Goal: Complete application form: Complete application form

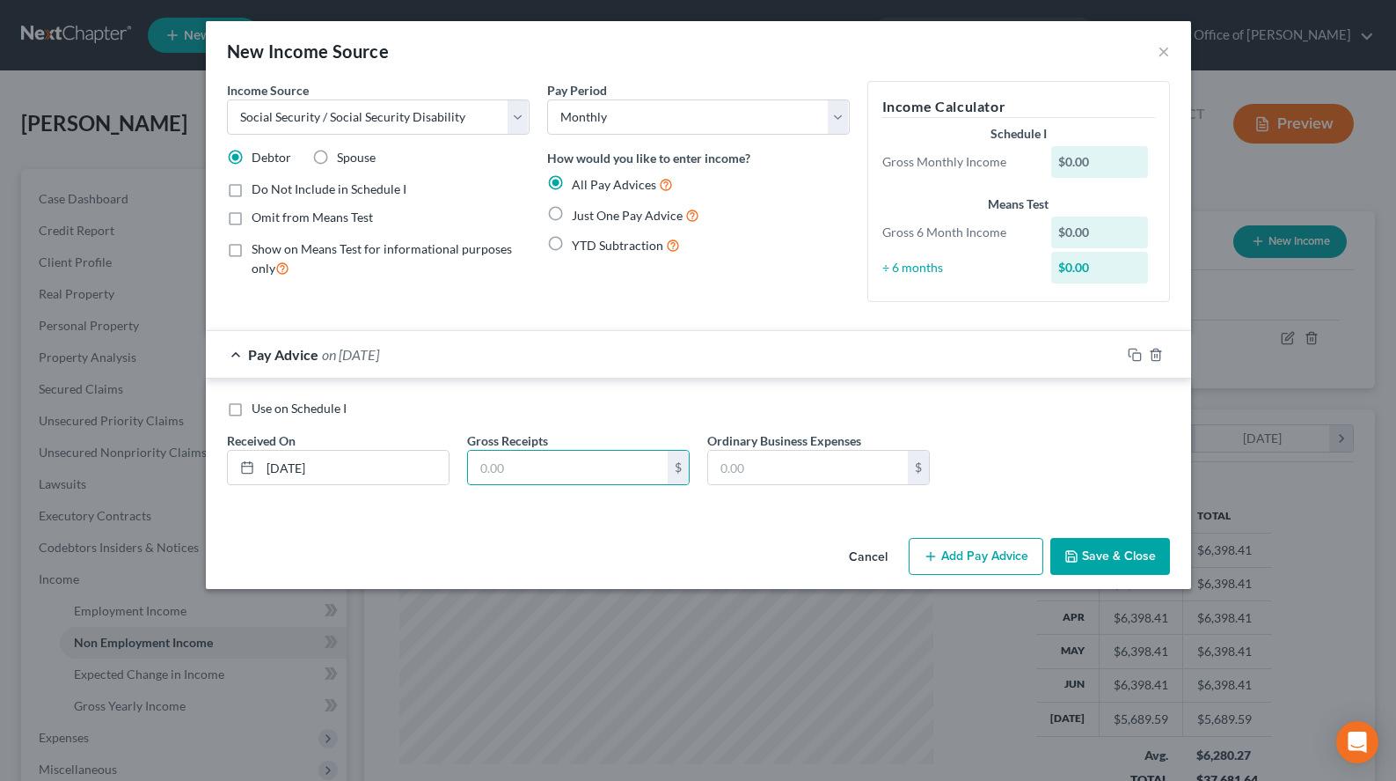
select select "4"
select select "0"
type input "2,340.00"
click at [1002, 558] on button "Add Pay Advice" at bounding box center [976, 556] width 135 height 37
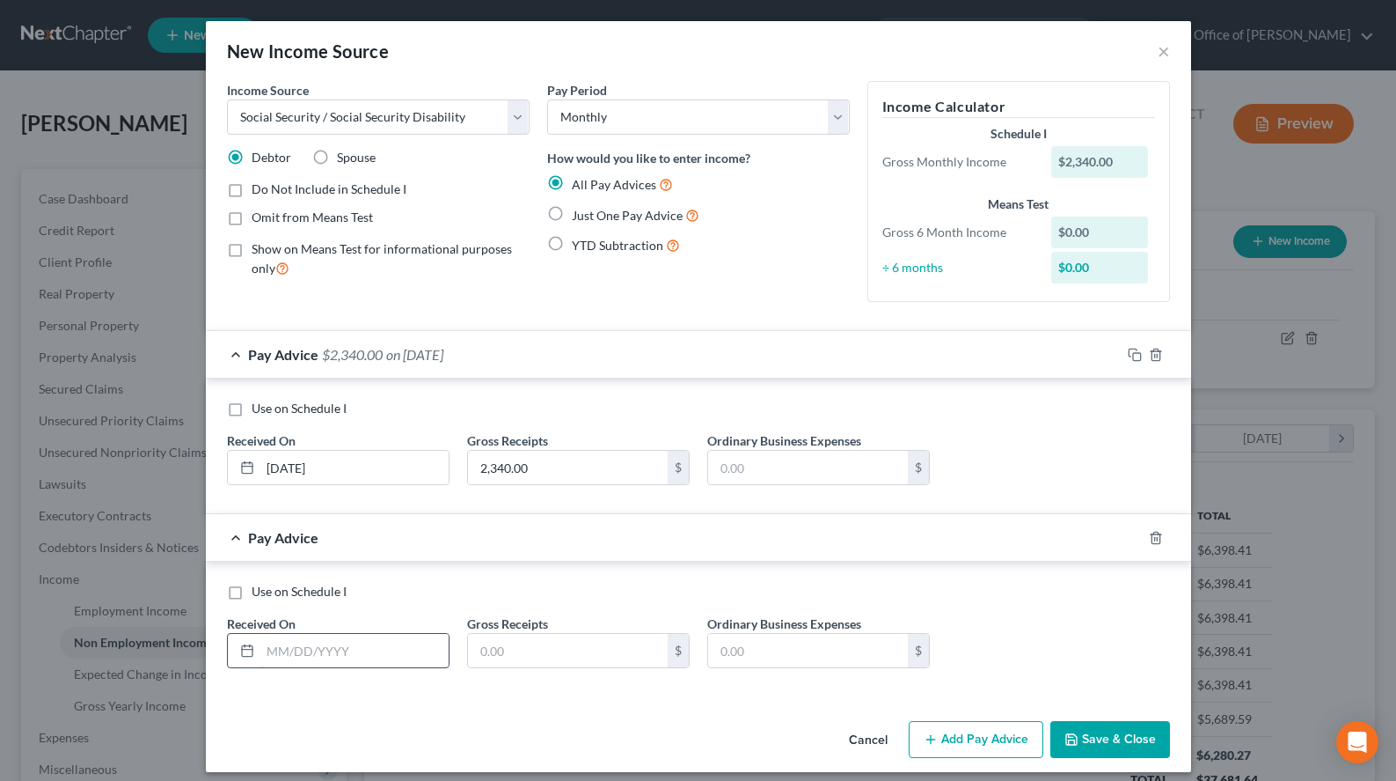
click at [389, 661] on input "text" at bounding box center [354, 650] width 188 height 33
click at [999, 624] on div "Use on Schedule I Received On * Gross Receipts $ Ordinary Business Expenses $" at bounding box center [698, 632] width 961 height 99
click at [295, 660] on input "text" at bounding box center [354, 650] width 188 height 33
type input "[DATE]"
type input "2,340.00"
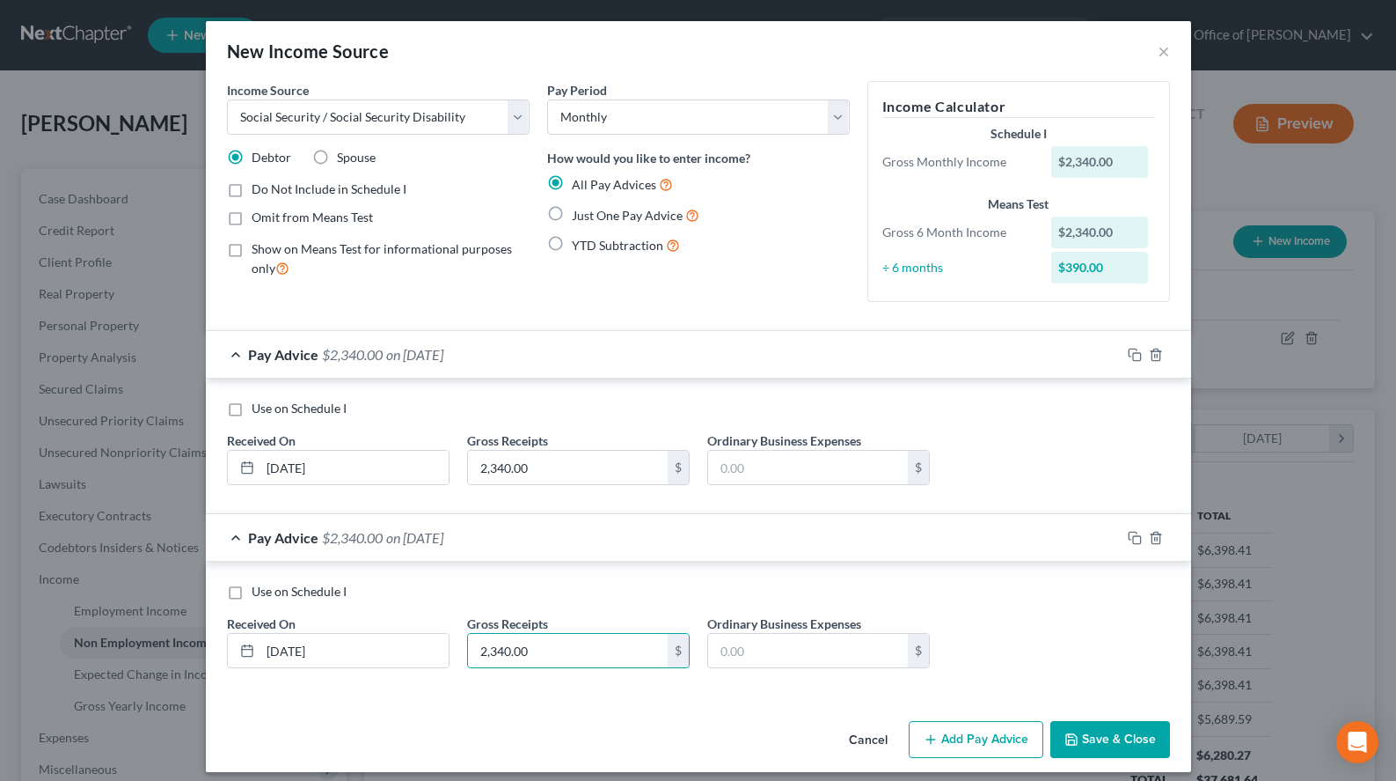
click at [948, 735] on button "Add Pay Advice" at bounding box center [976, 739] width 135 height 37
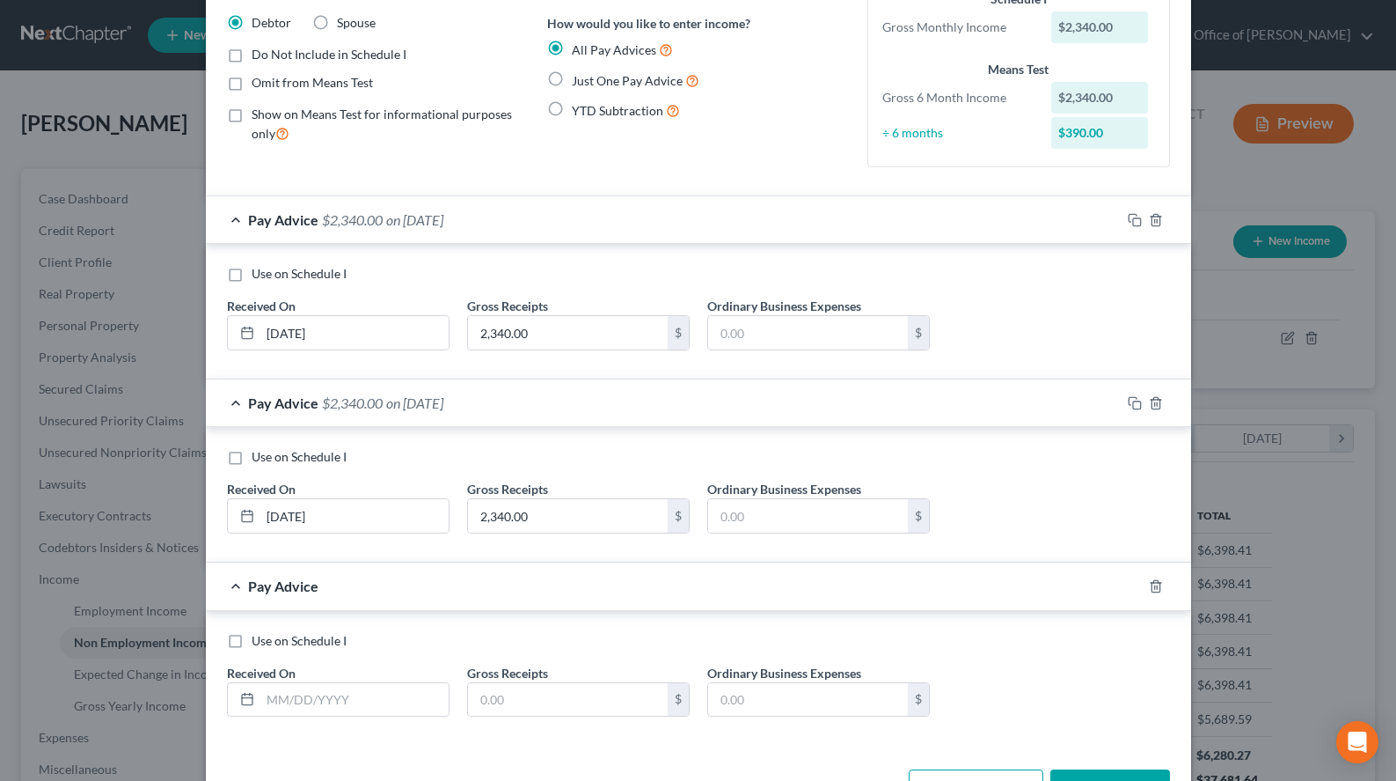
scroll to position [195, 0]
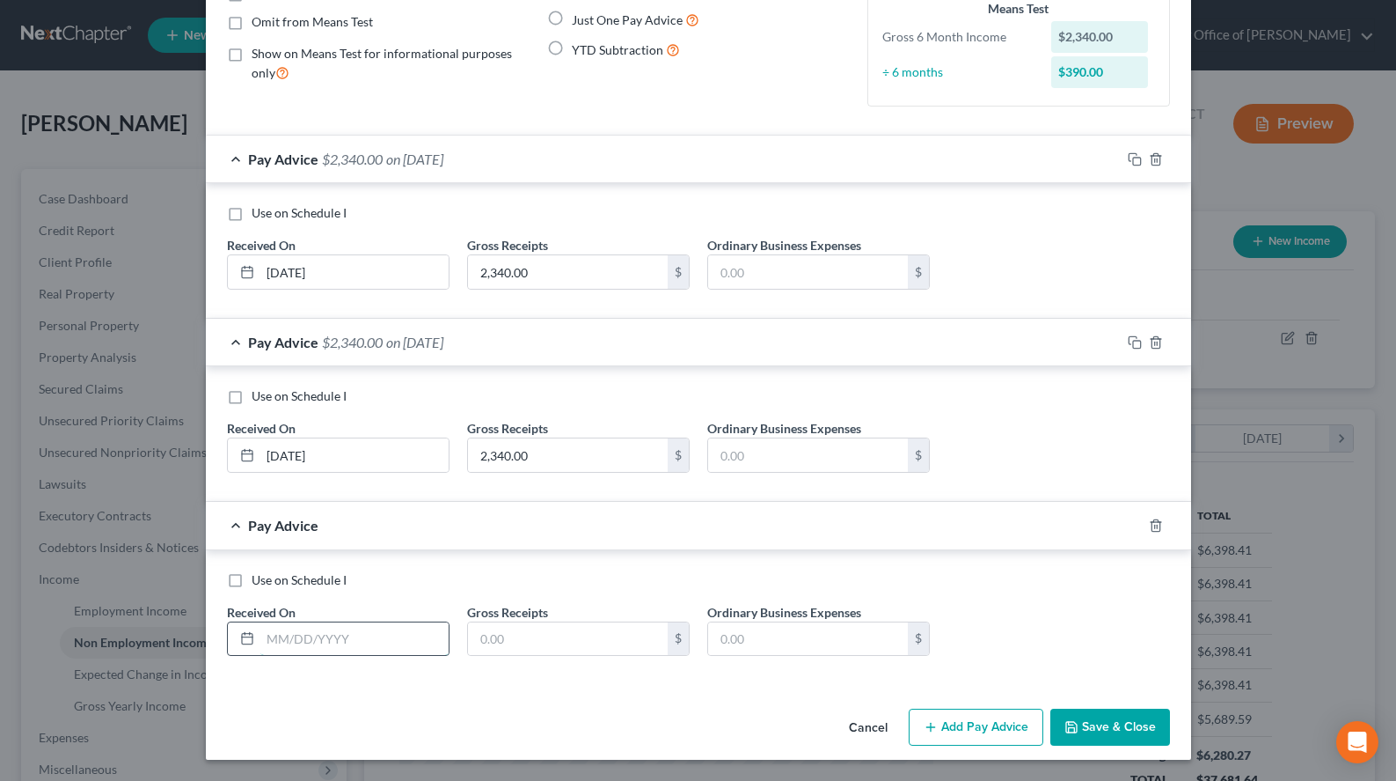
click at [349, 641] on input "text" at bounding box center [354, 638] width 188 height 33
click at [1055, 575] on div "Use on Schedule I" at bounding box center [698, 580] width 943 height 18
click at [424, 637] on input "text" at bounding box center [354, 638] width 188 height 33
type input "[DATE]"
click at [532, 633] on input "text" at bounding box center [568, 638] width 200 height 33
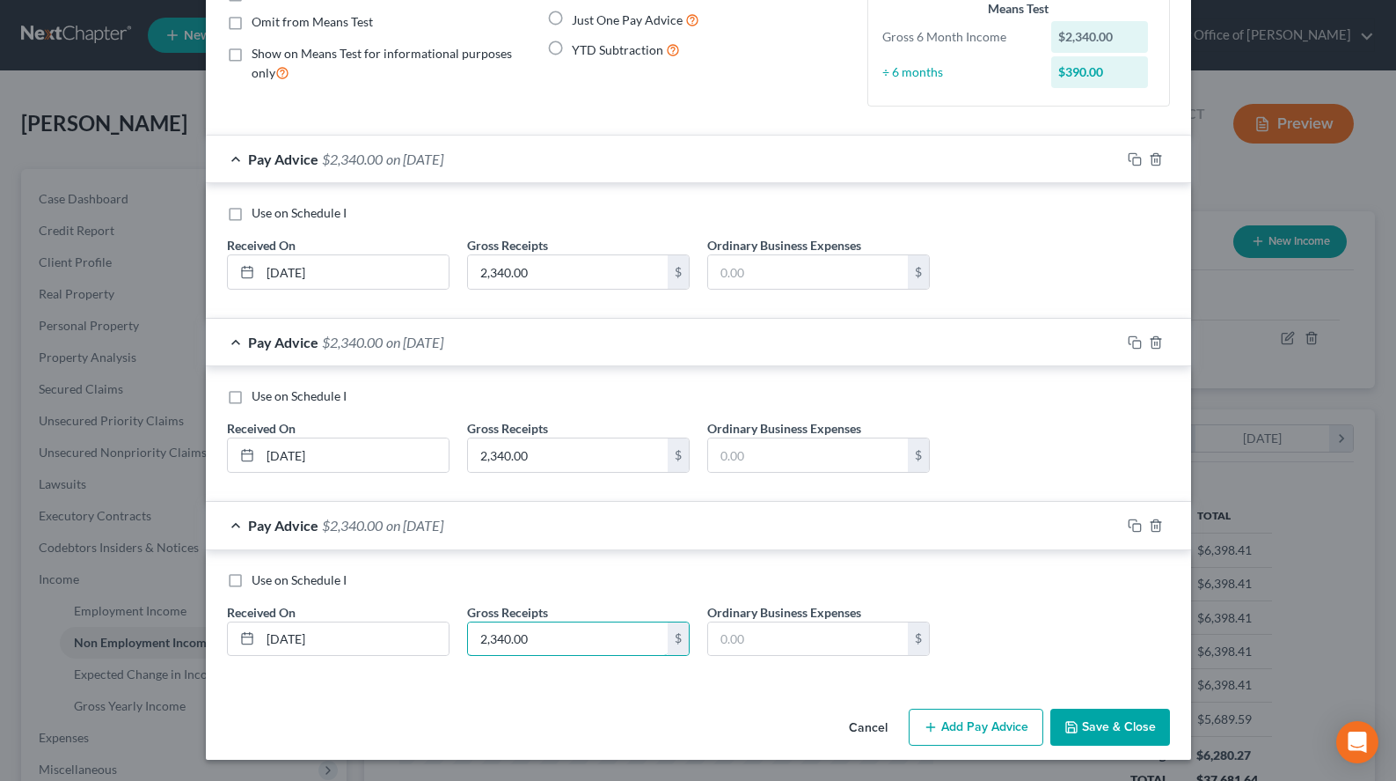
type input "2,340.00"
click at [655, 158] on div "Pay Advice $2,340.00 on [DATE]" at bounding box center [663, 159] width 915 height 47
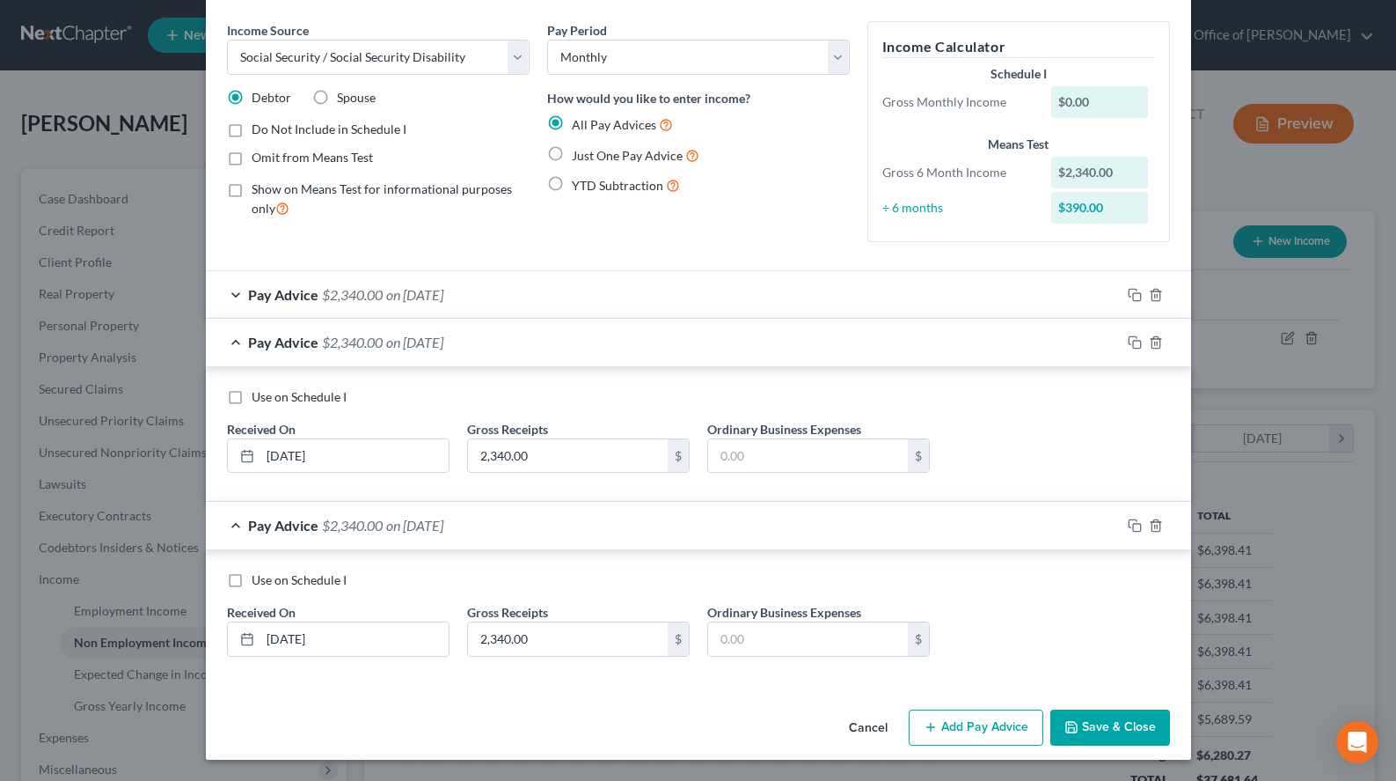
scroll to position [60, 0]
click at [682, 352] on div "Pay Advice $2,340.00 on [DATE]" at bounding box center [663, 342] width 915 height 47
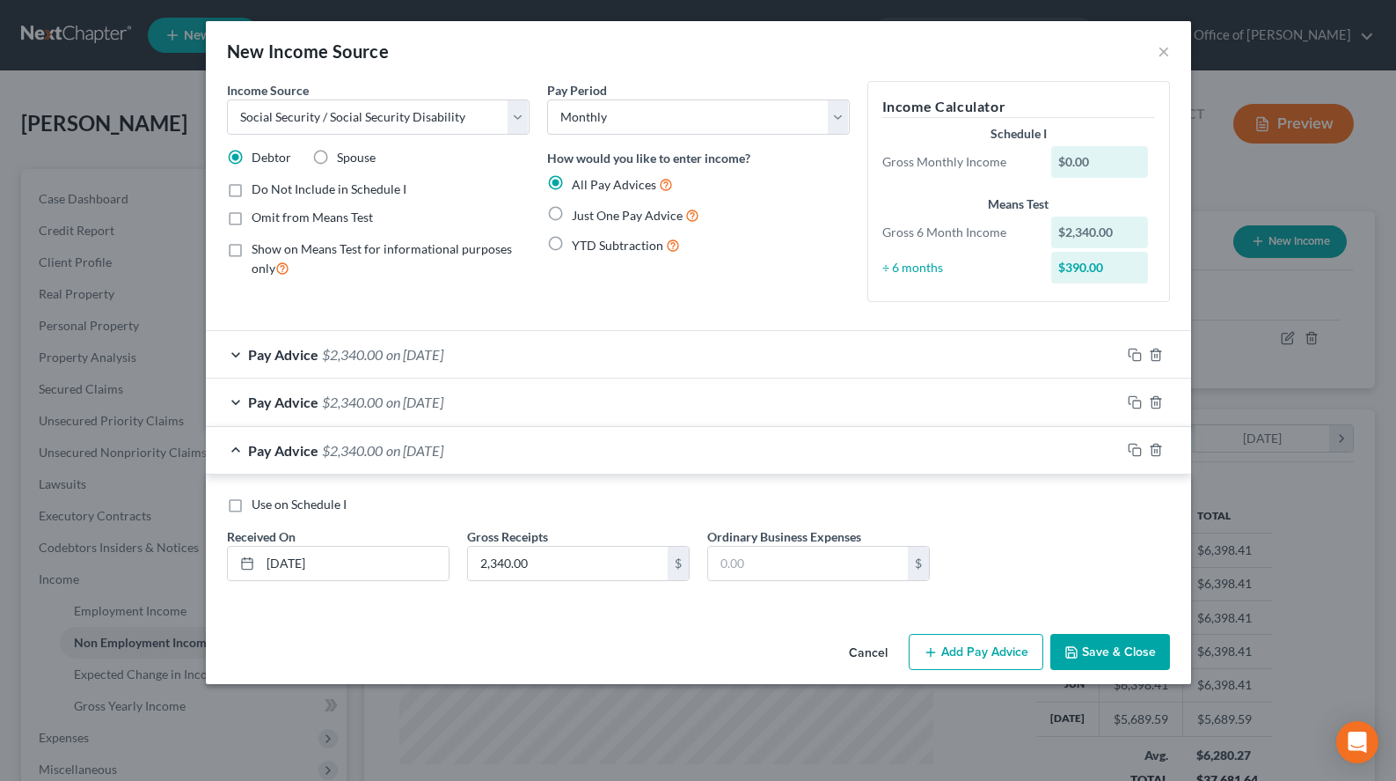
click at [1003, 660] on button "Add Pay Advice" at bounding box center [976, 652] width 135 height 37
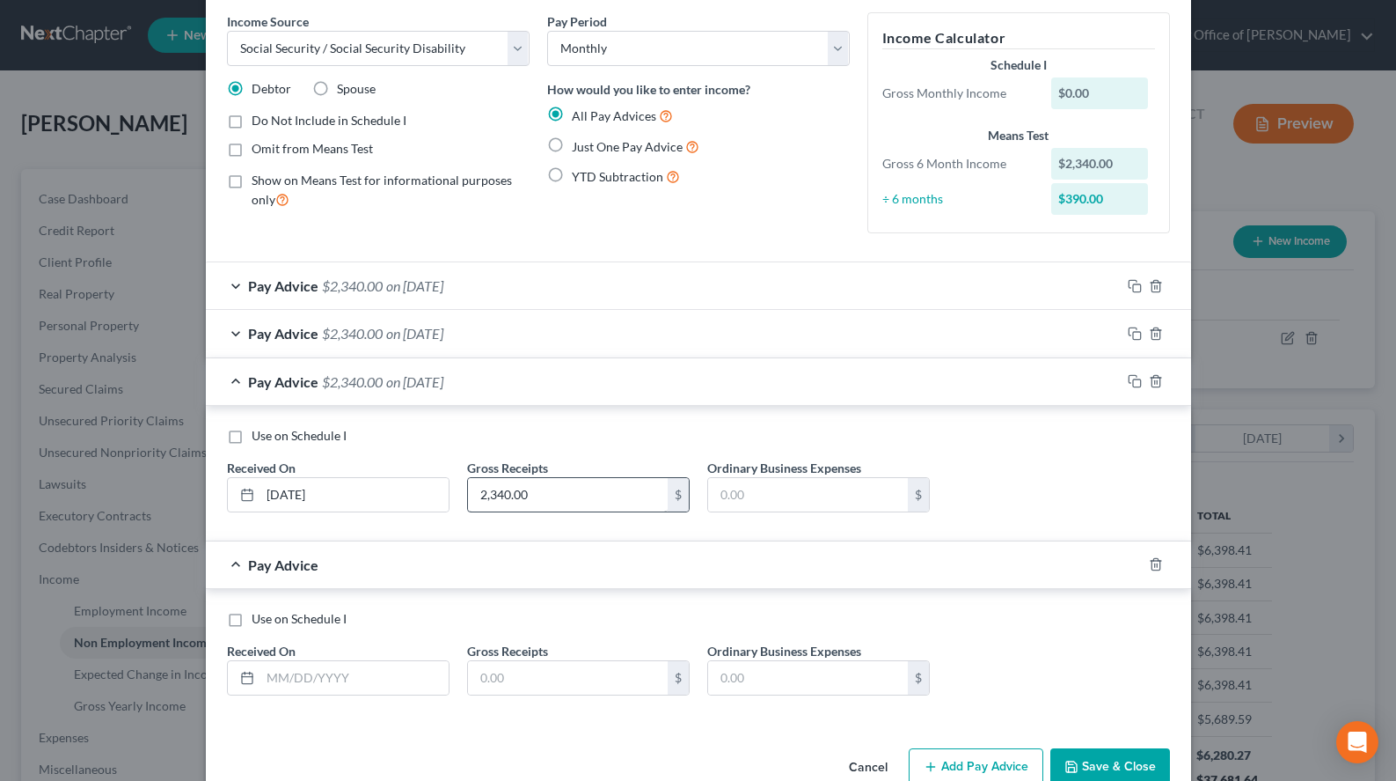
scroll to position [108, 0]
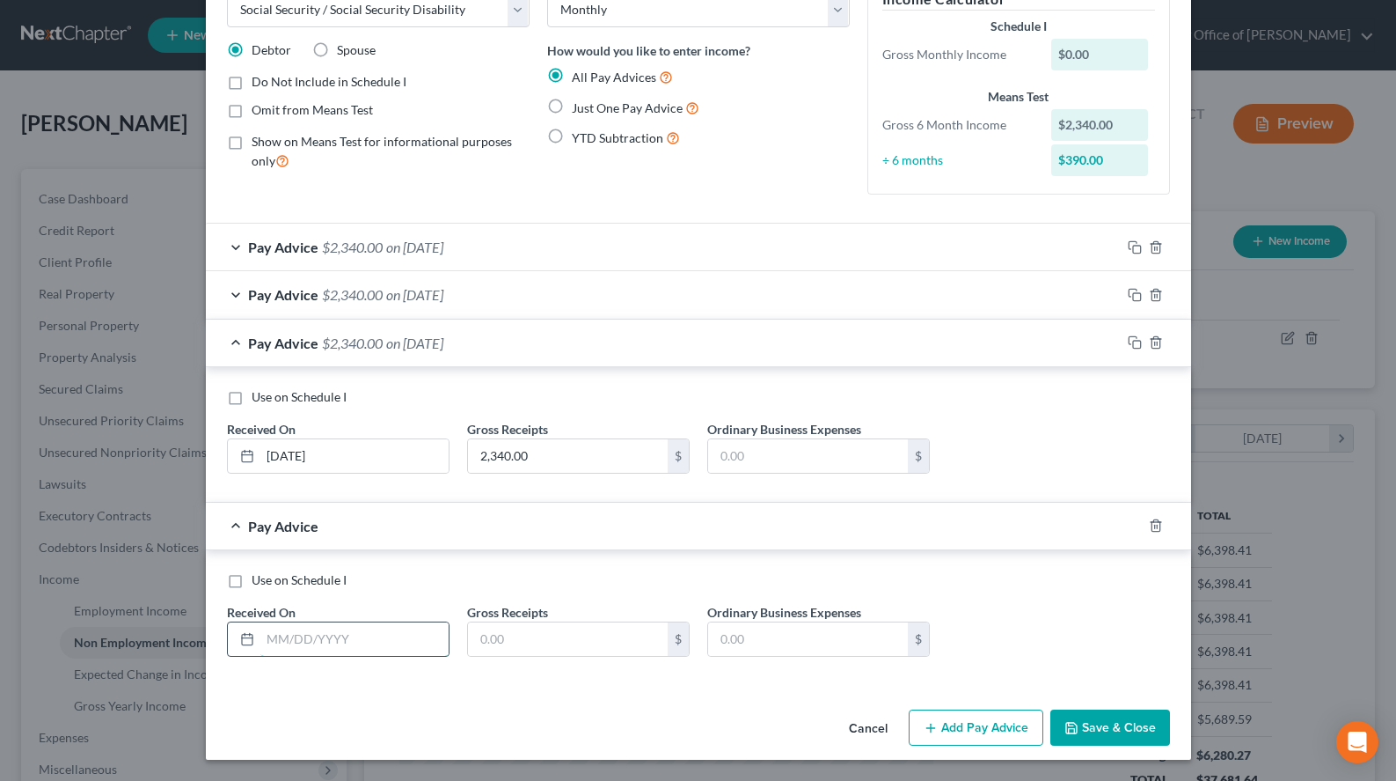
click at [369, 625] on input "text" at bounding box center [354, 638] width 188 height 33
type input "[DATE]"
click at [521, 636] on input "text" at bounding box center [568, 638] width 200 height 33
type input "2,340.00"
click at [964, 716] on button "Add Pay Advice" at bounding box center [976, 727] width 135 height 37
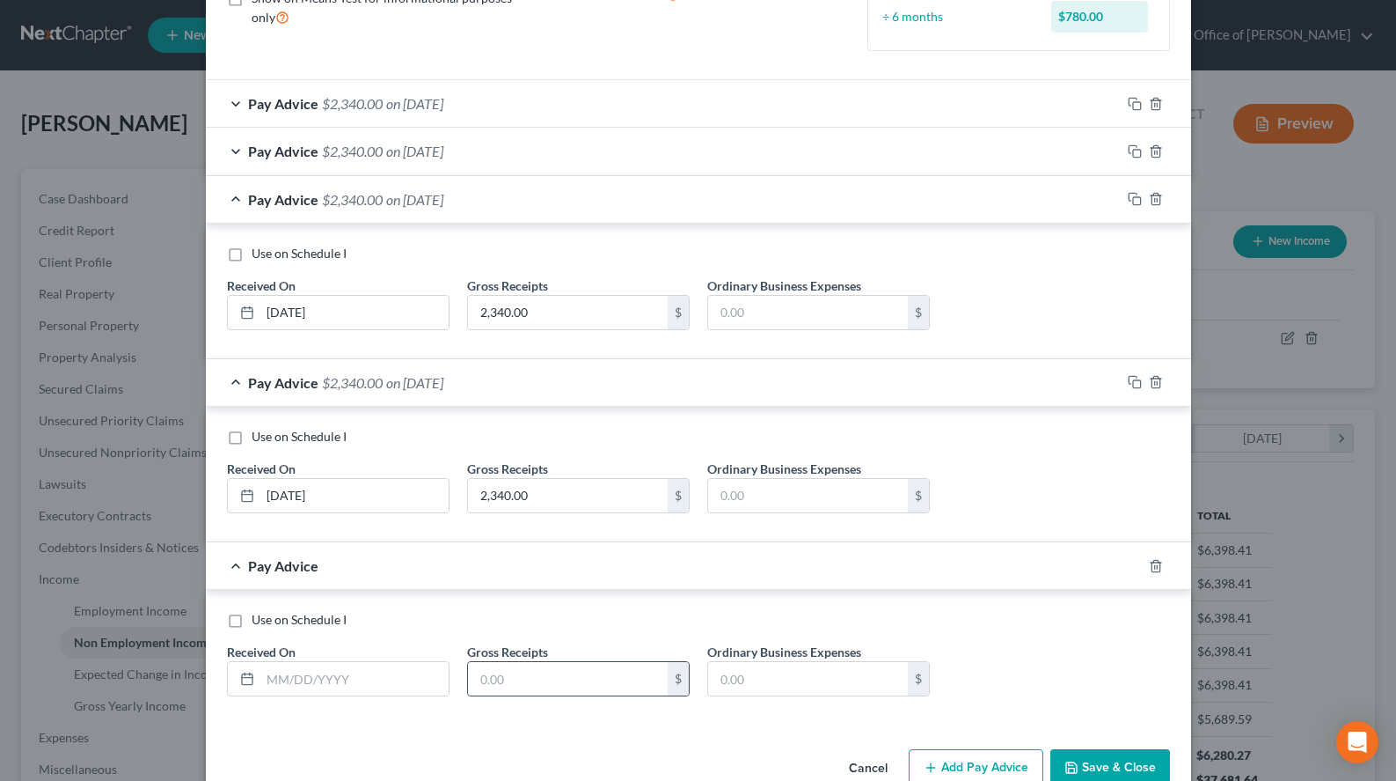
scroll to position [288, 0]
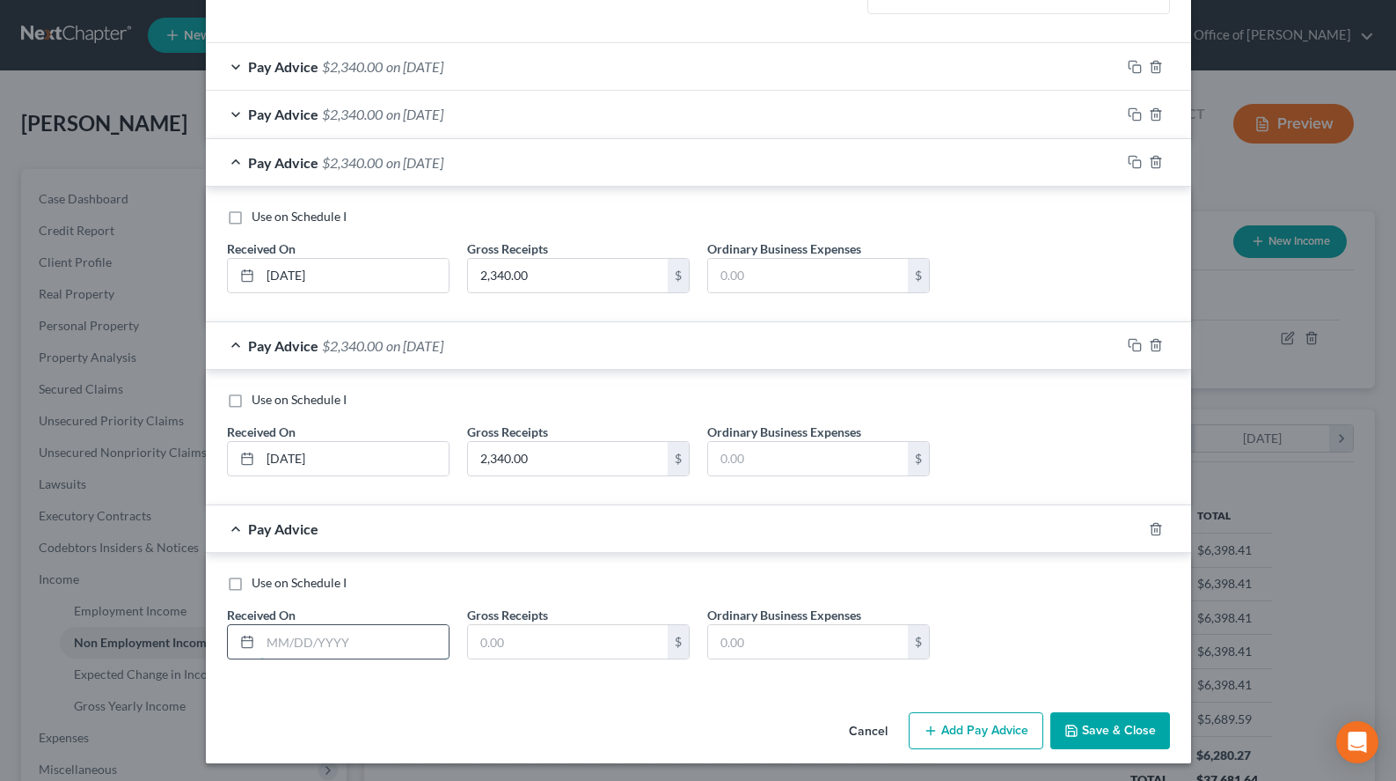
click at [341, 635] on input "text" at bounding box center [354, 641] width 188 height 33
drag, startPoint x: 1049, startPoint y: 485, endPoint x: 958, endPoint y: 490, distance: 90.8
click at [1046, 484] on div "Use on Schedule I Received On * [DATE] Gross Receipts 2,340.00 $ Ordinary Busin…" at bounding box center [698, 440] width 961 height 99
click at [314, 643] on input "text" at bounding box center [354, 641] width 188 height 33
type input "[DATE]"
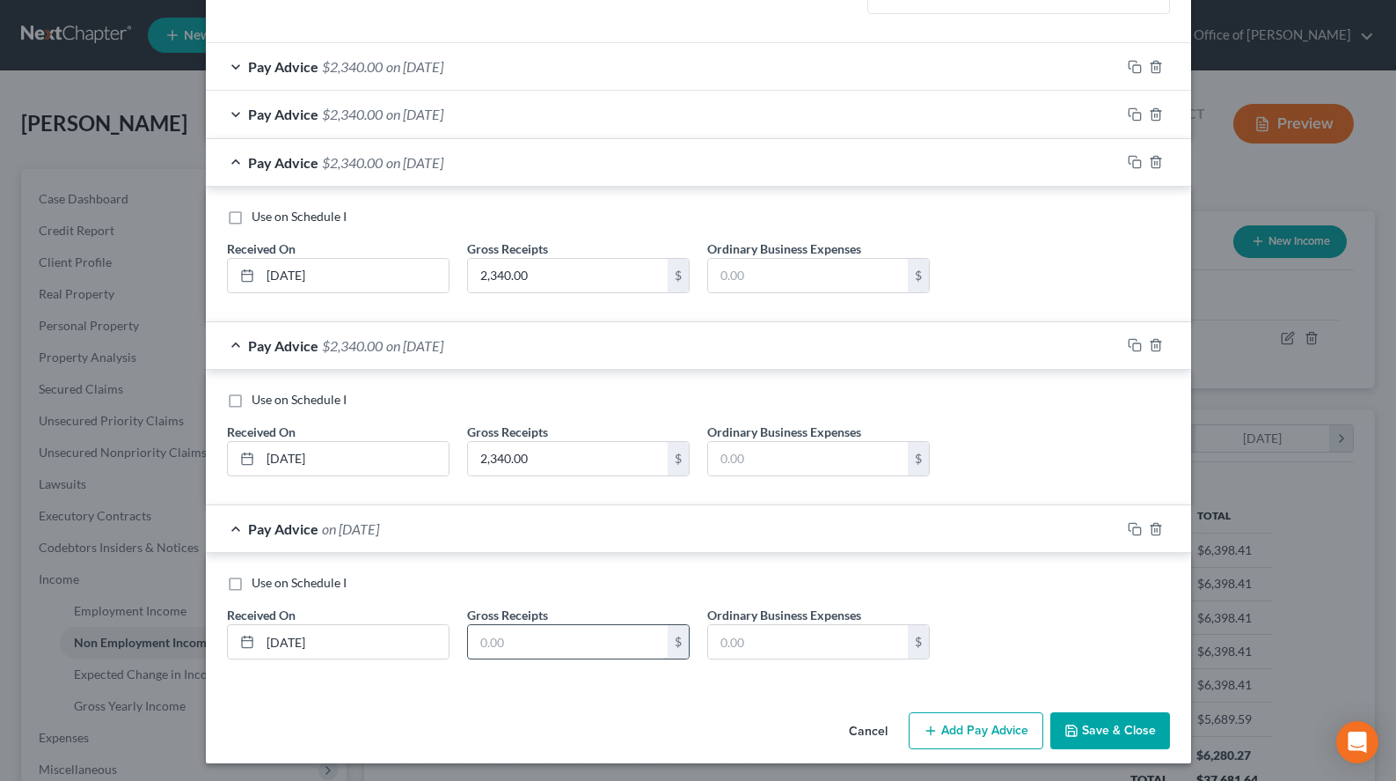
click at [550, 630] on input "text" at bounding box center [568, 641] width 200 height 33
type input "2,340.00"
click at [499, 174] on div "Pay Advice $2,340.00 on [DATE]" at bounding box center [663, 162] width 915 height 47
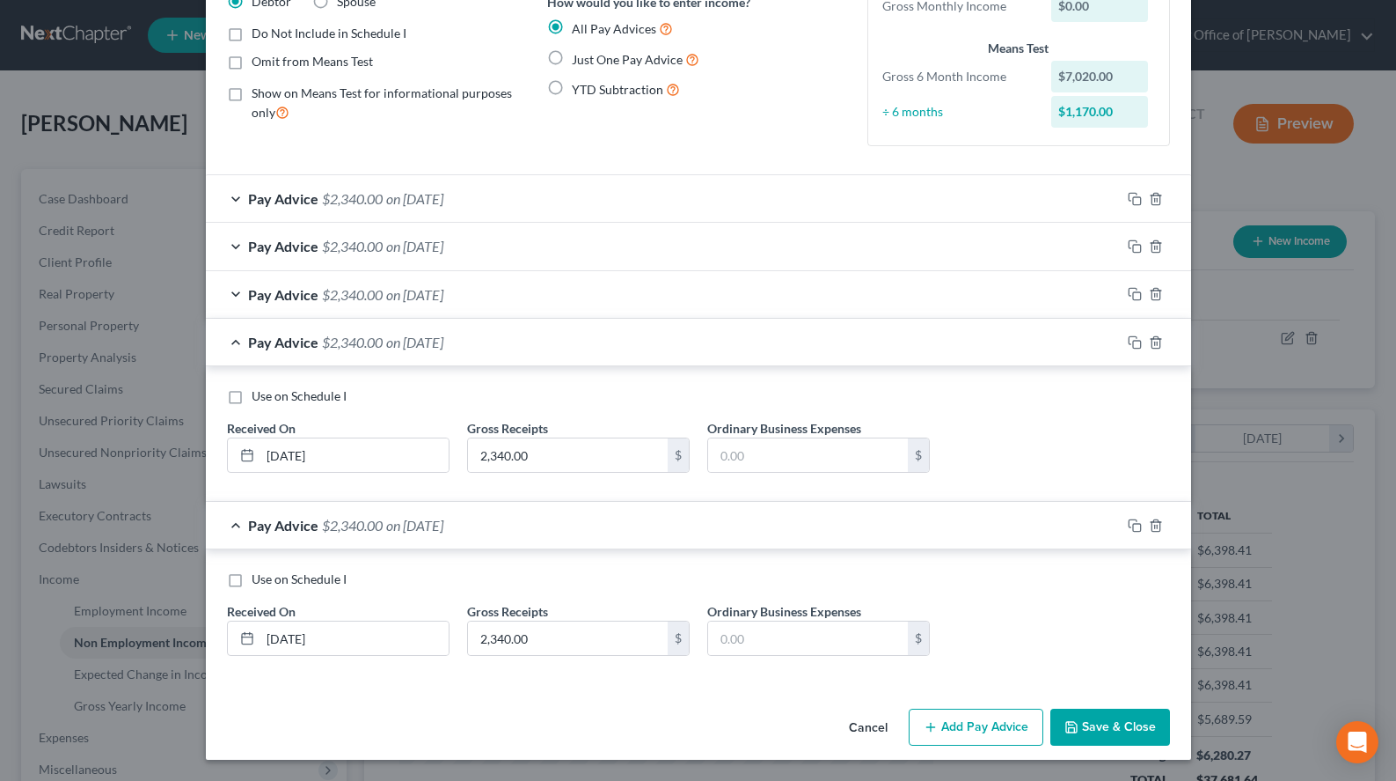
scroll to position [156, 0]
click at [761, 292] on div "Pay Advice $2,340.00 on [DATE]" at bounding box center [663, 294] width 915 height 47
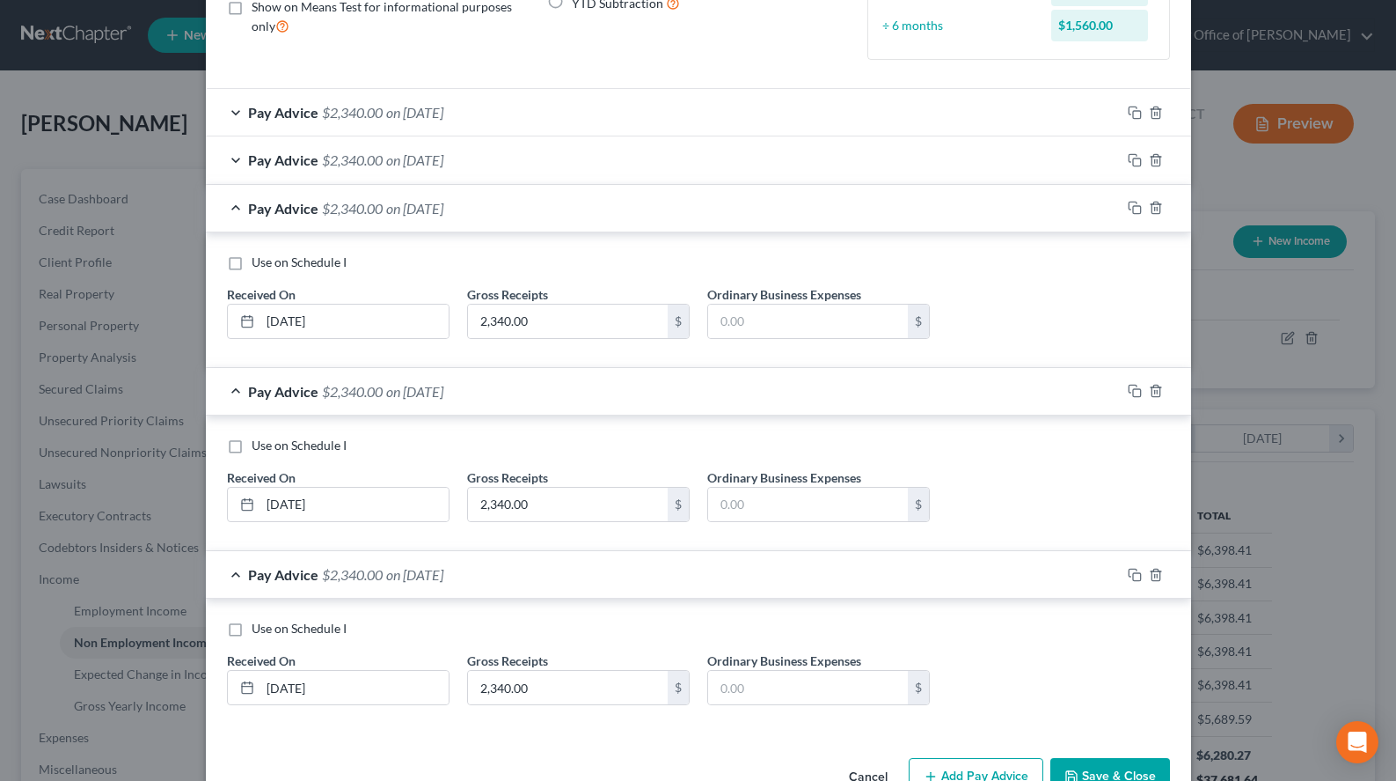
scroll to position [291, 0]
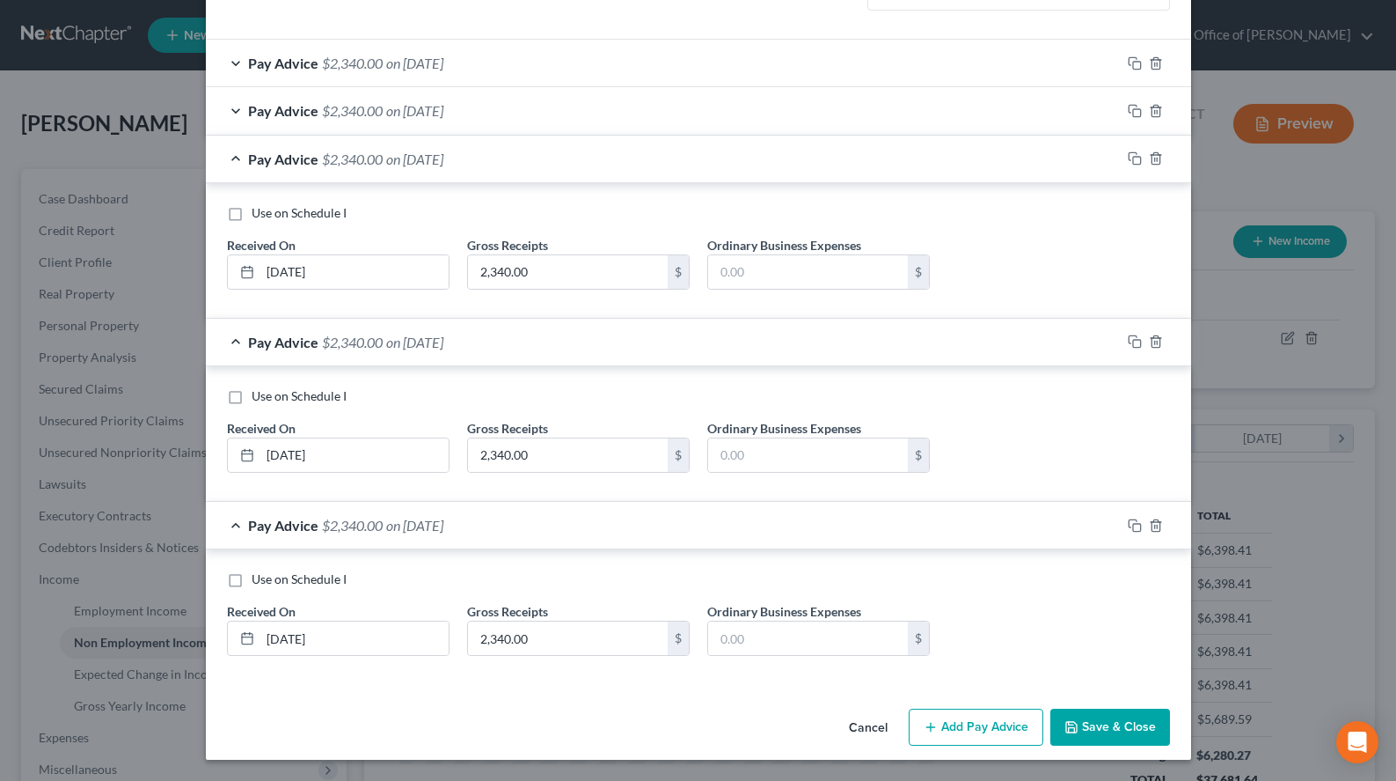
click at [960, 731] on button "Add Pay Advice" at bounding box center [976, 726] width 135 height 37
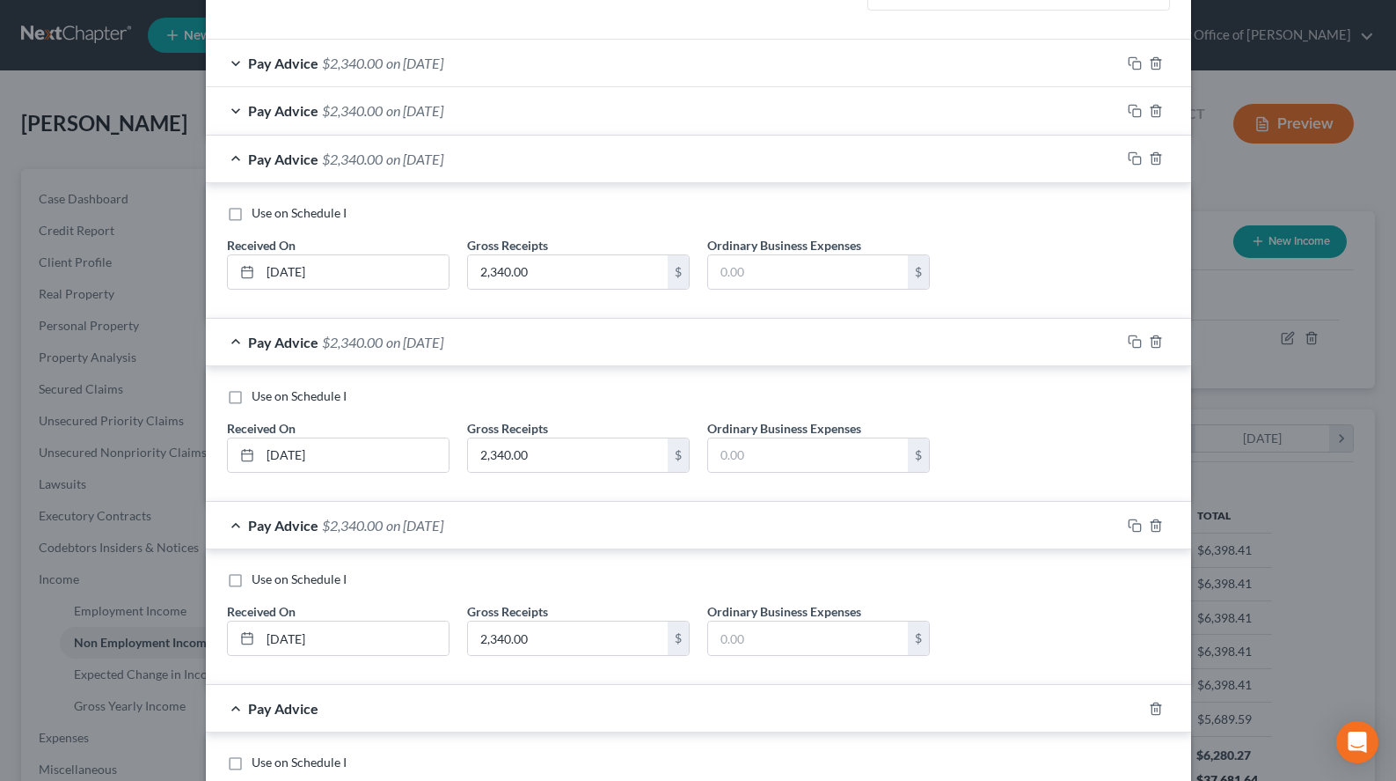
click at [1006, 579] on div "Use on Schedule I" at bounding box center [698, 579] width 943 height 18
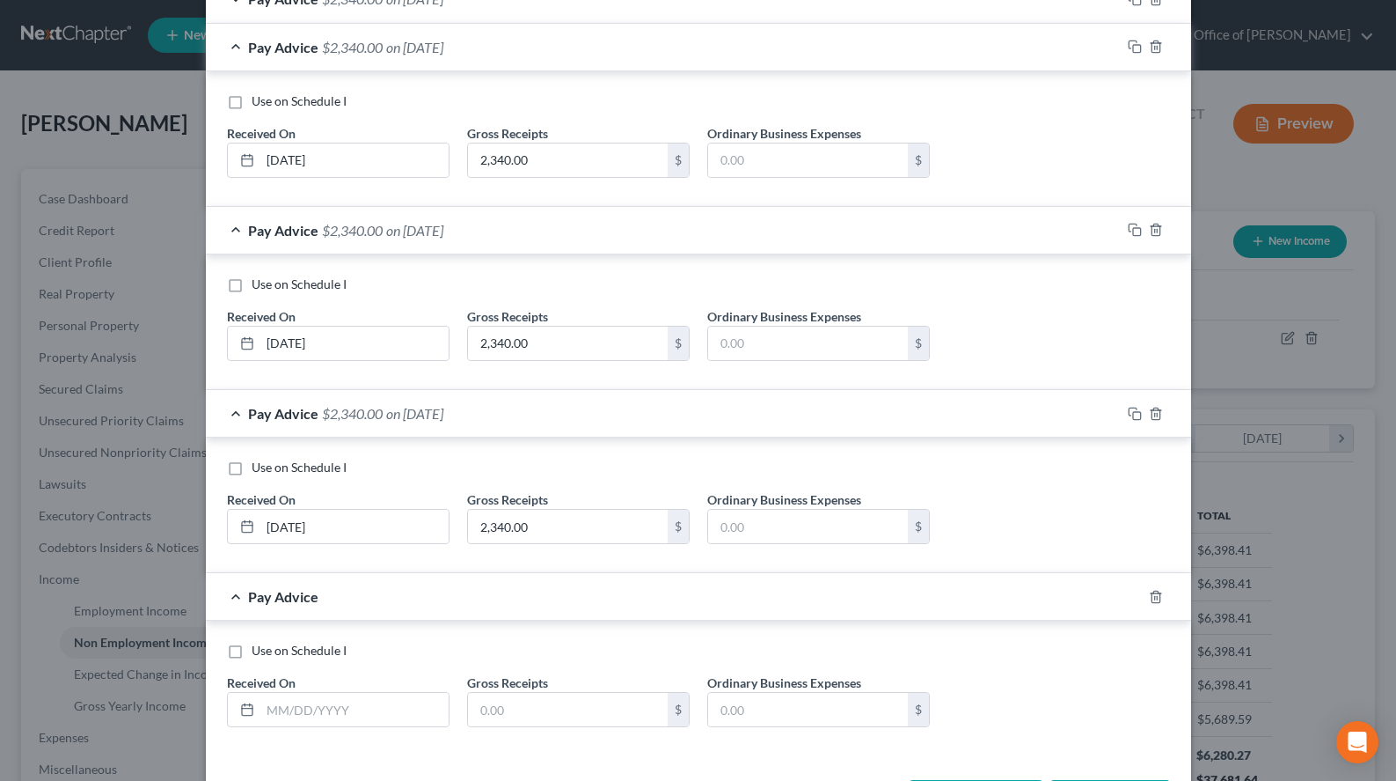
scroll to position [471, 0]
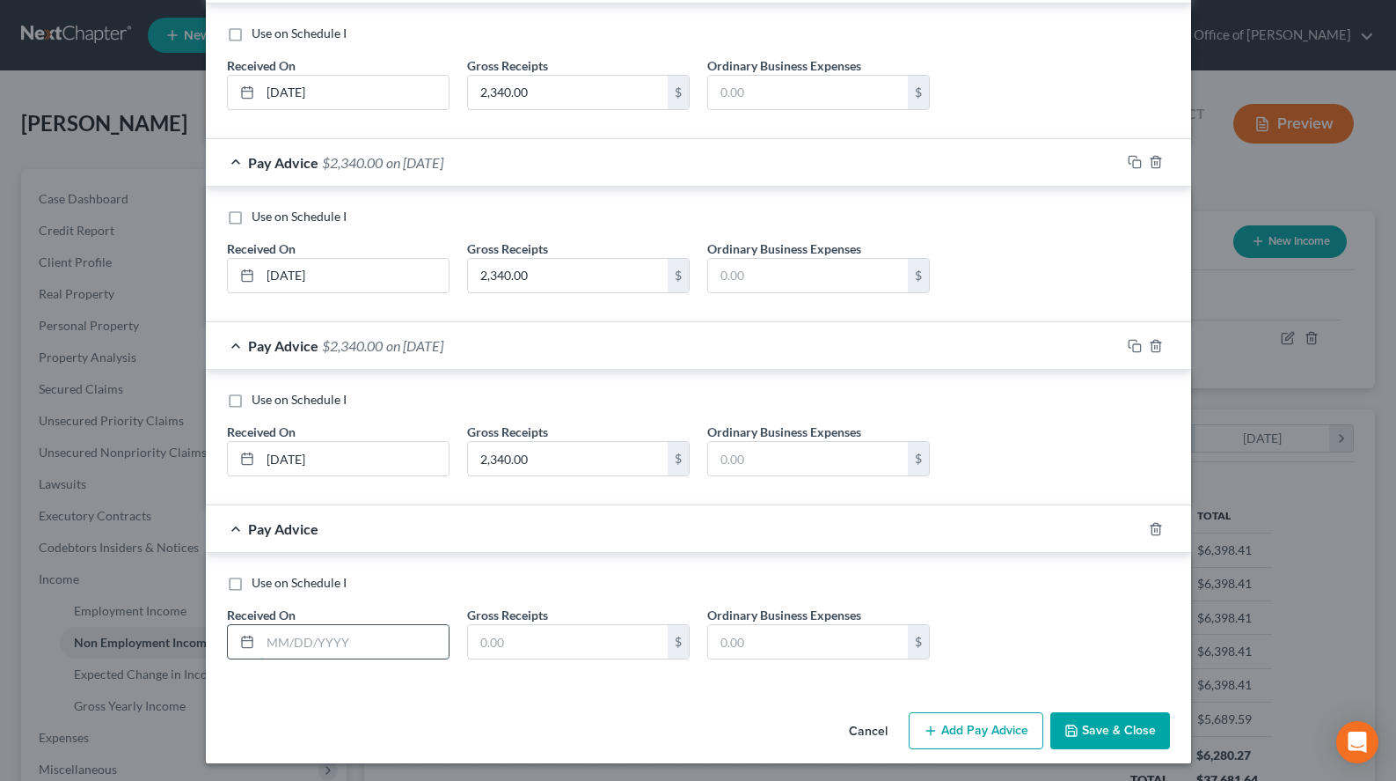
click at [433, 641] on input "text" at bounding box center [354, 641] width 188 height 33
type input "[DATE]"
click at [592, 649] on input "text" at bounding box center [568, 641] width 200 height 33
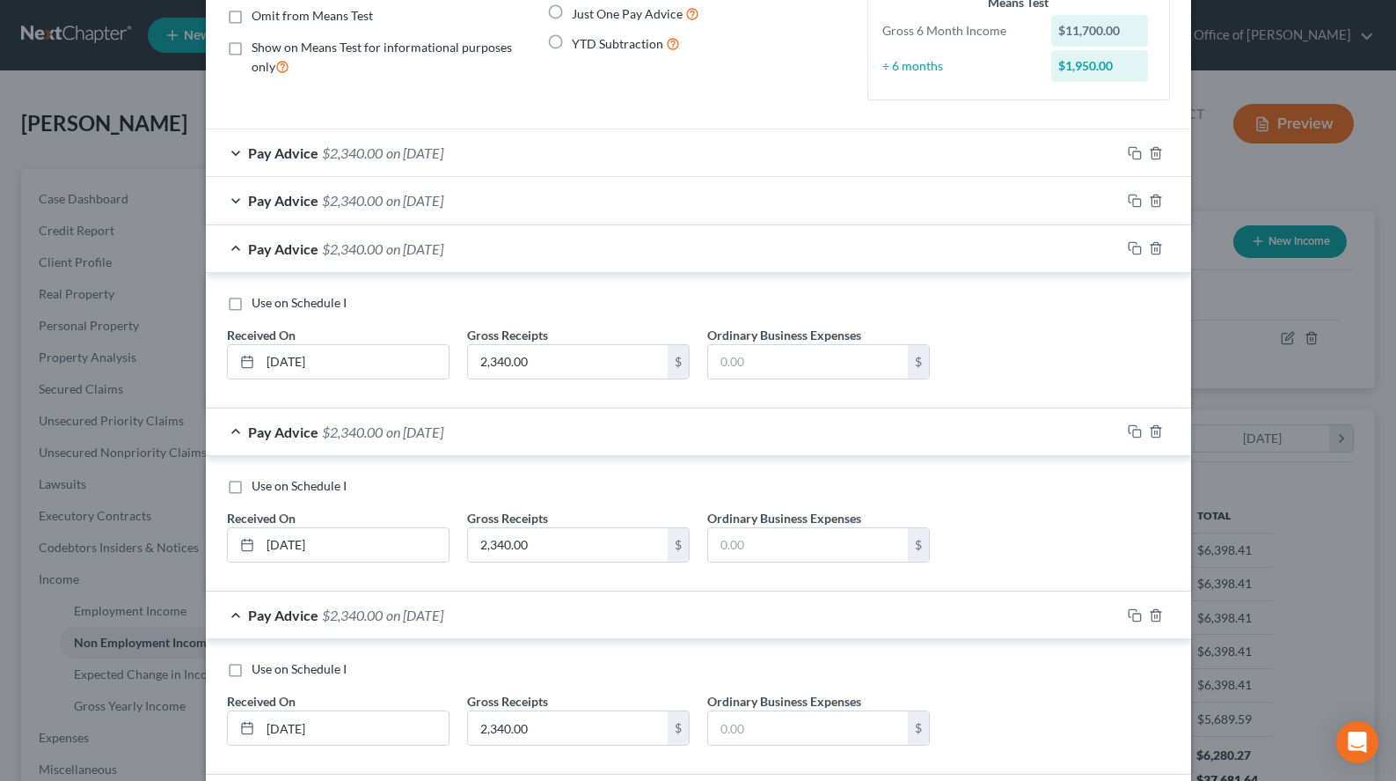
type input "2,340.00"
click at [541, 243] on div "Pay Advice $2,340.00 on [DATE]" at bounding box center [663, 248] width 915 height 47
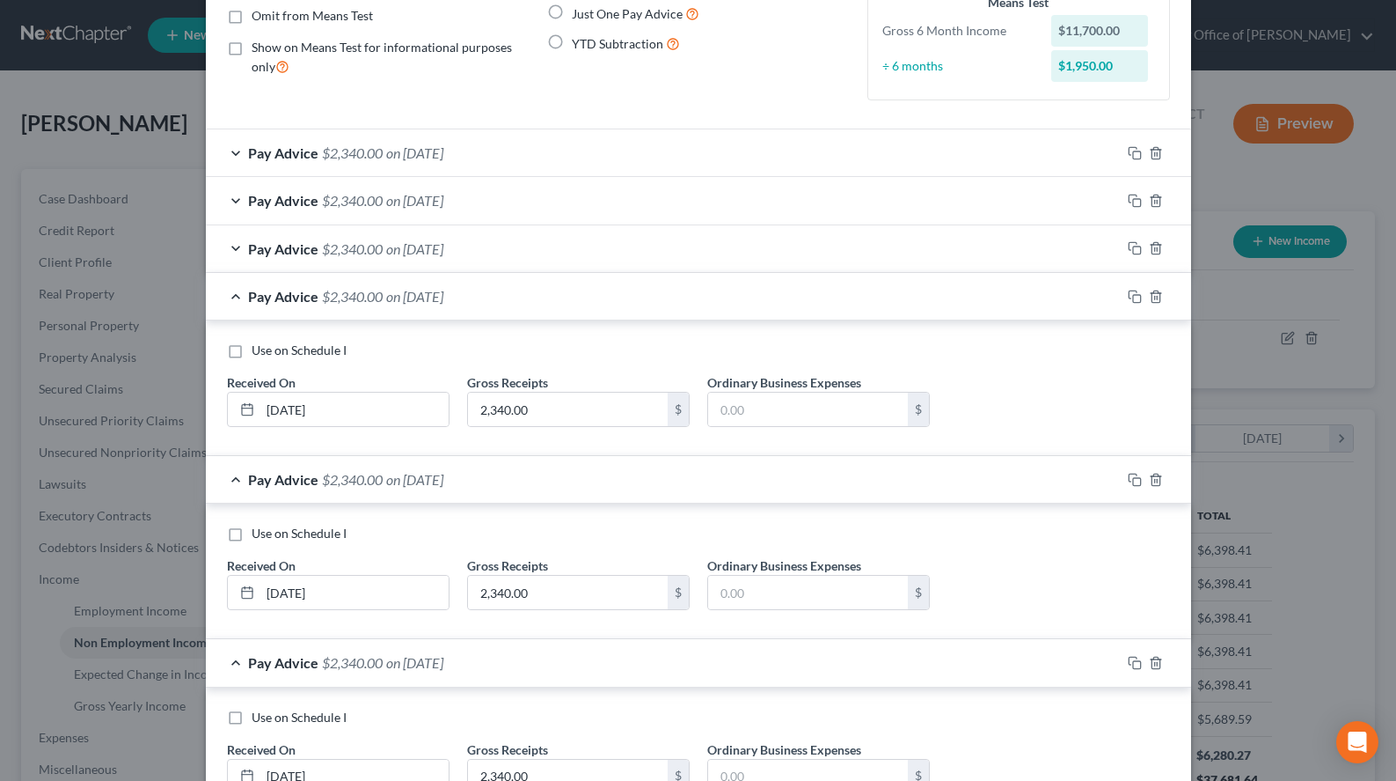
click at [553, 319] on div "Pay Advice $2,340.00 on [DATE]" at bounding box center [663, 296] width 915 height 47
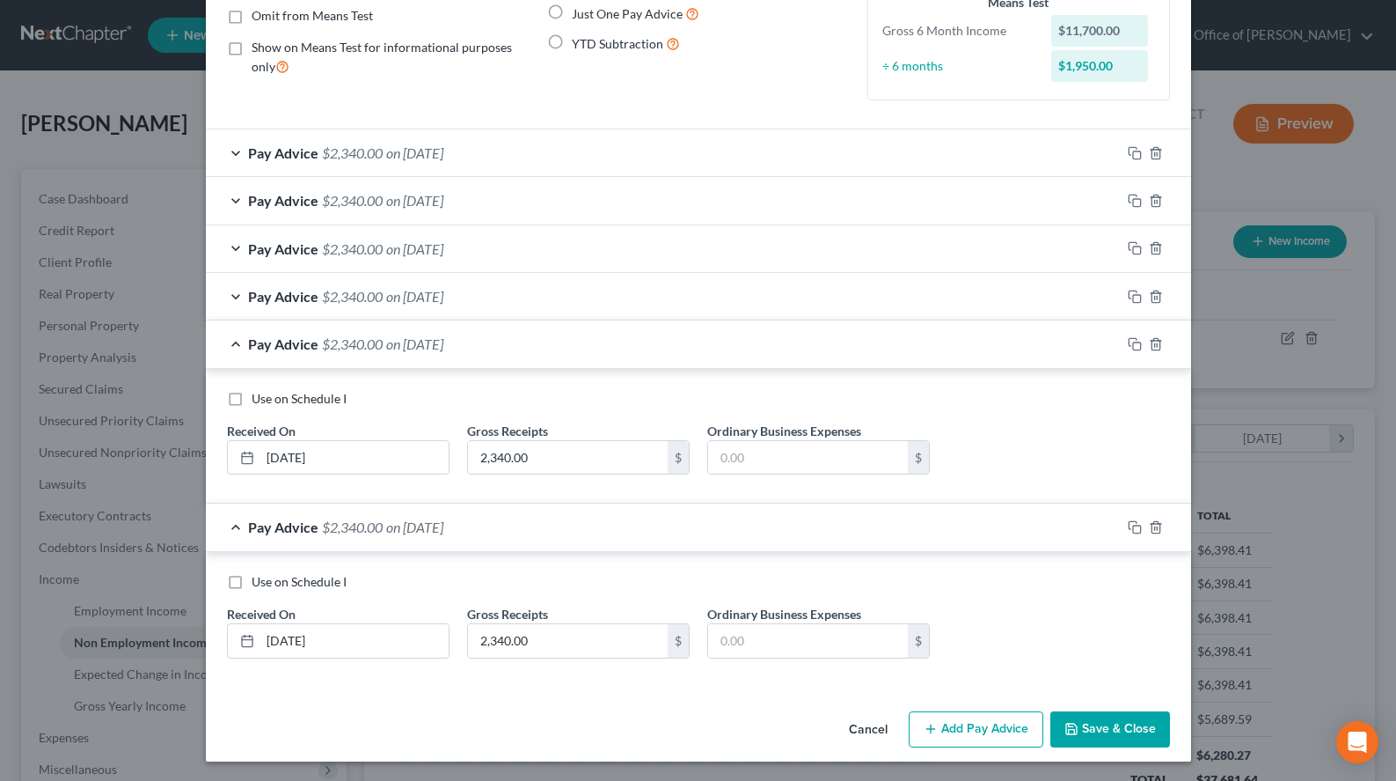
click at [558, 344] on div "Pay Advice $2,340.00 on [DATE]" at bounding box center [663, 343] width 915 height 47
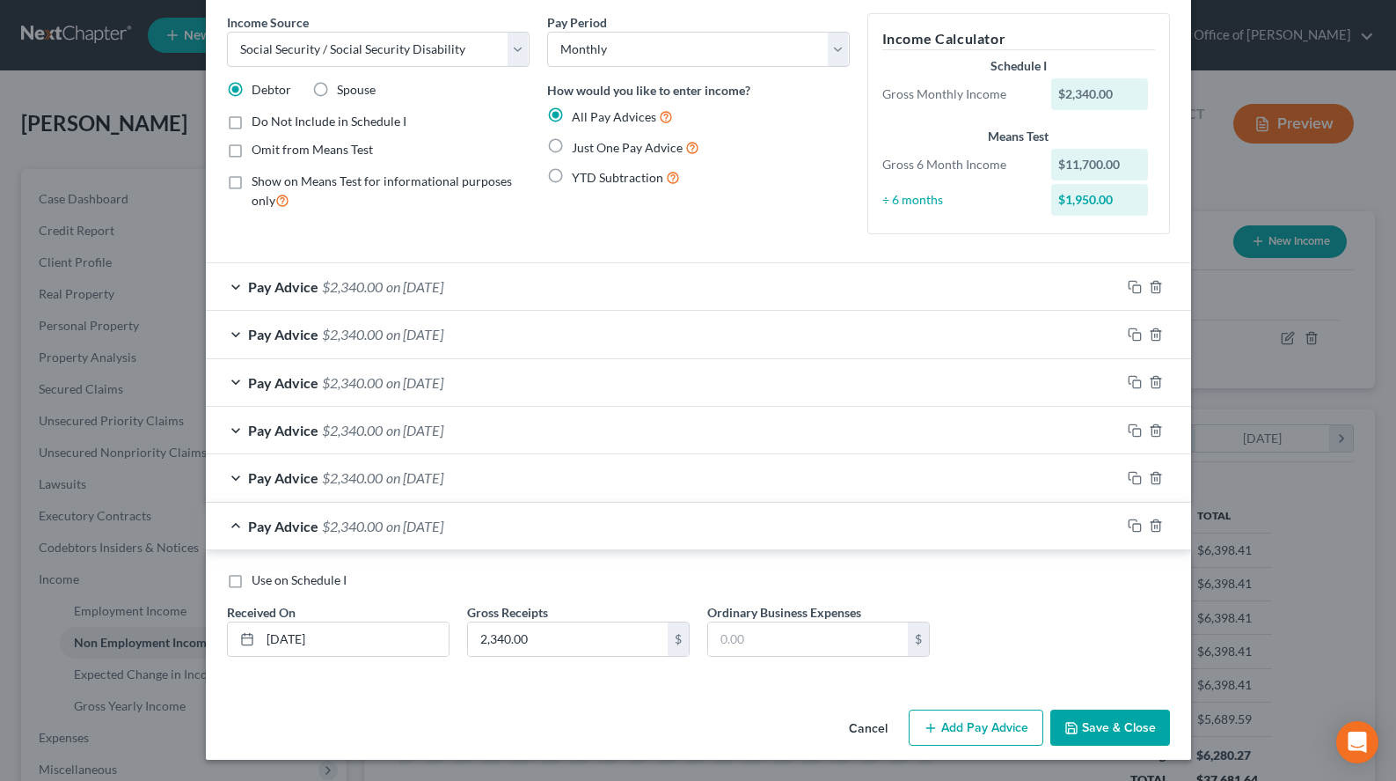
scroll to position [68, 0]
click at [1022, 720] on button "Add Pay Advice" at bounding box center [976, 727] width 135 height 37
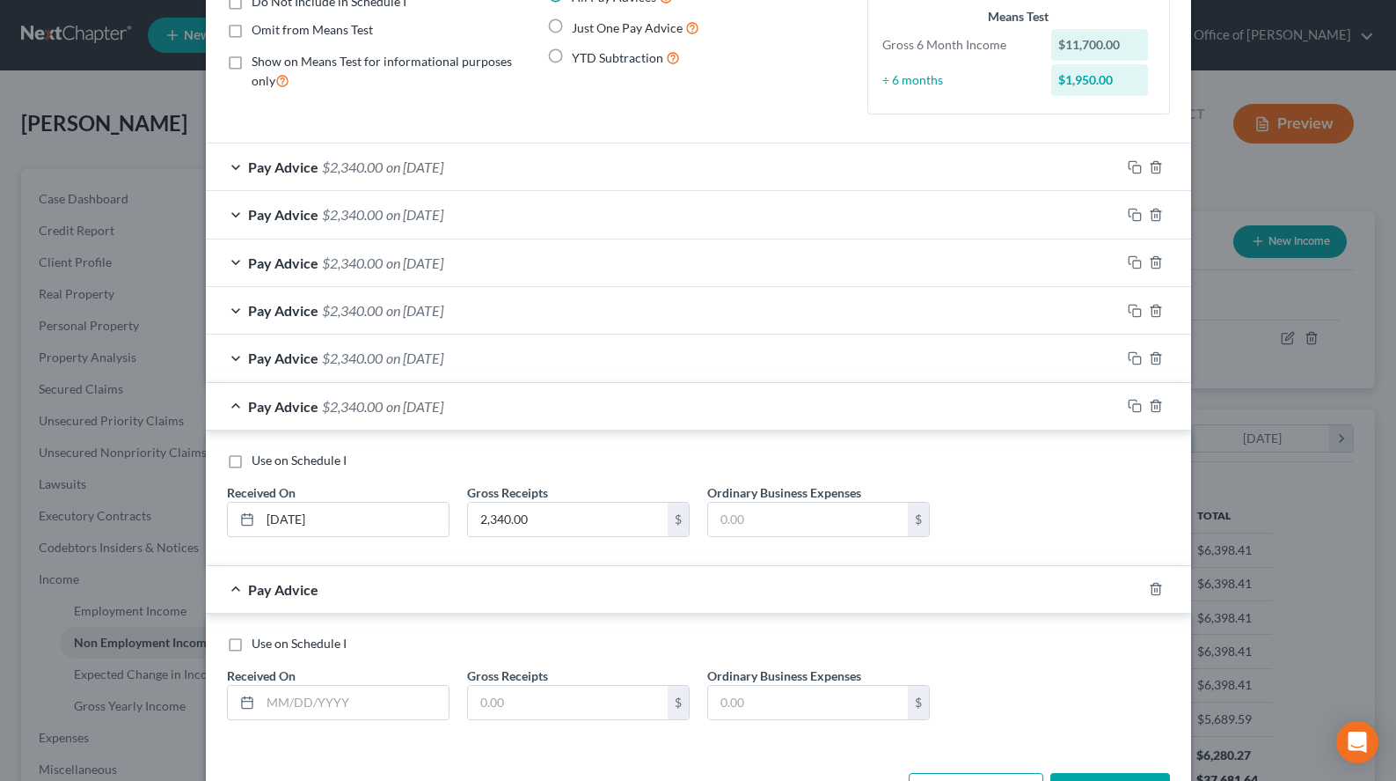
scroll to position [252, 0]
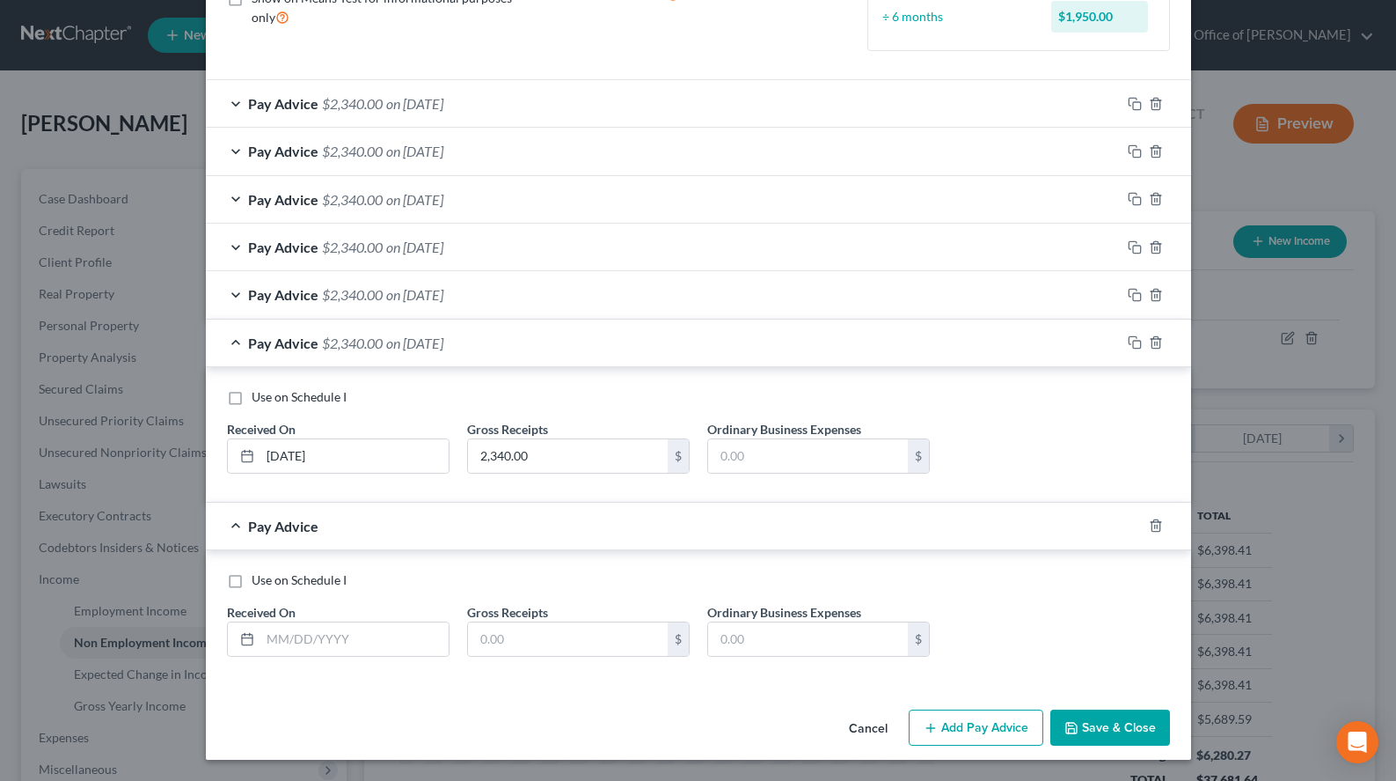
click at [296, 657] on div "Use on Schedule I Received On * Gross Receipts $ Ordinary Business Expenses $" at bounding box center [698, 620] width 961 height 99
click at [299, 645] on input "text" at bounding box center [354, 638] width 188 height 33
type input "[DATE]"
click at [547, 641] on input "text" at bounding box center [568, 638] width 200 height 33
type input "2,340.00"
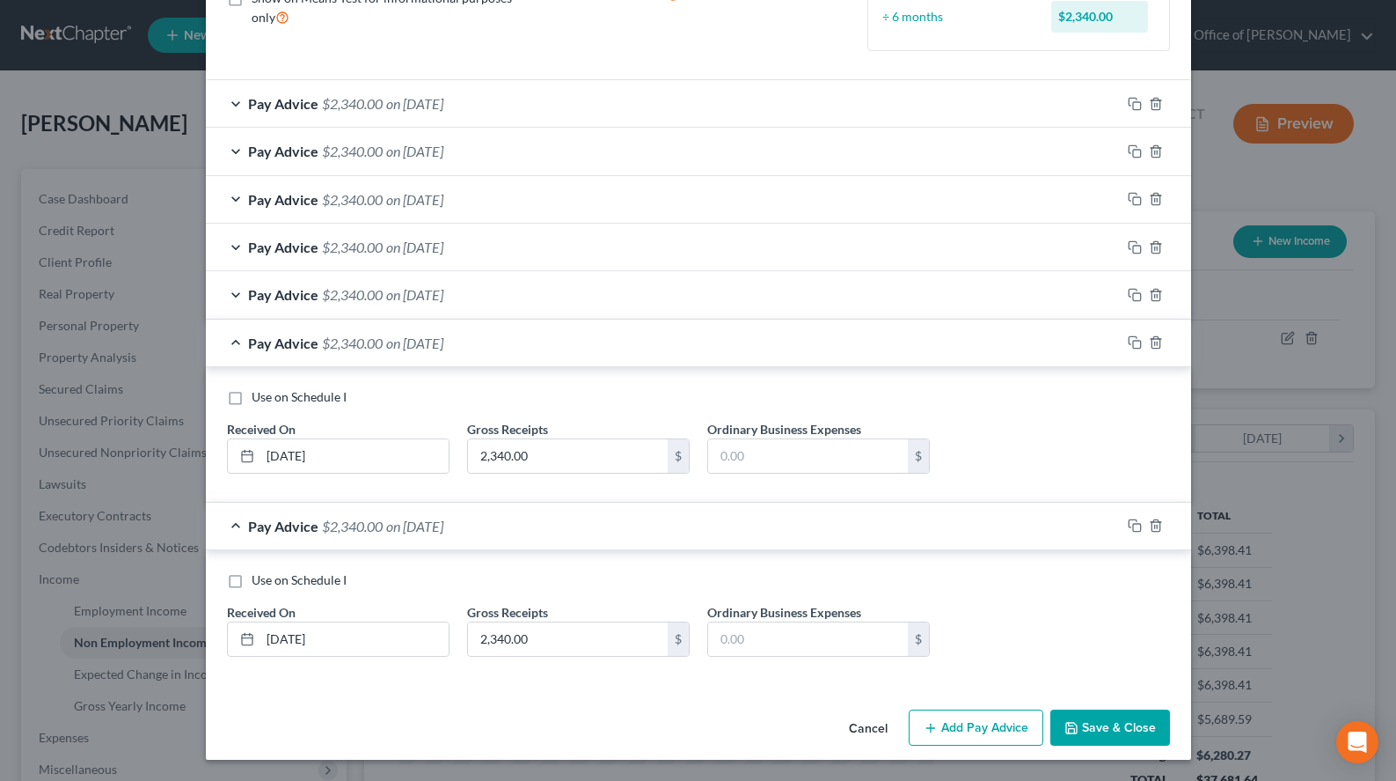
click at [1098, 730] on button "Save & Close" at bounding box center [1111, 727] width 120 height 37
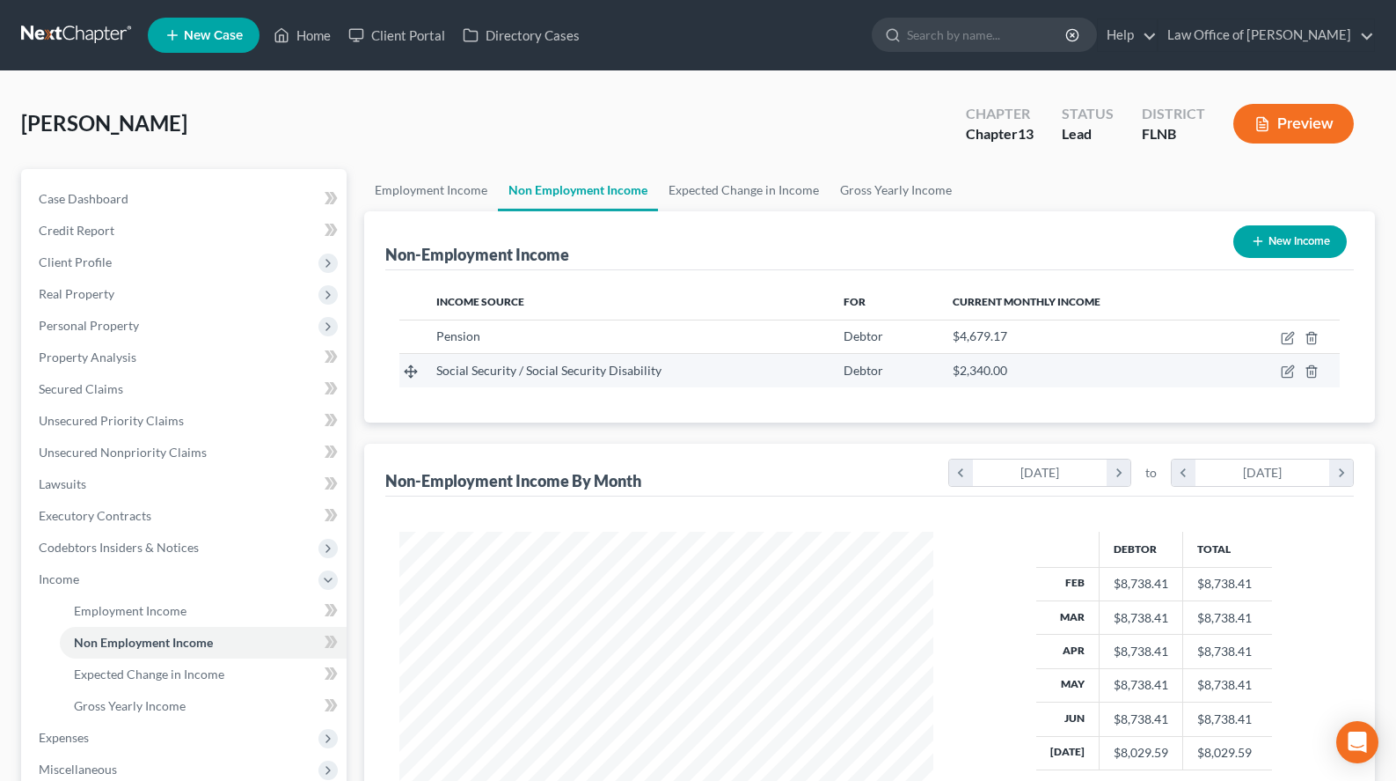
click at [1280, 376] on td at bounding box center [1281, 370] width 118 height 33
click at [1282, 372] on td at bounding box center [1281, 370] width 118 height 33
click at [1282, 372] on icon "button" at bounding box center [1287, 372] width 11 height 11
select select "4"
select select "0"
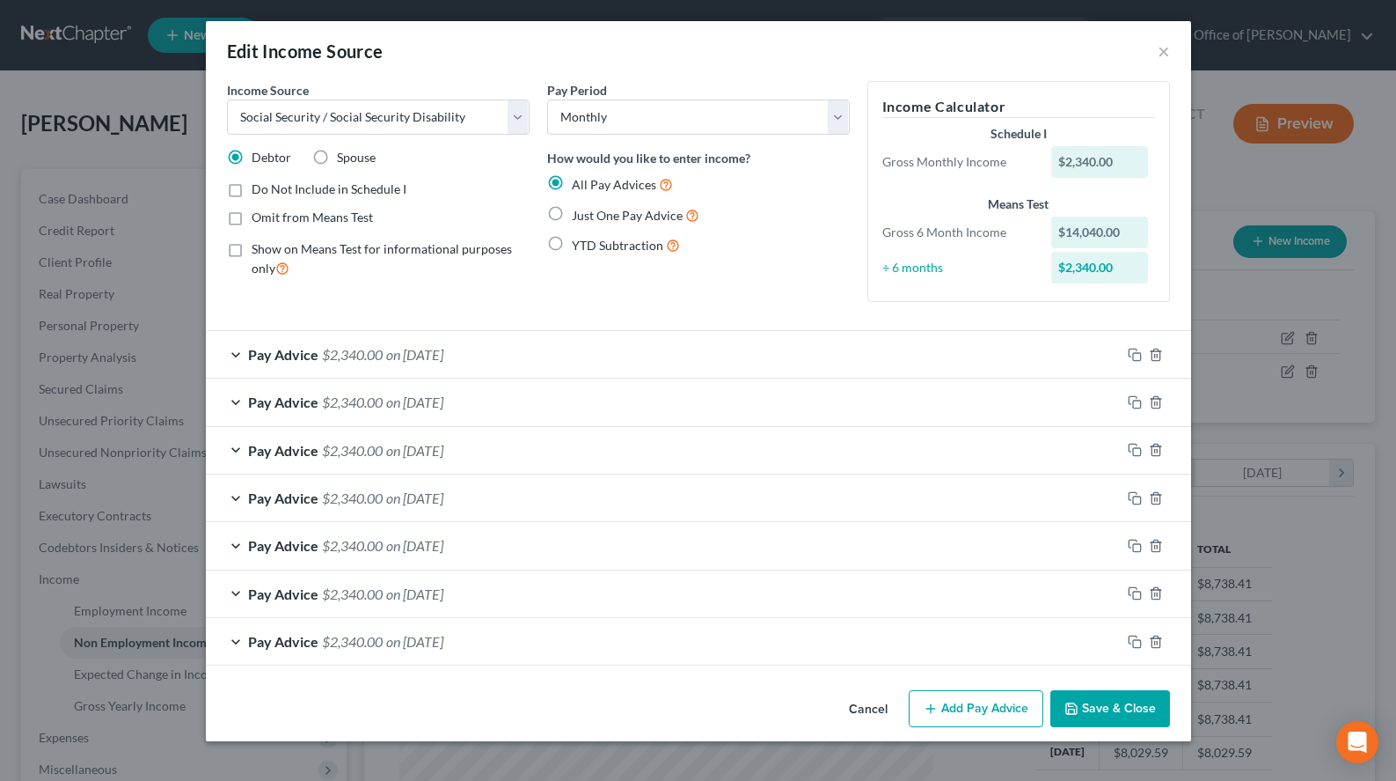
click at [1075, 711] on icon "button" at bounding box center [1072, 708] width 14 height 14
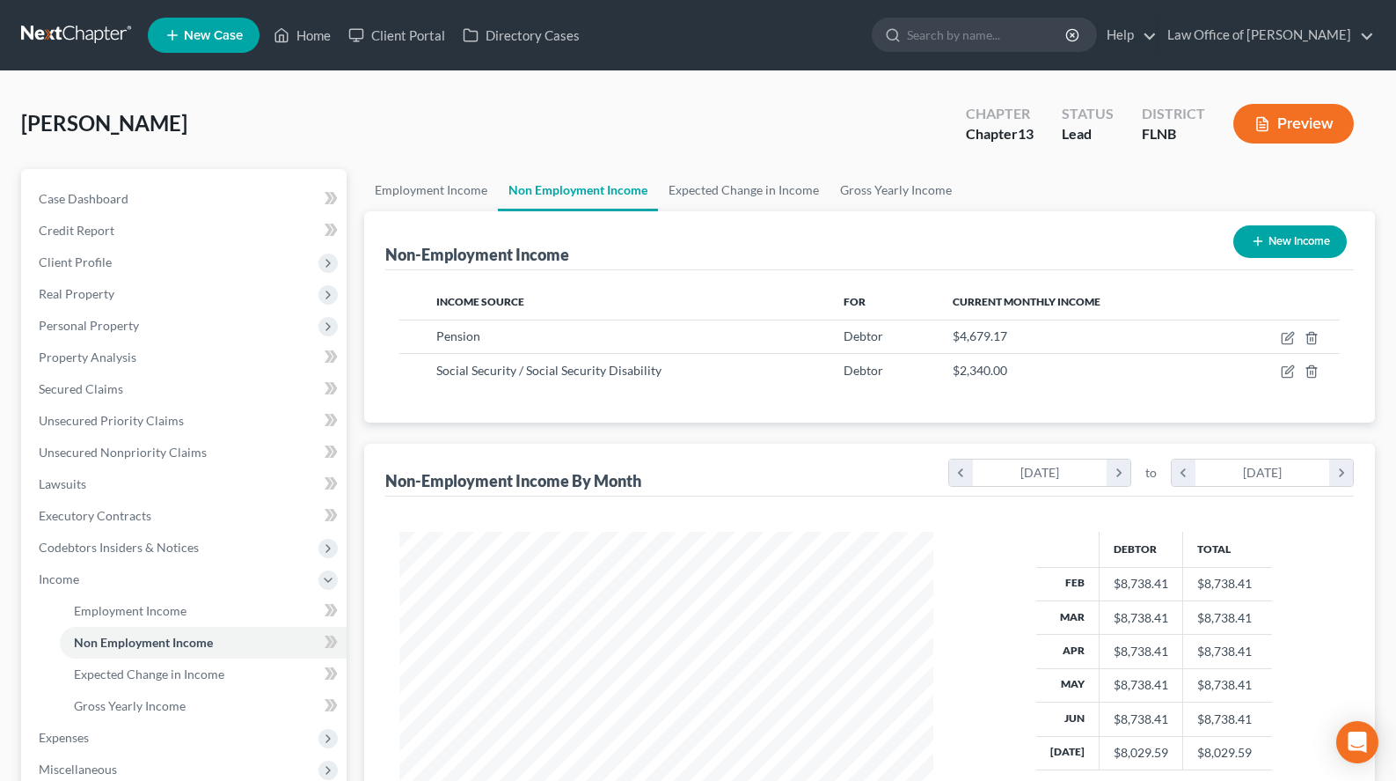
click at [1254, 246] on icon "button" at bounding box center [1258, 241] width 14 height 14
select select "0"
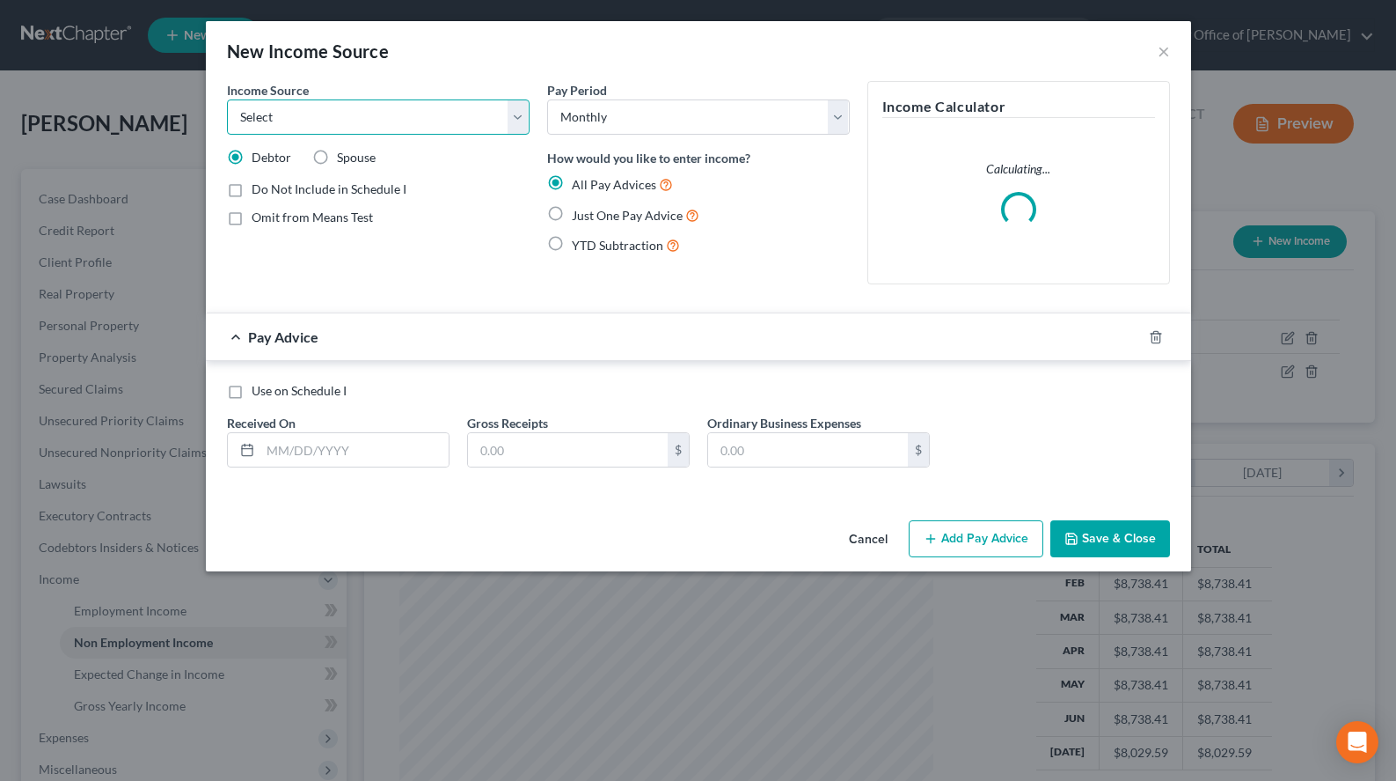
click at [227, 99] on select "Select Unemployment Disability (from employer) Pension Retirement Social Securi…" at bounding box center [378, 116] width 303 height 35
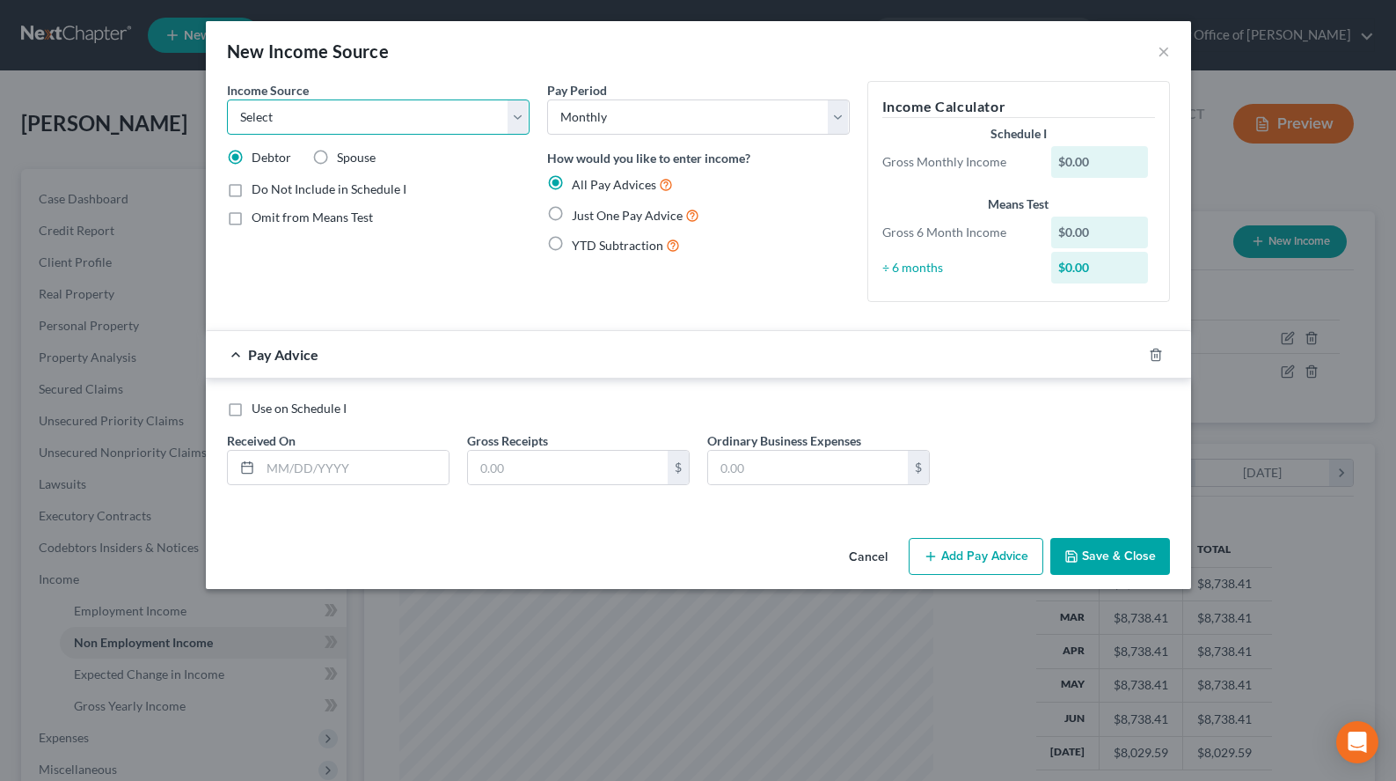
select select "3"
click option "Retirement" at bounding box center [0, 0] width 0 height 0
click at [398, 471] on input "text" at bounding box center [354, 467] width 188 height 33
click at [1085, 448] on div "Use on Schedule I Received On * Gross Receipts $ Ordinary Business Expenses $" at bounding box center [698, 448] width 961 height 99
click at [274, 462] on input "text" at bounding box center [354, 467] width 188 height 33
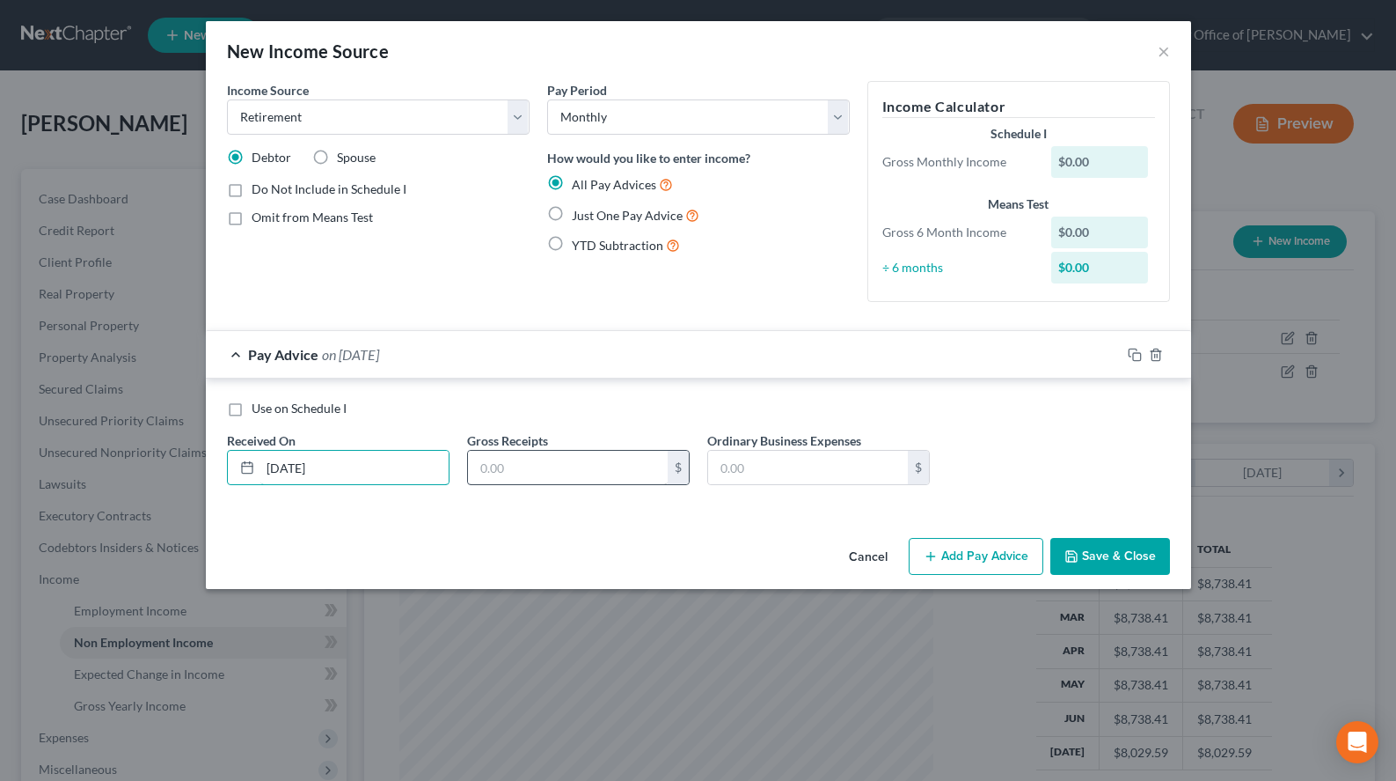
type input "[DATE]"
click at [551, 462] on input "text" at bounding box center [568, 467] width 200 height 33
click at [1008, 435] on div "Use on Schedule I Received On * [DATE] Gross Receipts $ Ordinary Business Expen…" at bounding box center [698, 448] width 961 height 99
click at [578, 469] on input "text" at bounding box center [568, 467] width 200 height 33
type input "270.20"
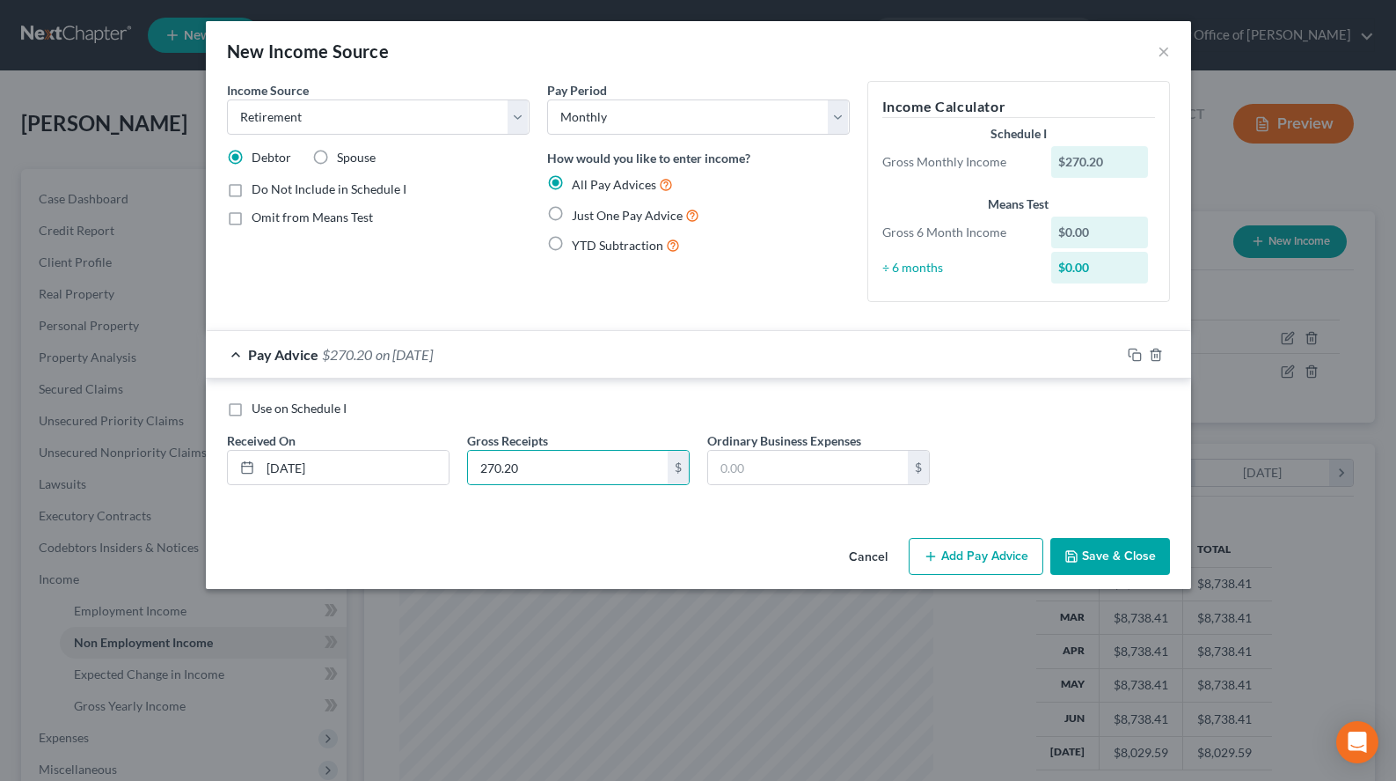
click at [945, 550] on button "Add Pay Advice" at bounding box center [976, 556] width 135 height 37
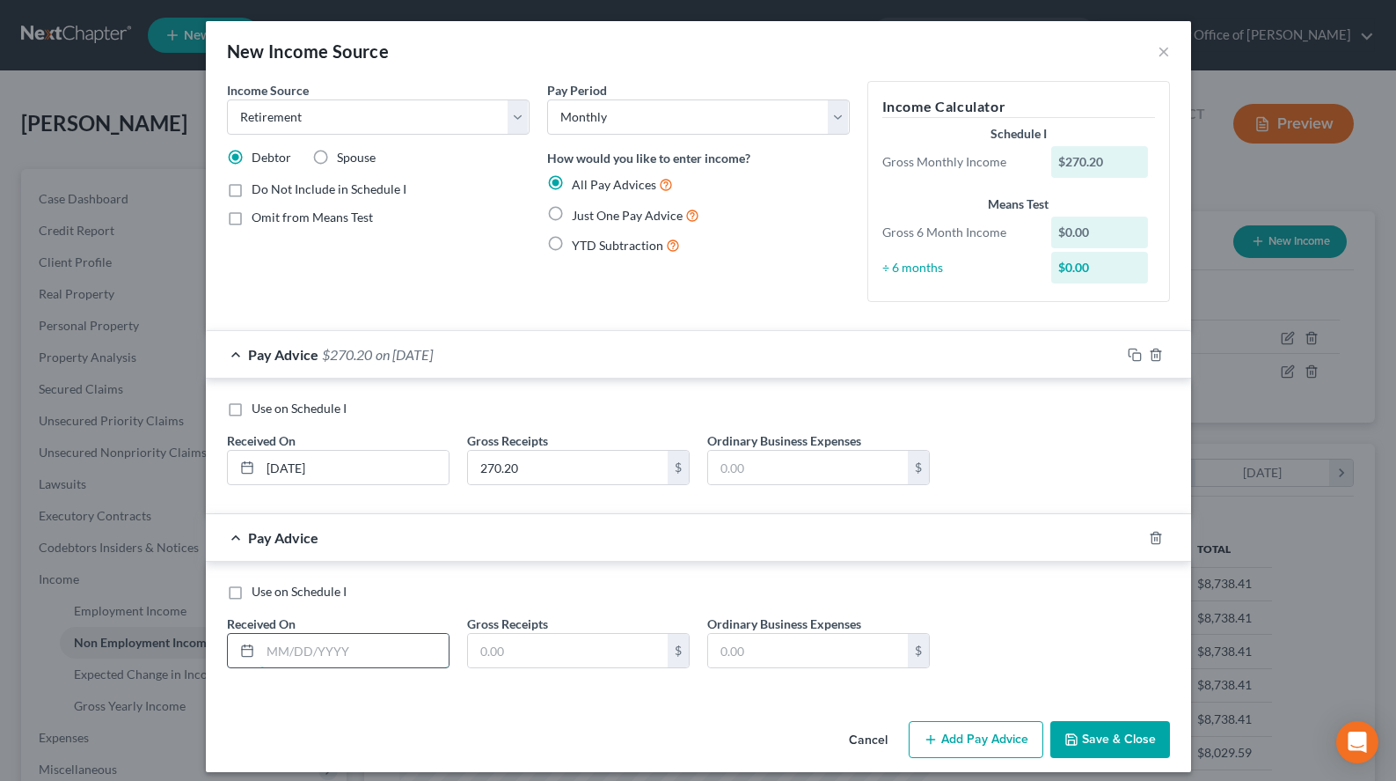
click at [397, 654] on input "text" at bounding box center [354, 650] width 188 height 33
click at [972, 604] on div "Use on Schedule I Received On * 02/ Gross Receipts $ Ordinary Business Expenses…" at bounding box center [698, 632] width 961 height 99
click at [381, 646] on input "02/" at bounding box center [354, 650] width 188 height 33
click at [996, 590] on div "Use on Schedule I" at bounding box center [698, 592] width 943 height 18
click at [389, 663] on input "02/" at bounding box center [354, 650] width 188 height 33
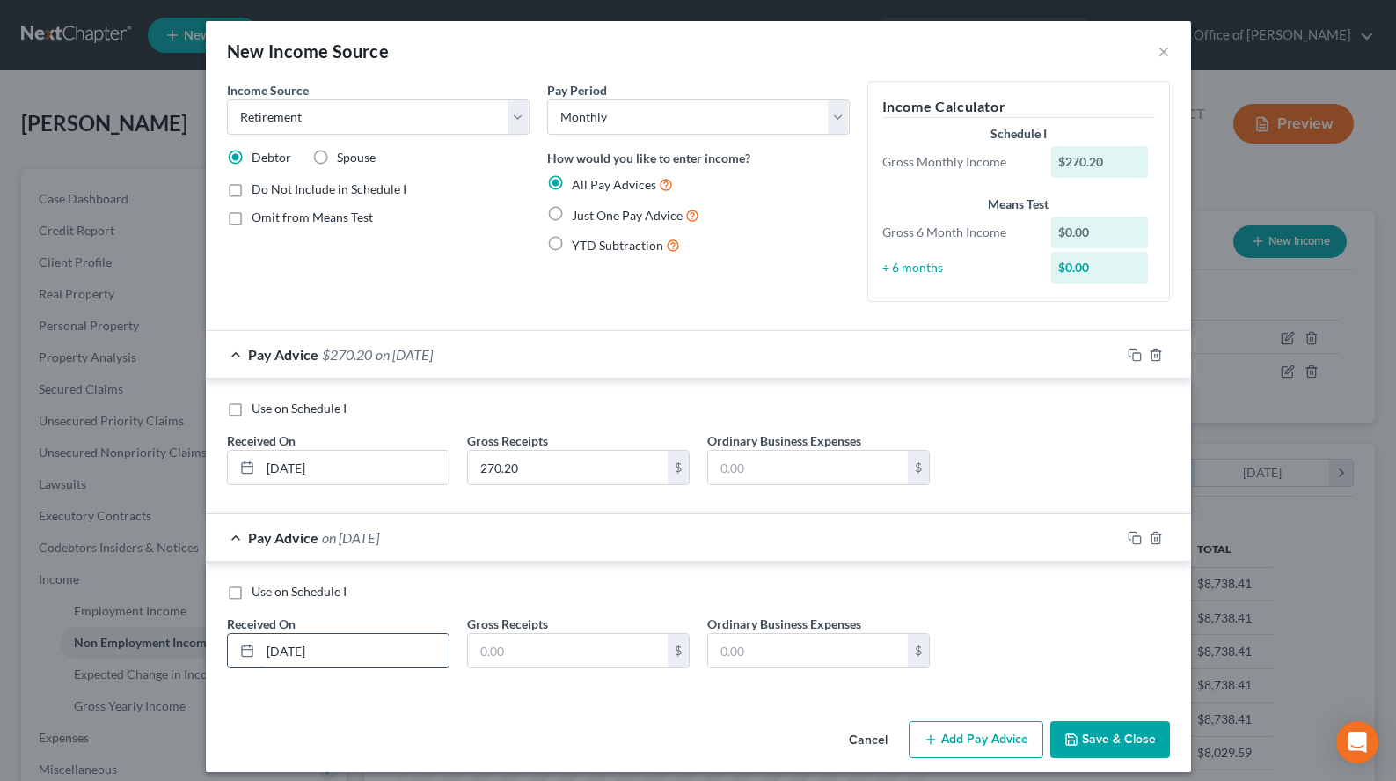
type input "[DATE]"
type input "270.20"
click at [970, 735] on button "Add Pay Advice" at bounding box center [976, 739] width 135 height 37
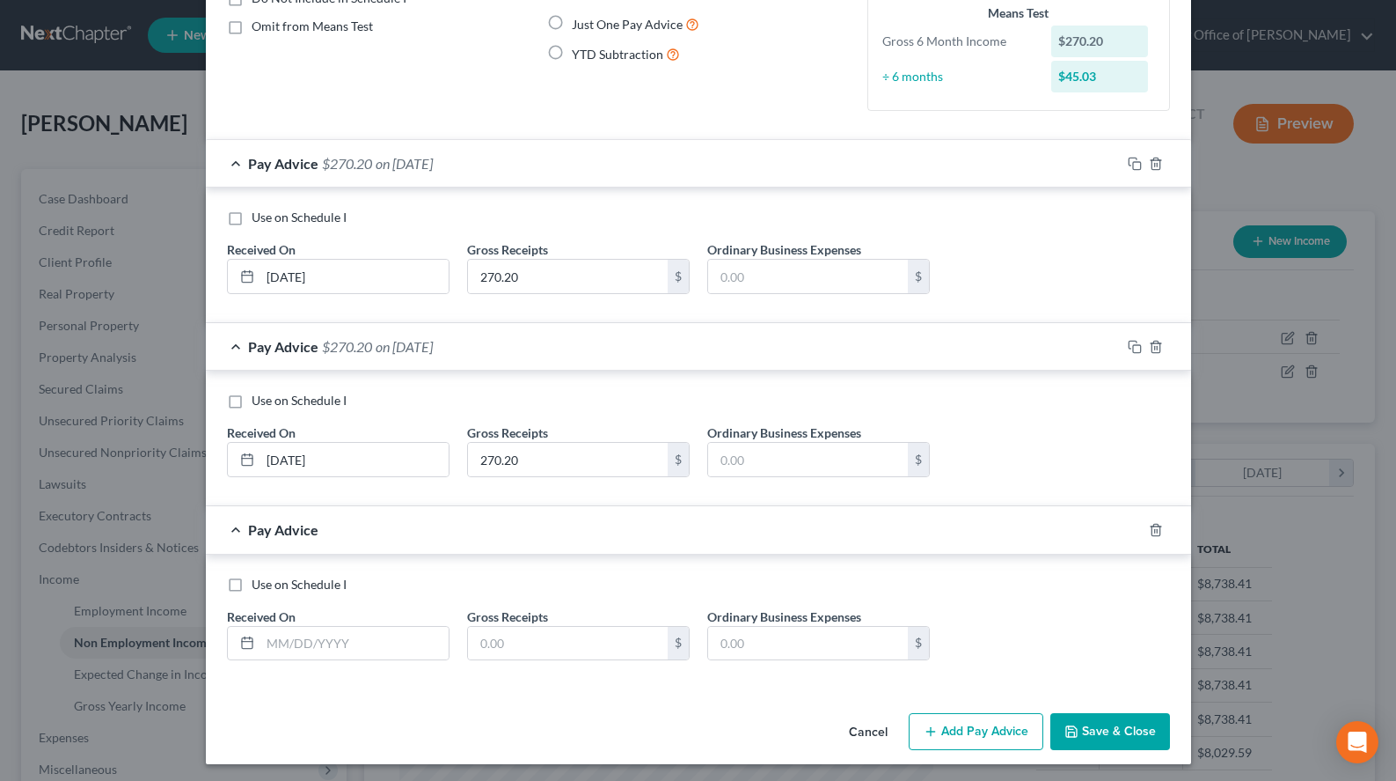
scroll to position [195, 0]
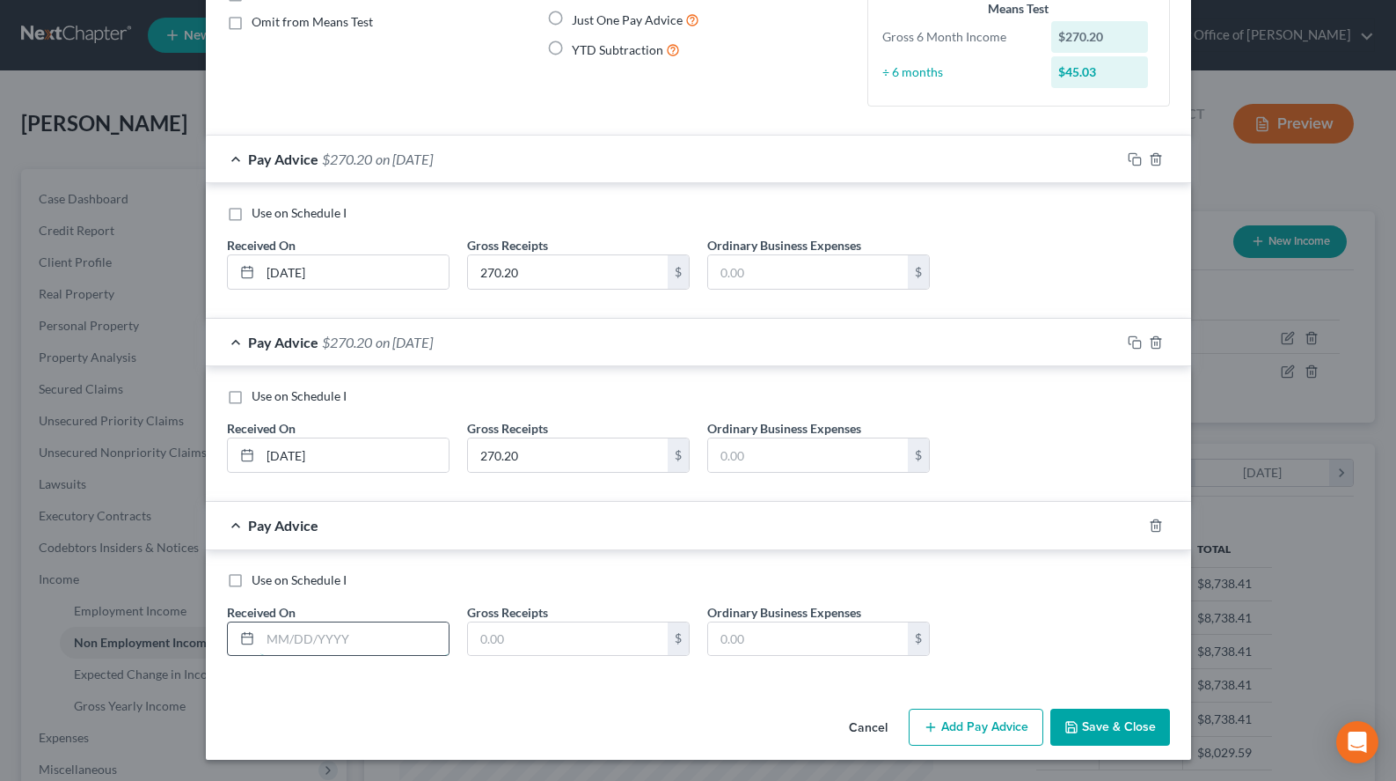
click at [447, 630] on input "text" at bounding box center [354, 638] width 188 height 33
click at [984, 575] on div "Use on Schedule I" at bounding box center [698, 580] width 943 height 18
click at [418, 647] on input "03/" at bounding box center [354, 638] width 188 height 33
type input "[DATE]"
type input "270.20"
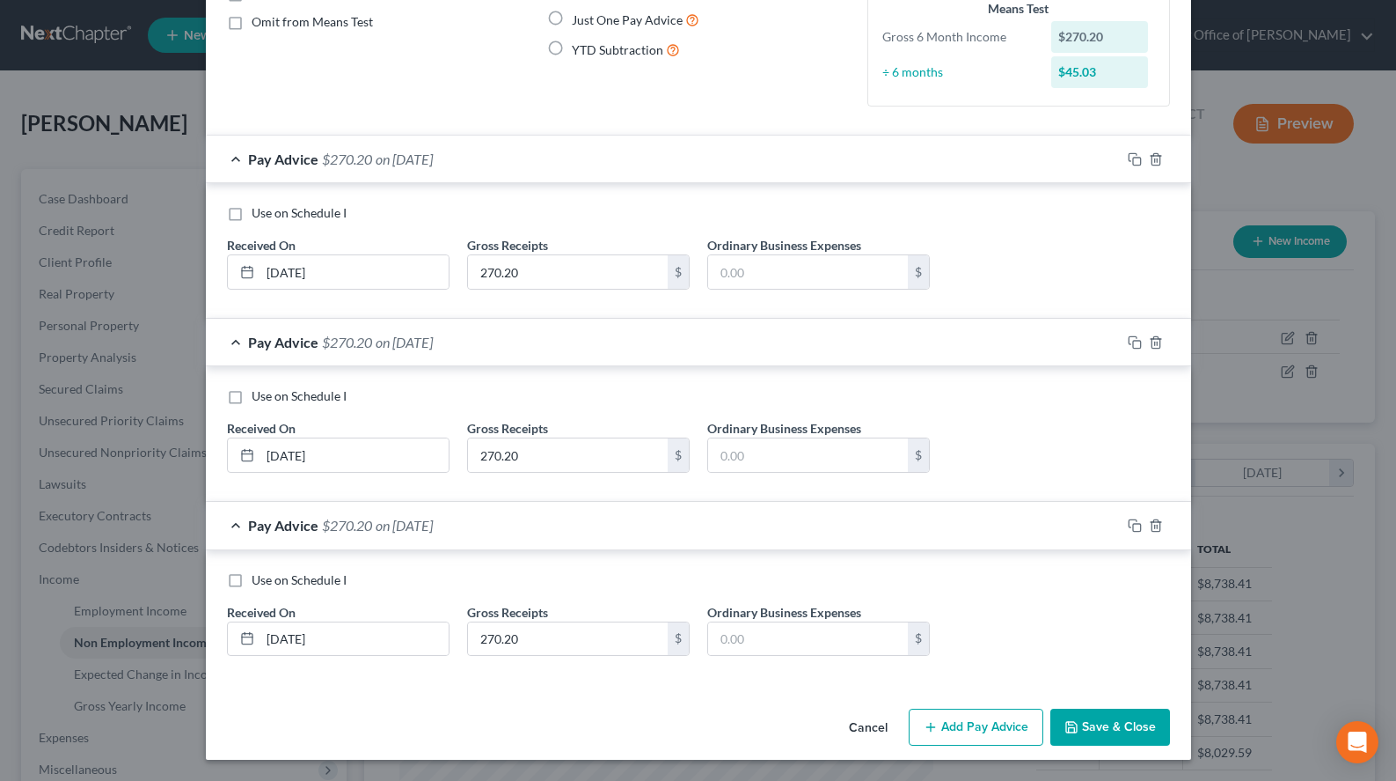
click at [549, 129] on form "Income Source * Select Unemployment Disability (from employer) Pension Retireme…" at bounding box center [698, 285] width 943 height 798
click at [553, 150] on div "Pay Advice $270.20 on [DATE]" at bounding box center [663, 159] width 915 height 47
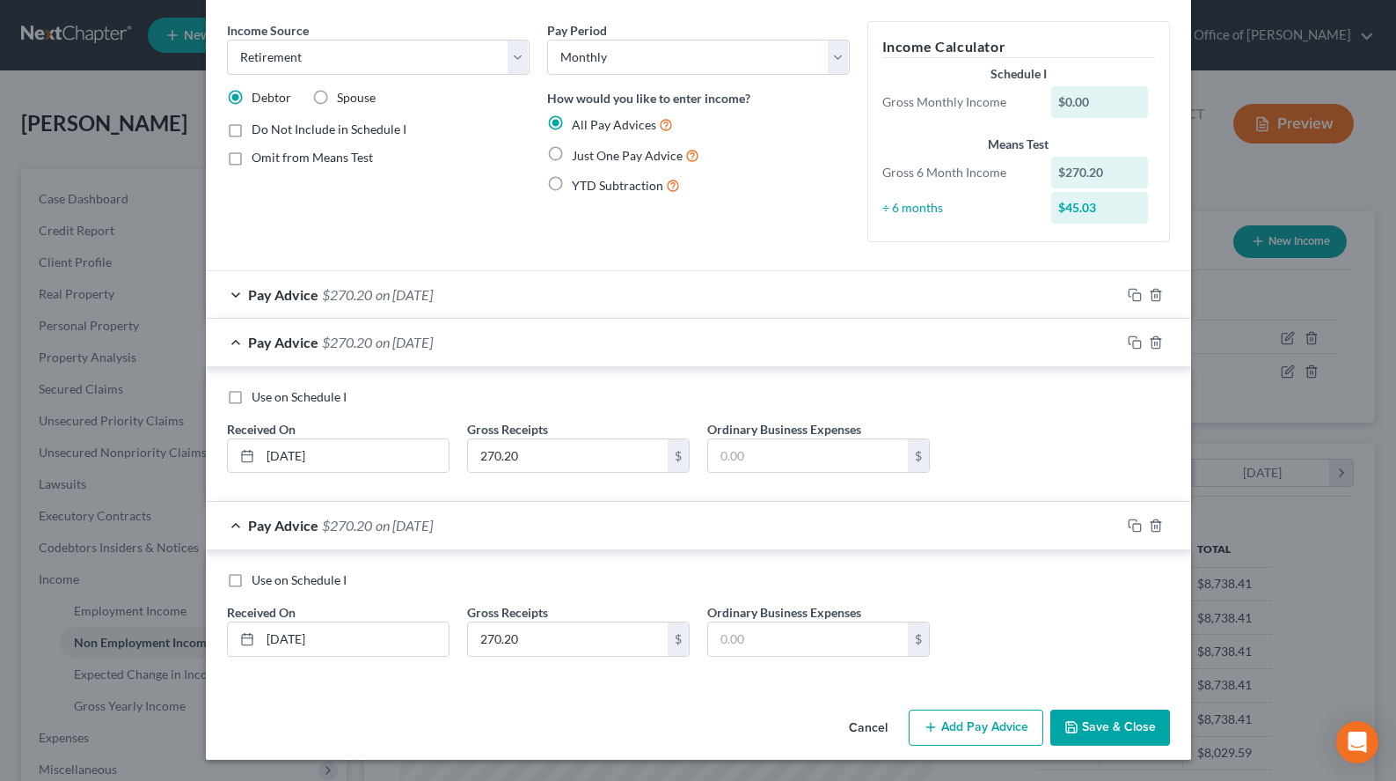
scroll to position [60, 0]
click at [769, 282] on div "Pay Advice $270.20 on [DATE]" at bounding box center [663, 294] width 915 height 47
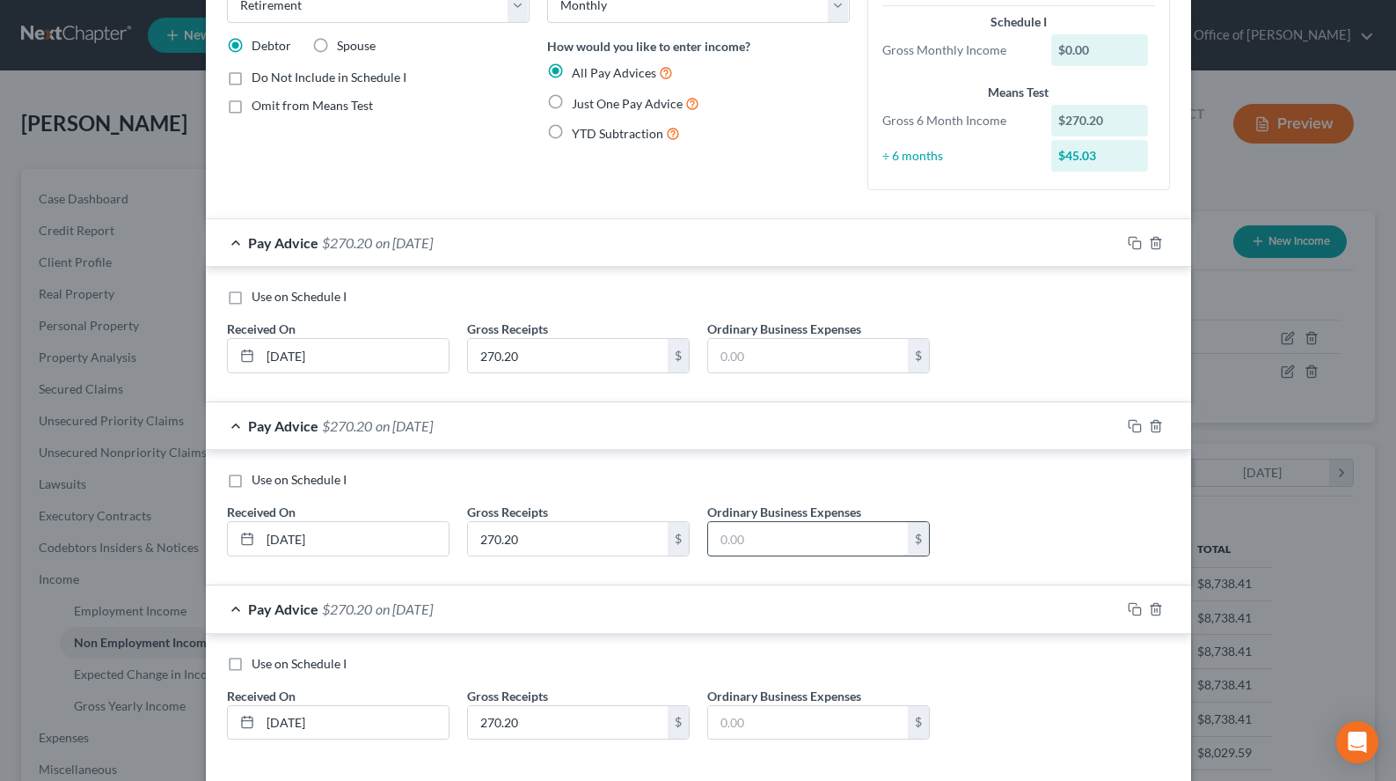
scroll to position [195, 0]
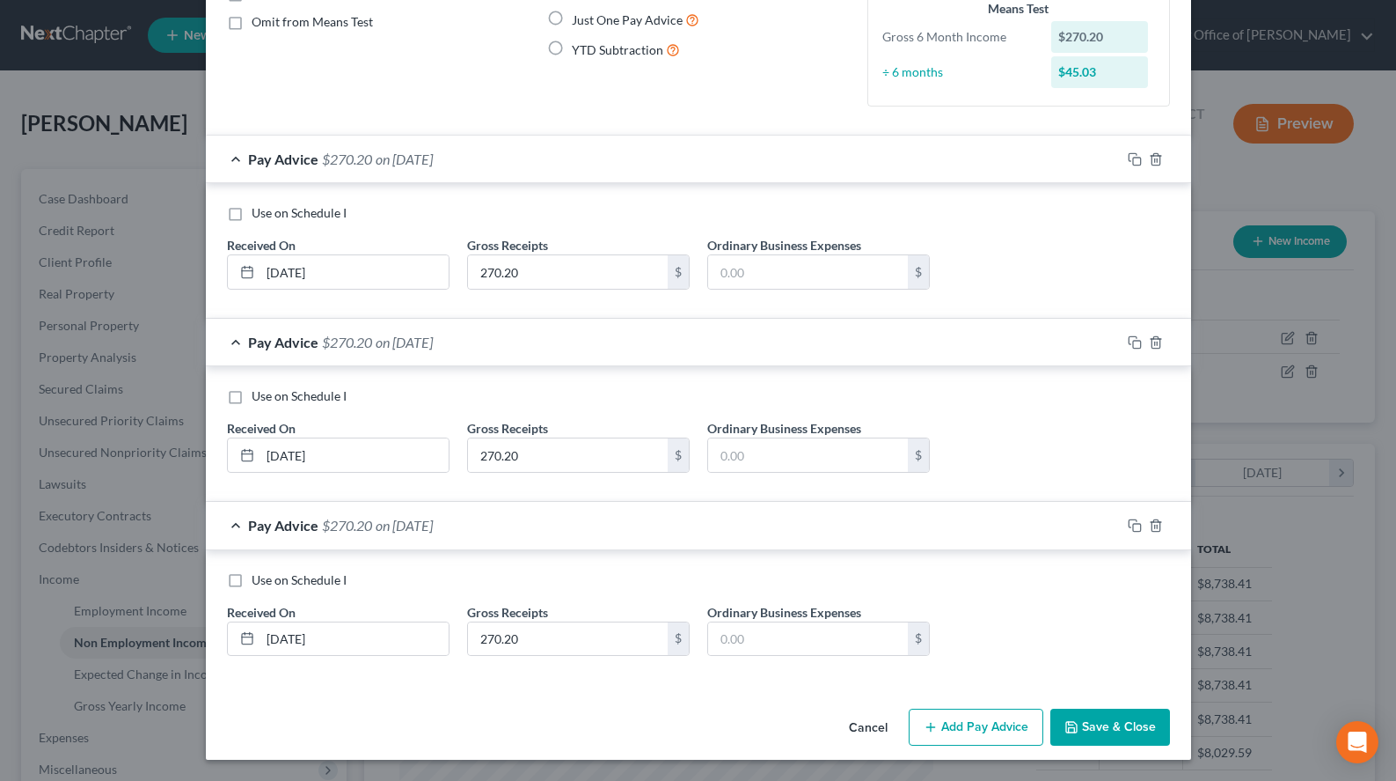
click at [962, 715] on button "Add Pay Advice" at bounding box center [976, 726] width 135 height 37
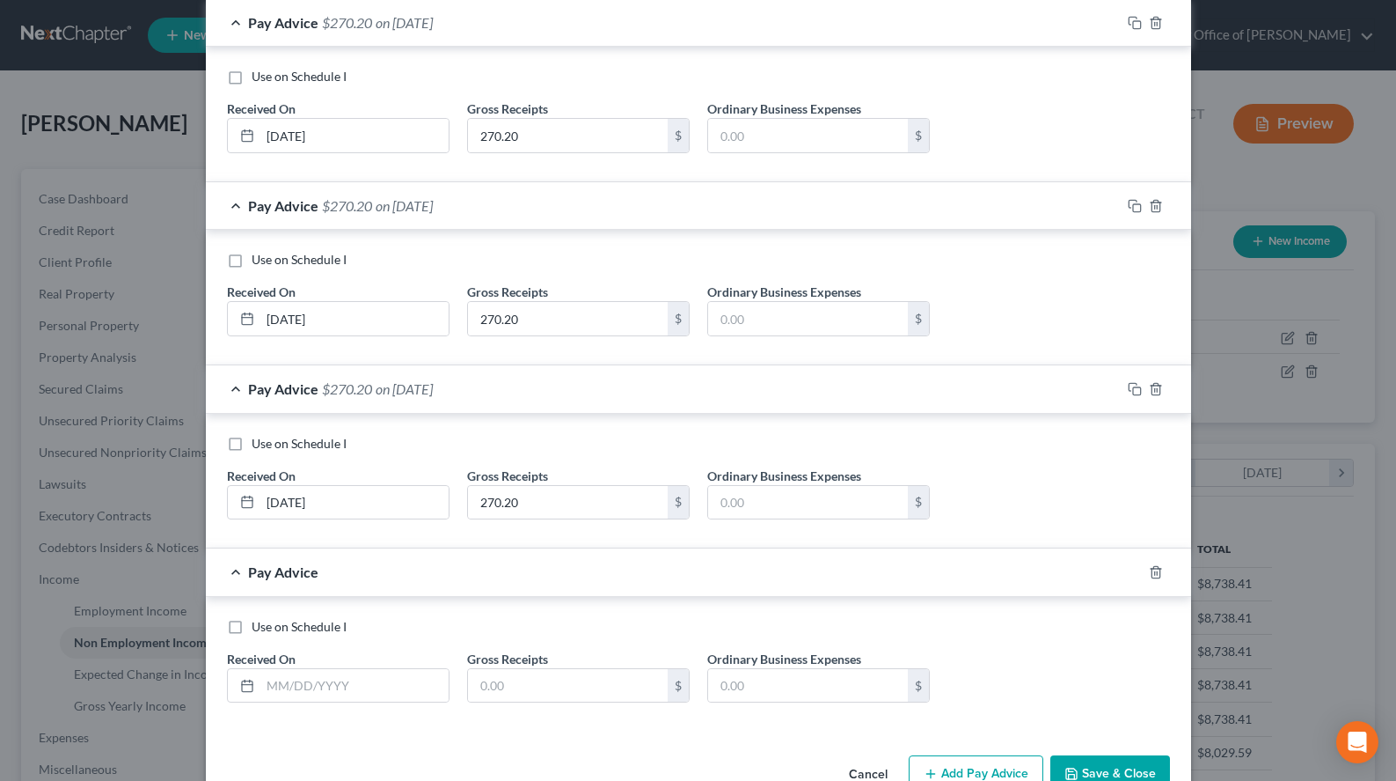
scroll to position [378, 0]
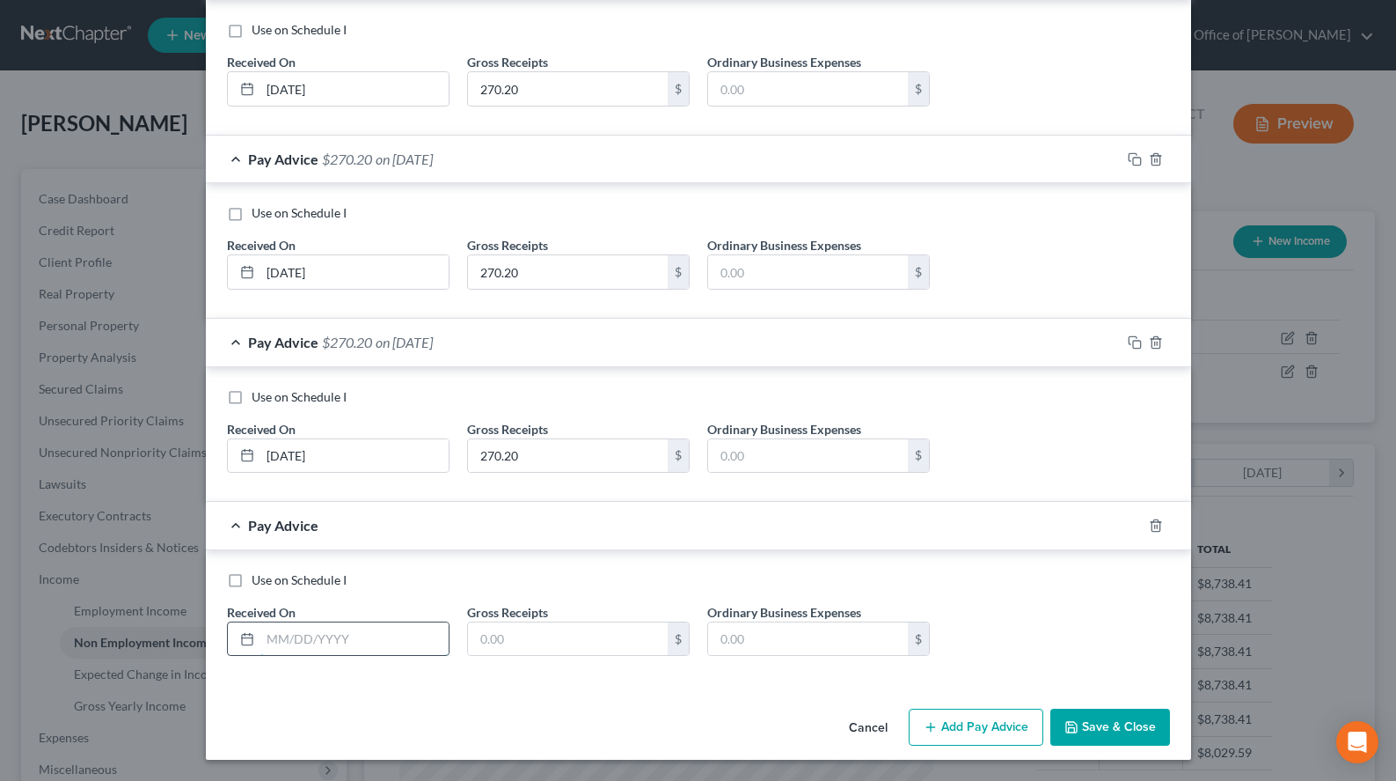
click at [353, 634] on input "text" at bounding box center [354, 638] width 188 height 33
click at [952, 571] on div "Use on Schedule I" at bounding box center [698, 580] width 943 height 18
click at [370, 641] on input "04/" at bounding box center [354, 638] width 188 height 33
type input "[DATE]"
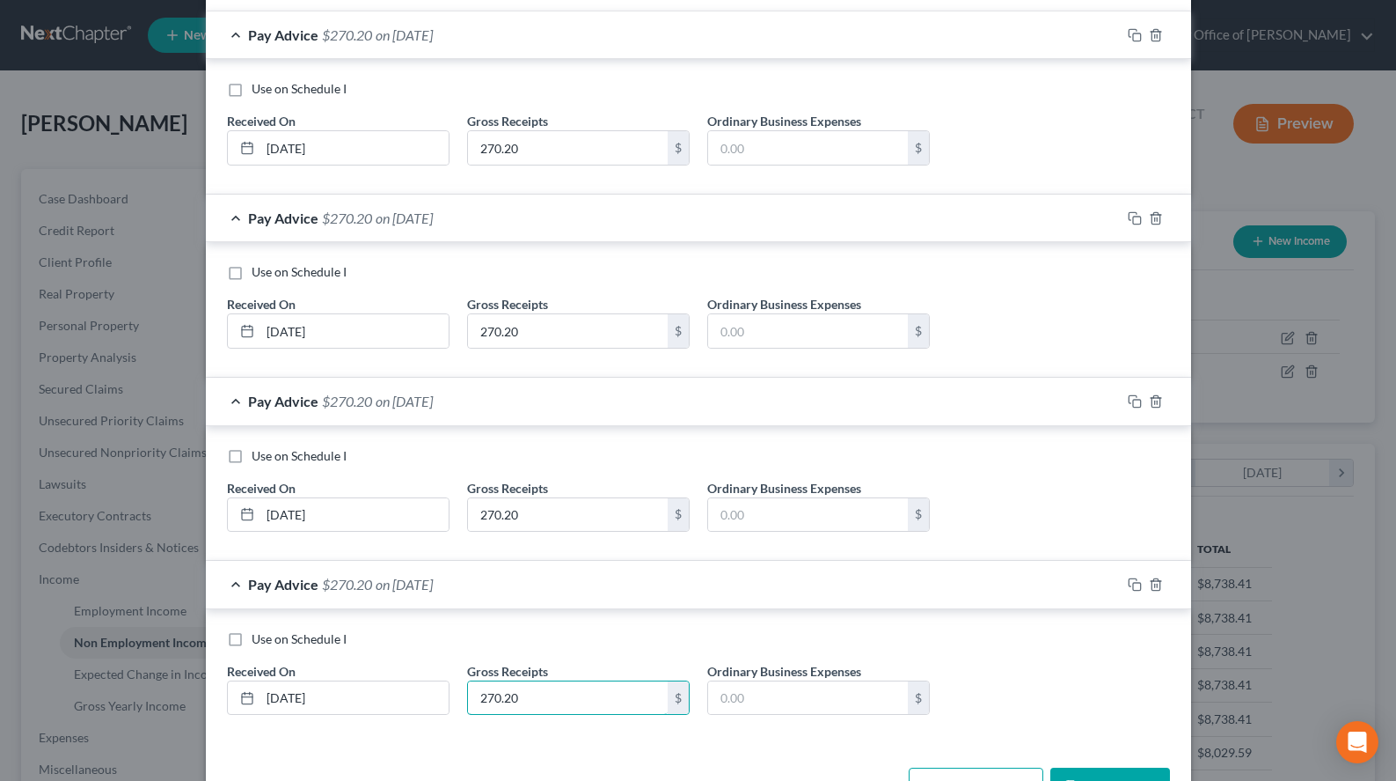
scroll to position [289, 0]
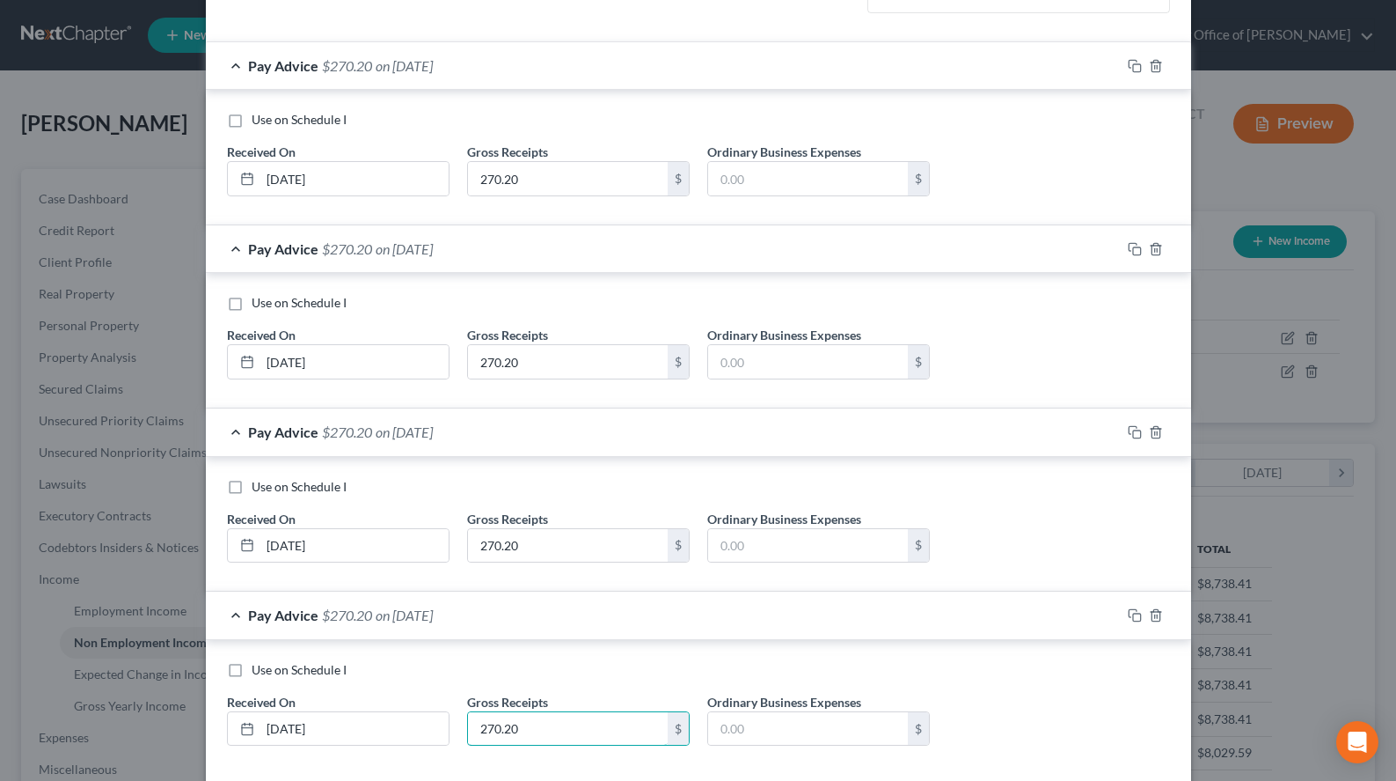
type input "270.20"
click at [525, 79] on div "Pay Advice $270.20 on [DATE]" at bounding box center [663, 65] width 915 height 47
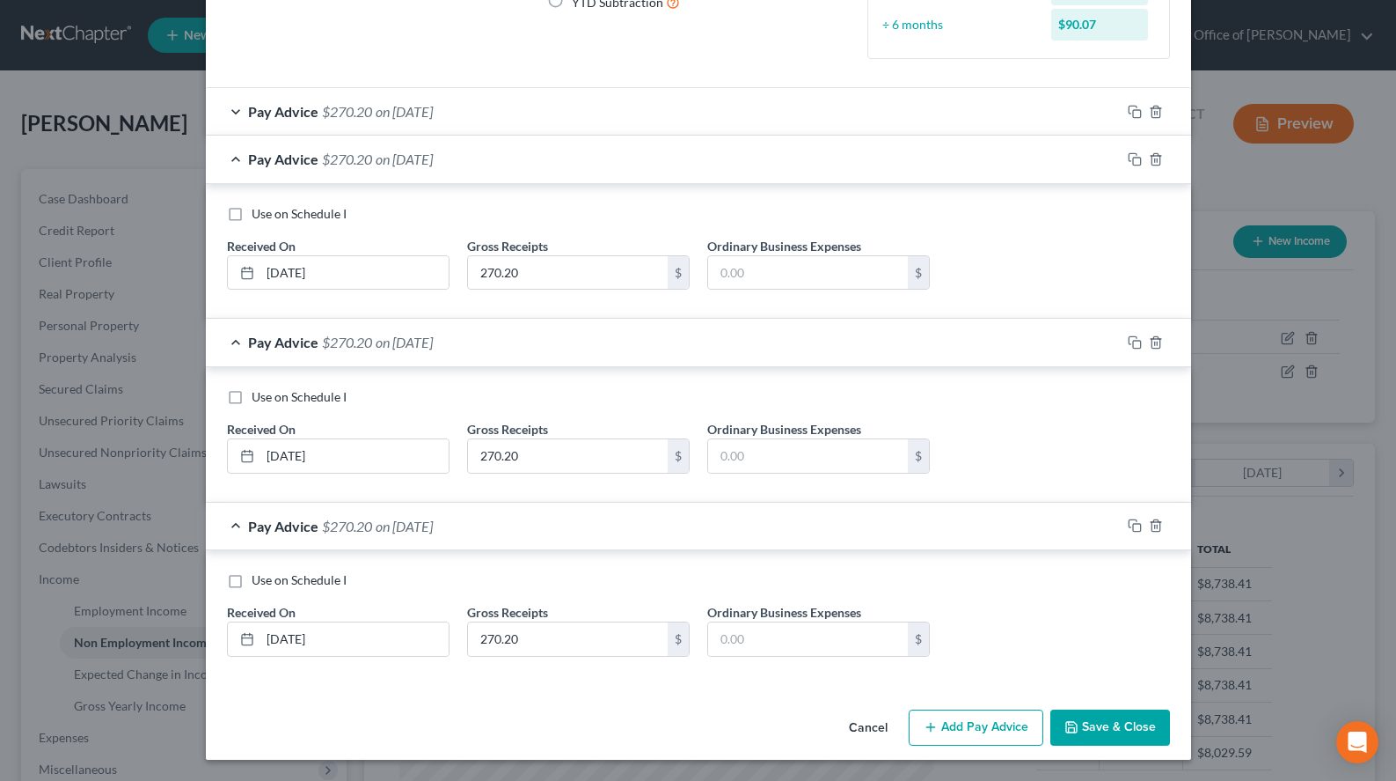
click at [551, 158] on div "Pay Advice $270.20 on [DATE]" at bounding box center [663, 159] width 915 height 47
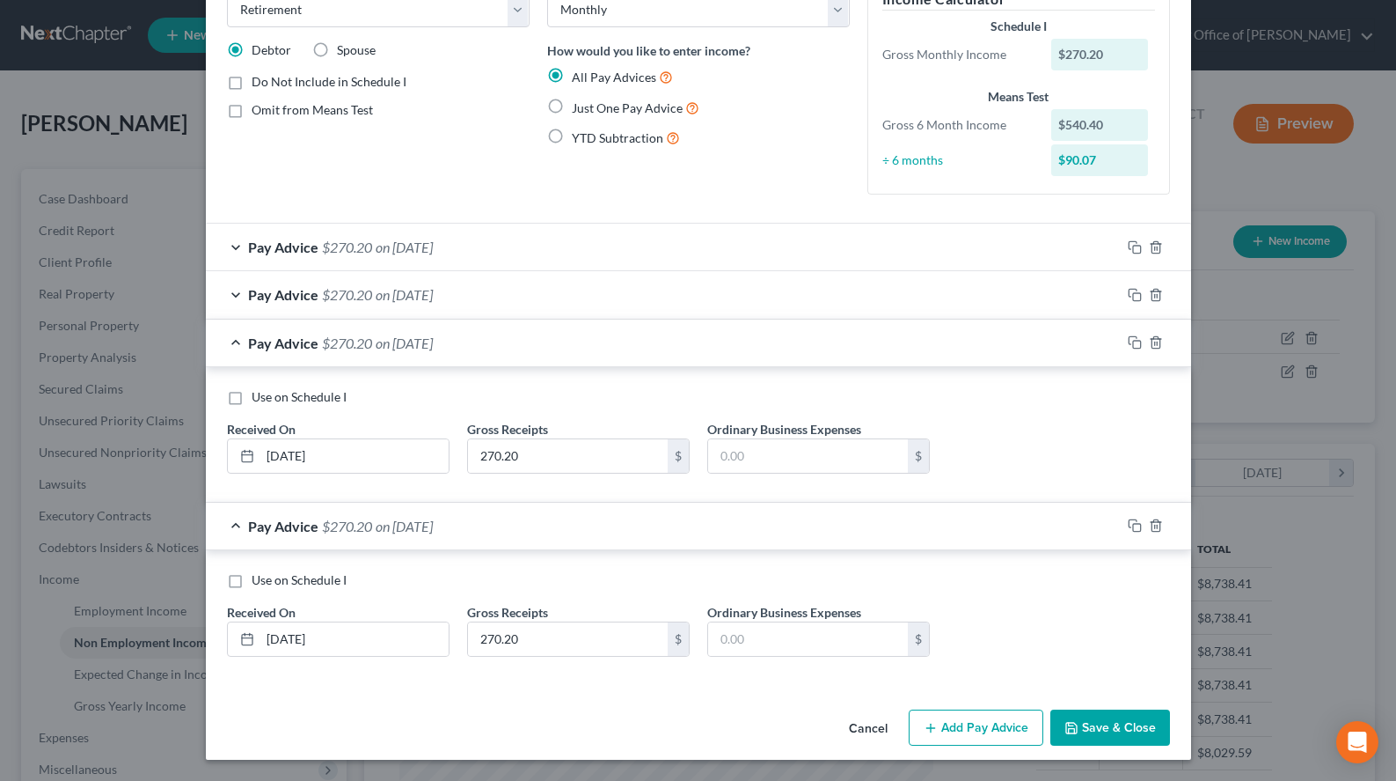
scroll to position [108, 0]
click at [591, 340] on div "Pay Advice $270.20 on [DATE]" at bounding box center [663, 342] width 915 height 47
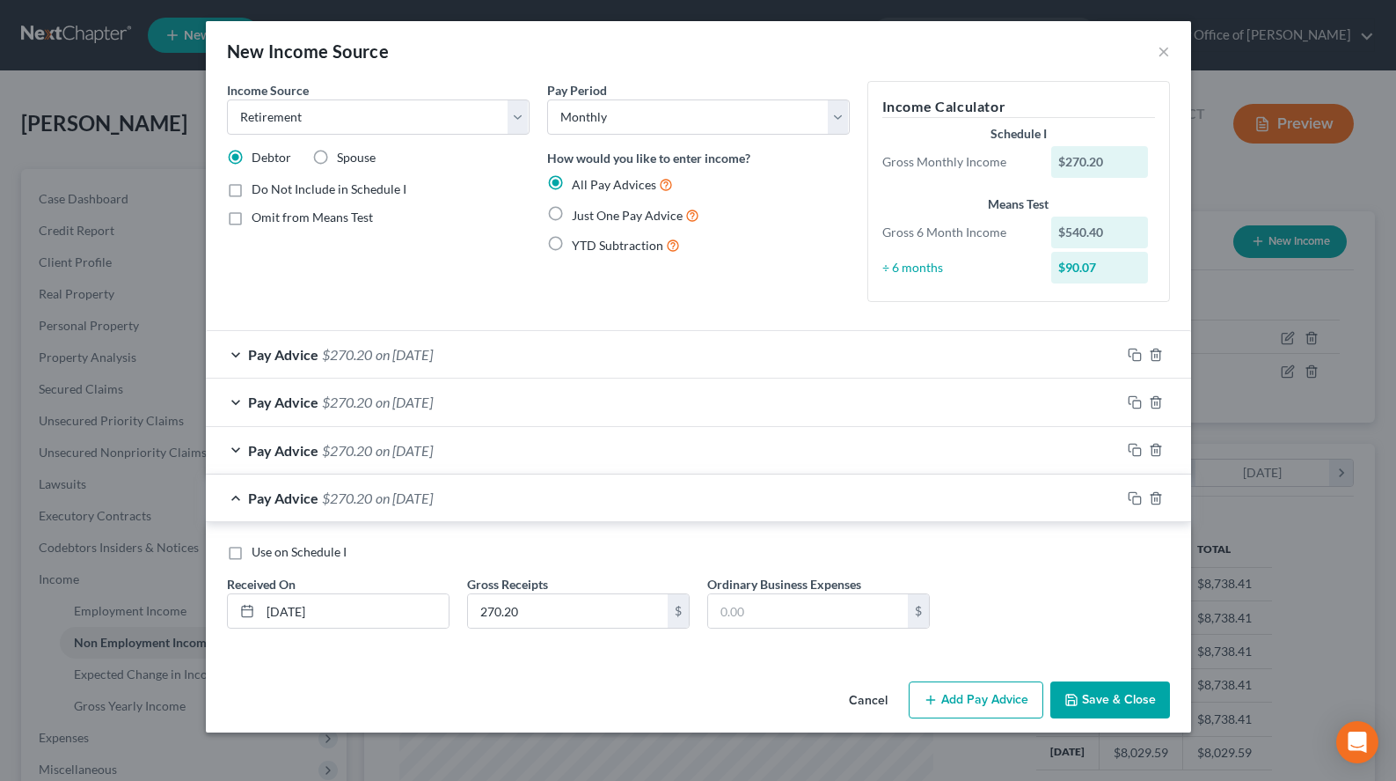
scroll to position [0, 0]
click at [954, 690] on button "Add Pay Advice" at bounding box center [976, 699] width 135 height 37
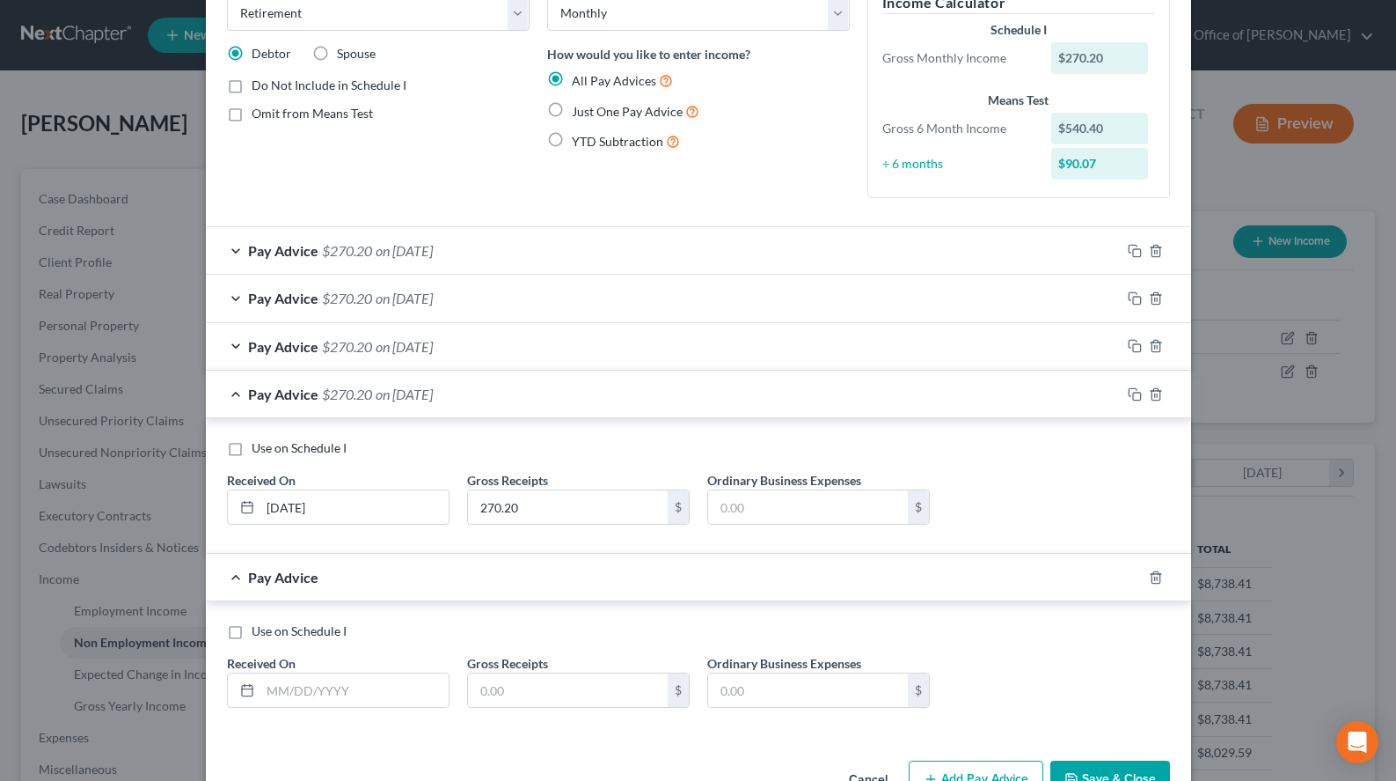
scroll to position [156, 0]
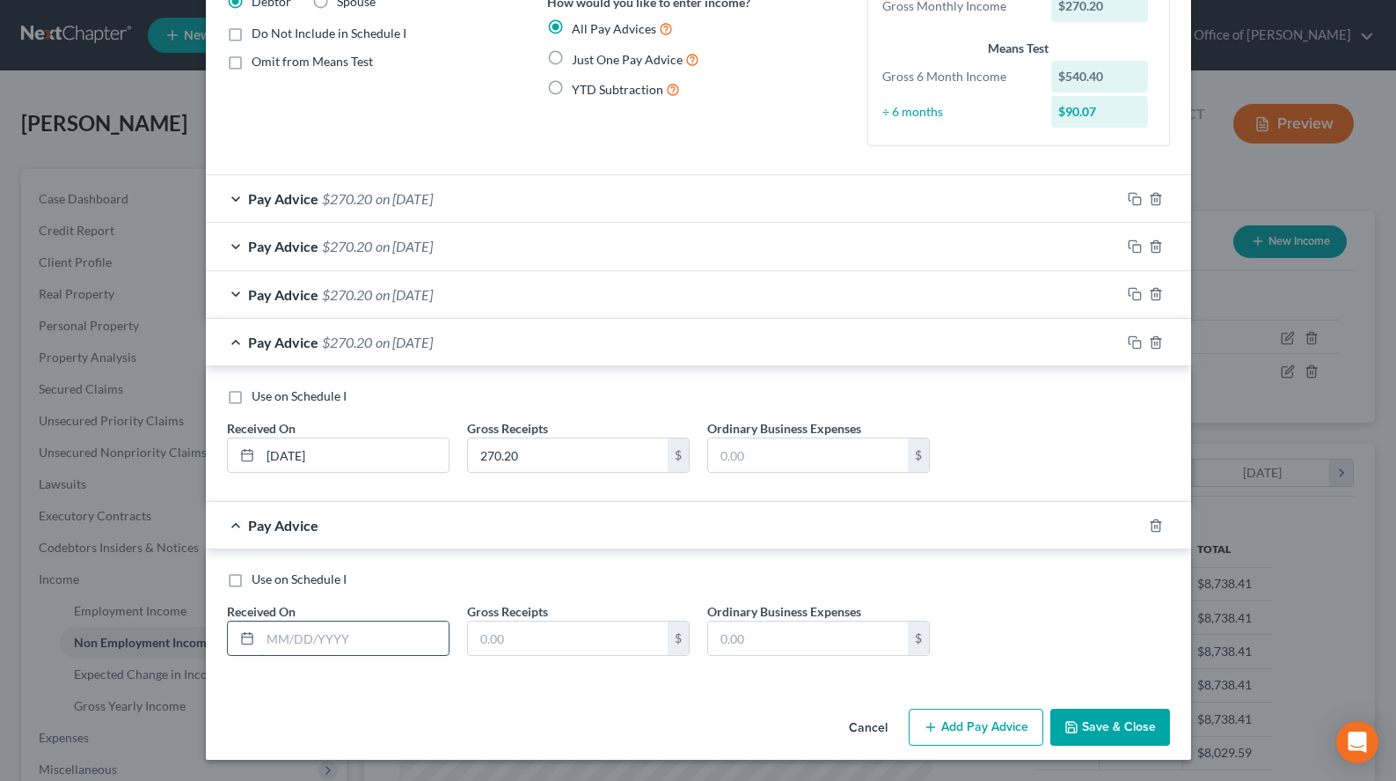
click at [367, 638] on input "text" at bounding box center [354, 637] width 188 height 33
click at [1008, 568] on div "Use on Schedule I Received On * 05/ Gross Receipts $ Ordinary Business Expenses…" at bounding box center [699, 616] width 986 height 135
click at [413, 641] on input "05/" at bounding box center [354, 637] width 188 height 33
type input "[DATE]"
type input "270.20"
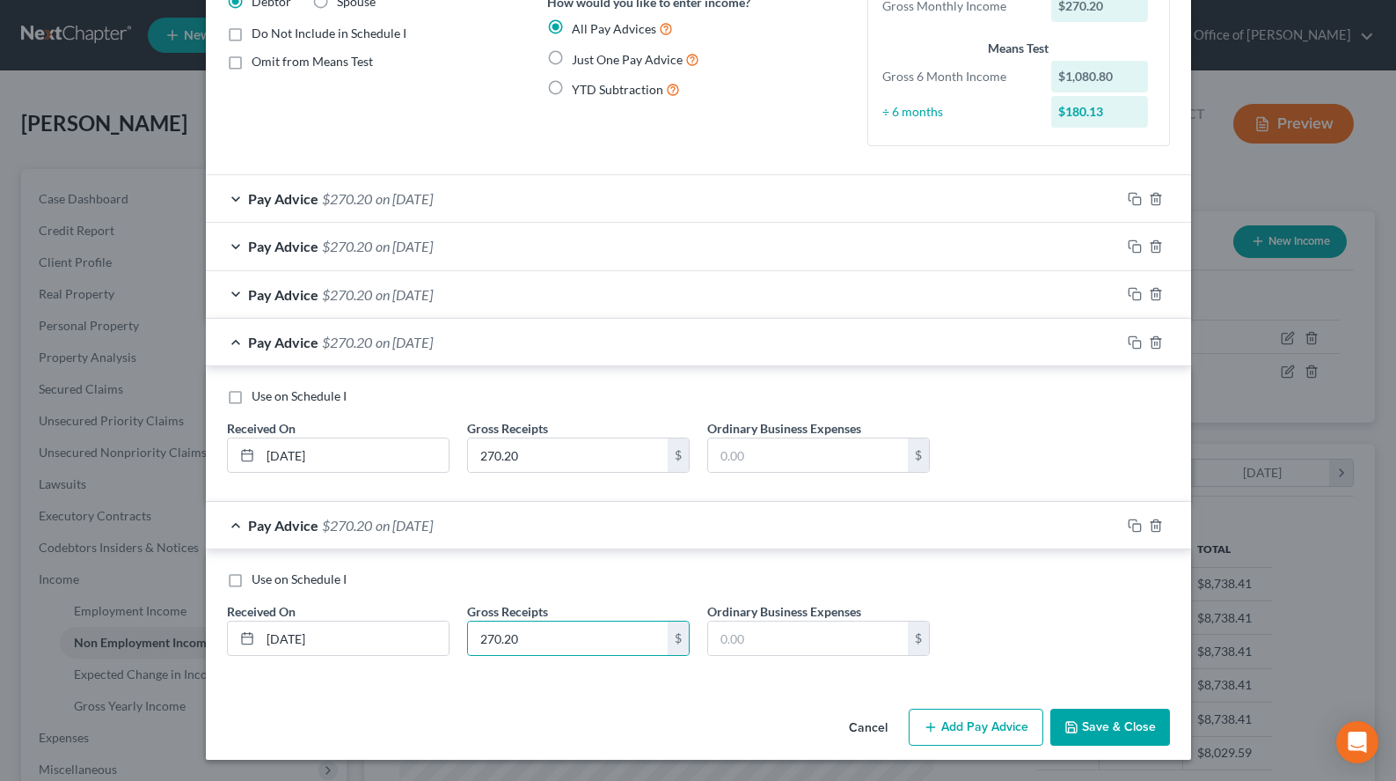
click at [993, 714] on button "Add Pay Advice" at bounding box center [976, 726] width 135 height 37
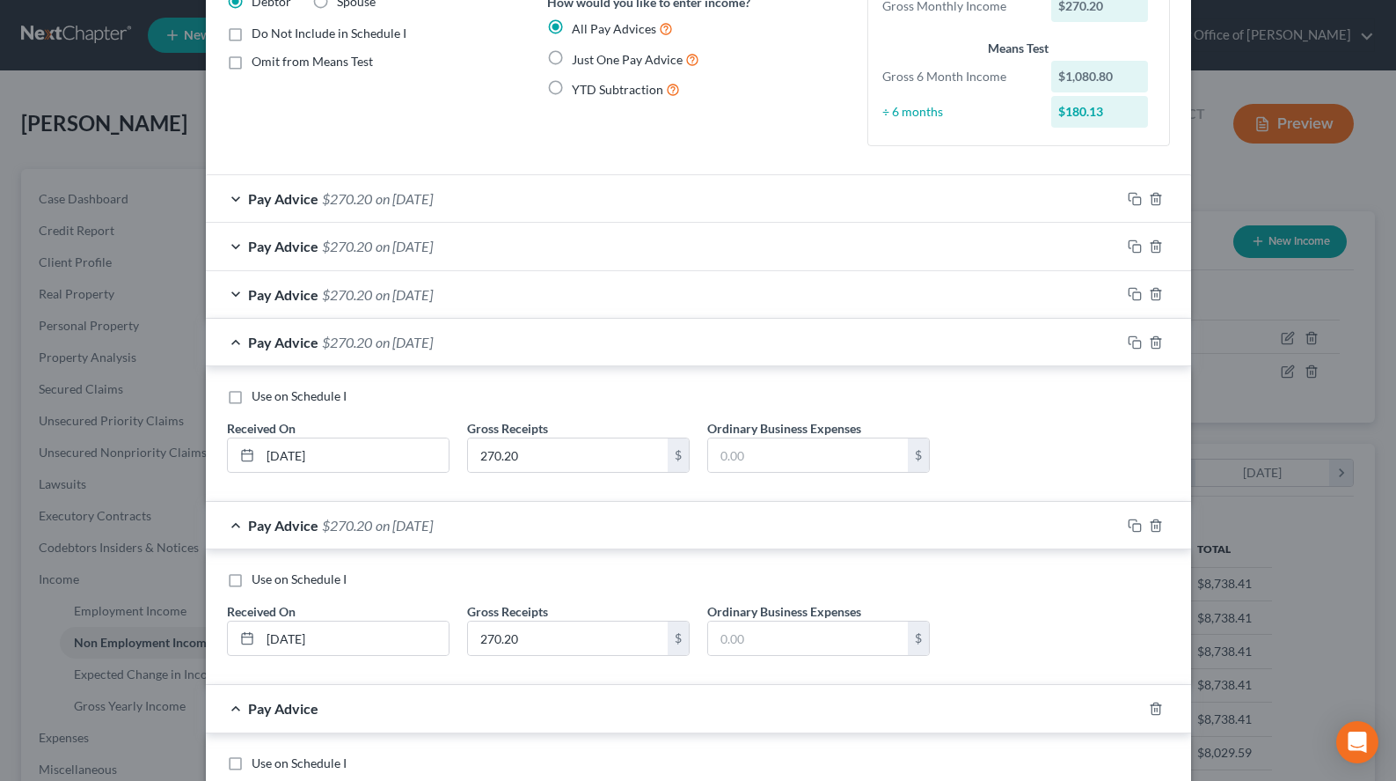
click at [972, 600] on div "Use on Schedule I Received On * [DATE] Gross Receipts 270.20 $ Ordinary Busines…" at bounding box center [698, 619] width 961 height 99
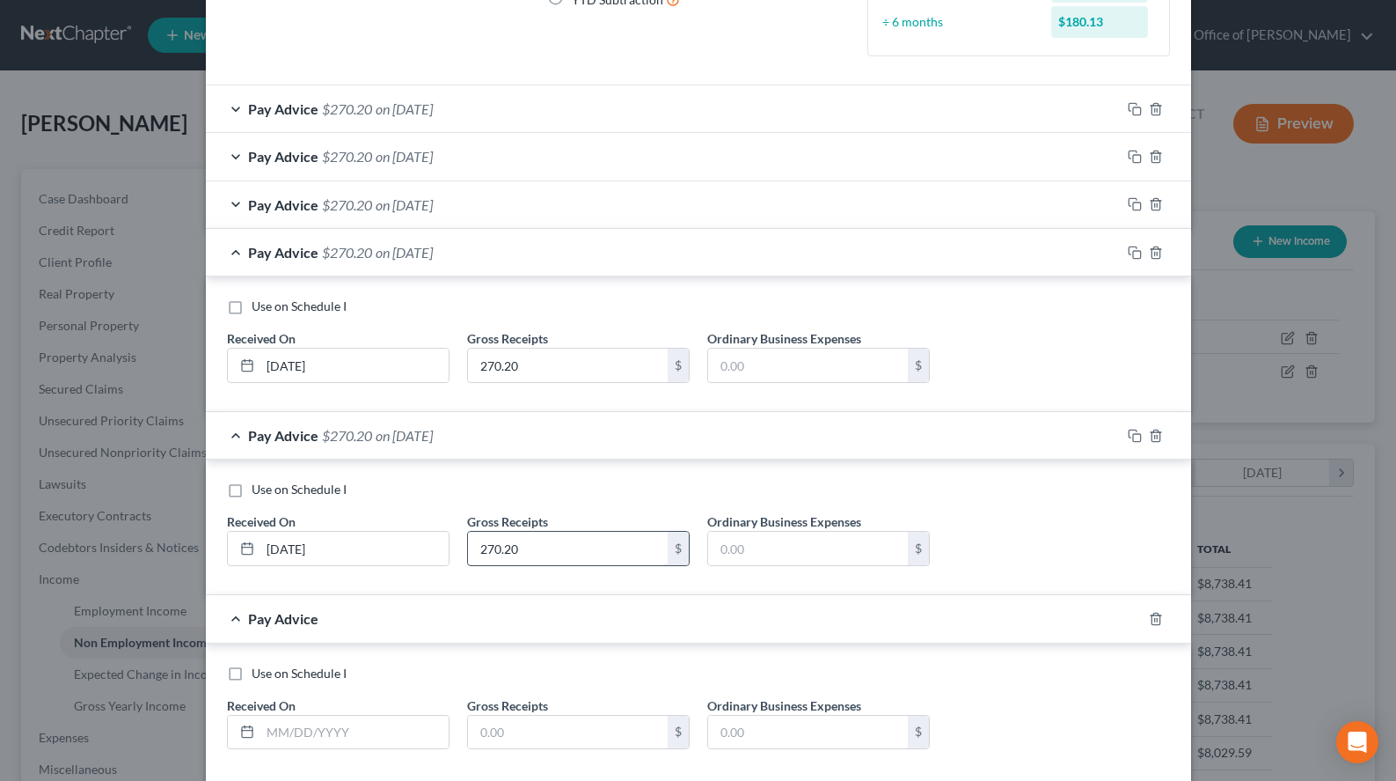
scroll to position [335, 0]
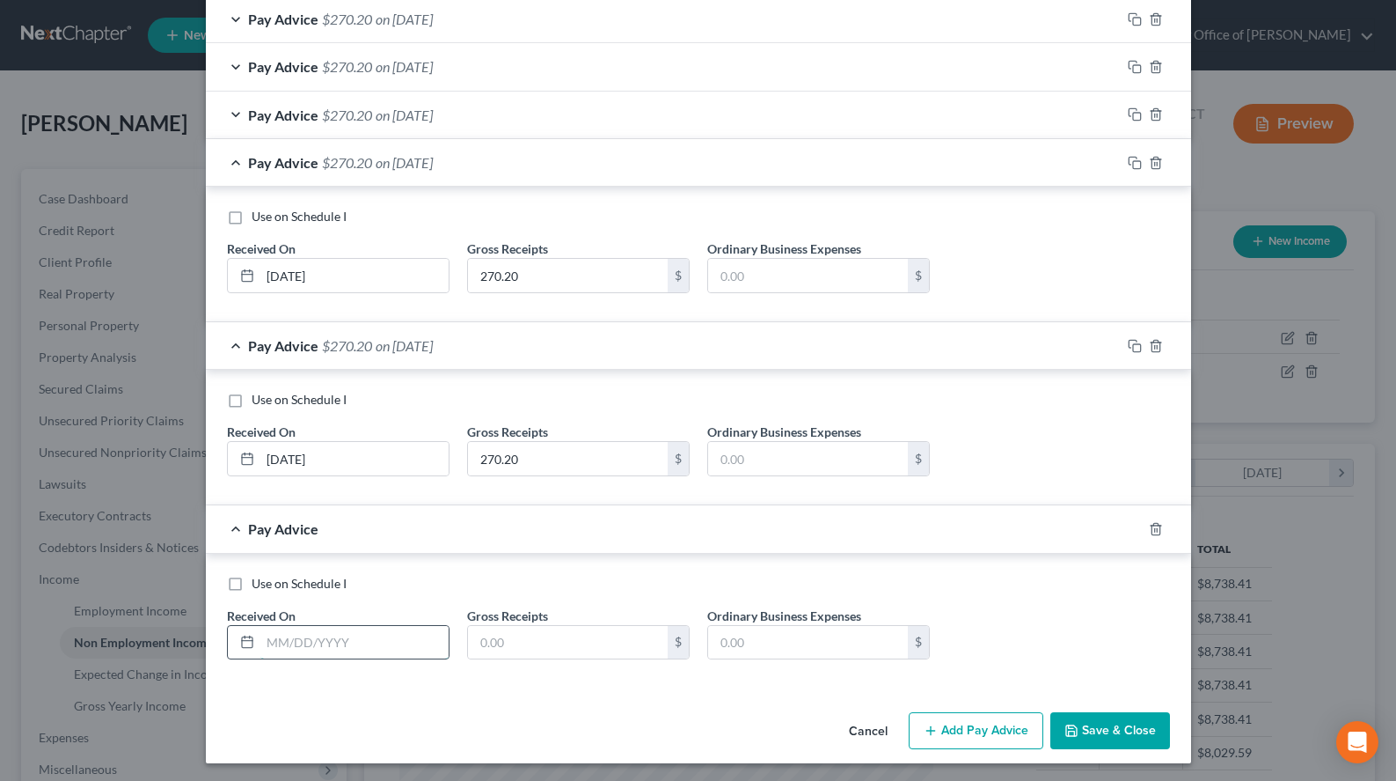
click at [407, 646] on input "text" at bounding box center [354, 642] width 188 height 33
type input "[DATE]"
type input "270.20"
click at [937, 740] on button "Add Pay Advice" at bounding box center [976, 730] width 135 height 37
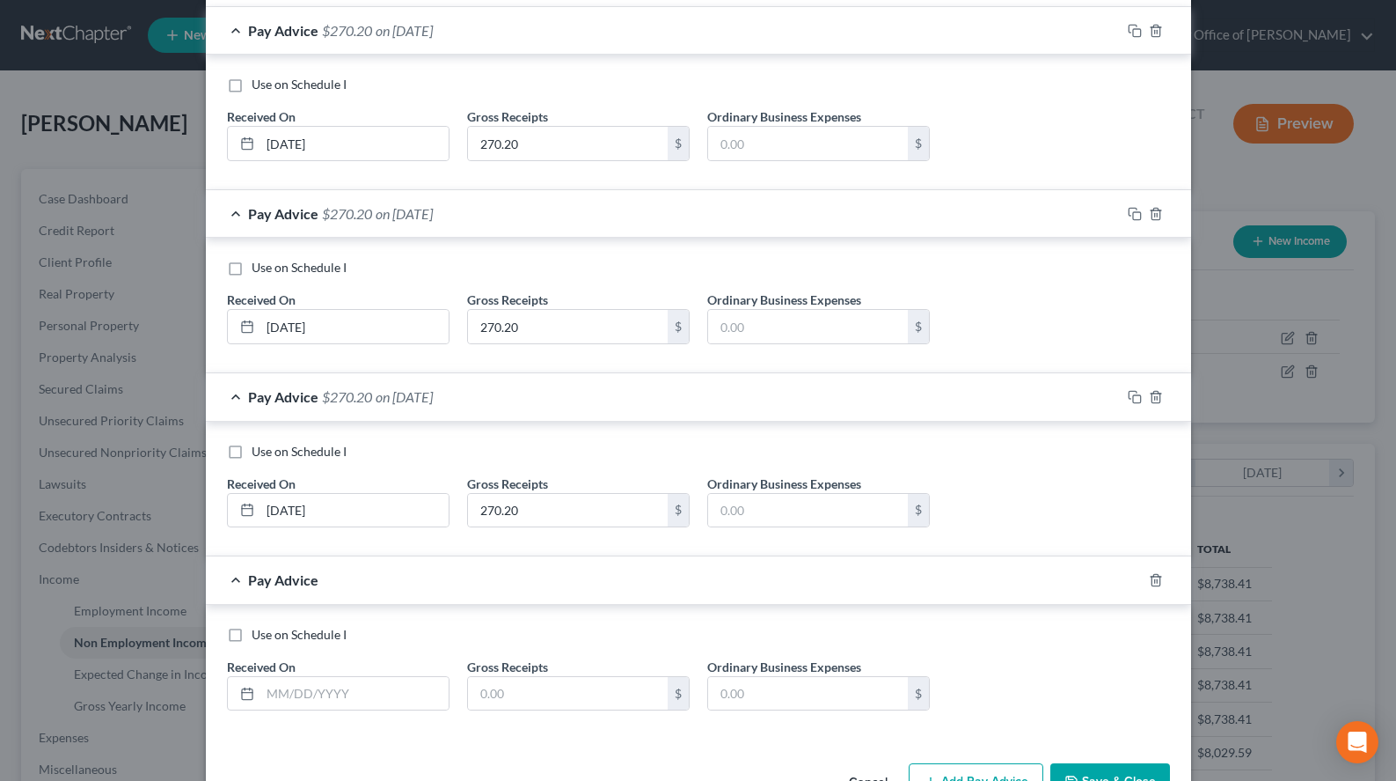
scroll to position [522, 0]
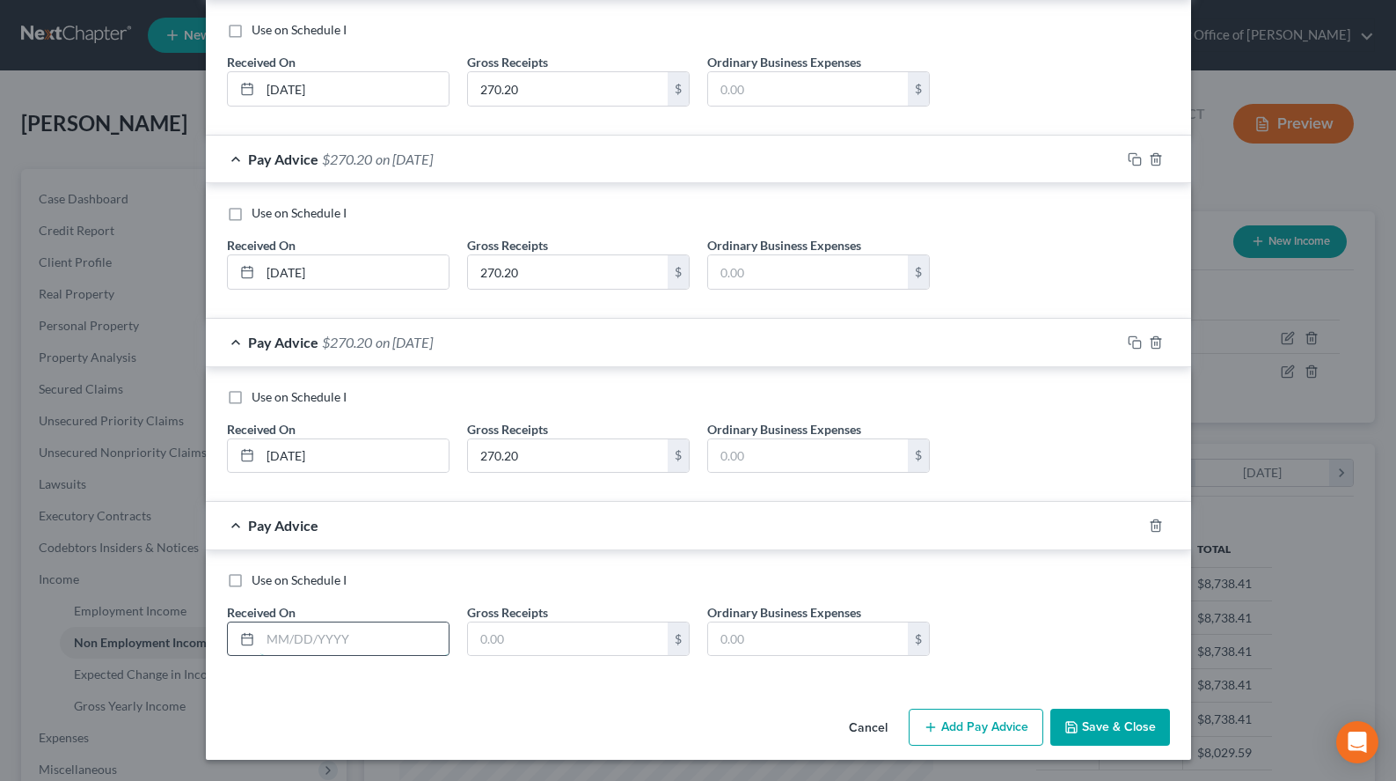
click at [348, 630] on input "text" at bounding box center [354, 638] width 188 height 33
type input "[DATE]"
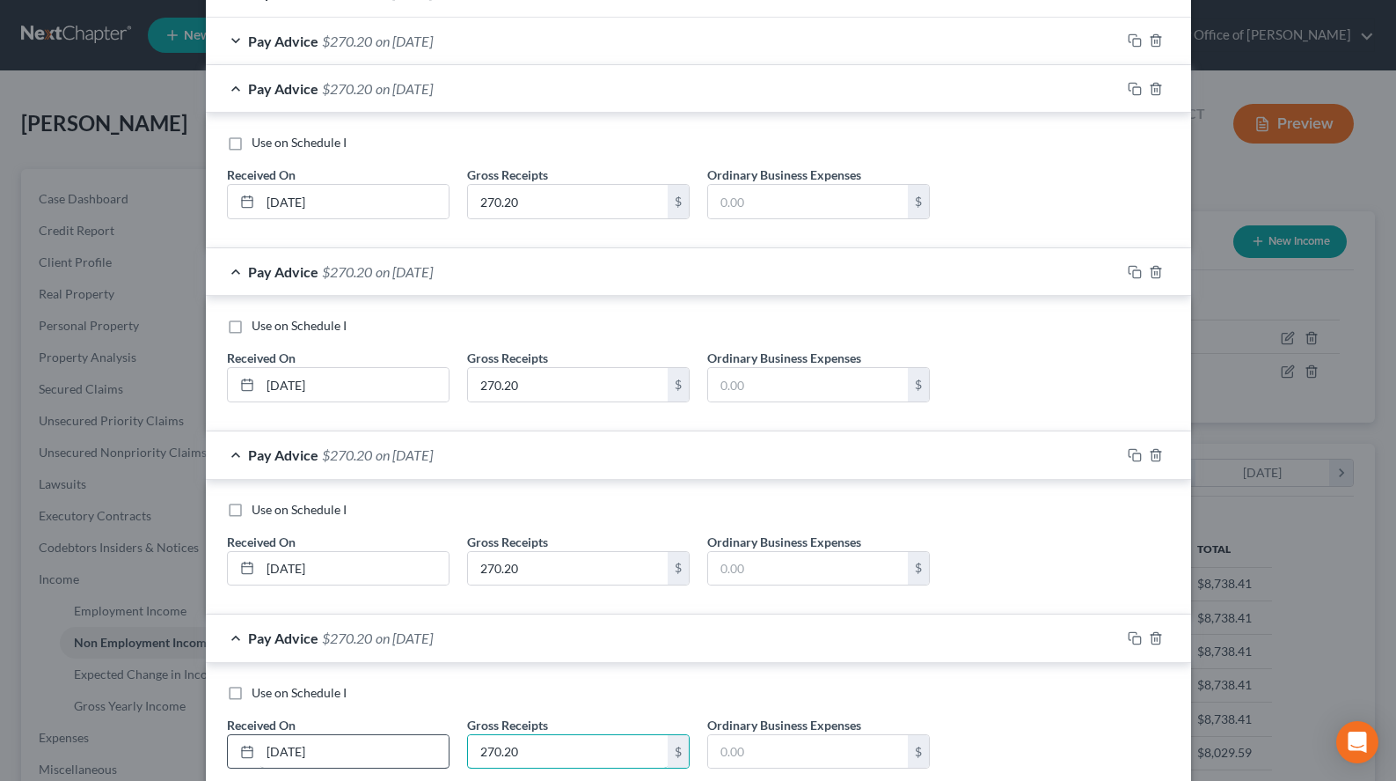
scroll to position [342, 0]
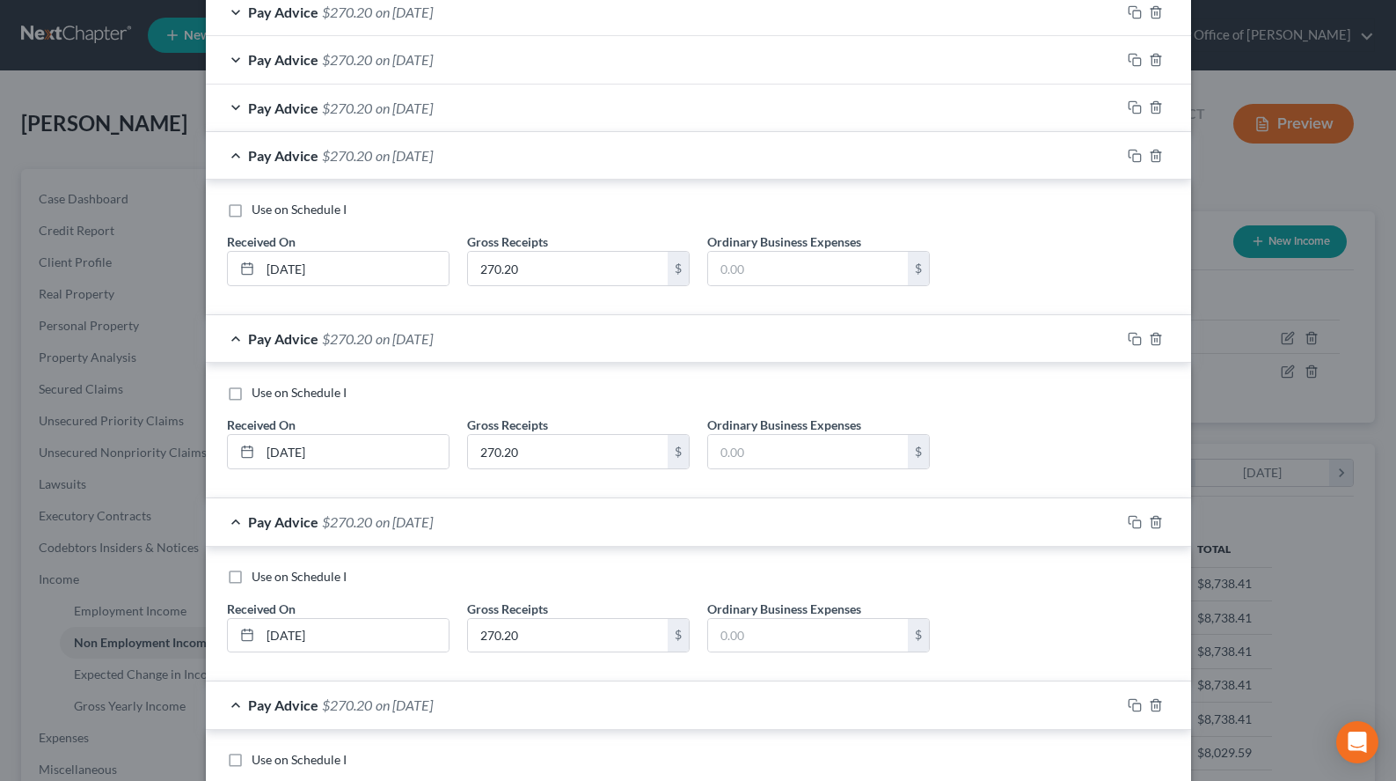
type input "270.20"
click at [504, 165] on div "Pay Advice $270.20 on [DATE]" at bounding box center [663, 155] width 915 height 47
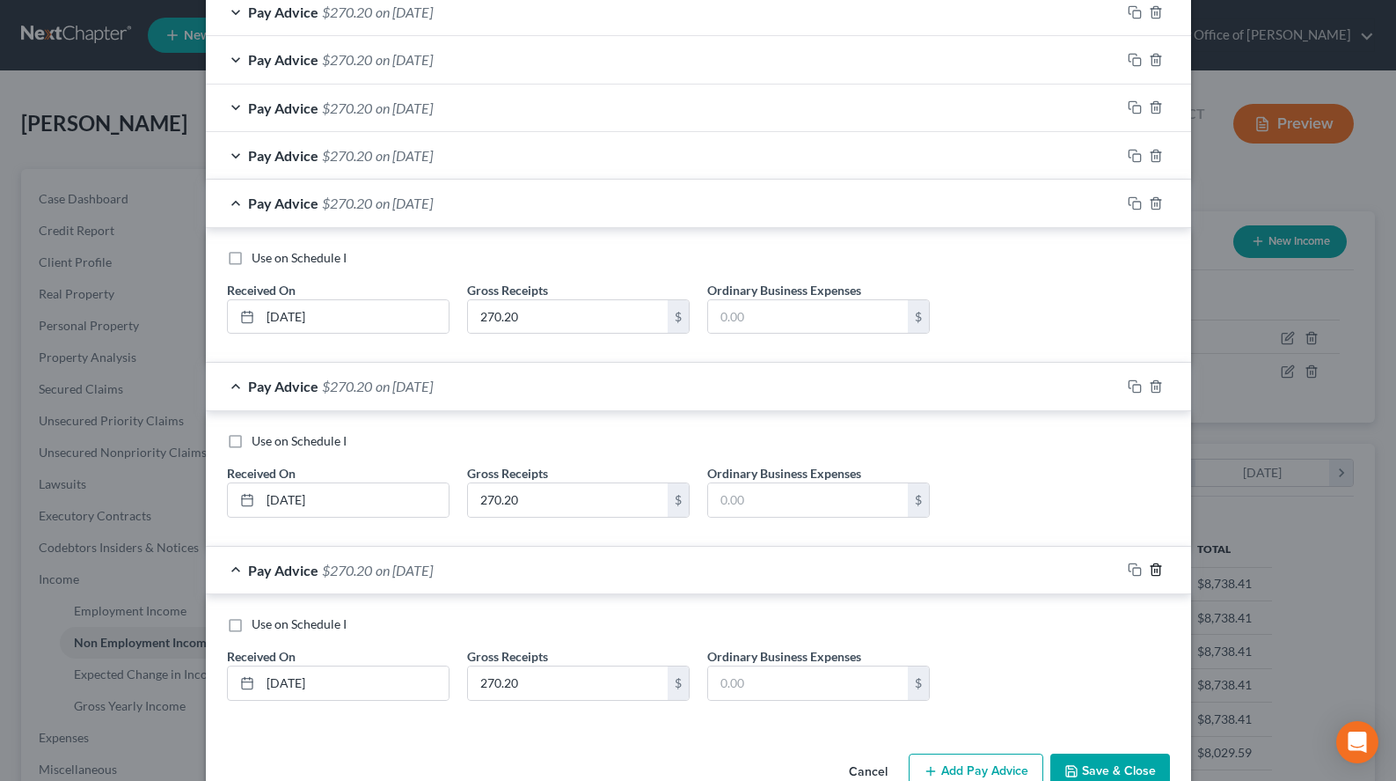
click at [1159, 573] on icon "button" at bounding box center [1156, 569] width 14 height 14
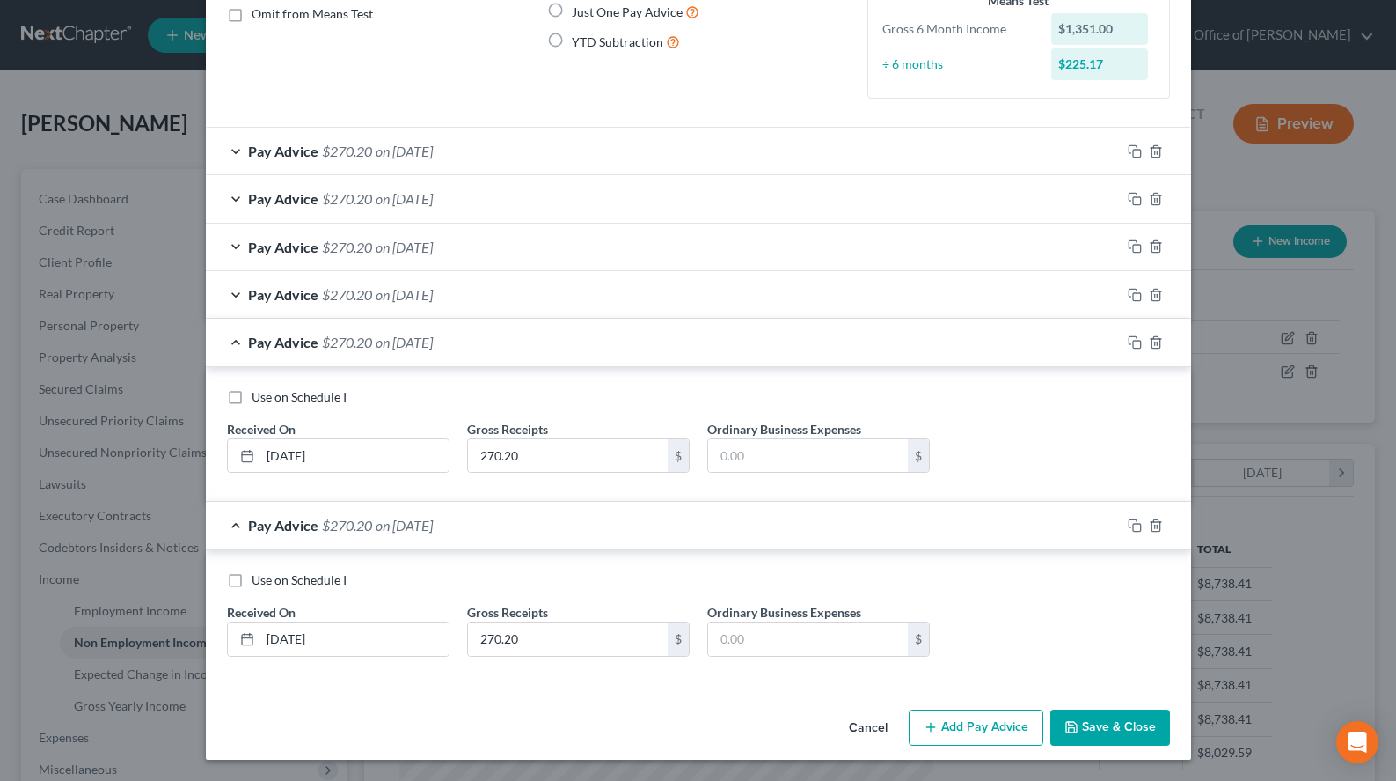
click at [1153, 718] on button "Save & Close" at bounding box center [1111, 727] width 120 height 37
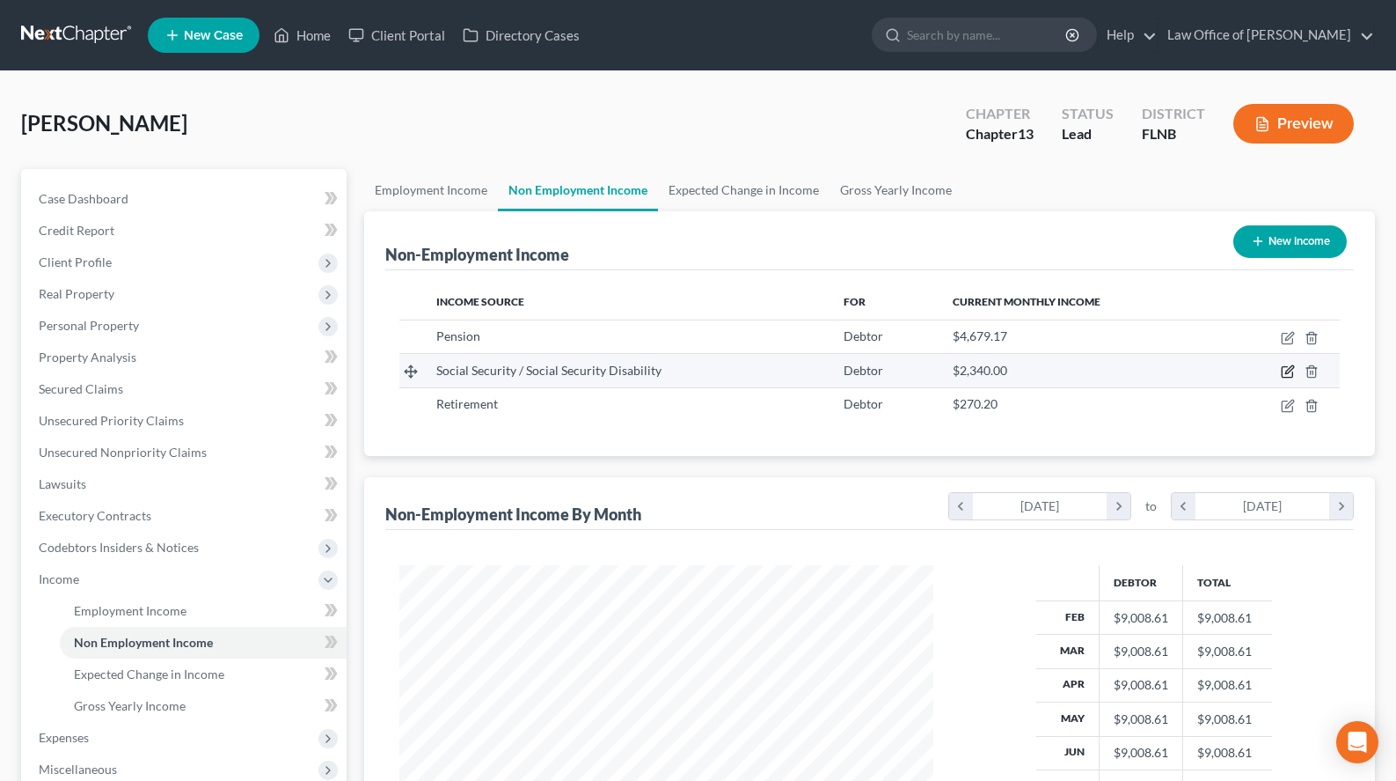
click at [1288, 375] on icon "button" at bounding box center [1288, 371] width 14 height 14
select select "4"
select select "0"
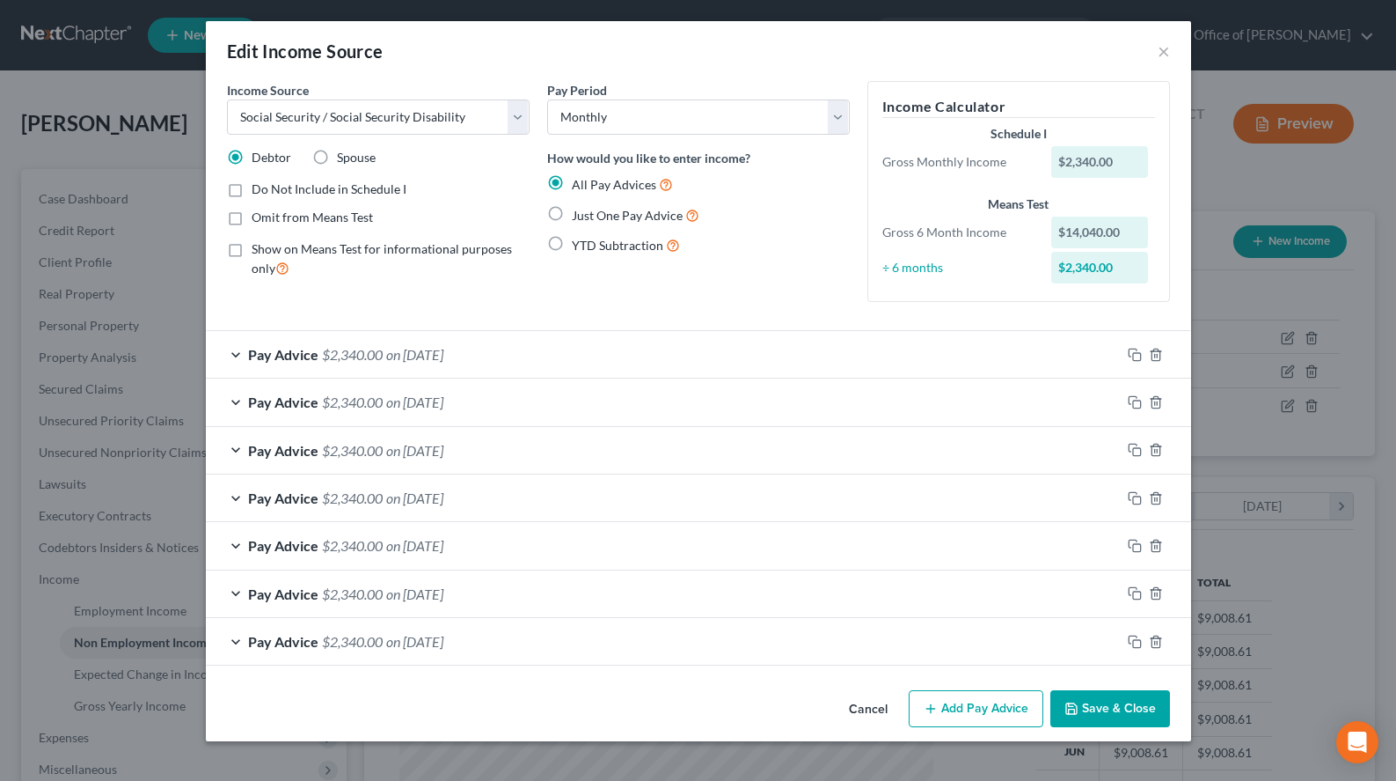
click at [1108, 708] on button "Save & Close" at bounding box center [1111, 708] width 120 height 37
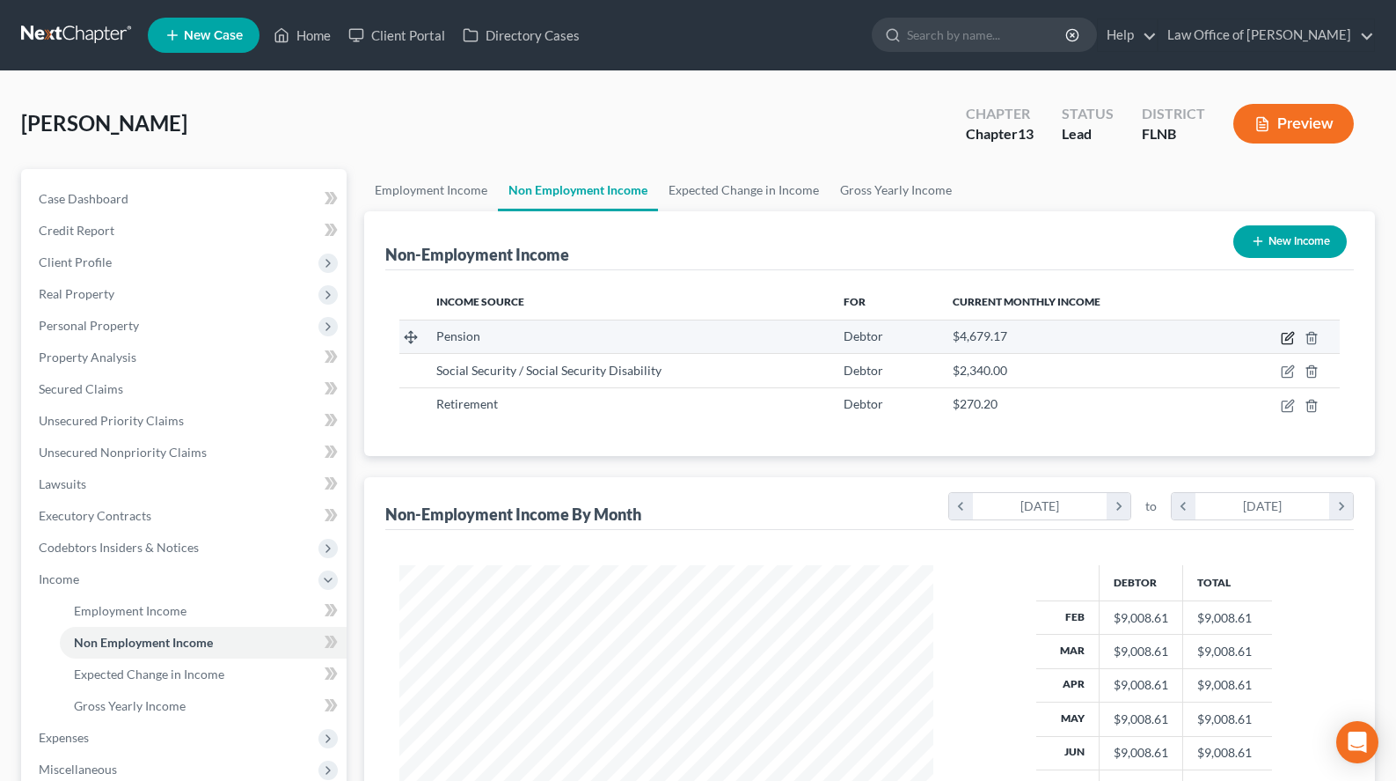
click at [1284, 340] on icon "button" at bounding box center [1288, 338] width 14 height 14
select select "2"
select select "0"
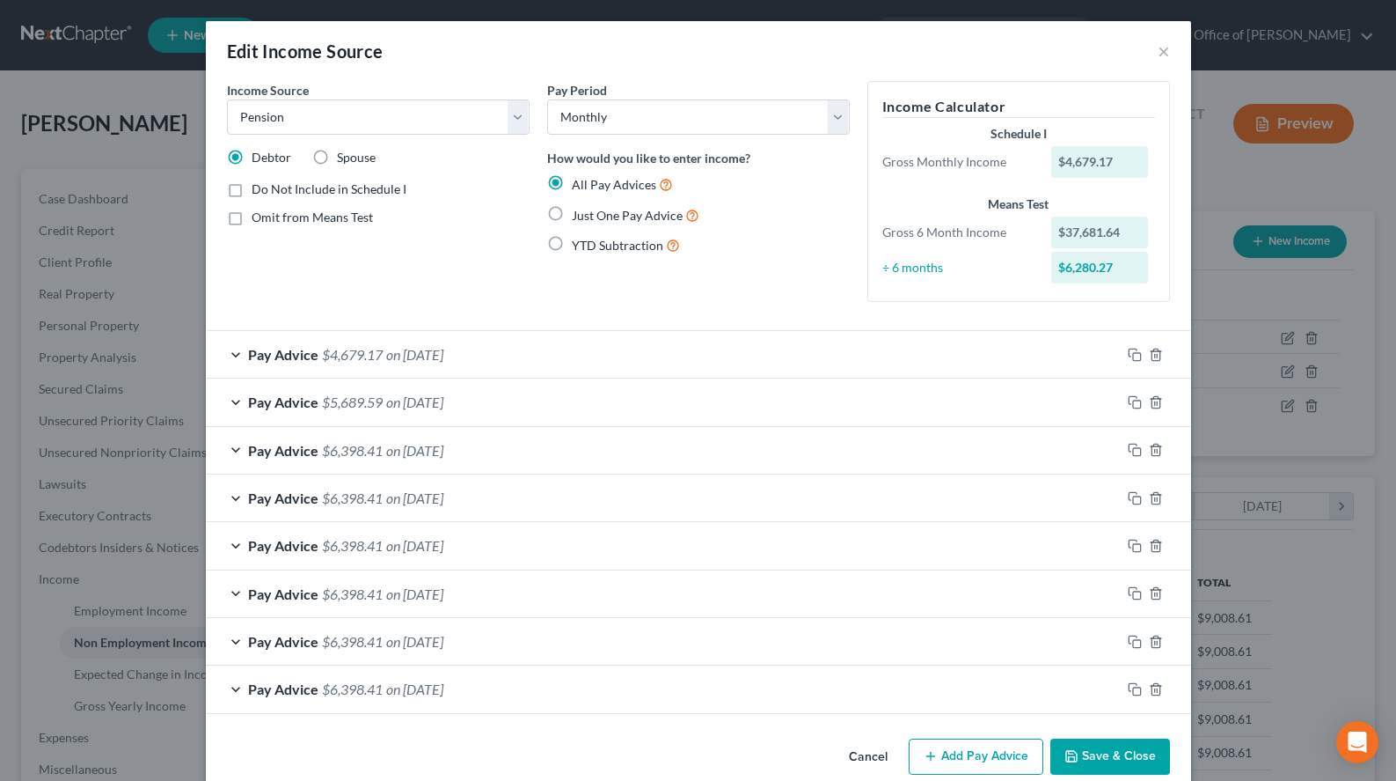
drag, startPoint x: 950, startPoint y: 274, endPoint x: 942, endPoint y: 278, distance: 9.8
click at [950, 273] on div "÷ 6 months" at bounding box center [959, 268] width 170 height 18
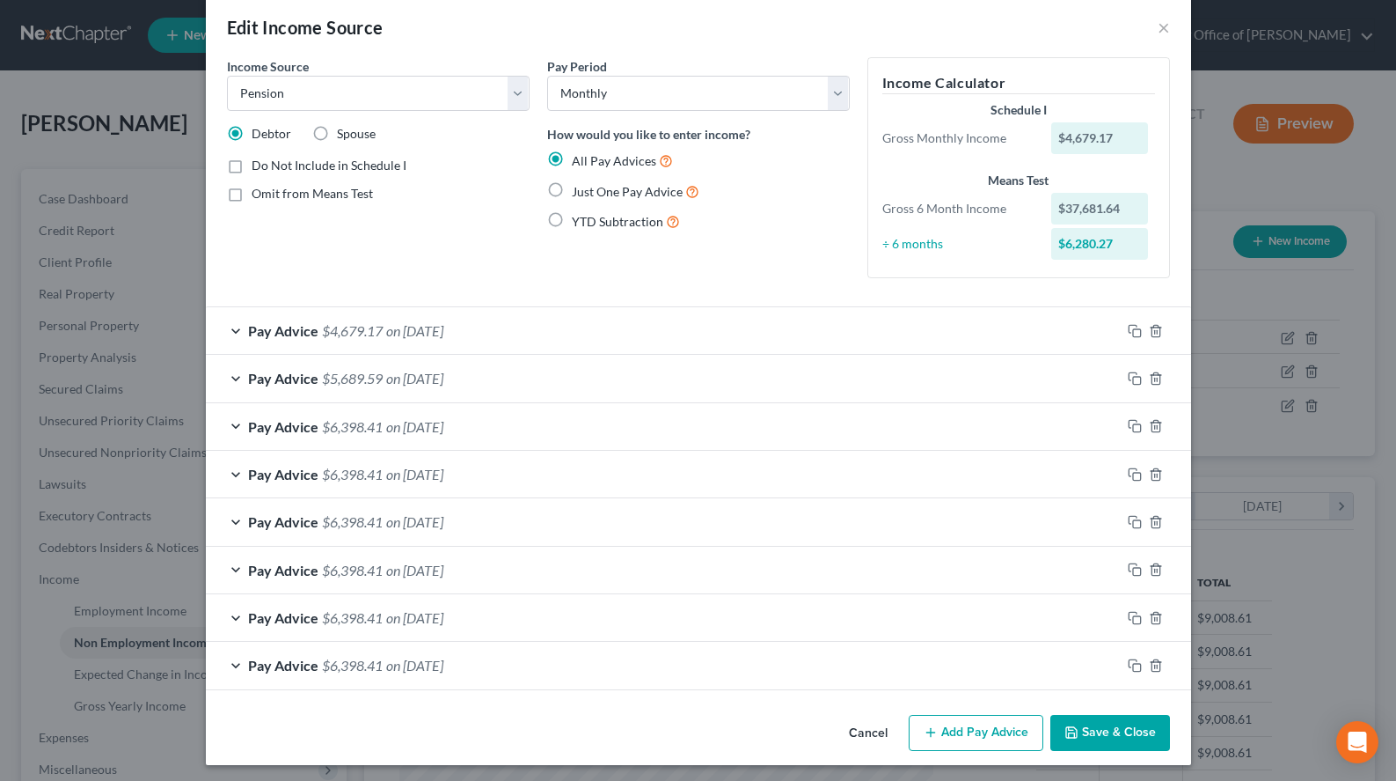
scroll to position [29, 0]
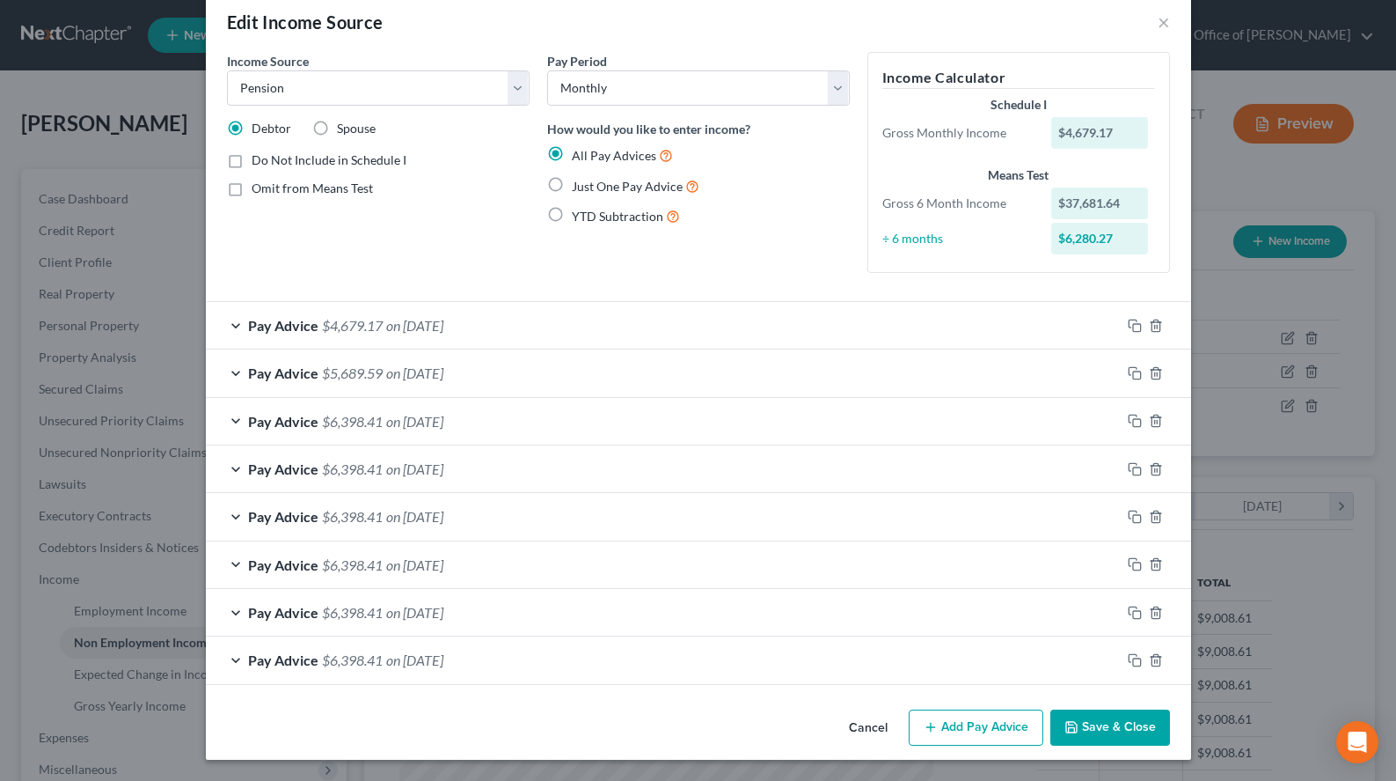
click at [502, 663] on div "Pay Advice $6,398.41 on [DATE]" at bounding box center [663, 659] width 915 height 47
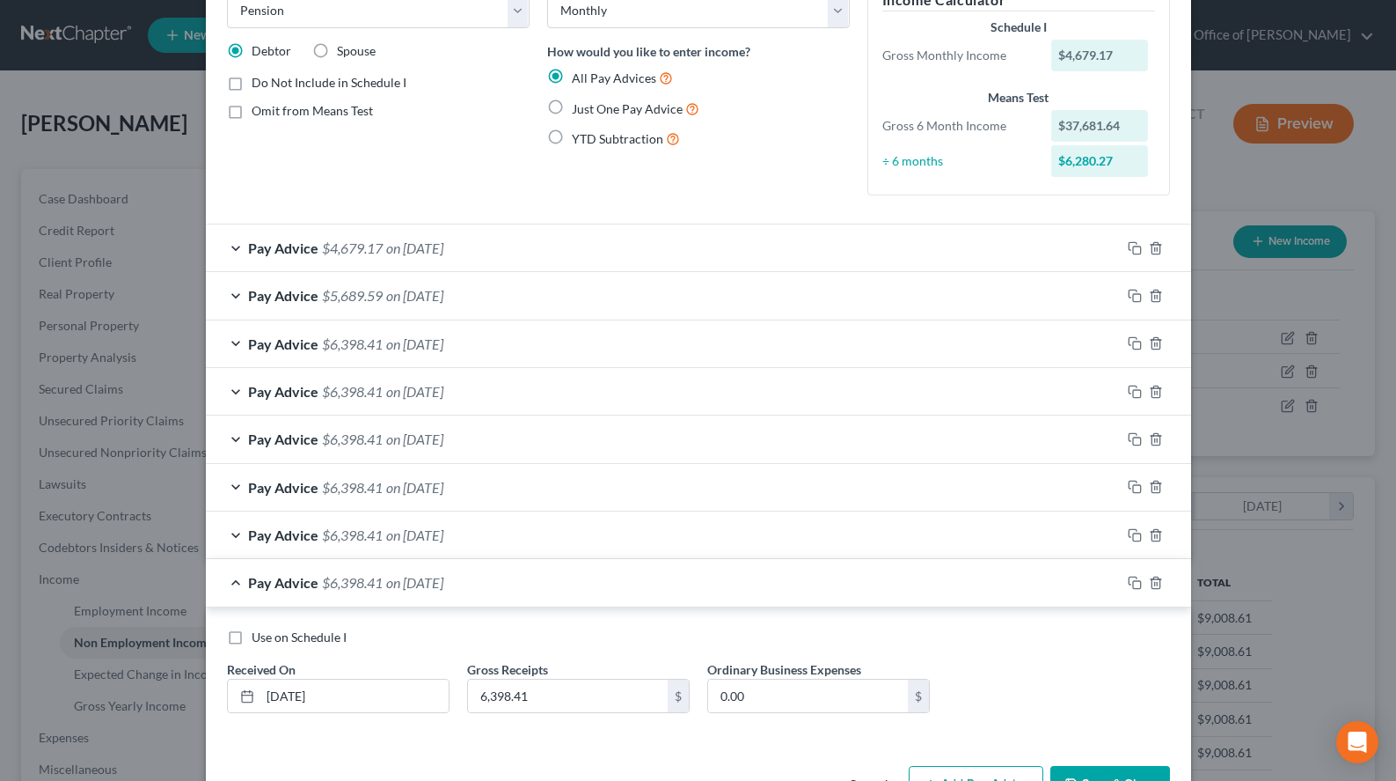
scroll to position [164, 0]
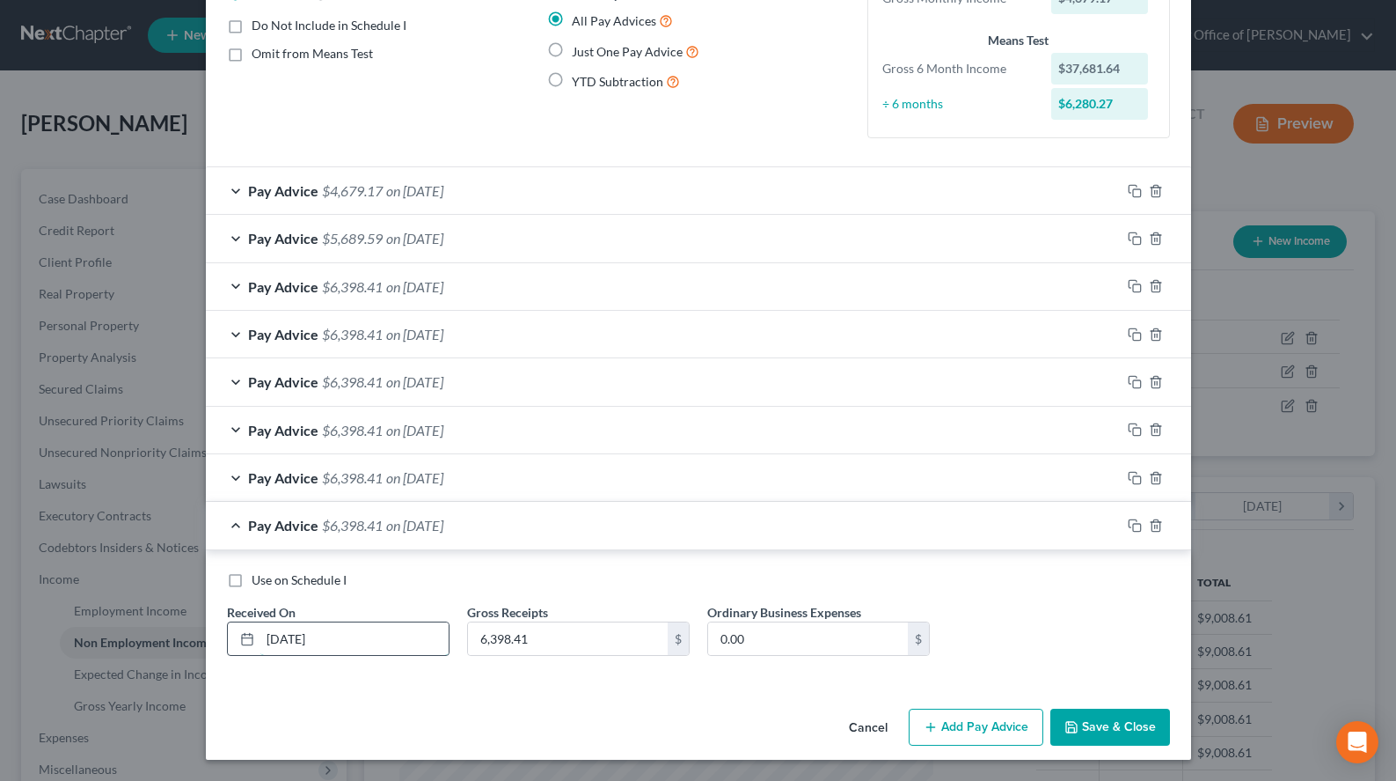
click at [298, 633] on input "[DATE]" at bounding box center [354, 638] width 188 height 33
type input "[DATE]"
click at [429, 482] on span "on [DATE]" at bounding box center [414, 477] width 57 height 17
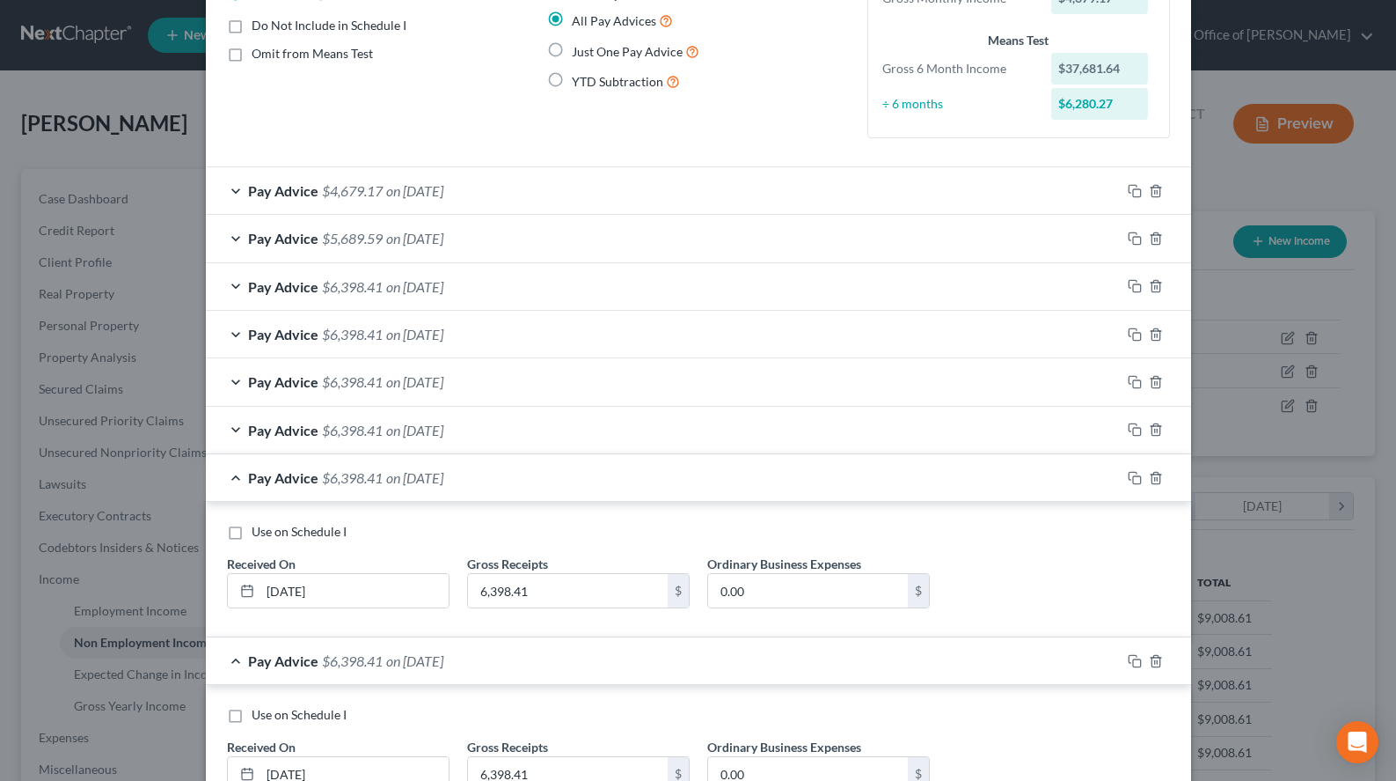
click at [440, 674] on div "Pay Advice $6,398.41 on [DATE]" at bounding box center [663, 660] width 915 height 47
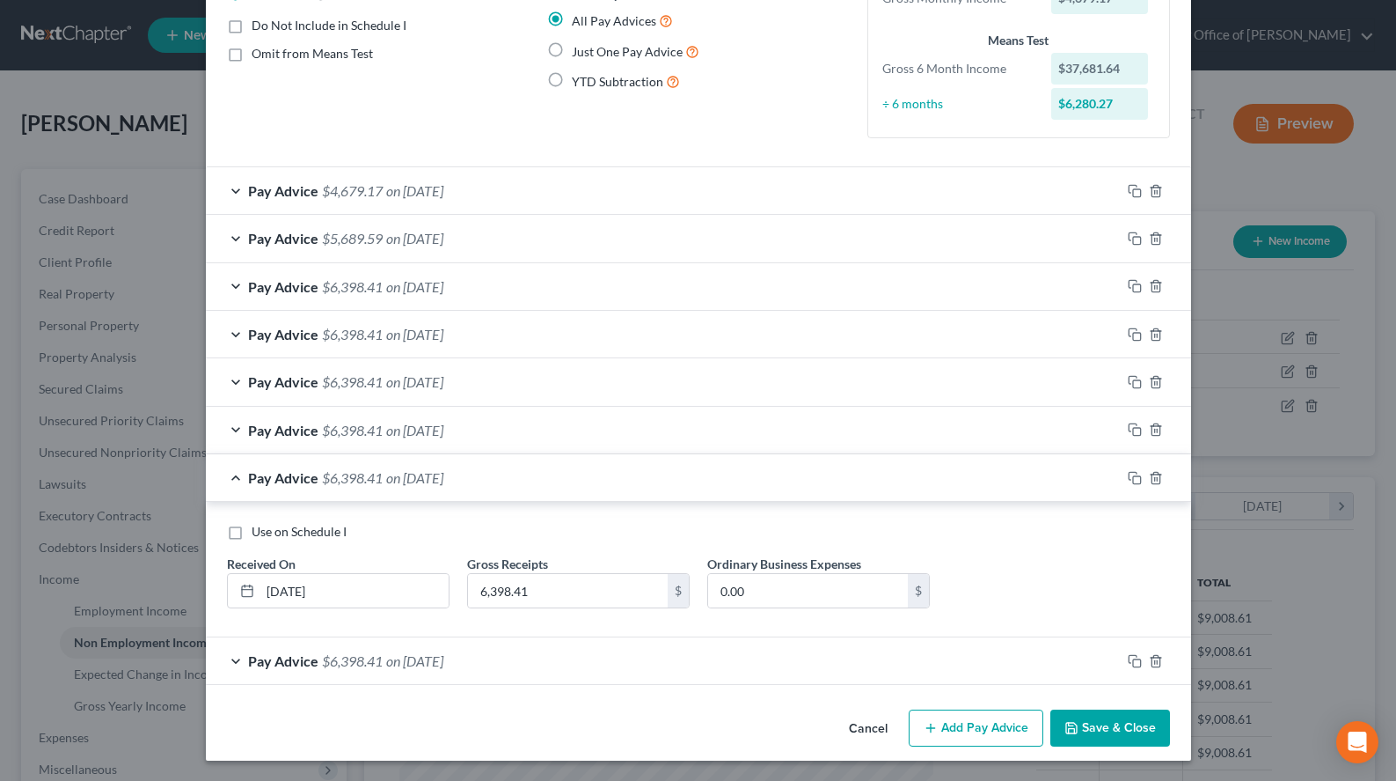
click at [962, 553] on div "Use on Schedule I Received On * [DATE] Gross Receipts 6,398.41 $ Ordinary Busin…" at bounding box center [698, 572] width 961 height 99
click at [301, 584] on input "[DATE]" at bounding box center [354, 590] width 188 height 33
type input "[DATE]"
click at [573, 447] on div "Pay Advice $6,398.41 on [DATE]" at bounding box center [663, 430] width 915 height 47
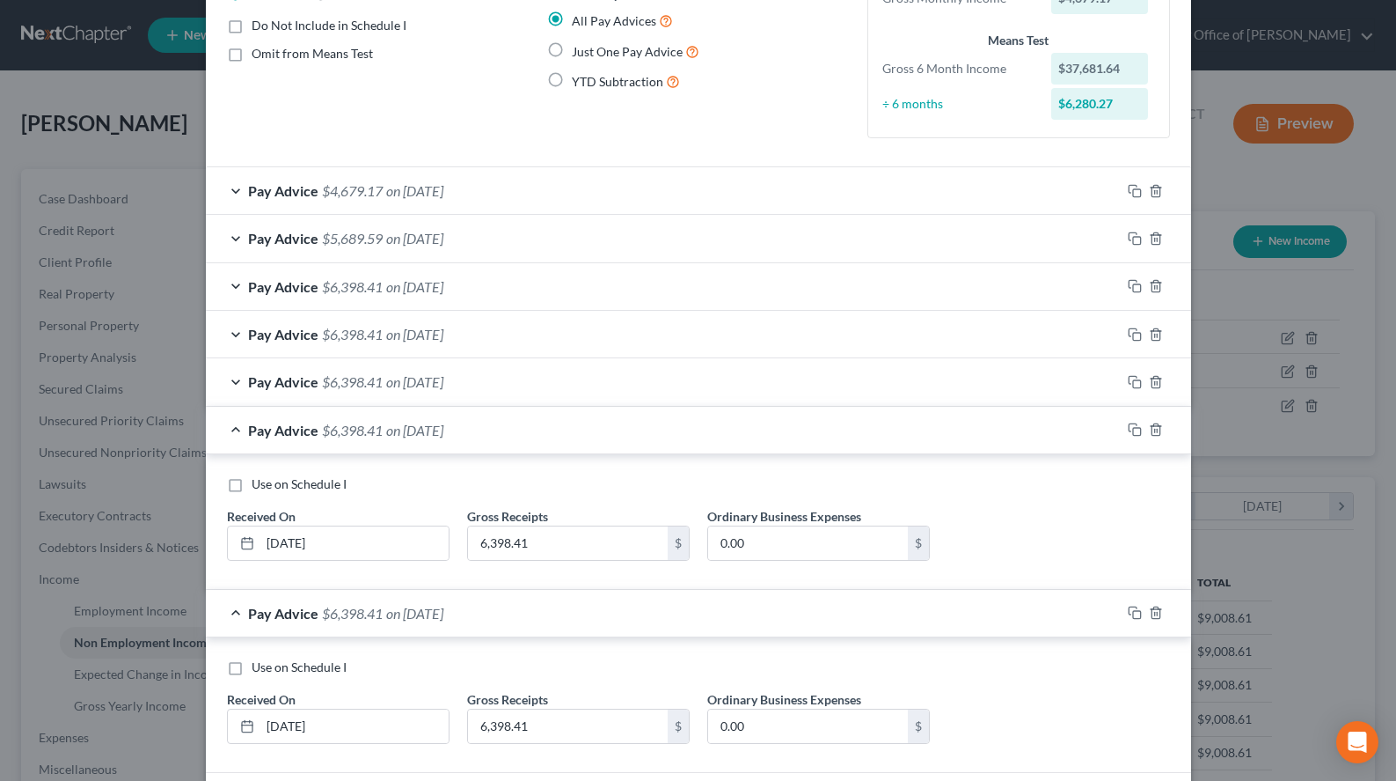
click at [532, 628] on div "Pay Advice $6,398.41 on [DATE]" at bounding box center [663, 613] width 915 height 47
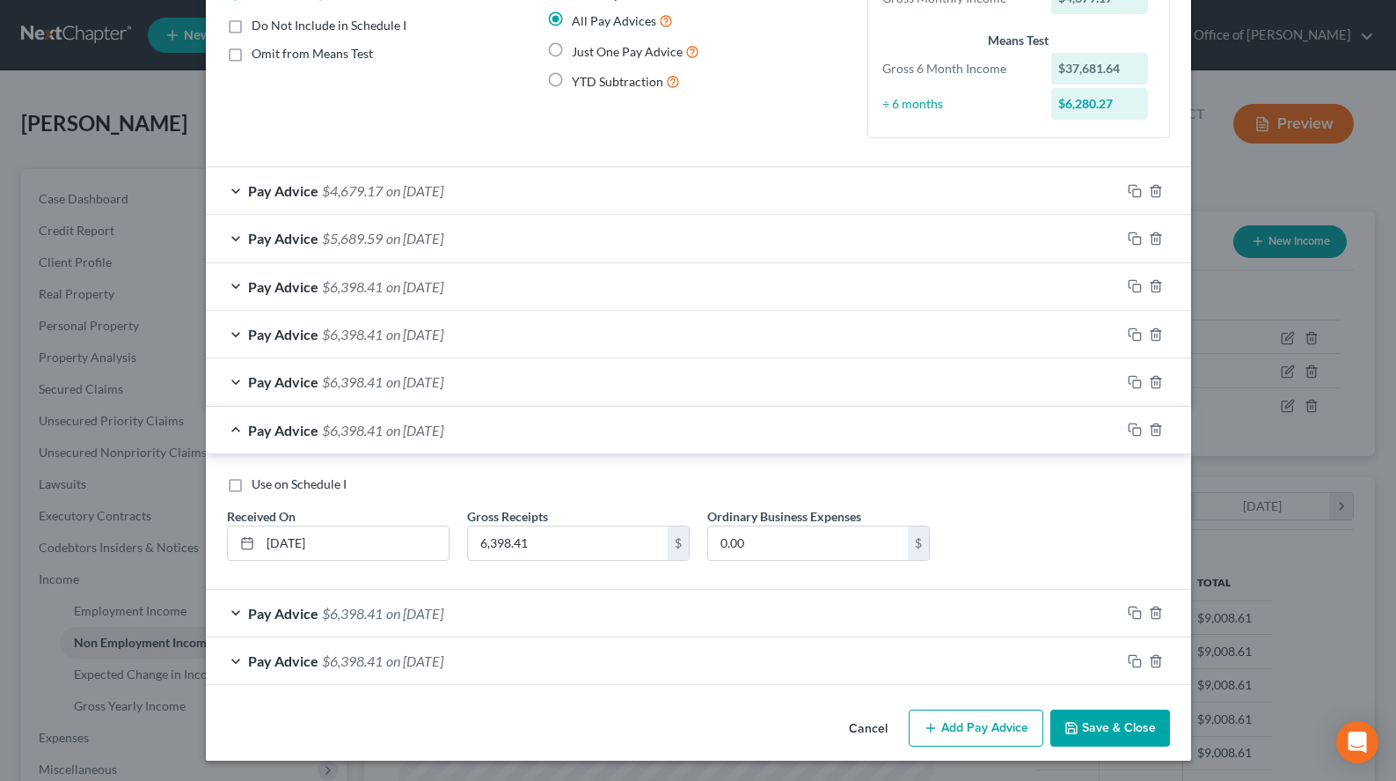
click at [977, 477] on div "Use on Schedule I" at bounding box center [698, 484] width 943 height 18
drag, startPoint x: 287, startPoint y: 542, endPoint x: 299, endPoint y: 543, distance: 12.4
click at [299, 543] on input "[DATE]" at bounding box center [354, 542] width 188 height 33
type input "[DATE]"
click at [534, 396] on div "Pay Advice $6,398.41 on [DATE]" at bounding box center [663, 381] width 915 height 47
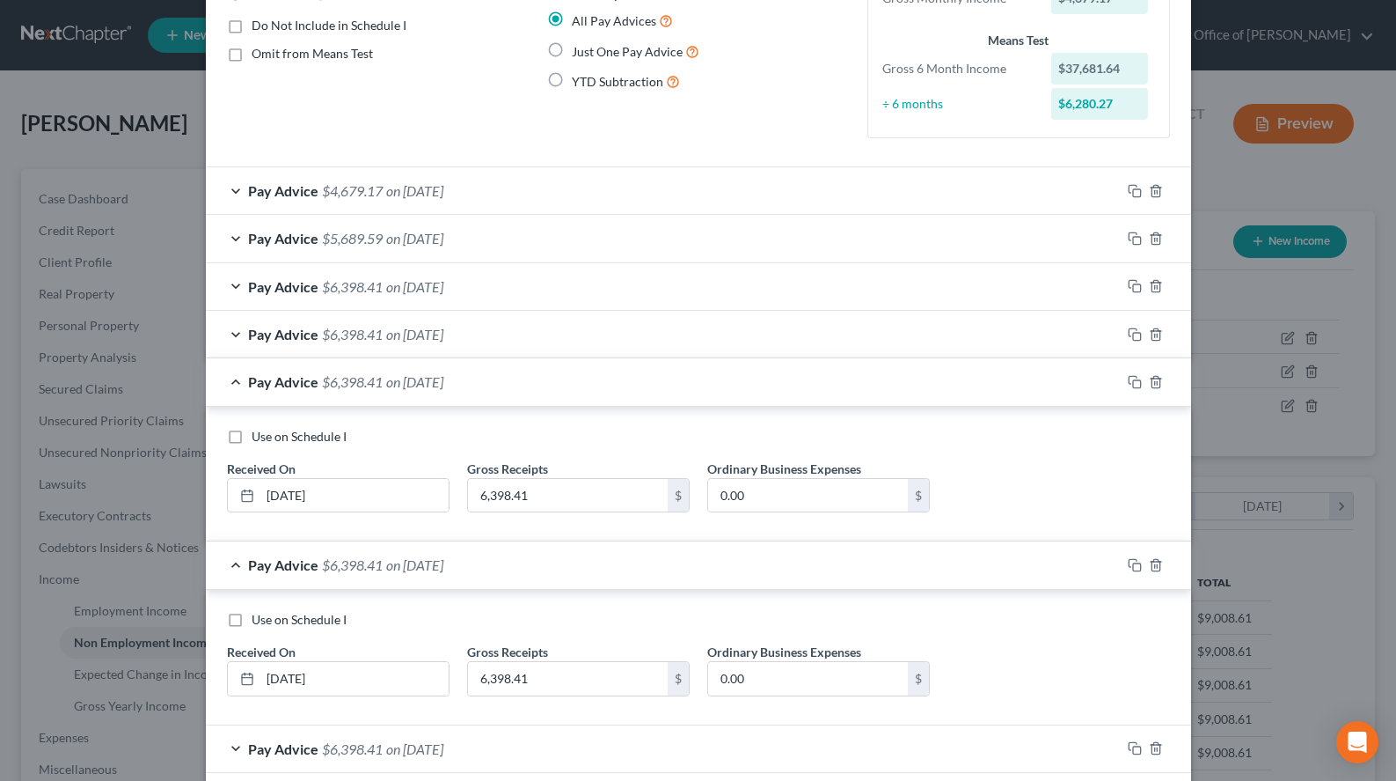
click at [561, 574] on div "Pay Advice $6,398.41 on [DATE]" at bounding box center [663, 564] width 915 height 47
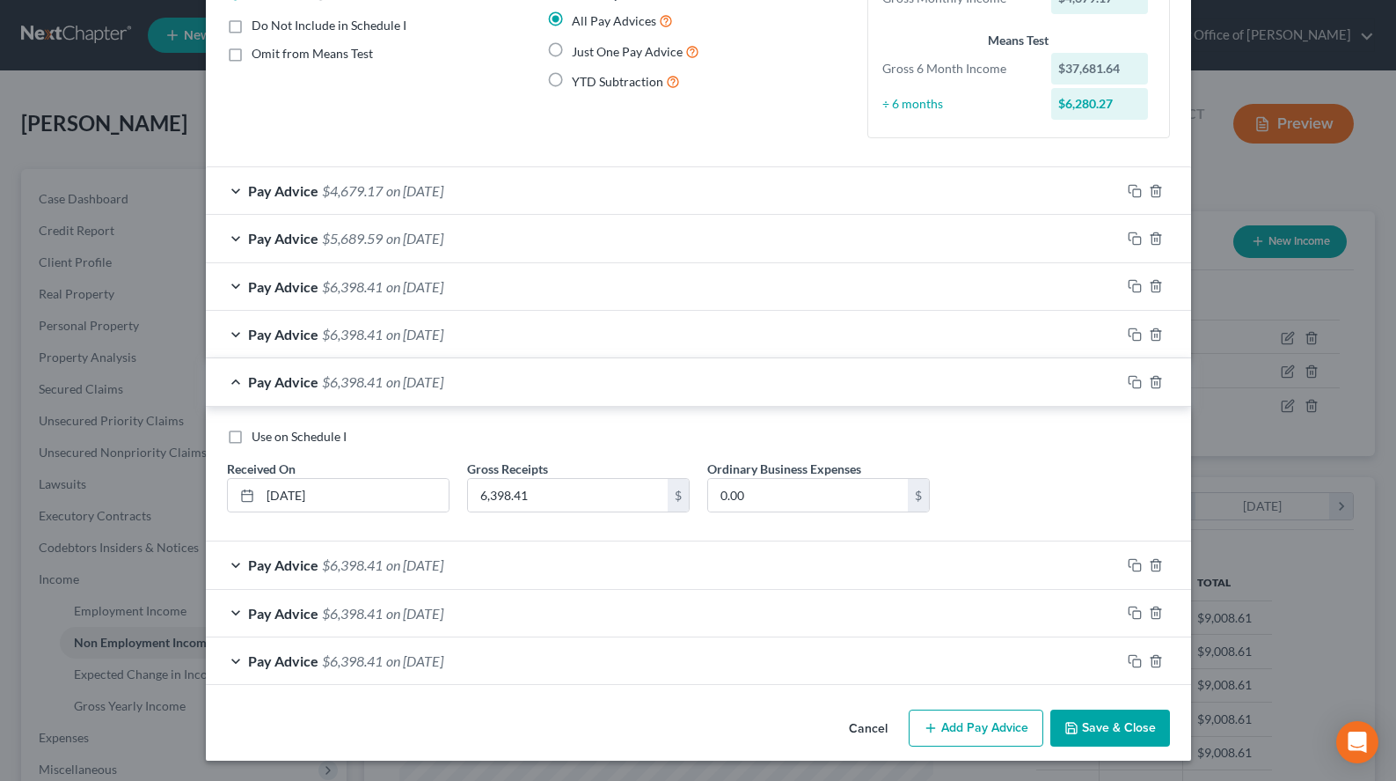
click at [933, 423] on div "Use on Schedule I Received On * [DATE] Gross Receipts 6,398.41 $ Ordinary Busin…" at bounding box center [699, 475] width 986 height 136
click at [288, 491] on input "[DATE]" at bounding box center [354, 495] width 188 height 33
type input "[DATE]"
click at [662, 331] on div "Pay Advice $6,398.41 on [DATE]" at bounding box center [663, 334] width 915 height 47
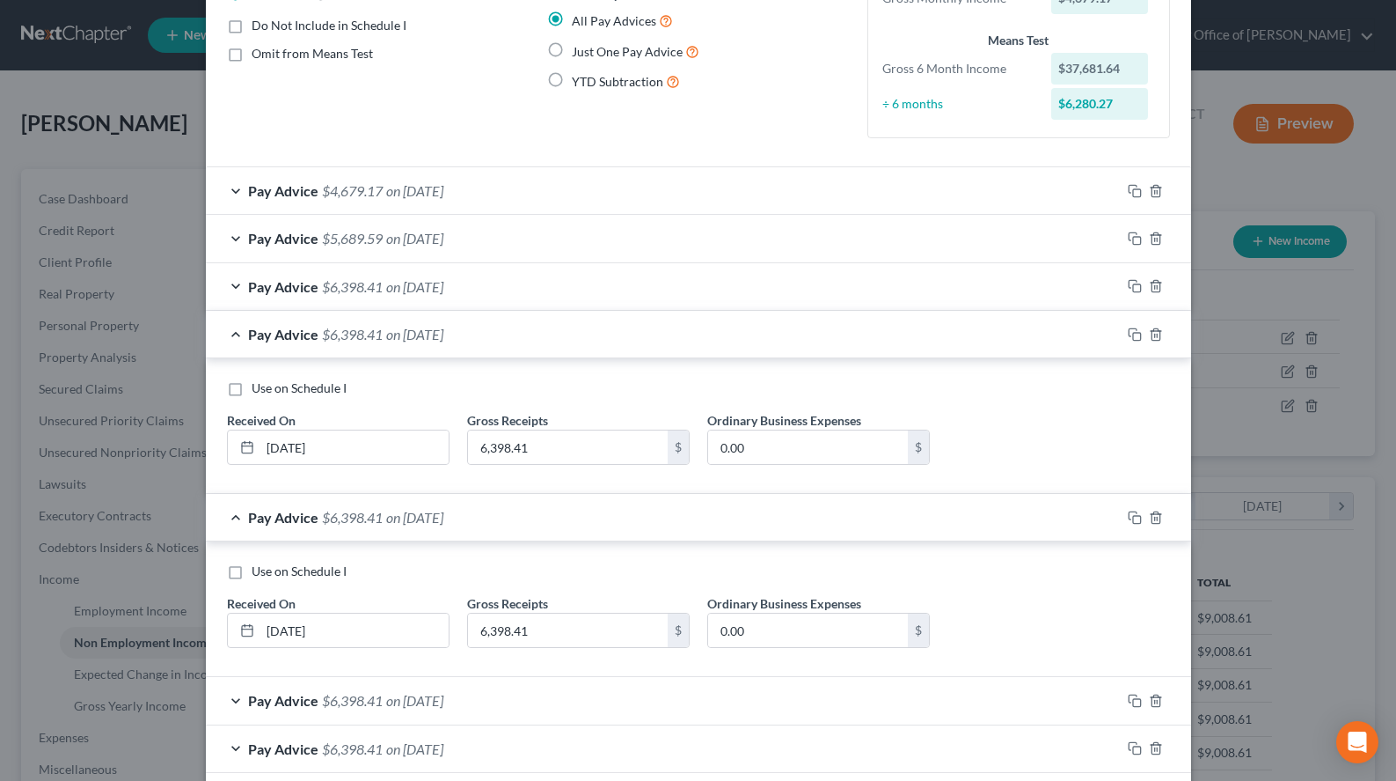
click at [698, 540] on div "Pay Advice $6,398.41 on [DATE]" at bounding box center [663, 517] width 915 height 47
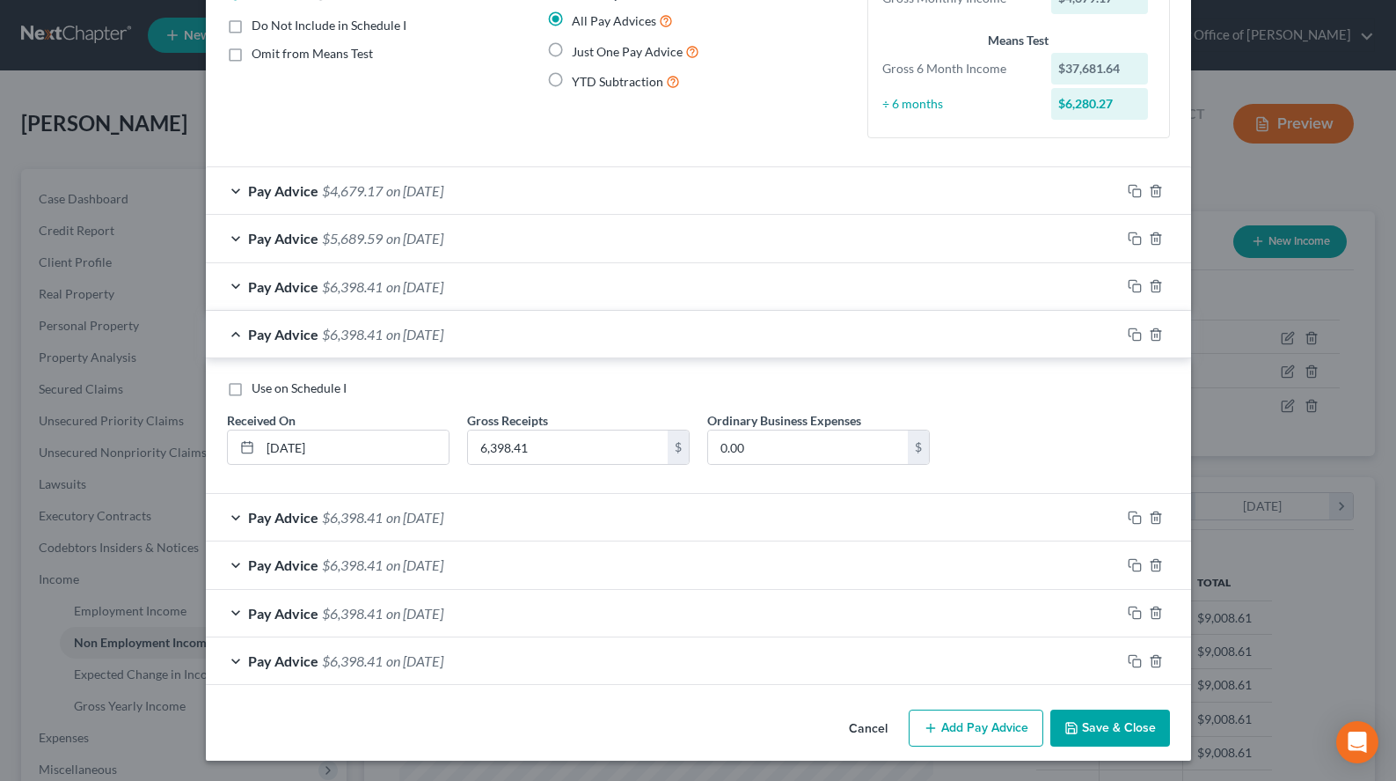
click at [964, 392] on div "Use on Schedule I" at bounding box center [698, 388] width 943 height 18
drag, startPoint x: 299, startPoint y: 444, endPoint x: 284, endPoint y: 446, distance: 15.1
click at [284, 446] on input "[DATE]" at bounding box center [354, 446] width 188 height 33
type input "[DATE]"
click at [628, 284] on div "Pay Advice $6,398.41 on [DATE]" at bounding box center [663, 286] width 915 height 47
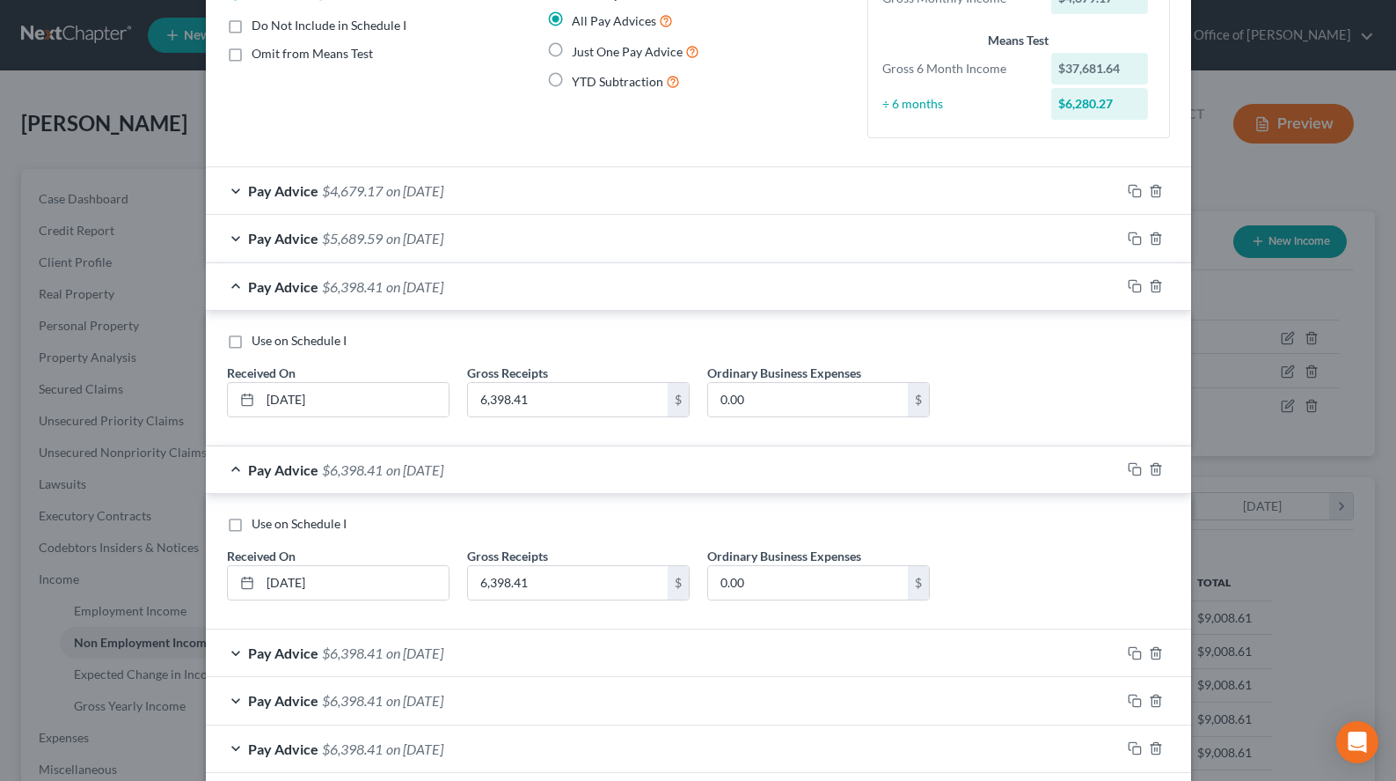
click at [660, 476] on div "Pay Advice $6,398.41 on [DATE]" at bounding box center [663, 469] width 915 height 47
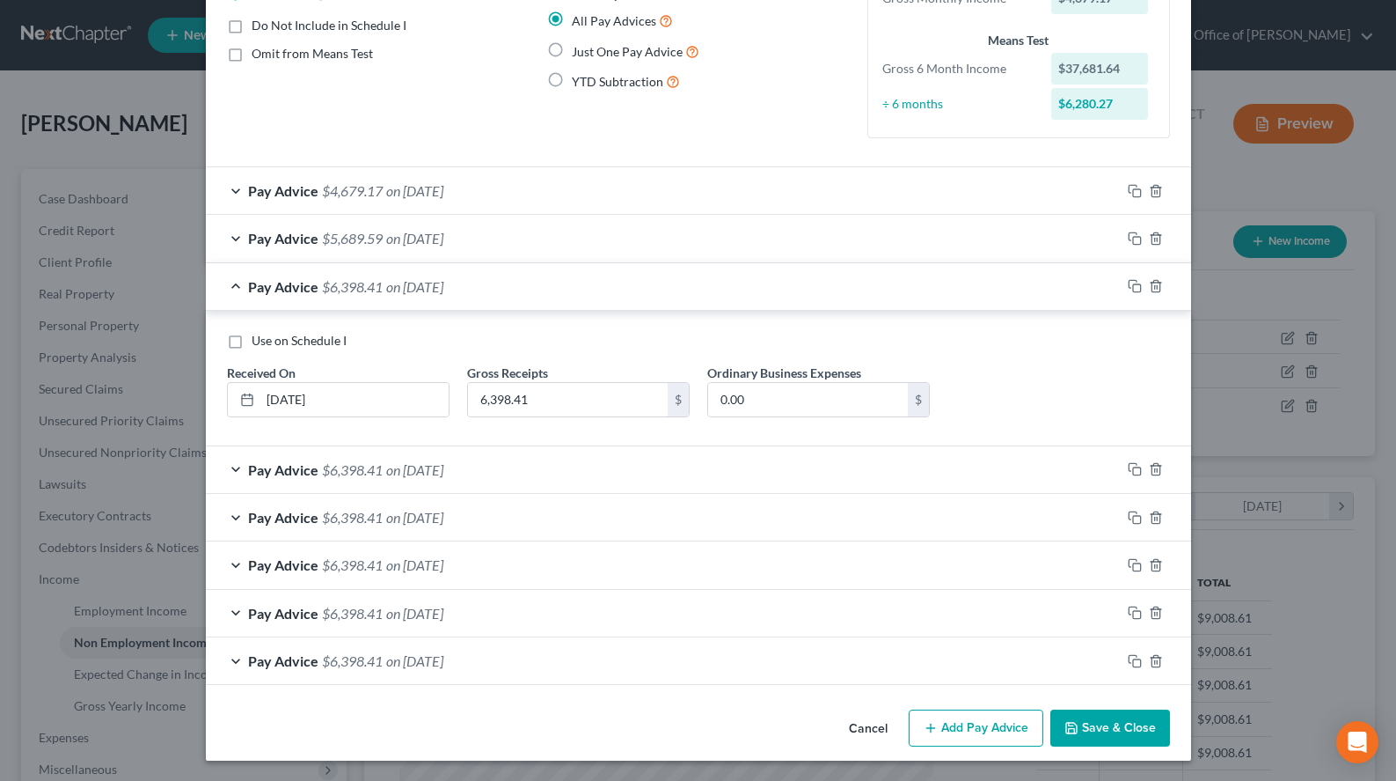
click at [1068, 350] on div "Use on Schedule I Received On * [DATE] Gross Receipts 6,398.41 $ Ordinary Busin…" at bounding box center [698, 381] width 961 height 99
click at [957, 352] on div "Use on Schedule I Received On * [DATE] Gross Receipts 6,398.41 $ Ordinary Busin…" at bounding box center [698, 381] width 961 height 99
click at [527, 235] on div "Pay Advice $5,689.59 on [DATE]" at bounding box center [663, 238] width 915 height 47
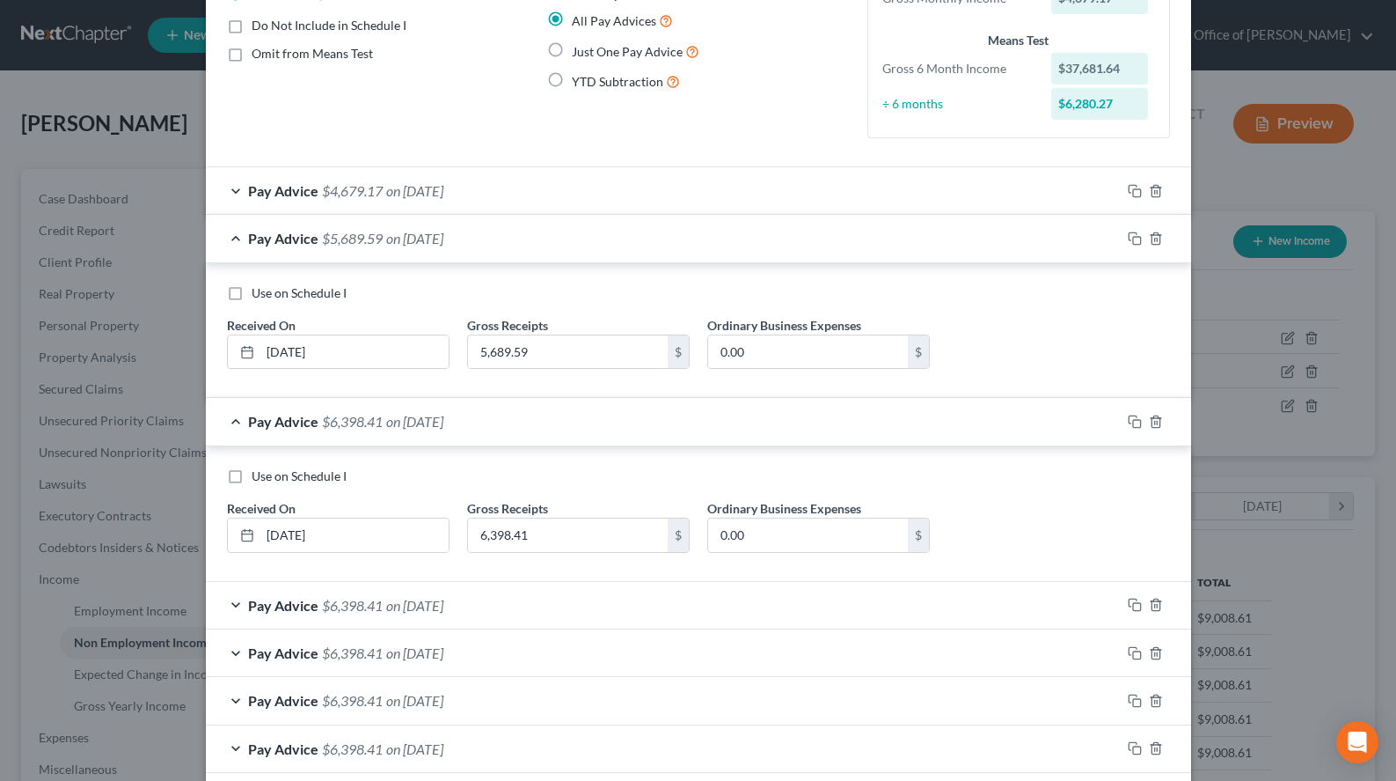
click at [480, 253] on div "Pay Advice $5,689.59 on [DATE]" at bounding box center [663, 238] width 915 height 47
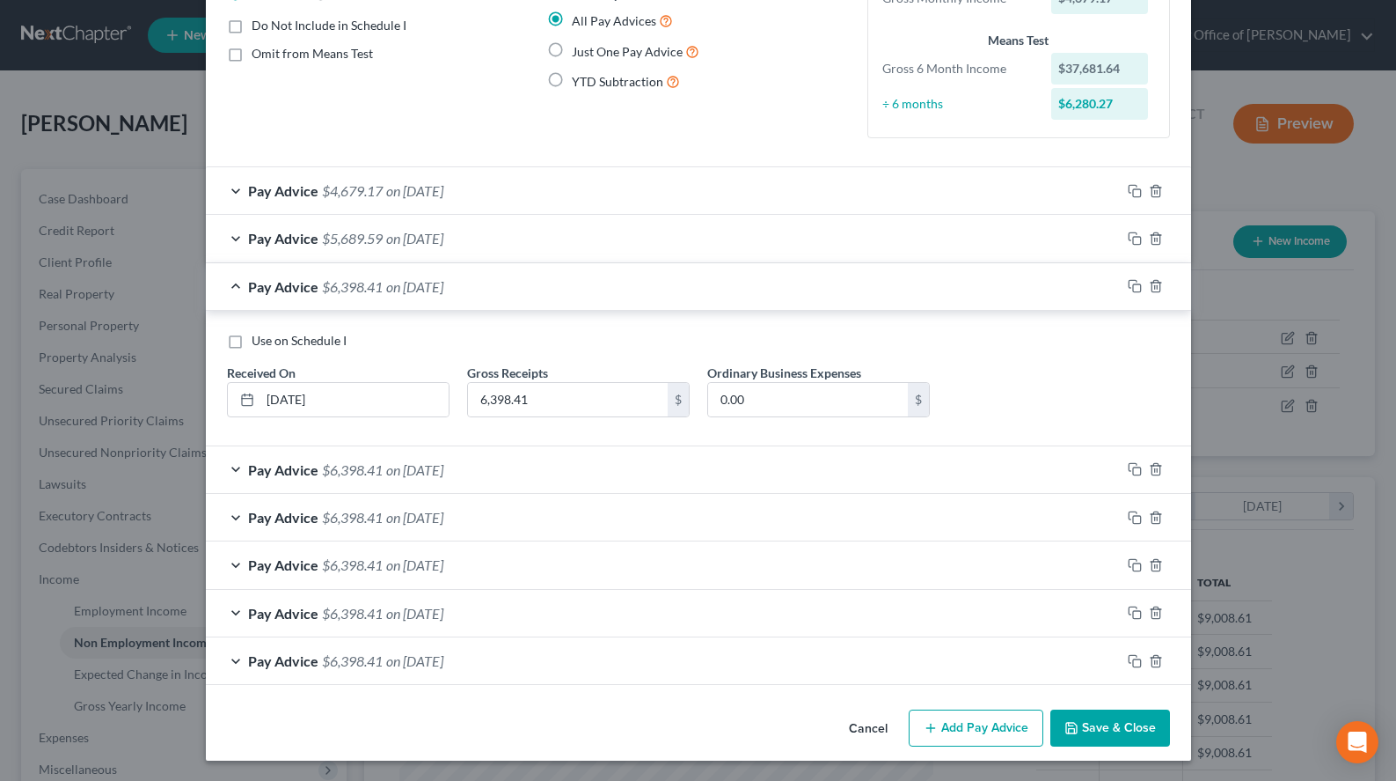
click at [443, 281] on span "on [DATE]" at bounding box center [414, 286] width 57 height 17
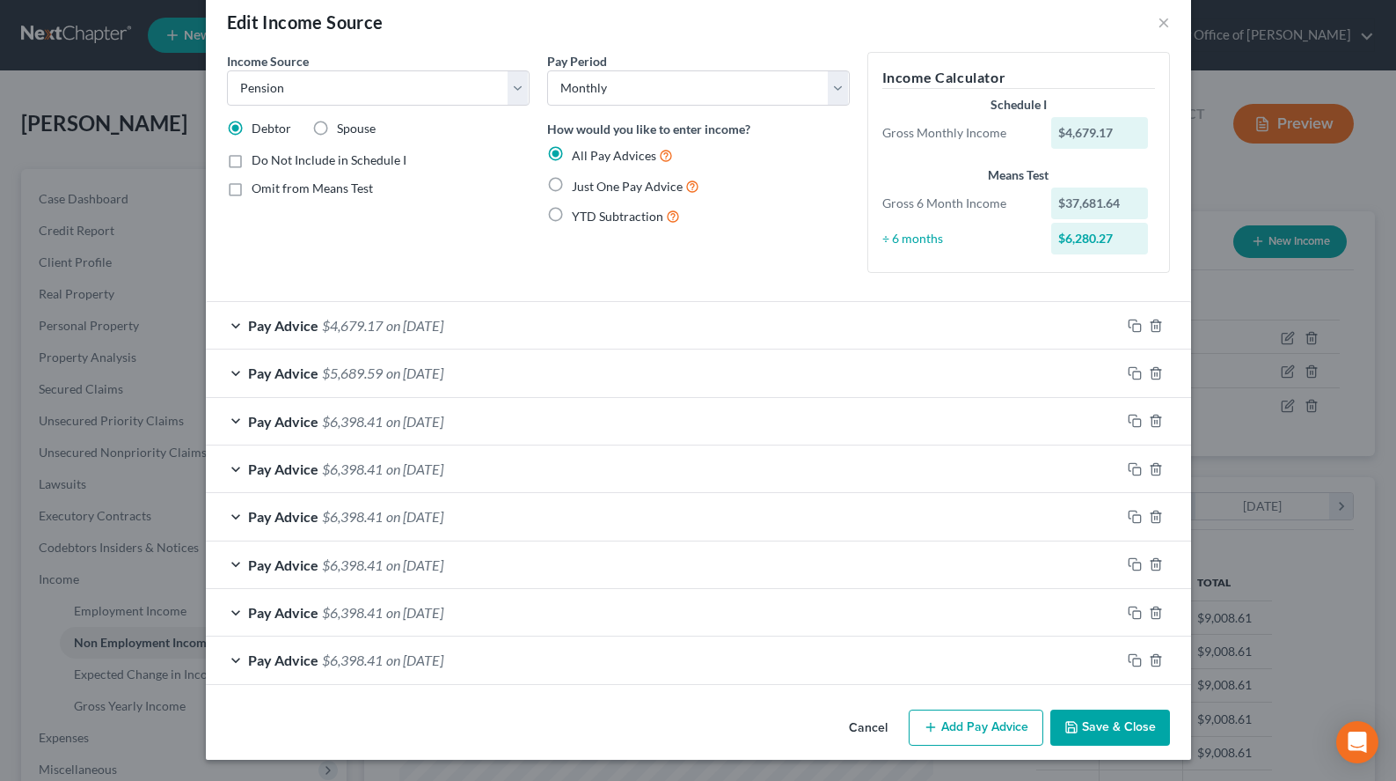
scroll to position [29, 0]
click at [489, 355] on div "Pay Advice $5,689.59 on [DATE]" at bounding box center [663, 372] width 915 height 47
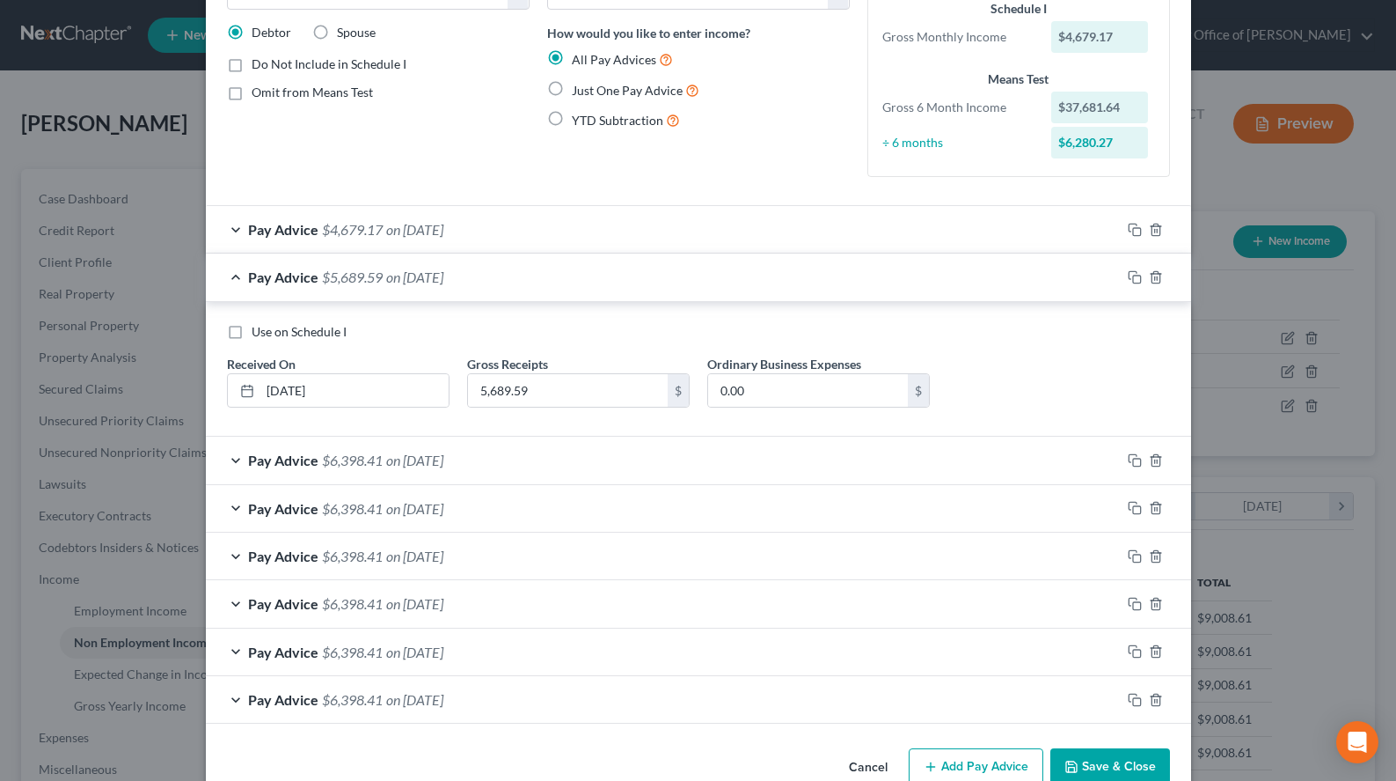
scroll to position [165, 0]
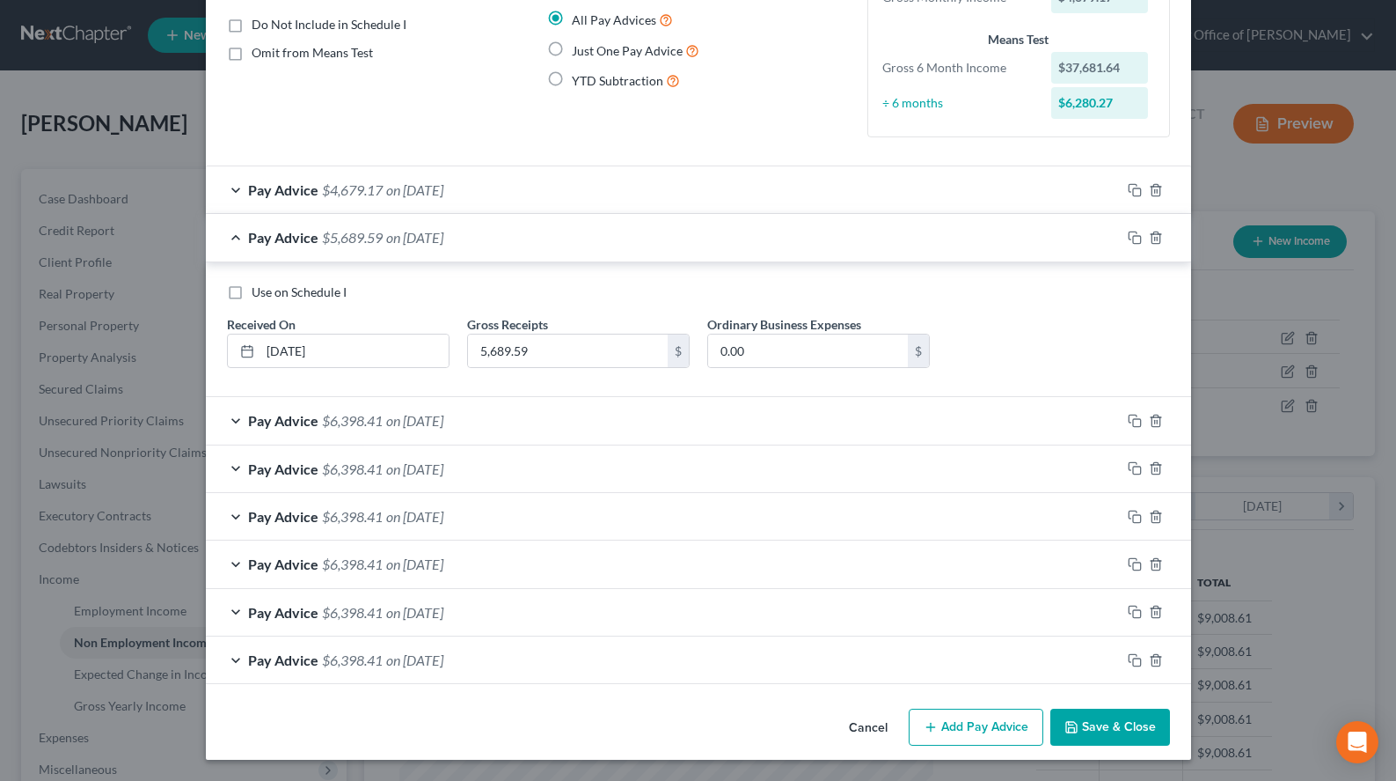
click at [1072, 724] on polyline "button" at bounding box center [1070, 723] width 4 height 3
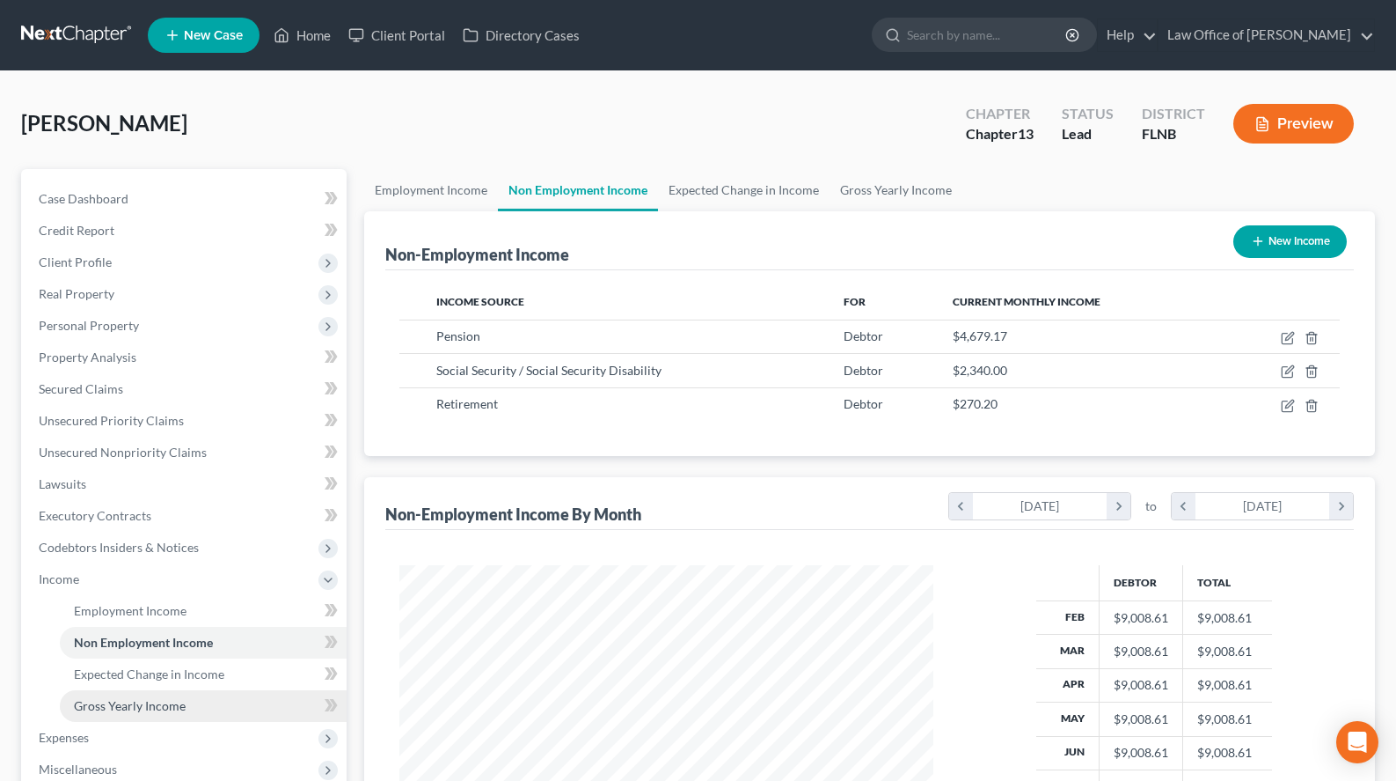
click at [248, 708] on link "Gross Yearly Income" at bounding box center [203, 706] width 287 height 32
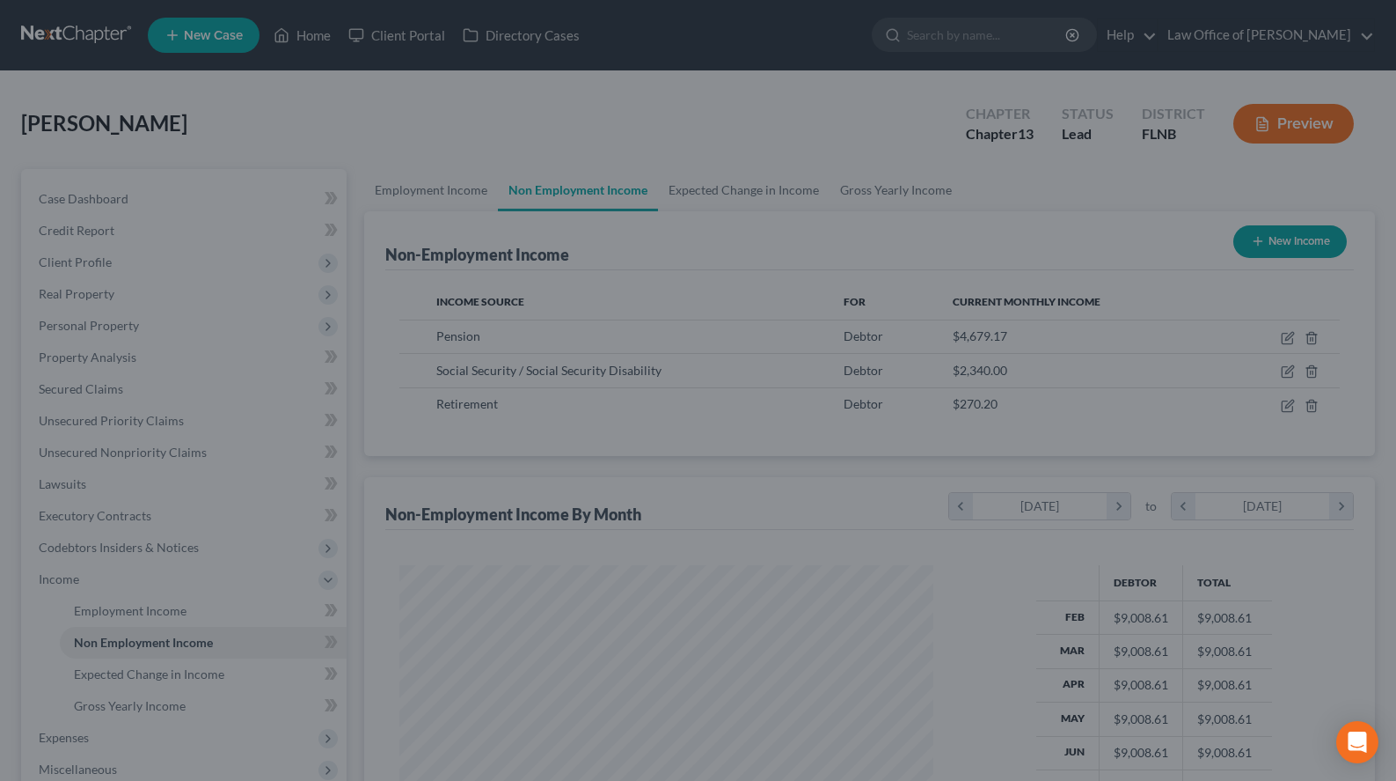
click at [795, 101] on div at bounding box center [698, 390] width 1396 height 781
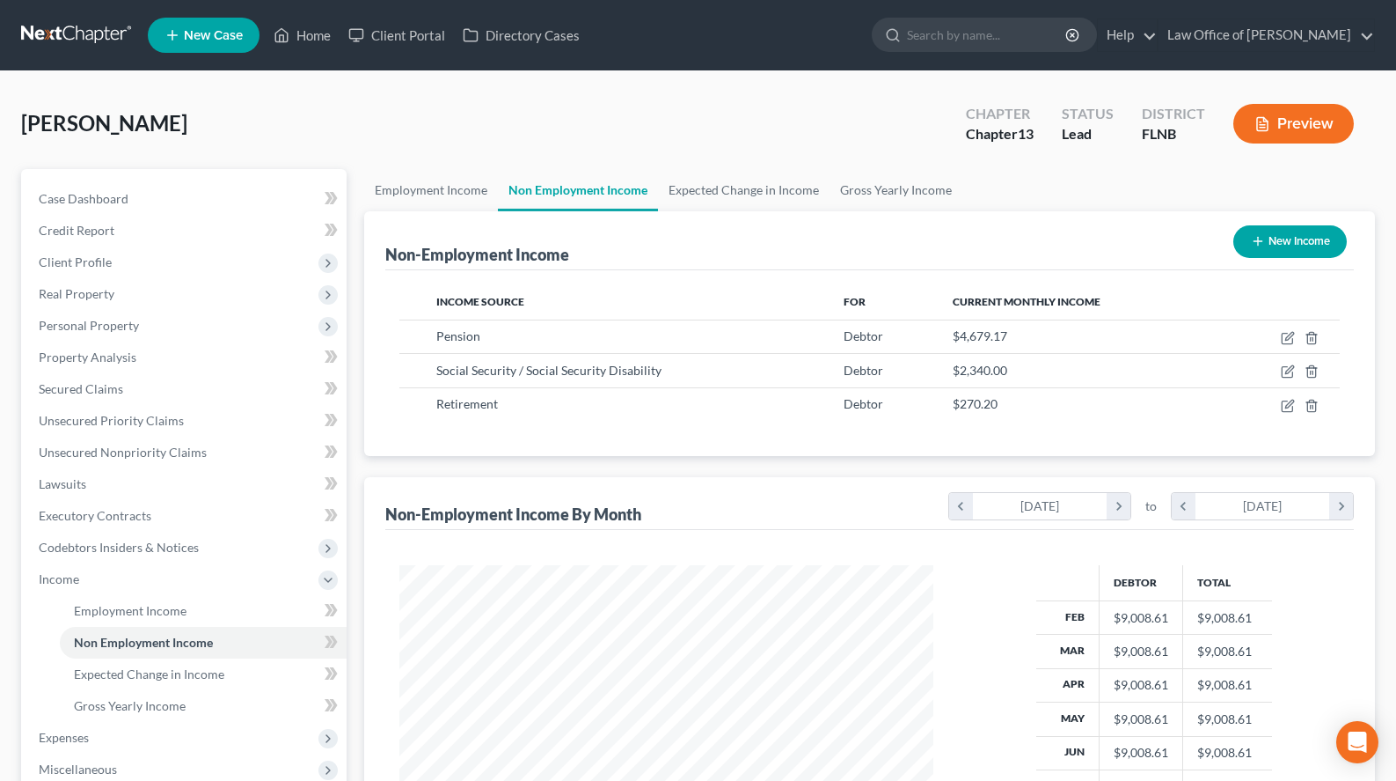
scroll to position [315, 569]
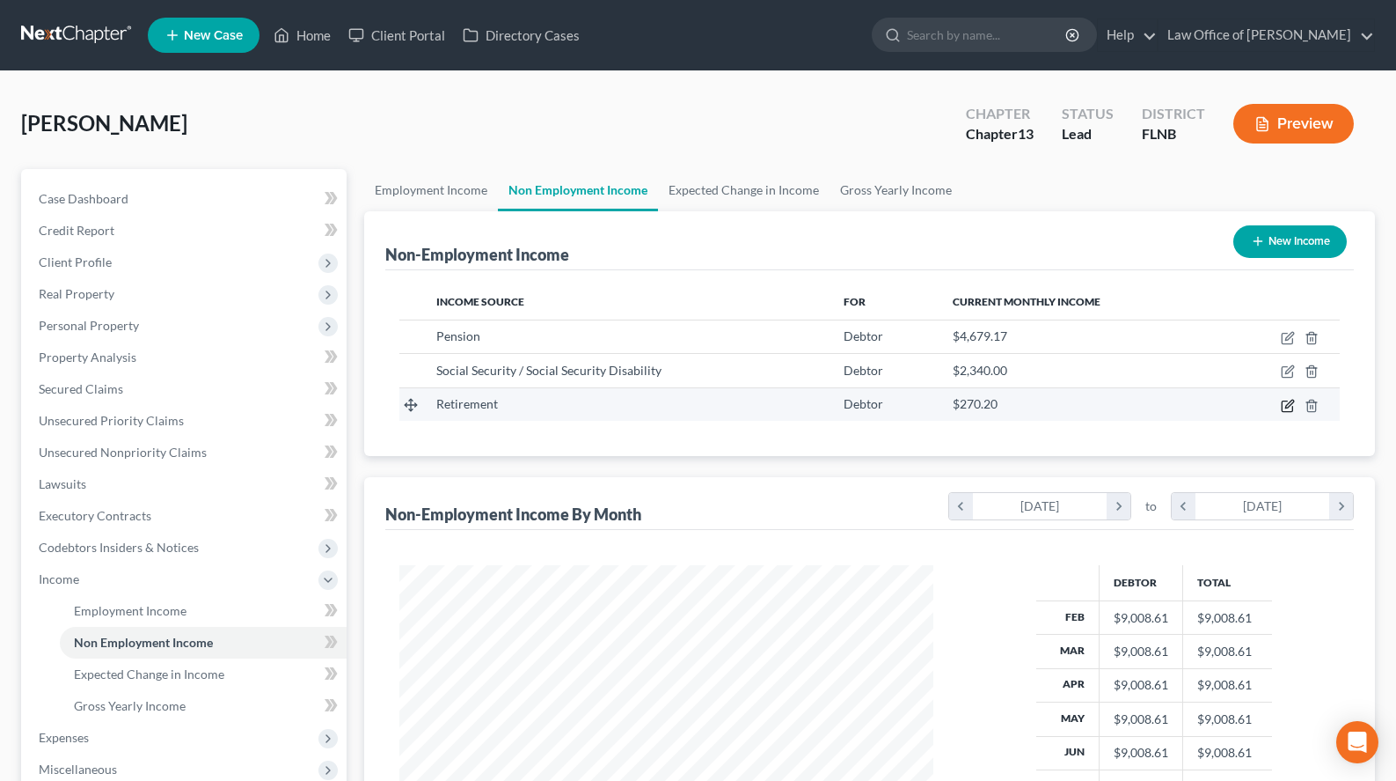
click at [1292, 405] on icon "button" at bounding box center [1288, 406] width 14 height 14
select select "3"
select select "0"
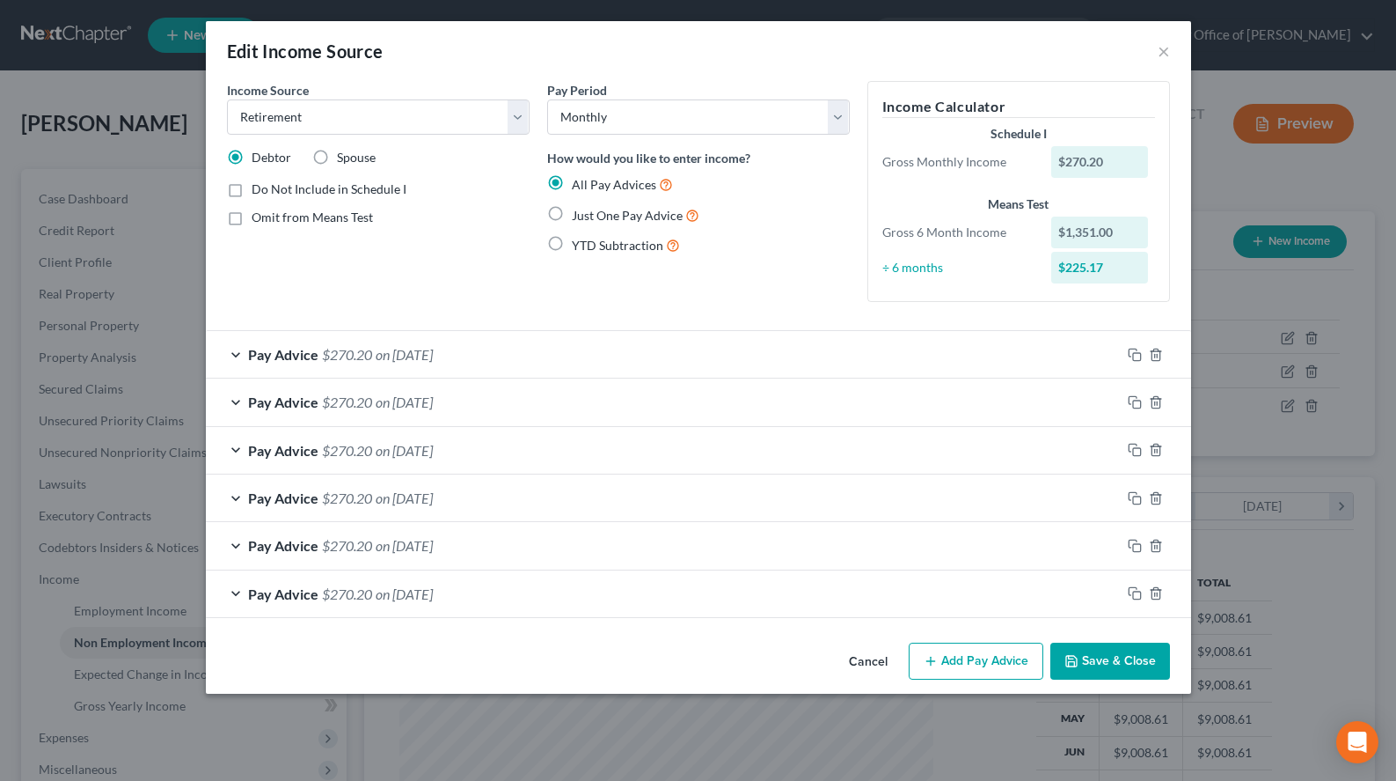
click at [1090, 651] on button "Save & Close" at bounding box center [1111, 660] width 120 height 37
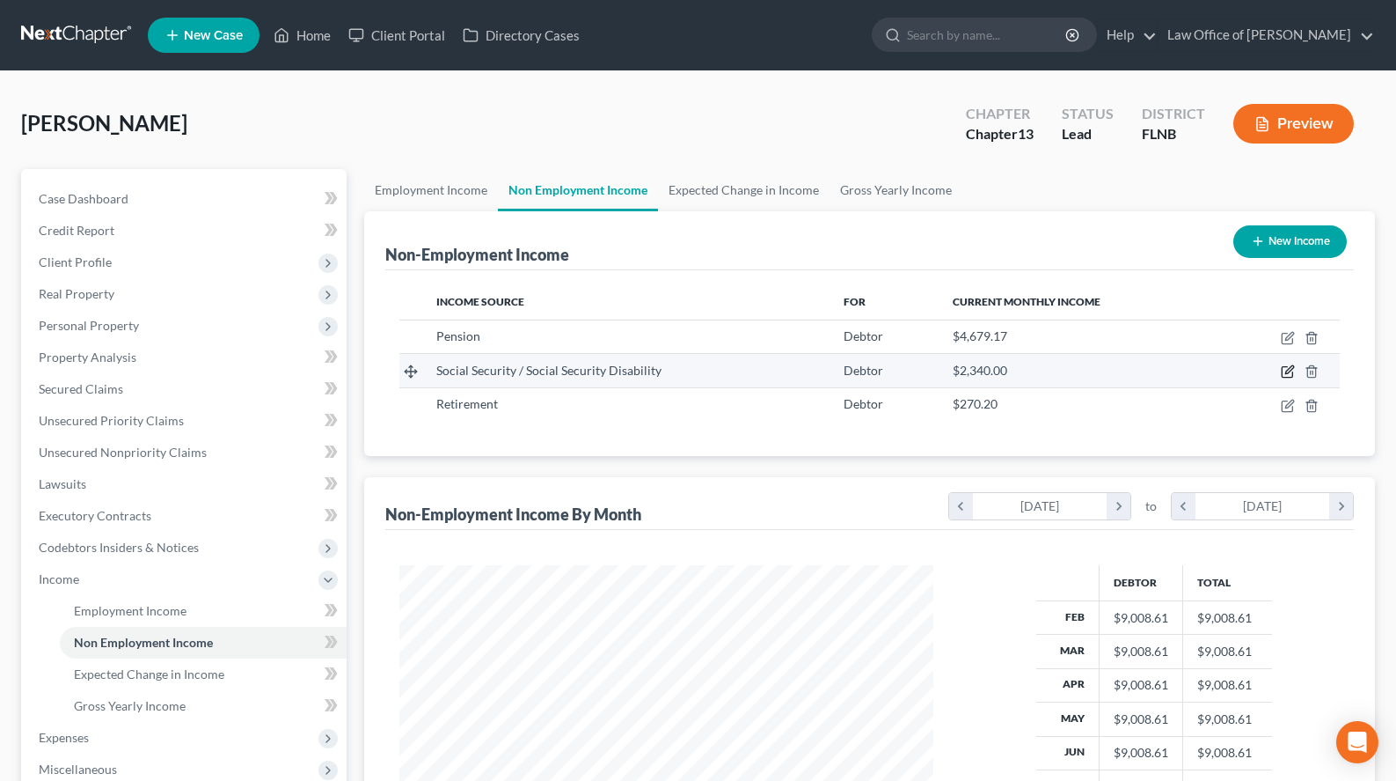
click at [1286, 368] on icon "button" at bounding box center [1288, 371] width 14 height 14
select select "4"
select select "0"
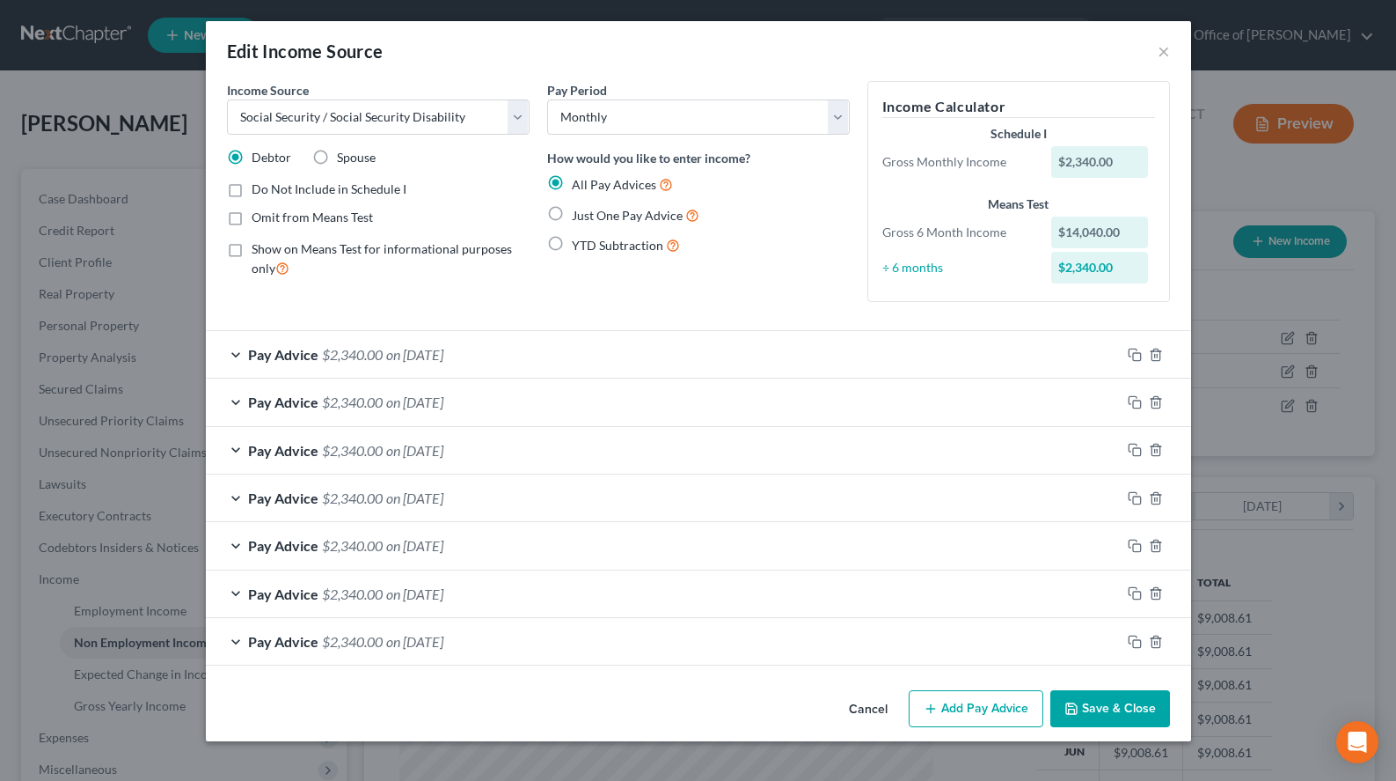
click at [1105, 729] on div "Cancel Add Pay Advice Save & Close" at bounding box center [699, 712] width 986 height 58
click at [1102, 707] on button "Save & Close" at bounding box center [1111, 708] width 120 height 37
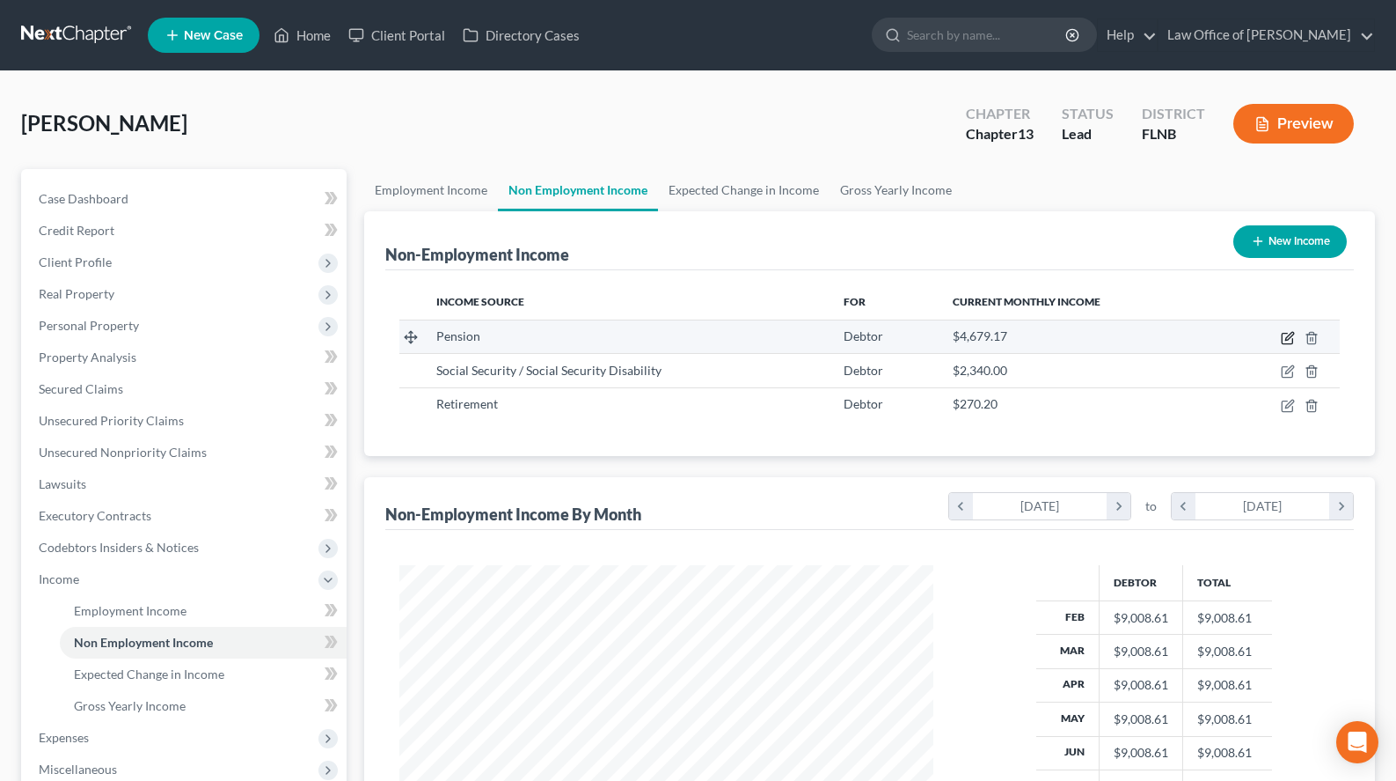
click at [1289, 344] on icon "button" at bounding box center [1287, 338] width 11 height 11
select select "2"
select select "0"
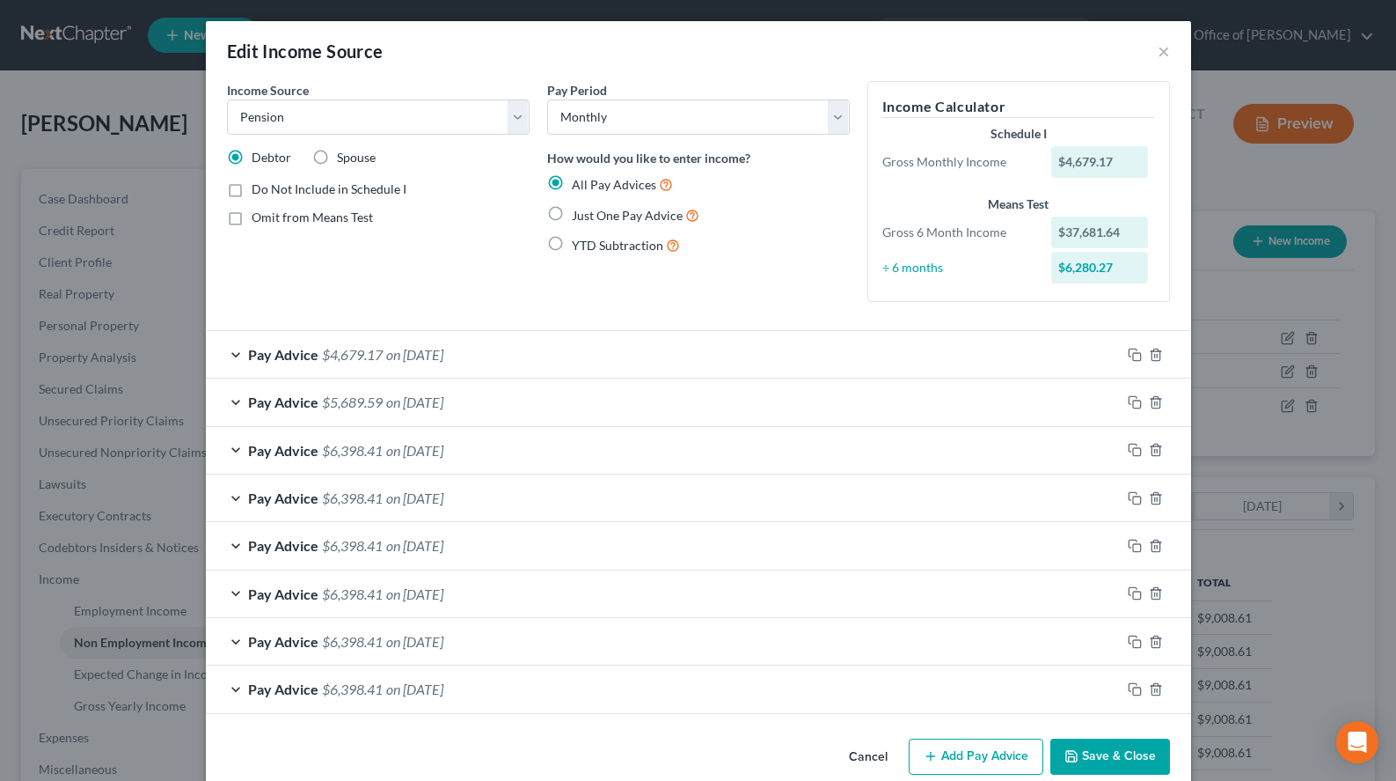
scroll to position [29, 0]
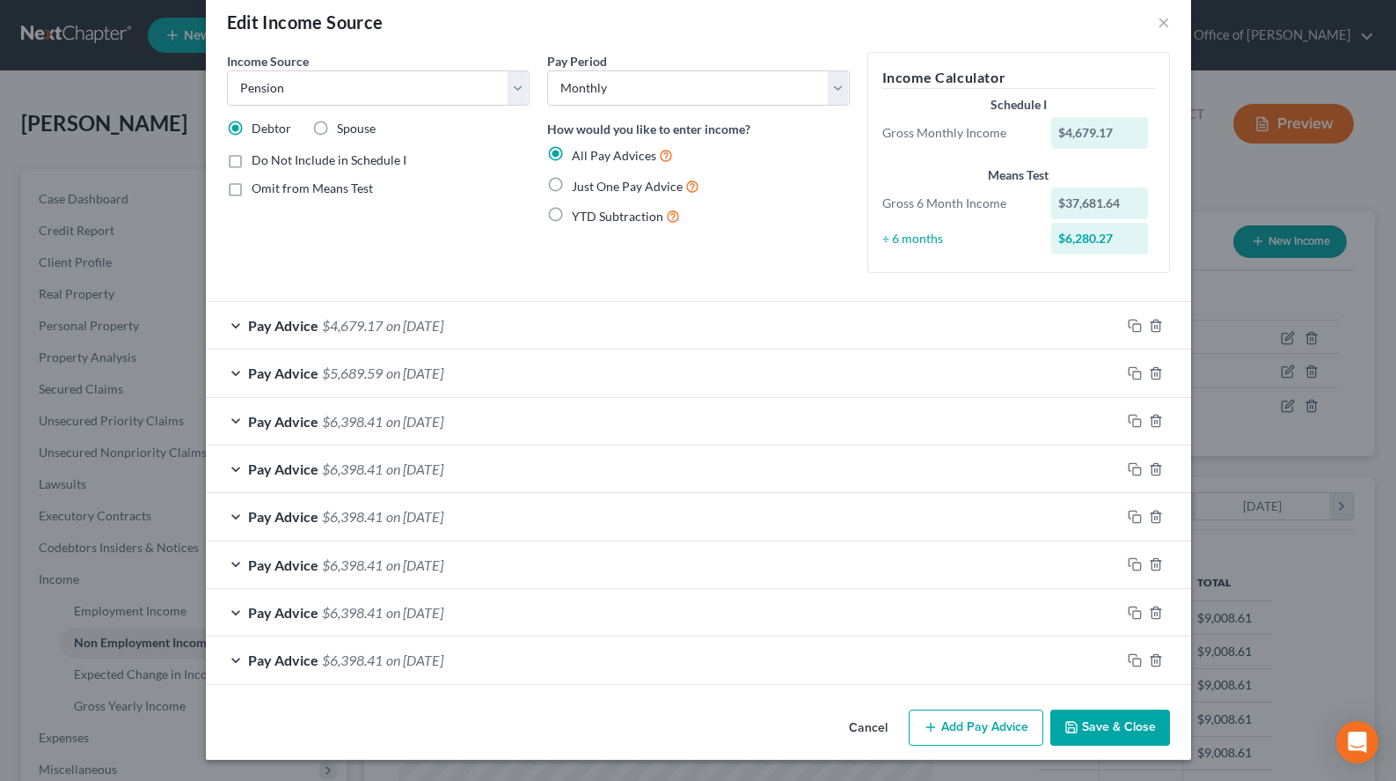
click at [1139, 739] on button "Save & Close" at bounding box center [1111, 727] width 120 height 37
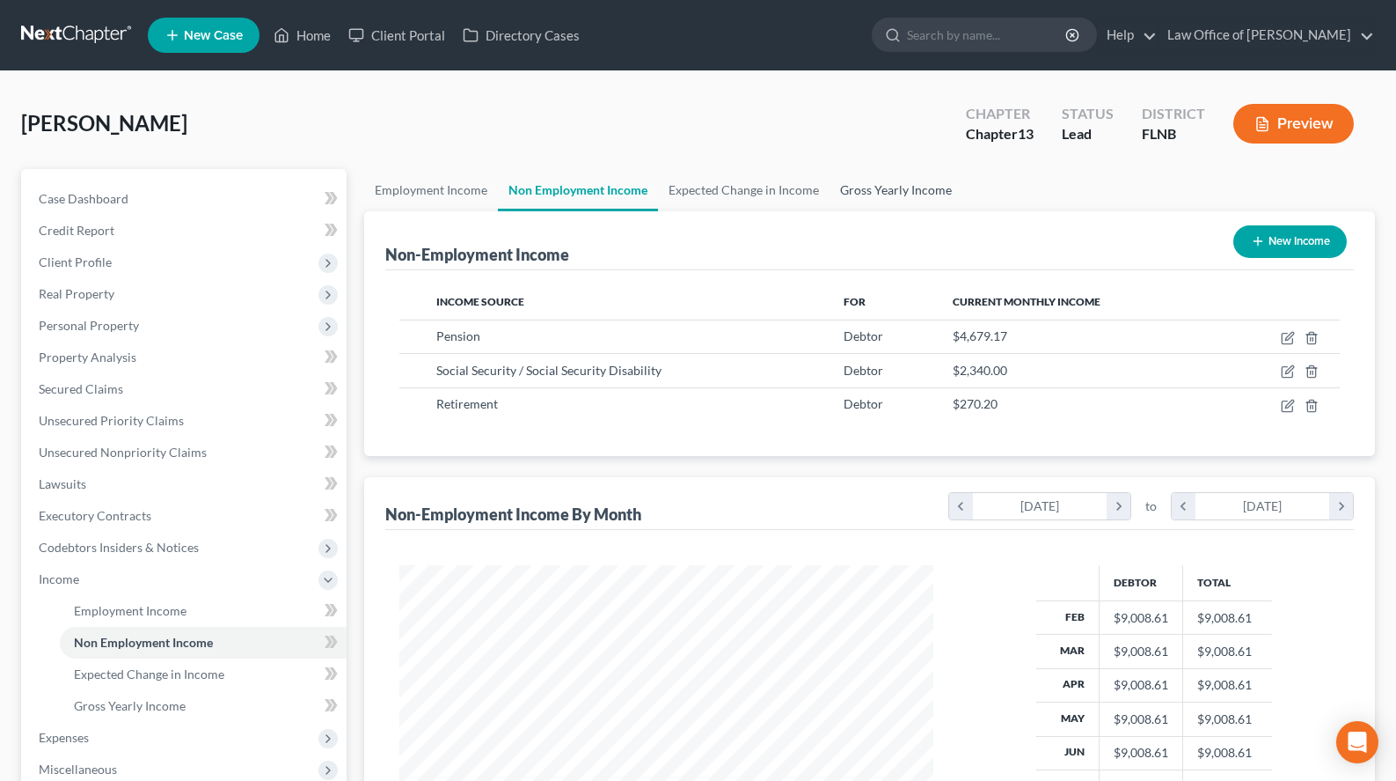
click at [881, 183] on link "Gross Yearly Income" at bounding box center [896, 190] width 133 height 42
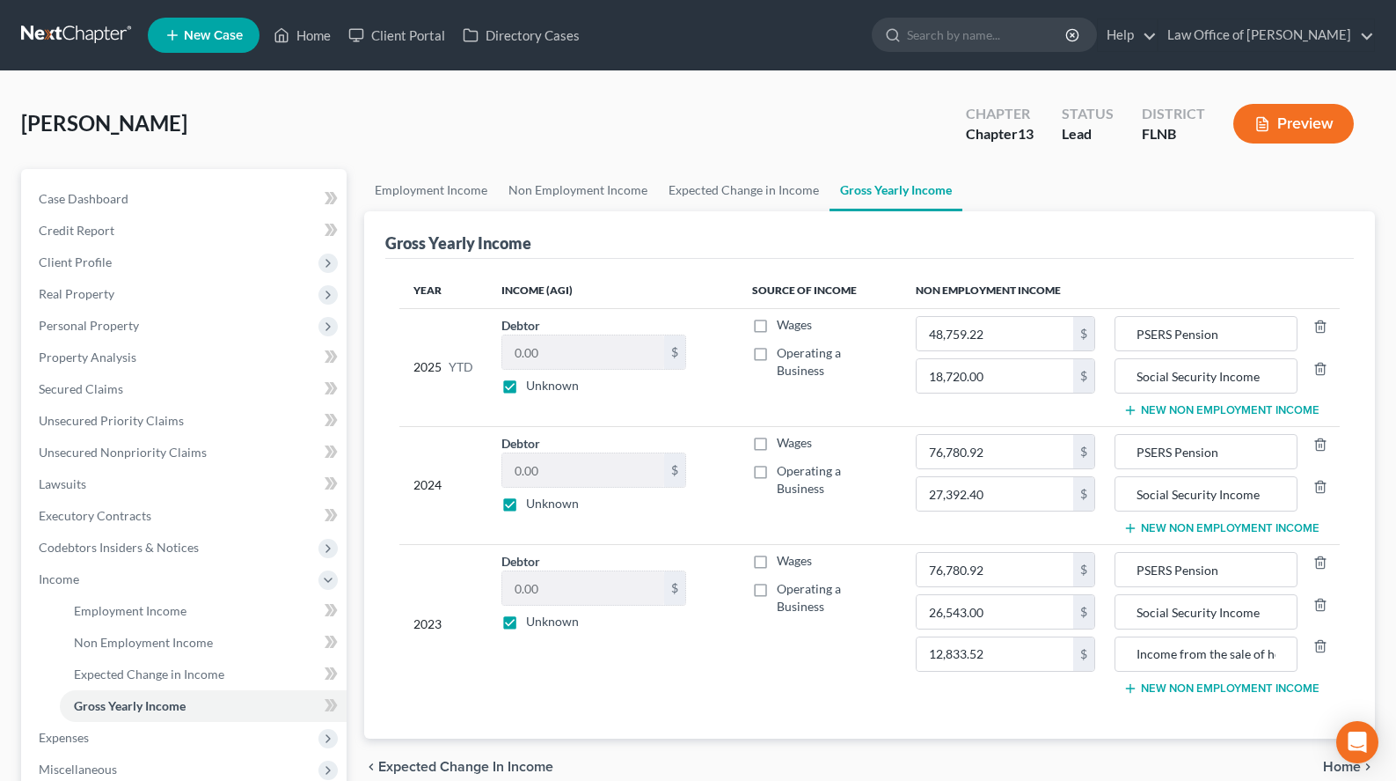
click at [1134, 414] on button "New Non Employment Income" at bounding box center [1222, 410] width 196 height 14
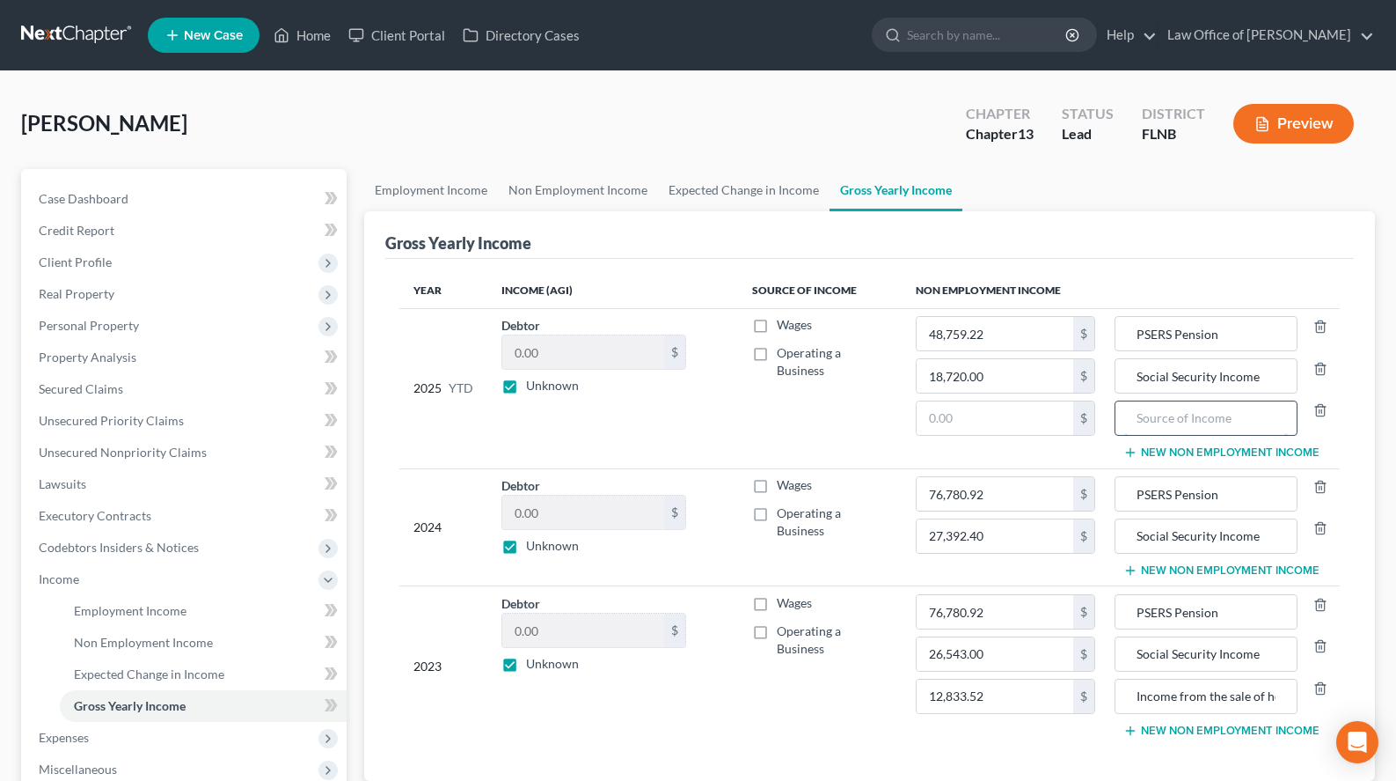
click at [1125, 417] on input "text" at bounding box center [1207, 417] width 164 height 33
drag, startPoint x: 1235, startPoint y: 419, endPoint x: 1107, endPoint y: 417, distance: 127.6
click at [1125, 417] on input "Regie "Pension"" at bounding box center [1207, 417] width 164 height 33
type input "Regie "Pension""
click at [1127, 568] on button "New Non Employment Income" at bounding box center [1222, 570] width 196 height 14
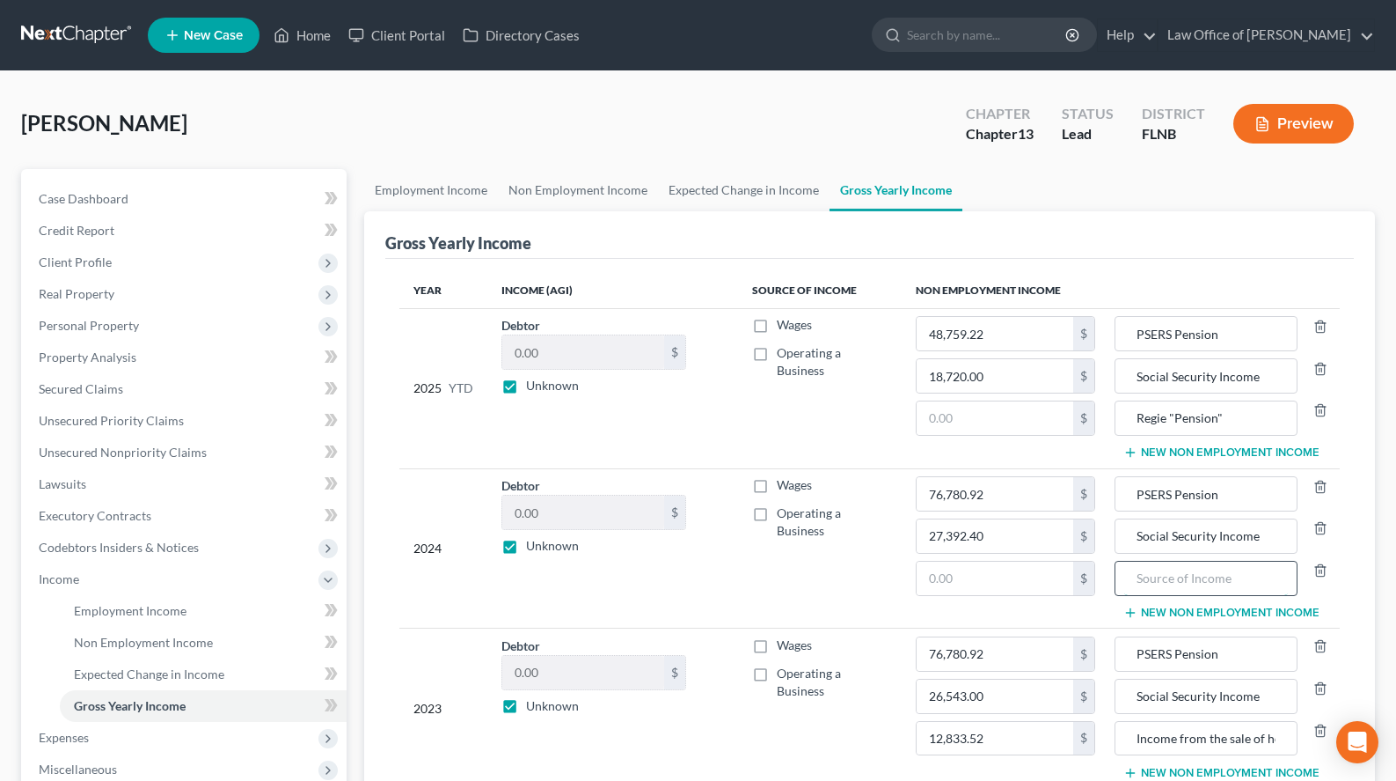
click at [1127, 561] on input "text" at bounding box center [1207, 577] width 164 height 33
paste input "Regie "Pension""
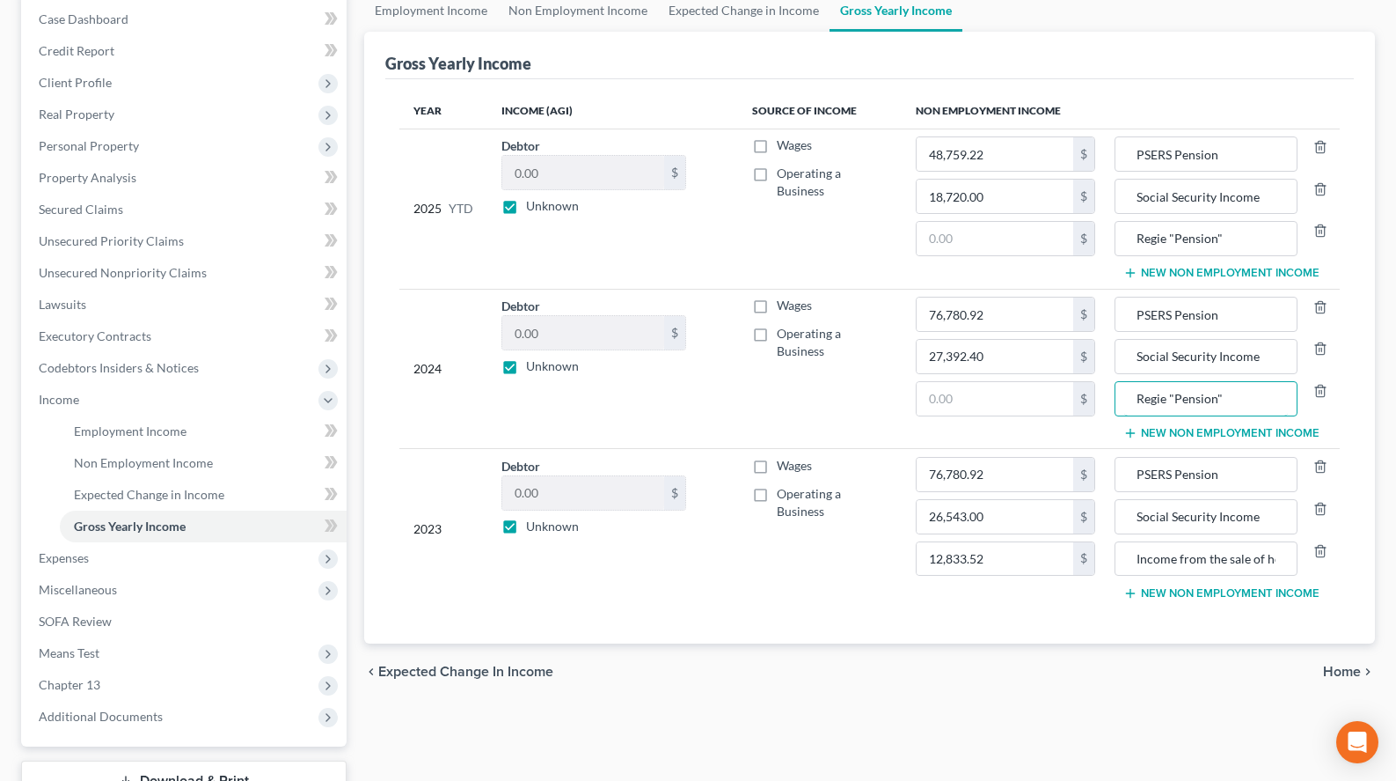
type input "Regie "Pension""
click at [1154, 595] on button "New Non Employment Income" at bounding box center [1222, 593] width 196 height 14
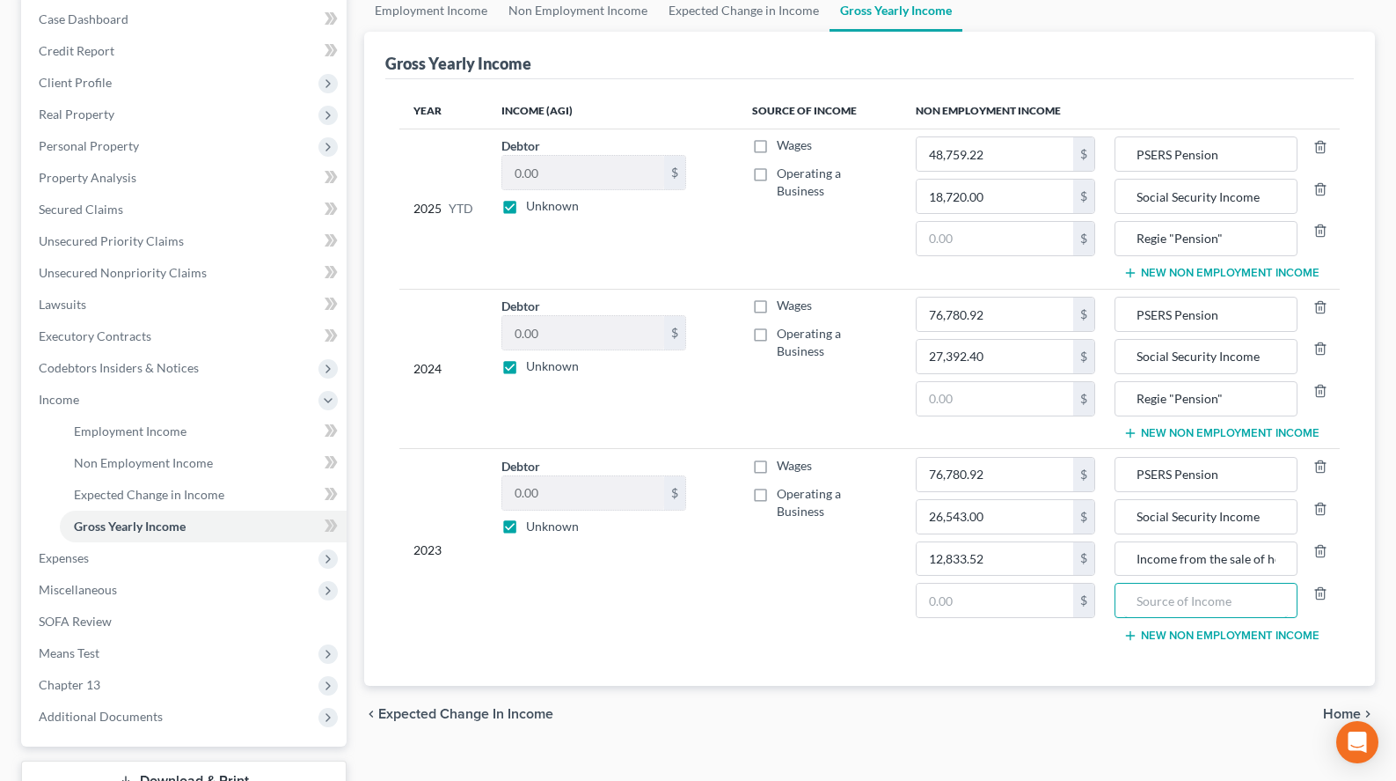
click at [1154, 595] on input "text" at bounding box center [1207, 599] width 164 height 33
paste input "Regie "Pension""
type input "Regie "Pension""
click at [948, 606] on input "text" at bounding box center [995, 599] width 157 height 33
type input "3,242.40"
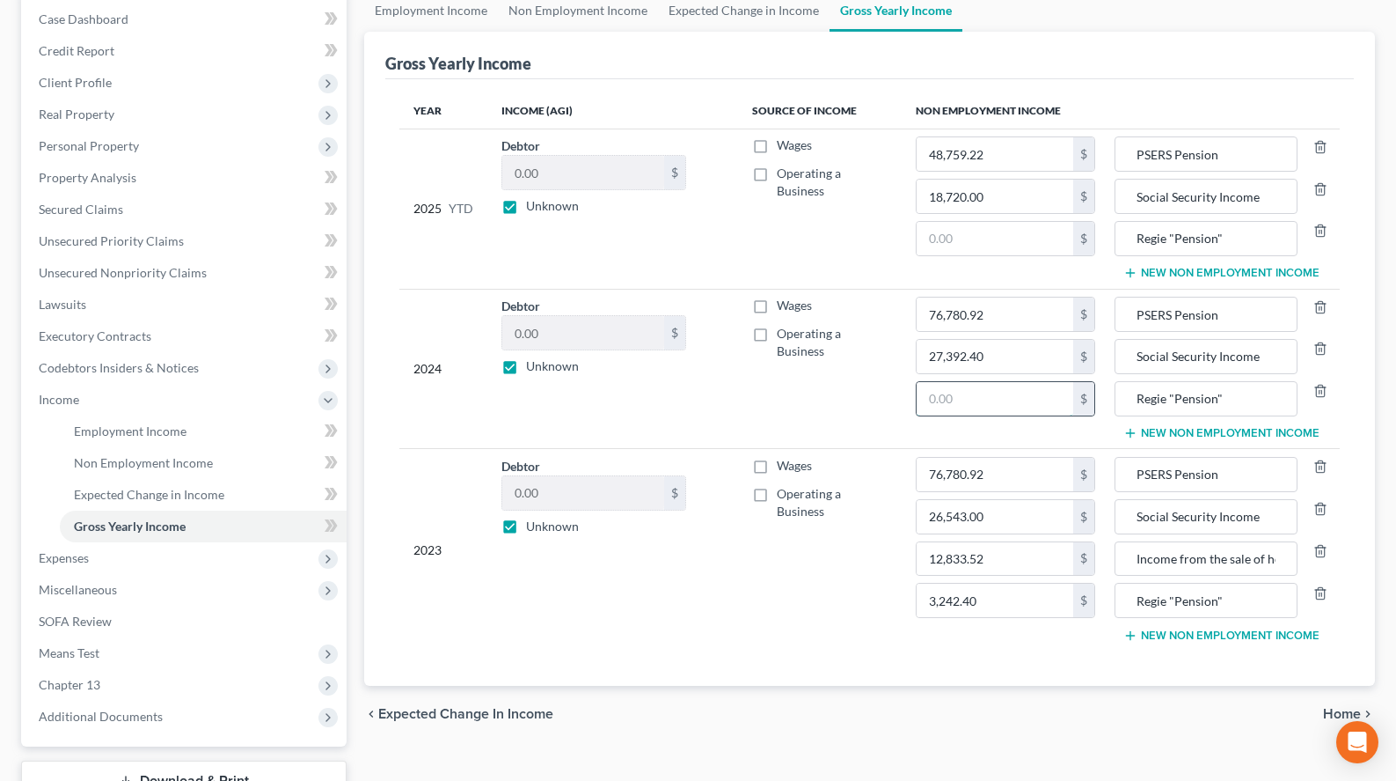
click at [1011, 384] on input "text" at bounding box center [995, 398] width 157 height 33
type input "03,242.40"
click at [942, 236] on input "text" at bounding box center [995, 238] width 157 height 33
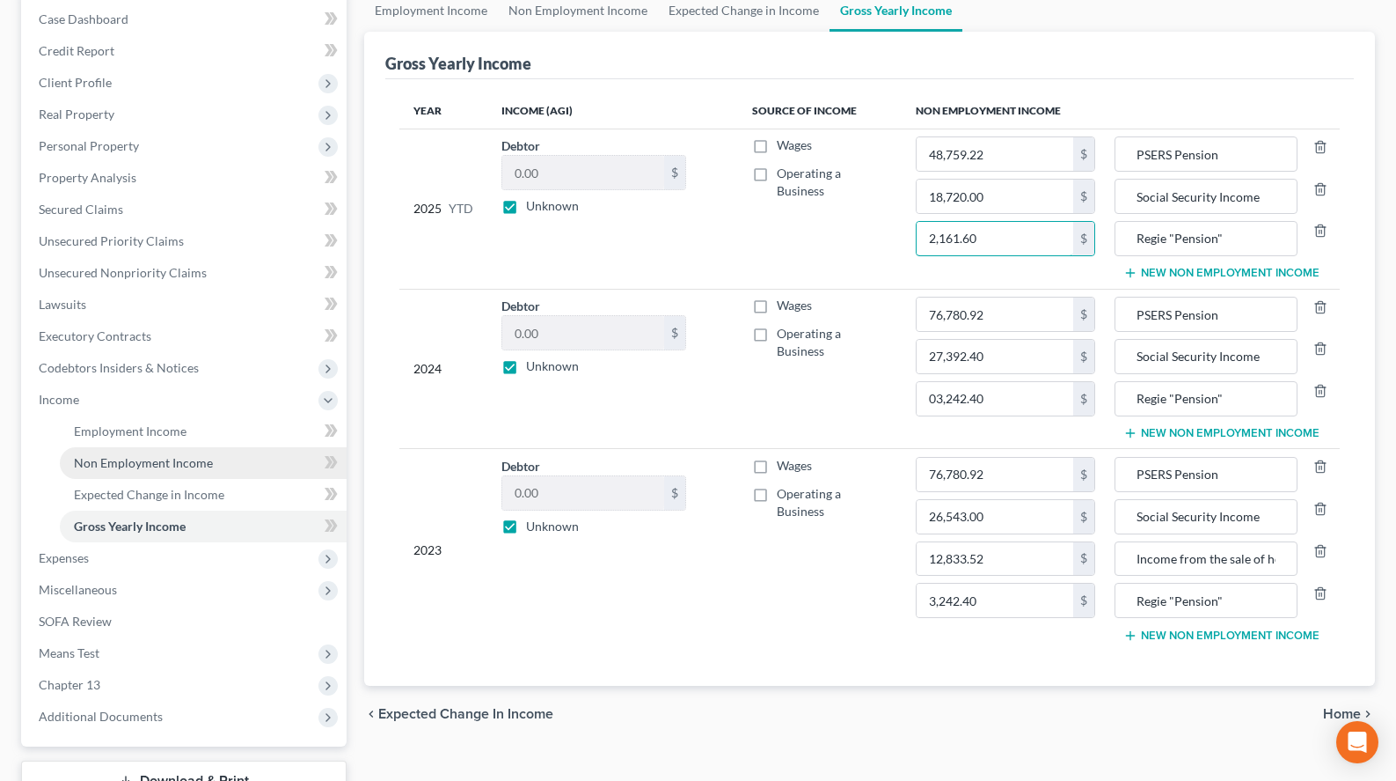
type input "2,161.60"
click at [150, 470] on link "Non Employment Income" at bounding box center [203, 463] width 287 height 32
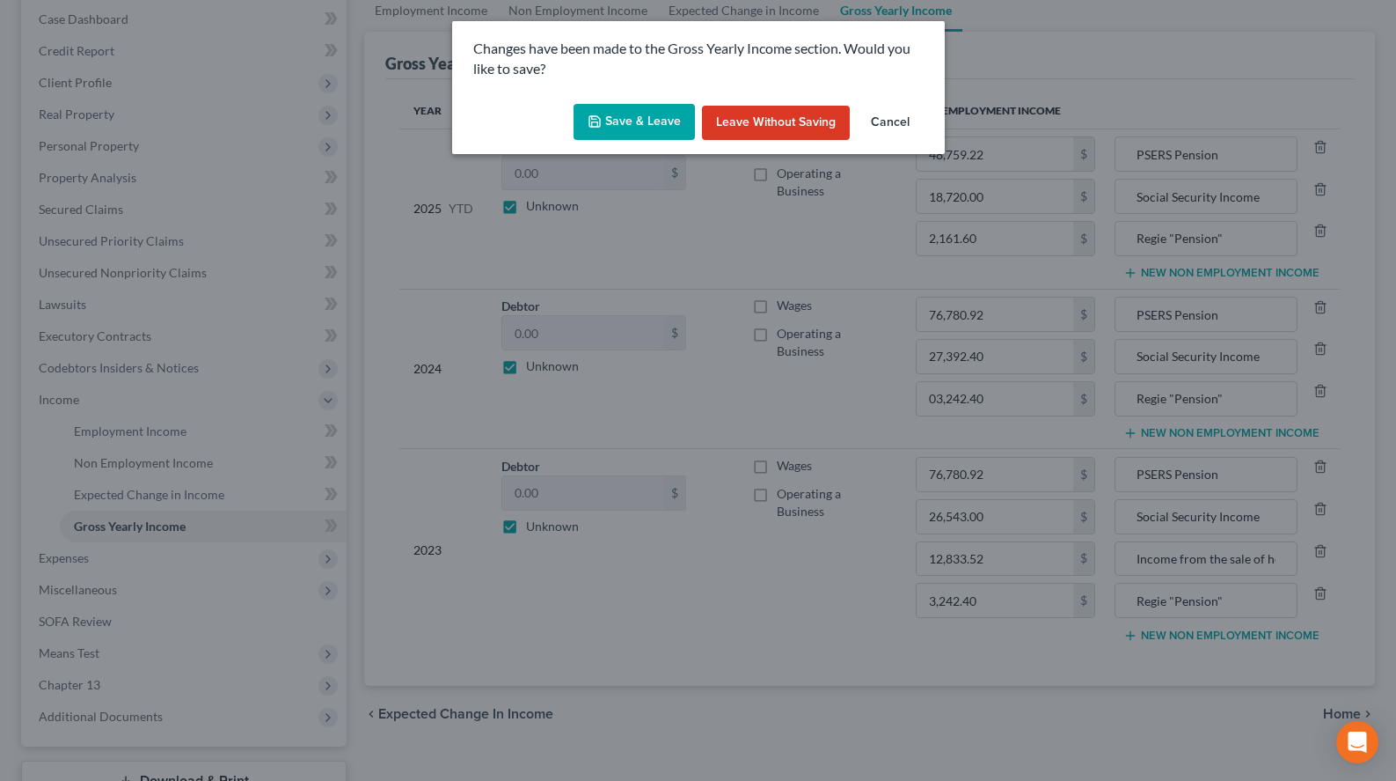
click at [650, 136] on button "Save & Leave" at bounding box center [634, 122] width 121 height 37
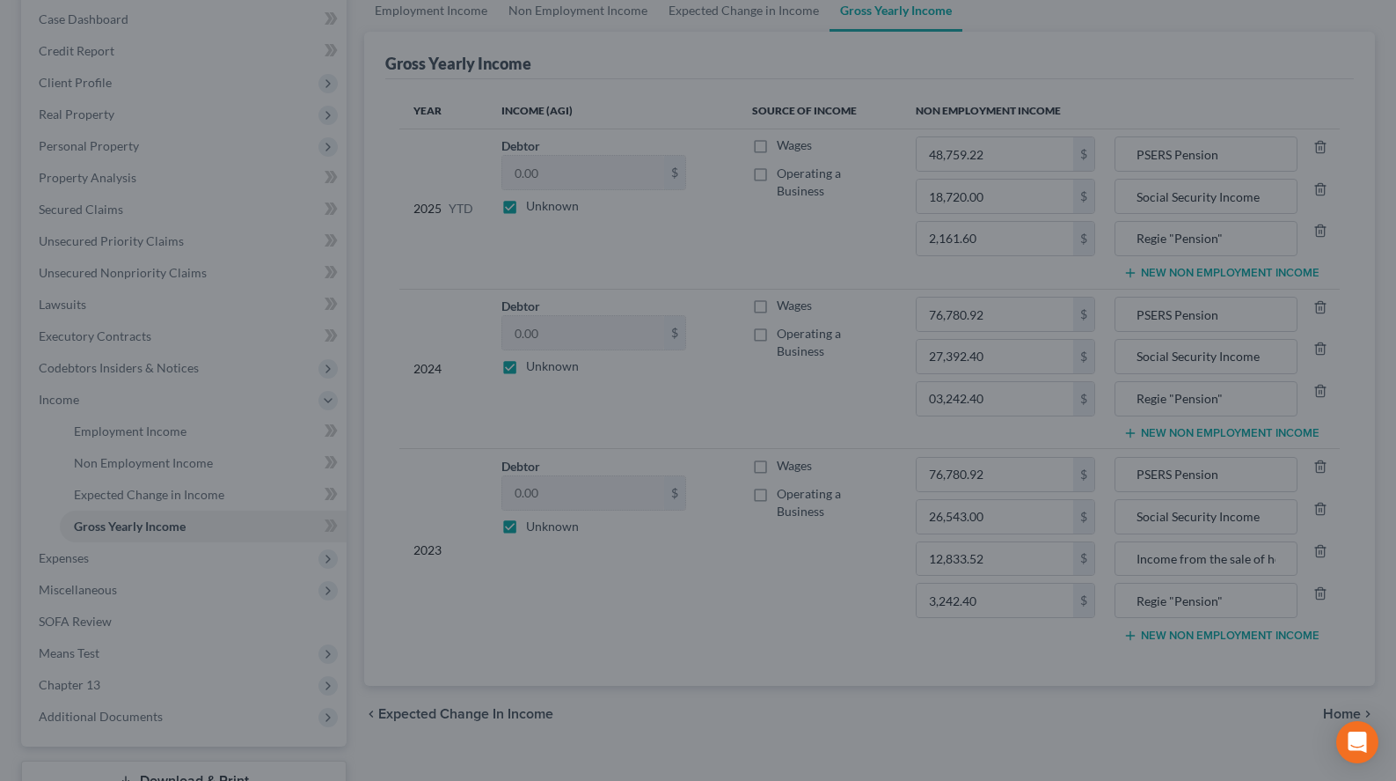
type input "3,242.40"
type input "76,780.92"
type input "26,543.00"
type input "Regie "Pension""
type input "PSERS Pension"
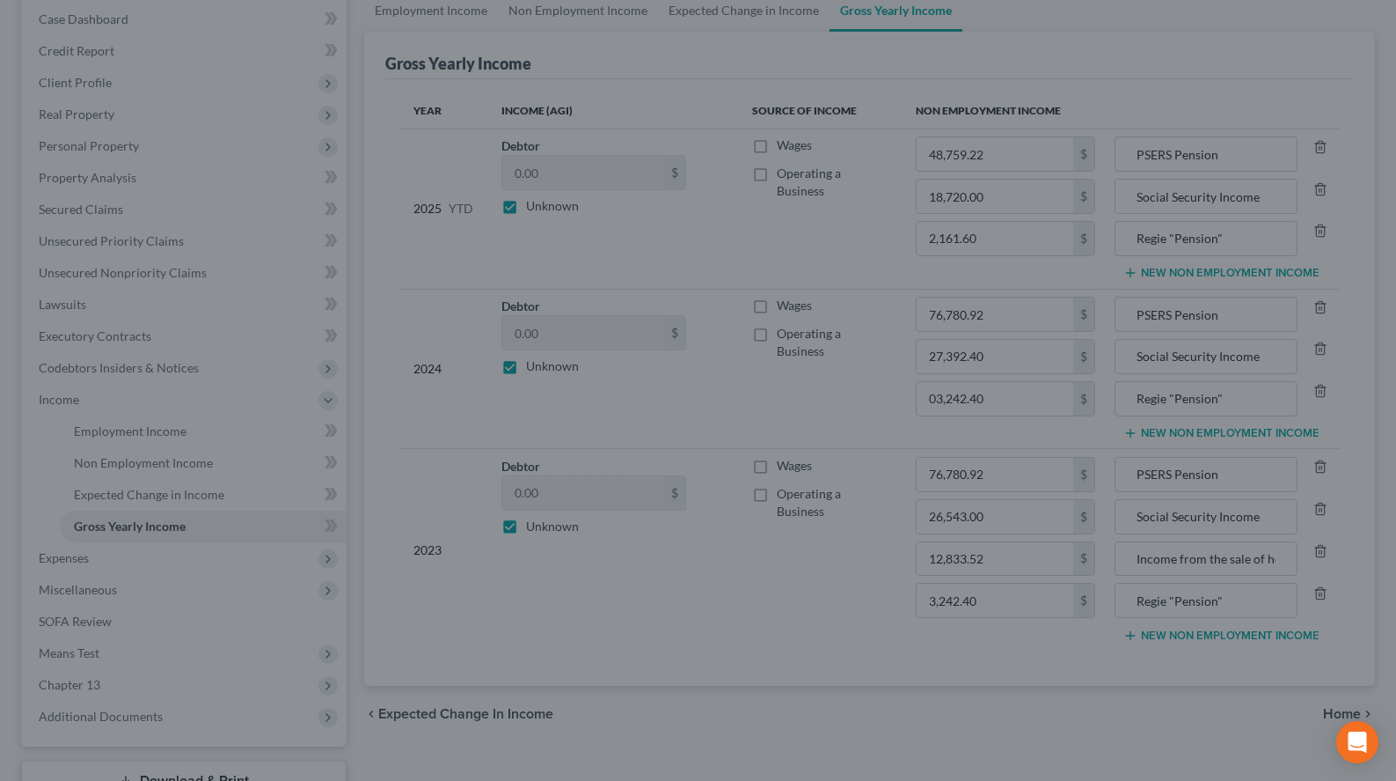
type input "Social Security Income"
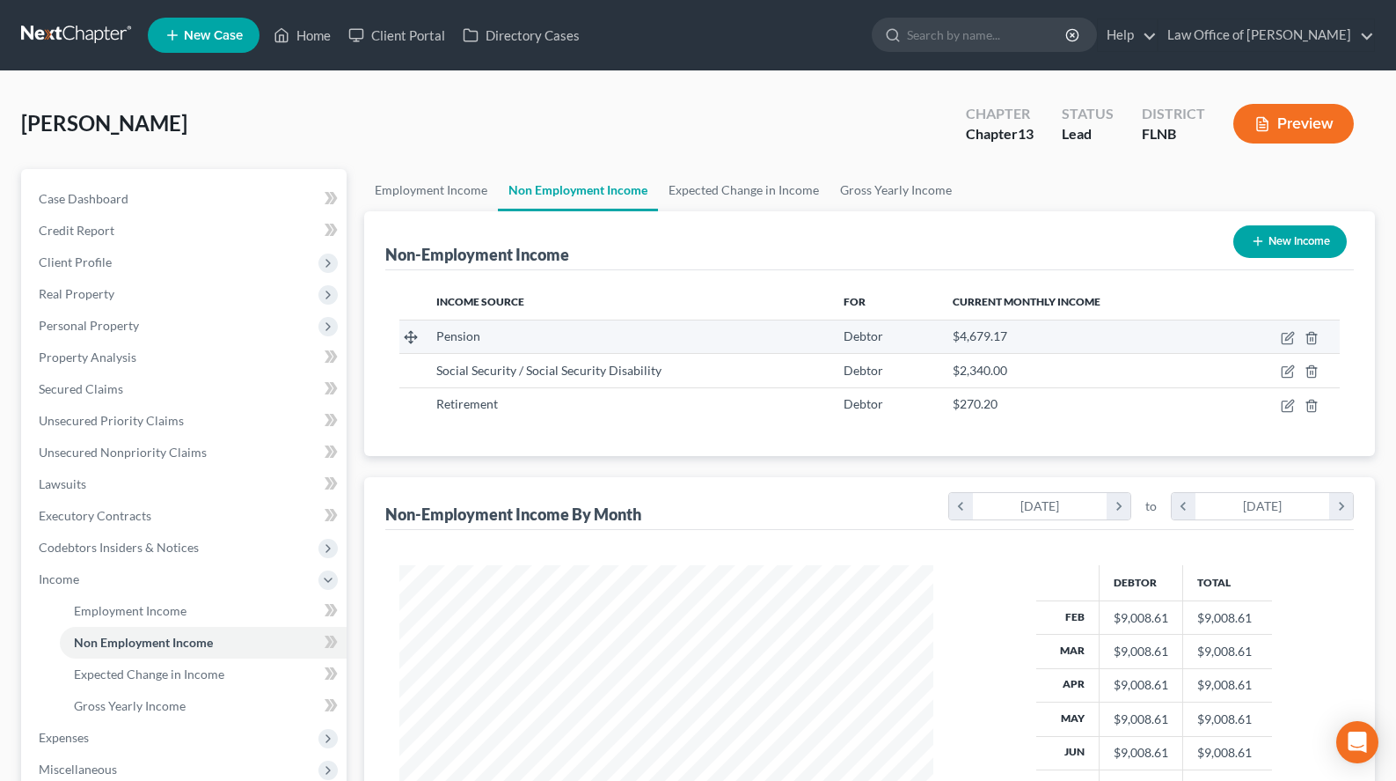
click at [1281, 338] on td at bounding box center [1281, 335] width 118 height 33
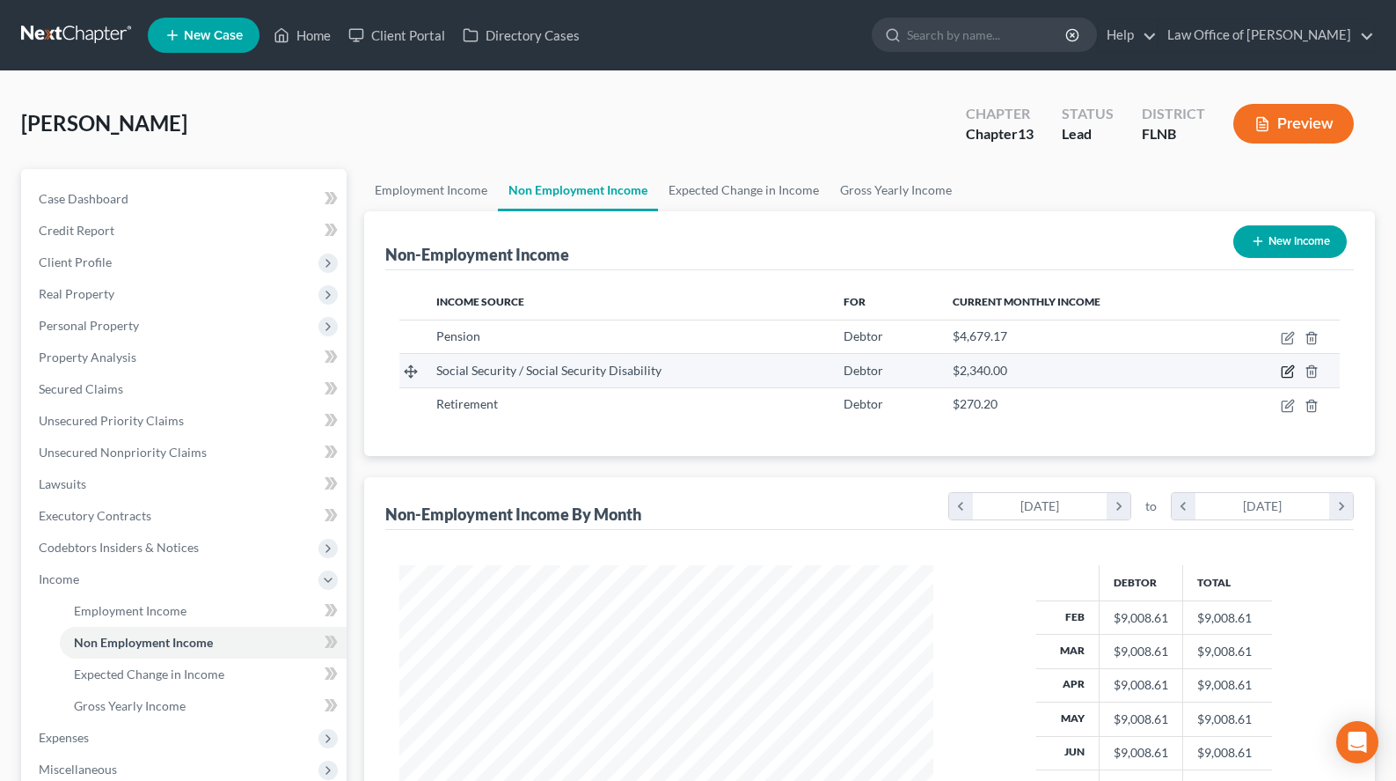
click at [1289, 365] on icon "button" at bounding box center [1288, 371] width 14 height 14
select select "4"
select select "0"
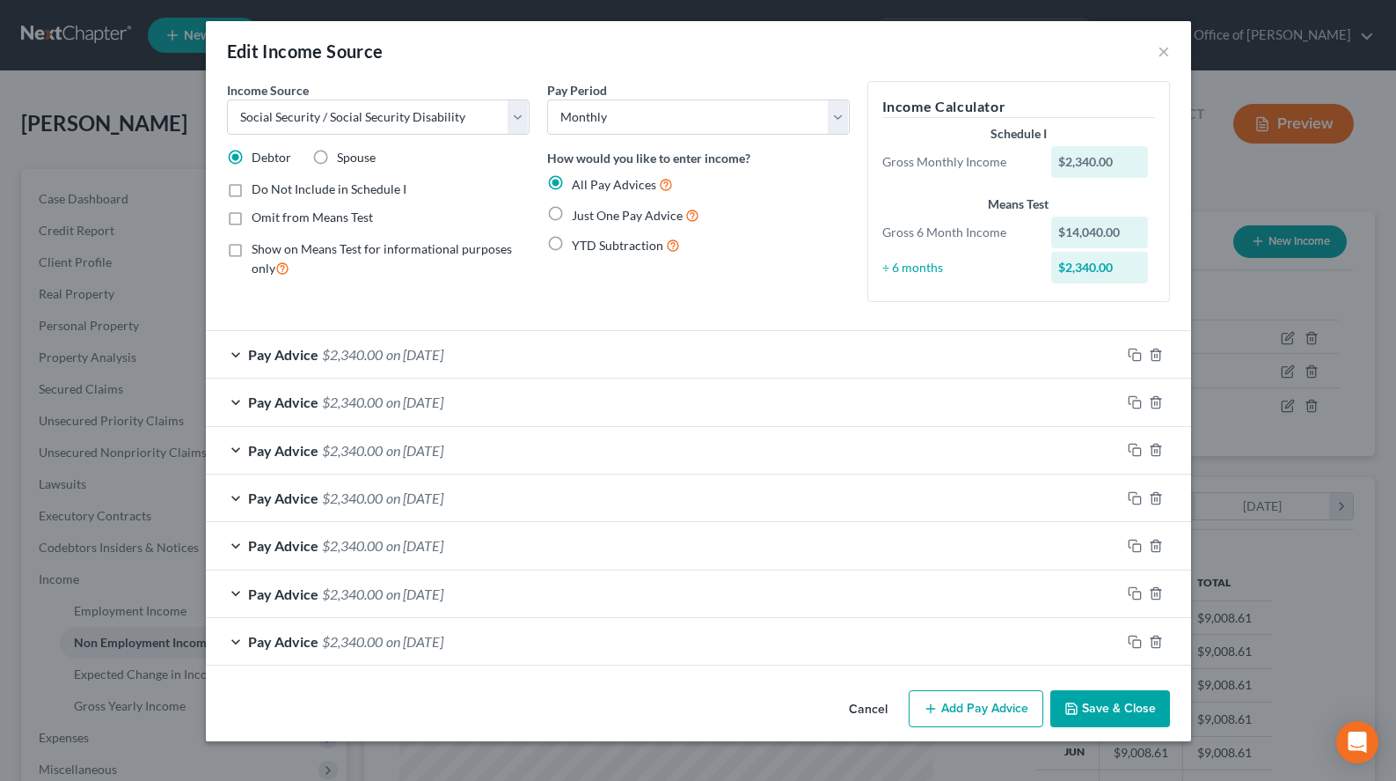
click at [414, 351] on span "on [DATE]" at bounding box center [414, 354] width 57 height 17
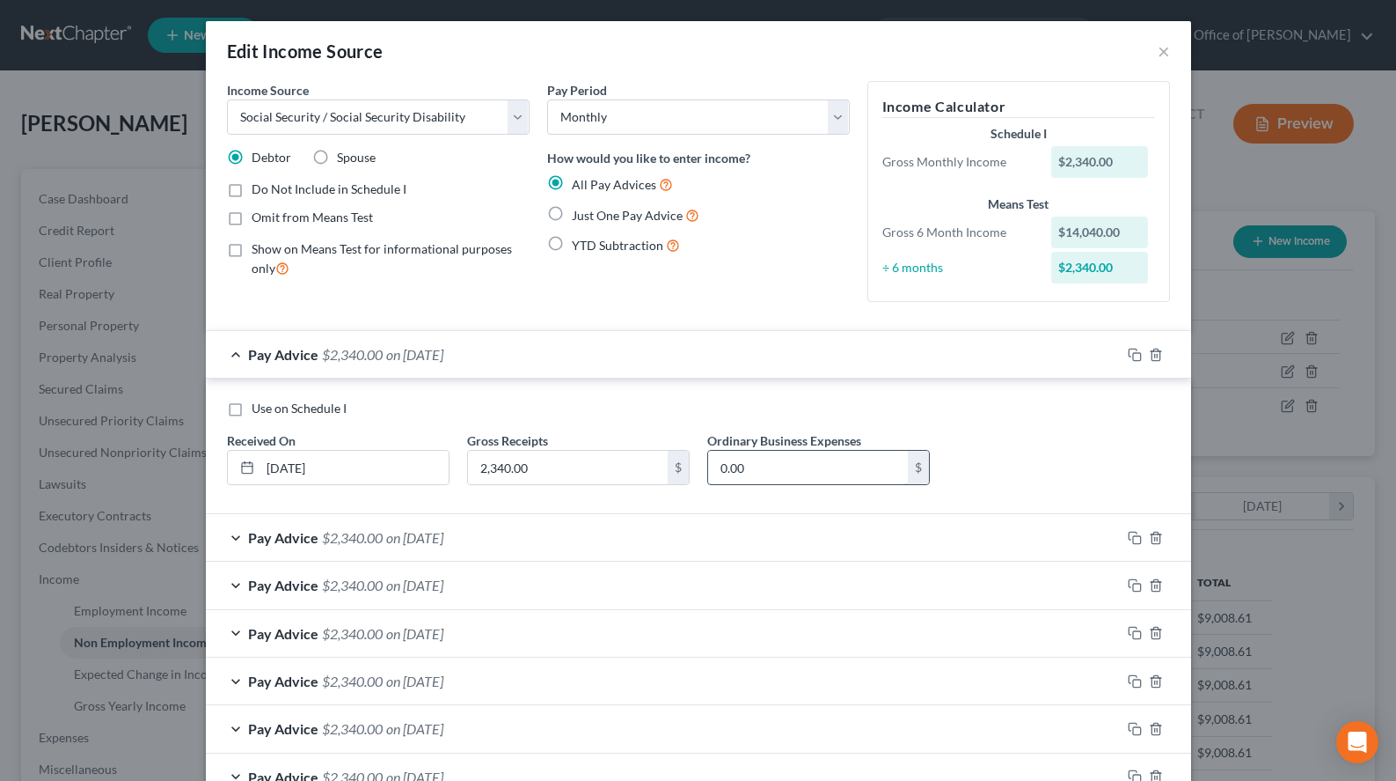
click at [804, 466] on input "0.00" at bounding box center [808, 467] width 200 height 33
type input "185.00"
click at [773, 525] on div "Pay Advice $2,340.00 on 06/16/2025" at bounding box center [663, 537] width 915 height 47
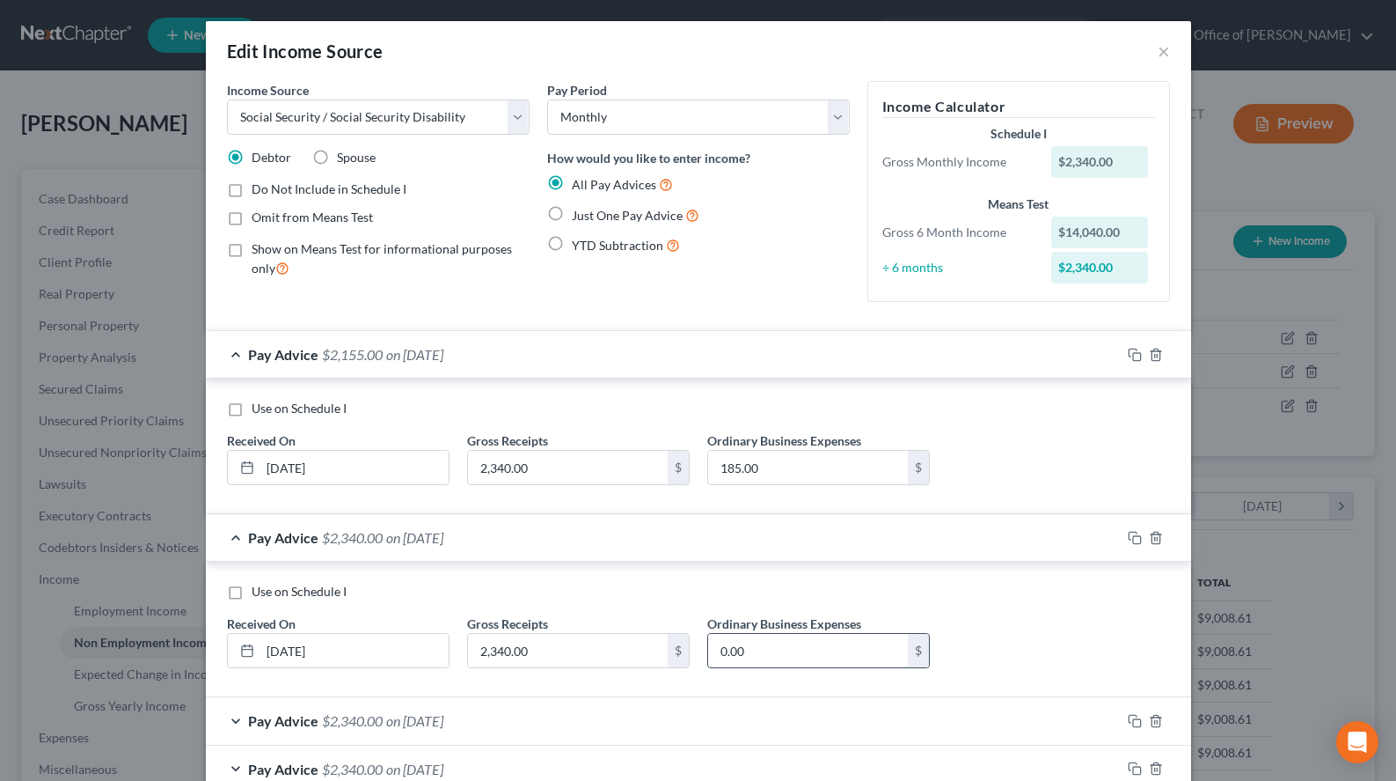
click at [763, 638] on input "0.00" at bounding box center [808, 650] width 200 height 33
type input "185.00"
click at [656, 332] on div "Pay Advice $2,155.00 on 07/14/2025" at bounding box center [663, 354] width 915 height 47
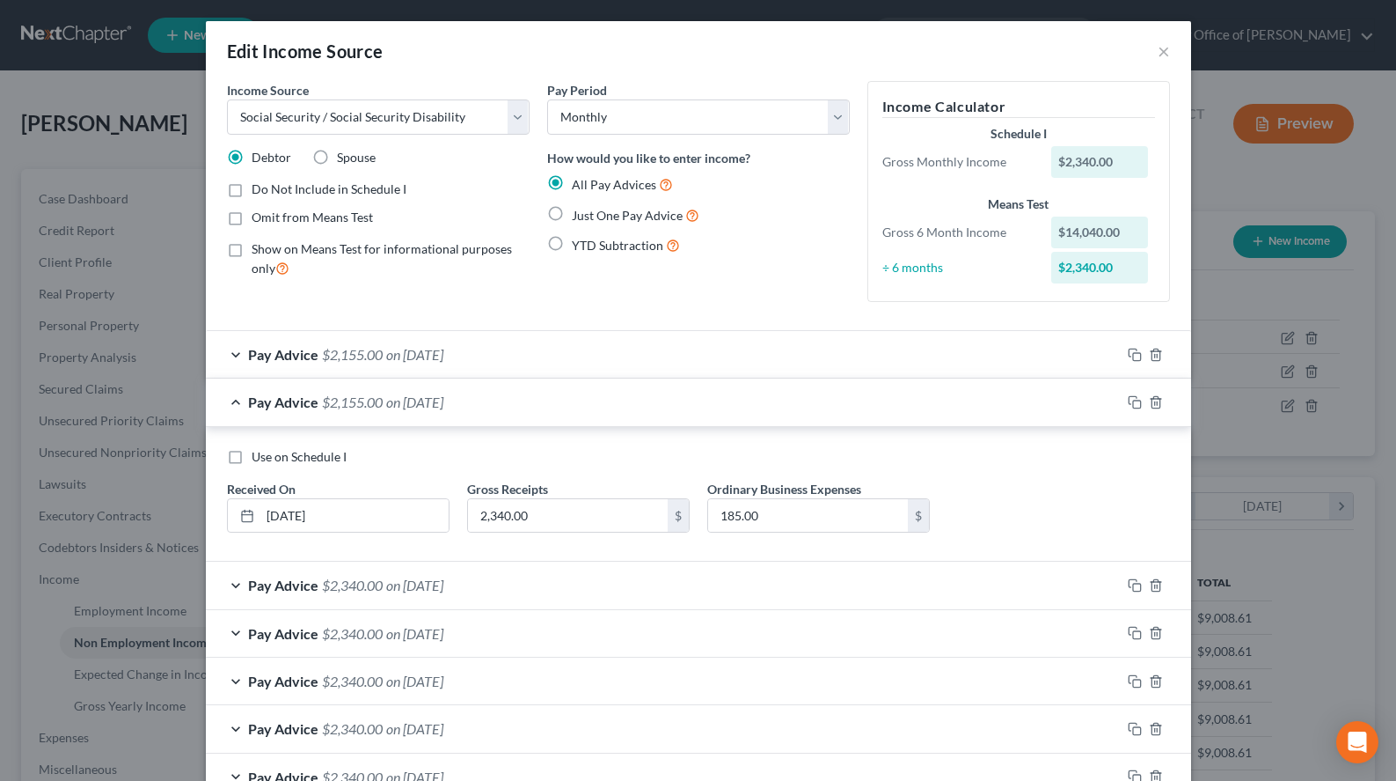
click at [668, 581] on div "Pay Advice $2,340.00 on [DATE]" at bounding box center [663, 584] width 915 height 47
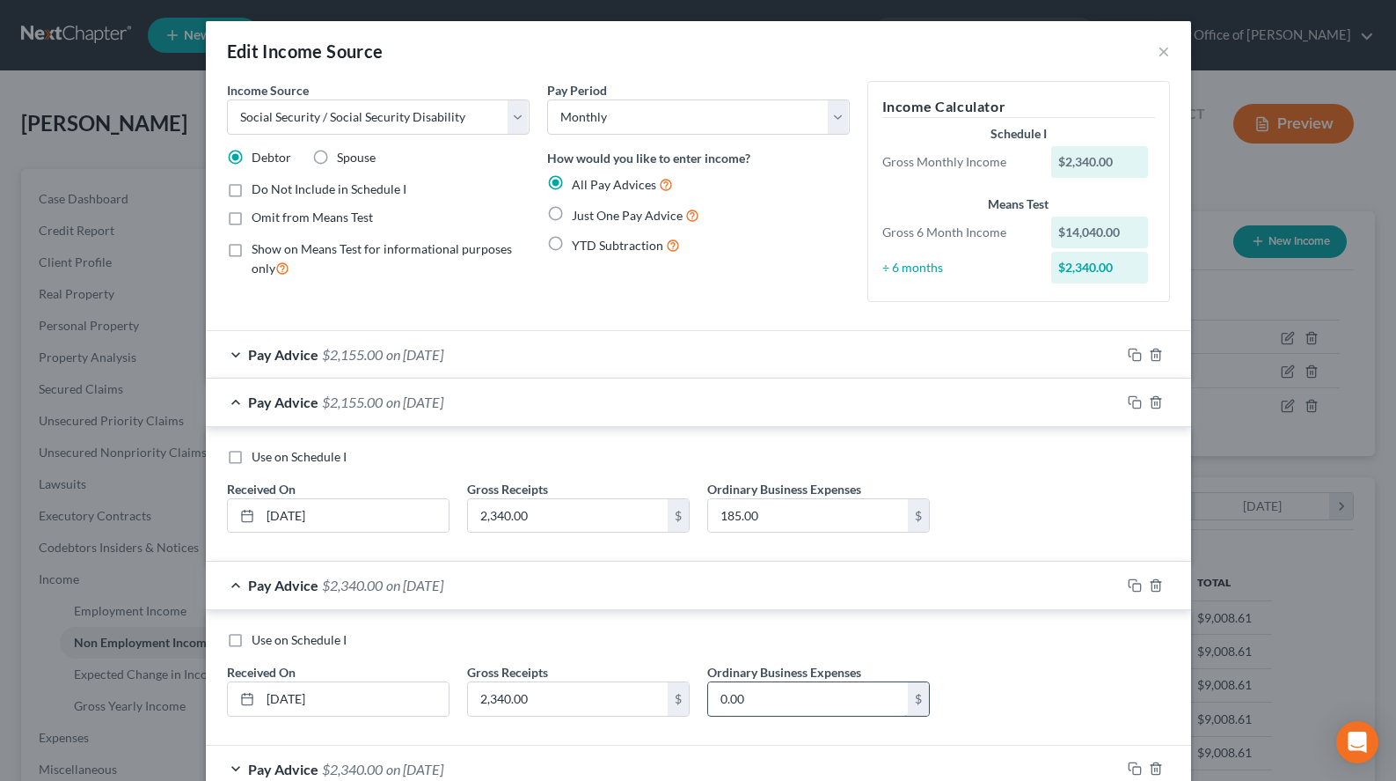
click at [736, 705] on input "0.00" at bounding box center [808, 698] width 200 height 33
type input "185.00"
click at [753, 395] on div "Pay Advice $2,155.00 on 06/16/2025" at bounding box center [663, 401] width 915 height 47
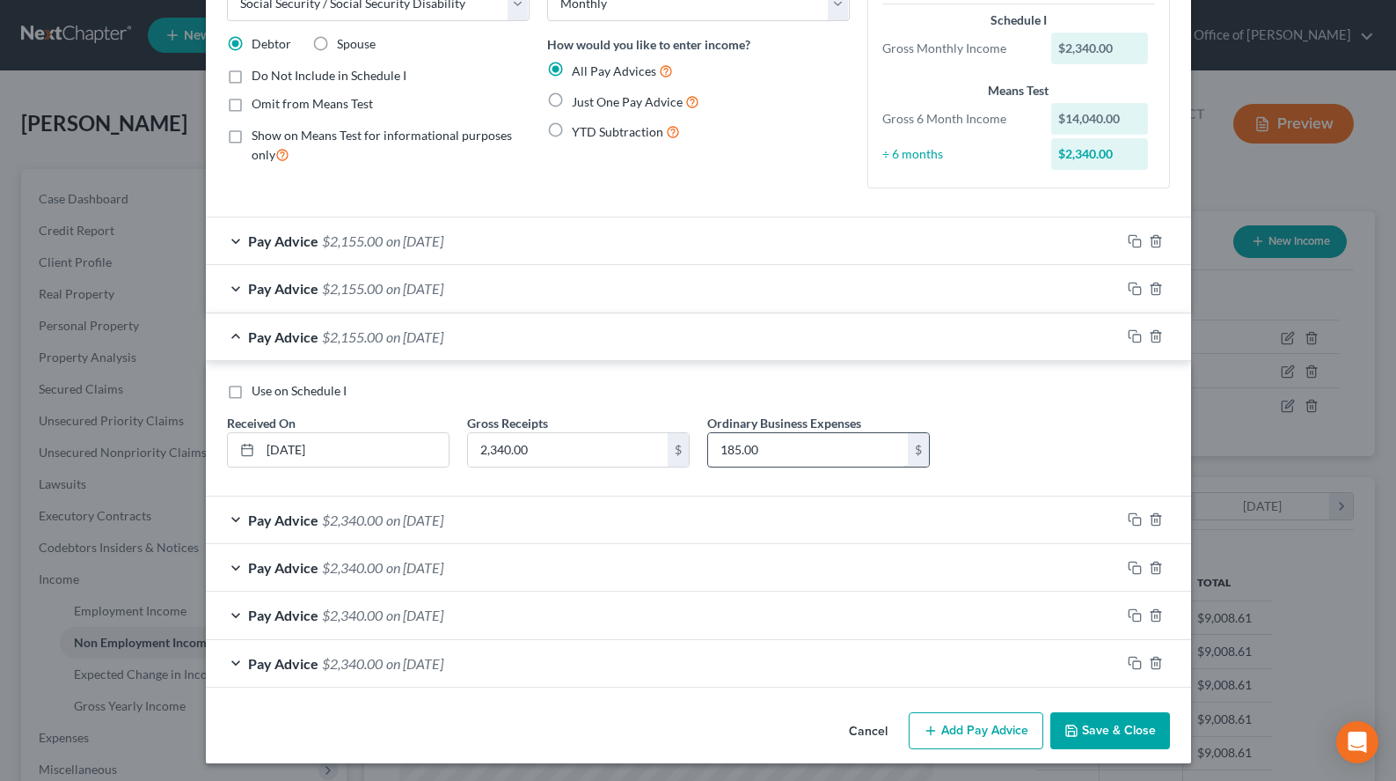
scroll to position [117, 0]
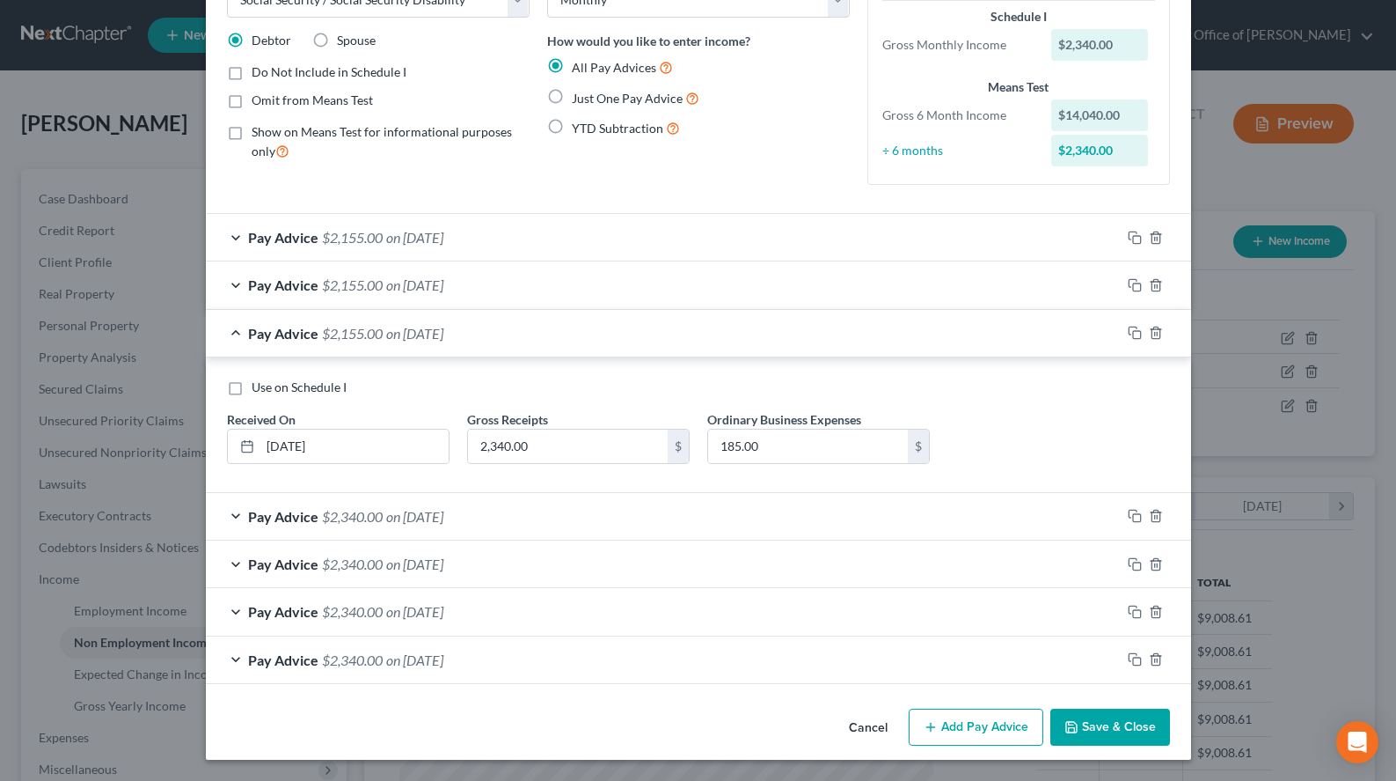
click at [730, 499] on div "Pay Advice $2,340.00 on [DATE]" at bounding box center [663, 516] width 915 height 47
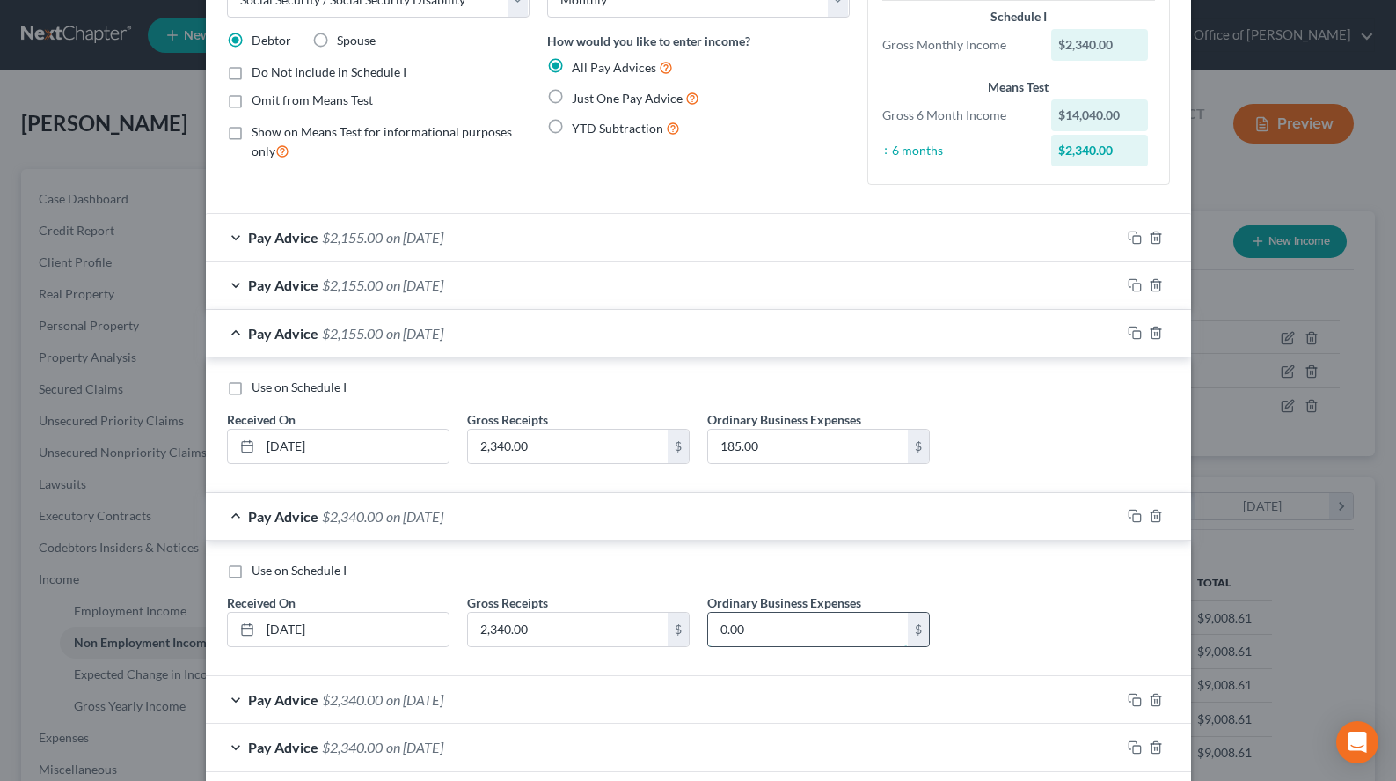
click at [773, 644] on input "0.00" at bounding box center [808, 628] width 200 height 33
type input "185.00"
click at [687, 341] on div "Pay Advice $2,155.00 on 05/19/2025" at bounding box center [663, 333] width 915 height 47
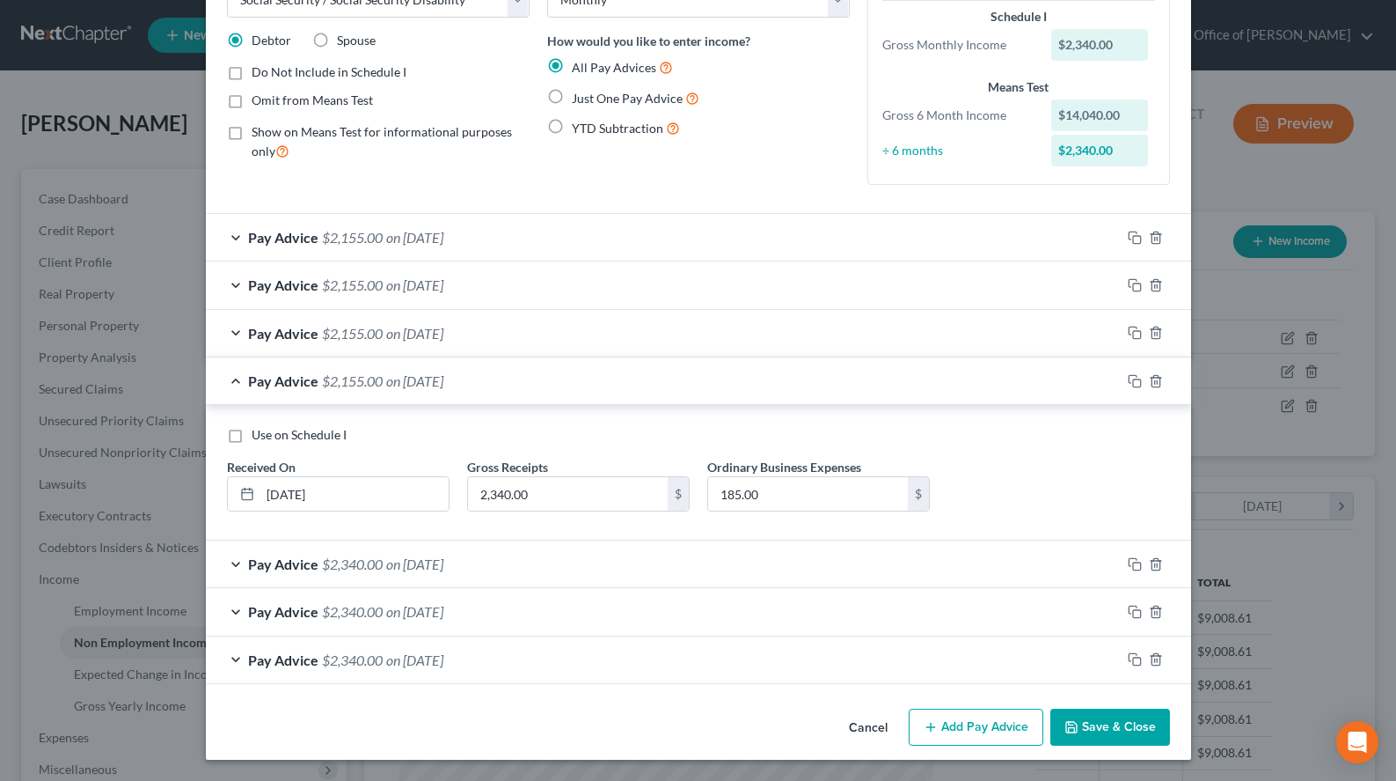
click at [681, 564] on div "Pay Advice $2,340.00 on [DATE]" at bounding box center [663, 563] width 915 height 47
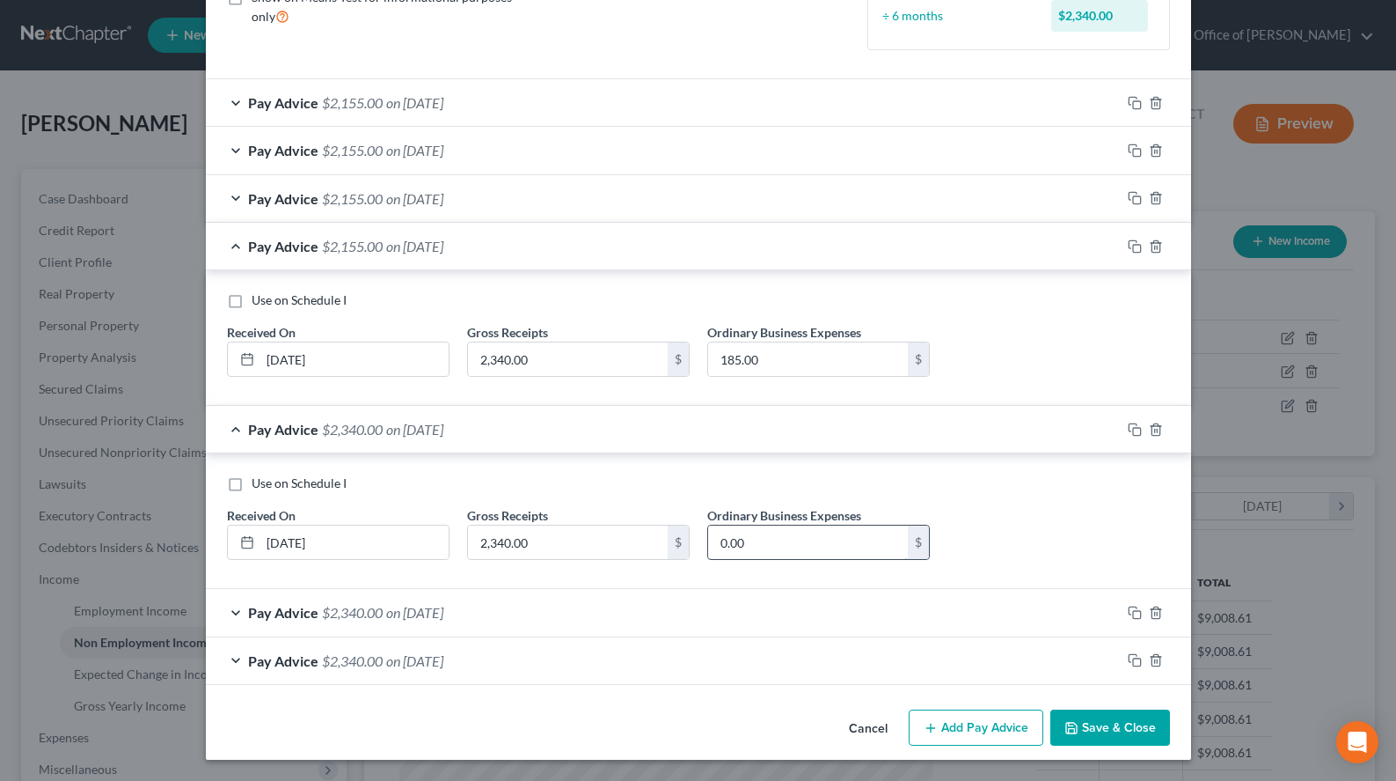
scroll to position [253, 0]
click at [802, 546] on input "0.00" at bounding box center [808, 541] width 200 height 33
type input "185.00"
click at [668, 245] on div "Pay Advice $2,155.00 on 04/14/2025" at bounding box center [663, 246] width 915 height 47
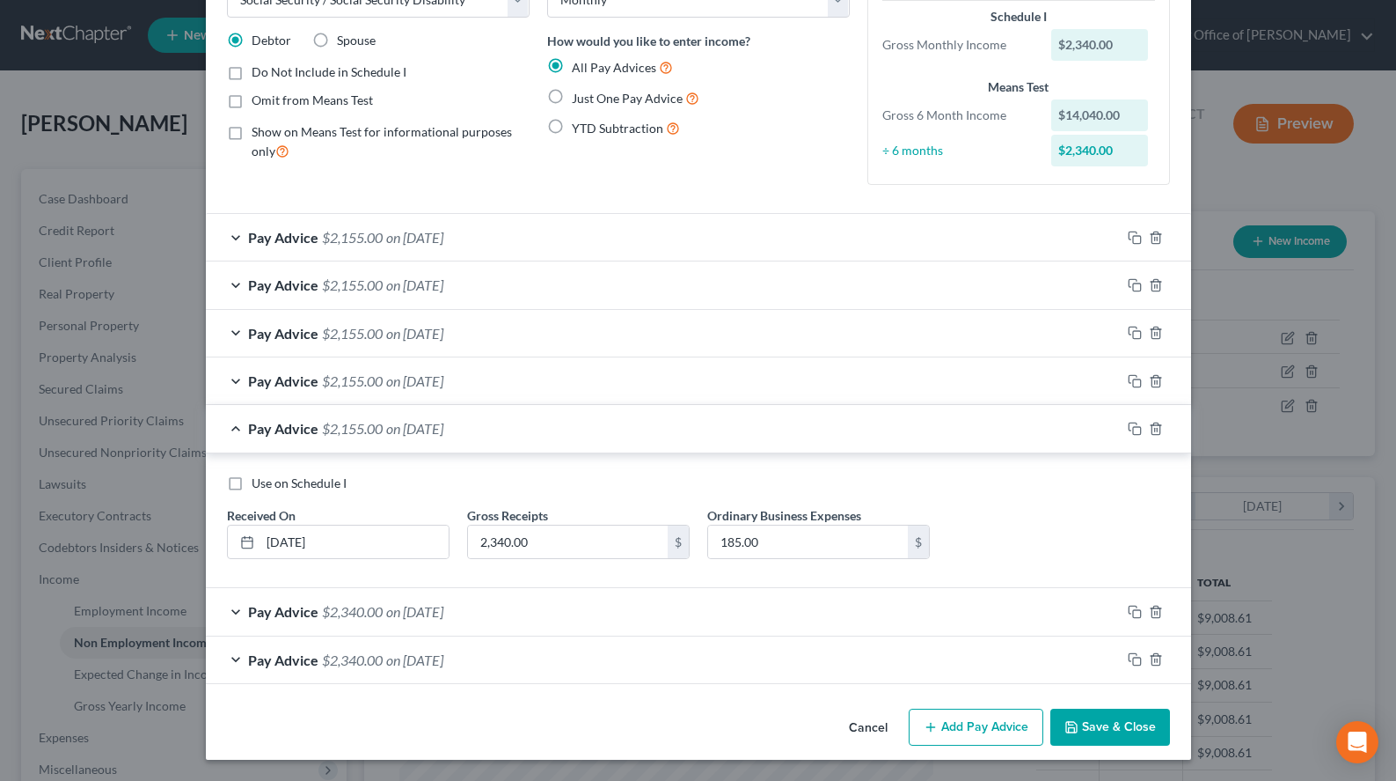
scroll to position [117, 0]
click at [756, 597] on div "Pay Advice $2,340.00 on [DATE]" at bounding box center [663, 611] width 915 height 47
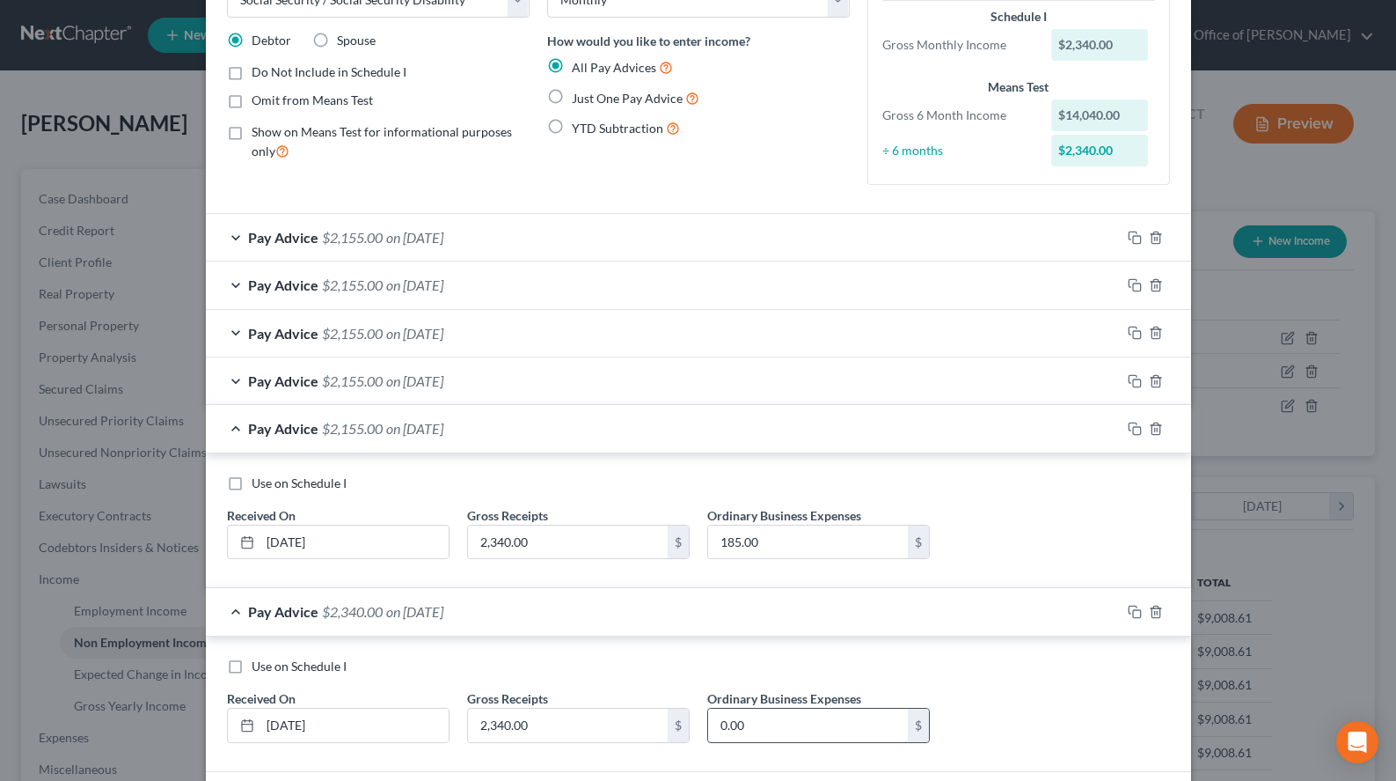
click at [769, 716] on input "0.00" at bounding box center [808, 724] width 200 height 33
type input "185.00"
click at [758, 436] on div "Pay Advice $2,155.00 on 03/17/2025" at bounding box center [663, 428] width 915 height 47
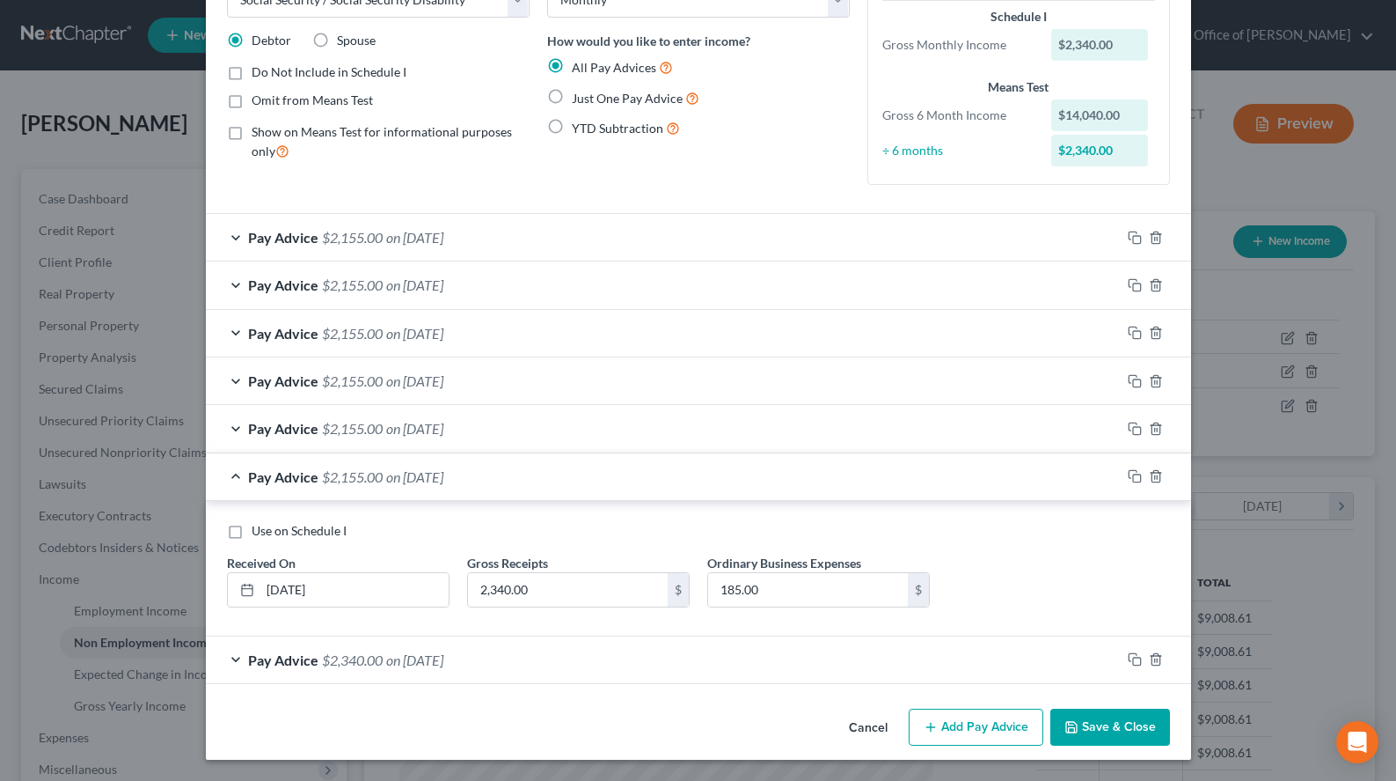
click at [535, 657] on div "Pay Advice $2,340.00 on [DATE]" at bounding box center [663, 659] width 915 height 47
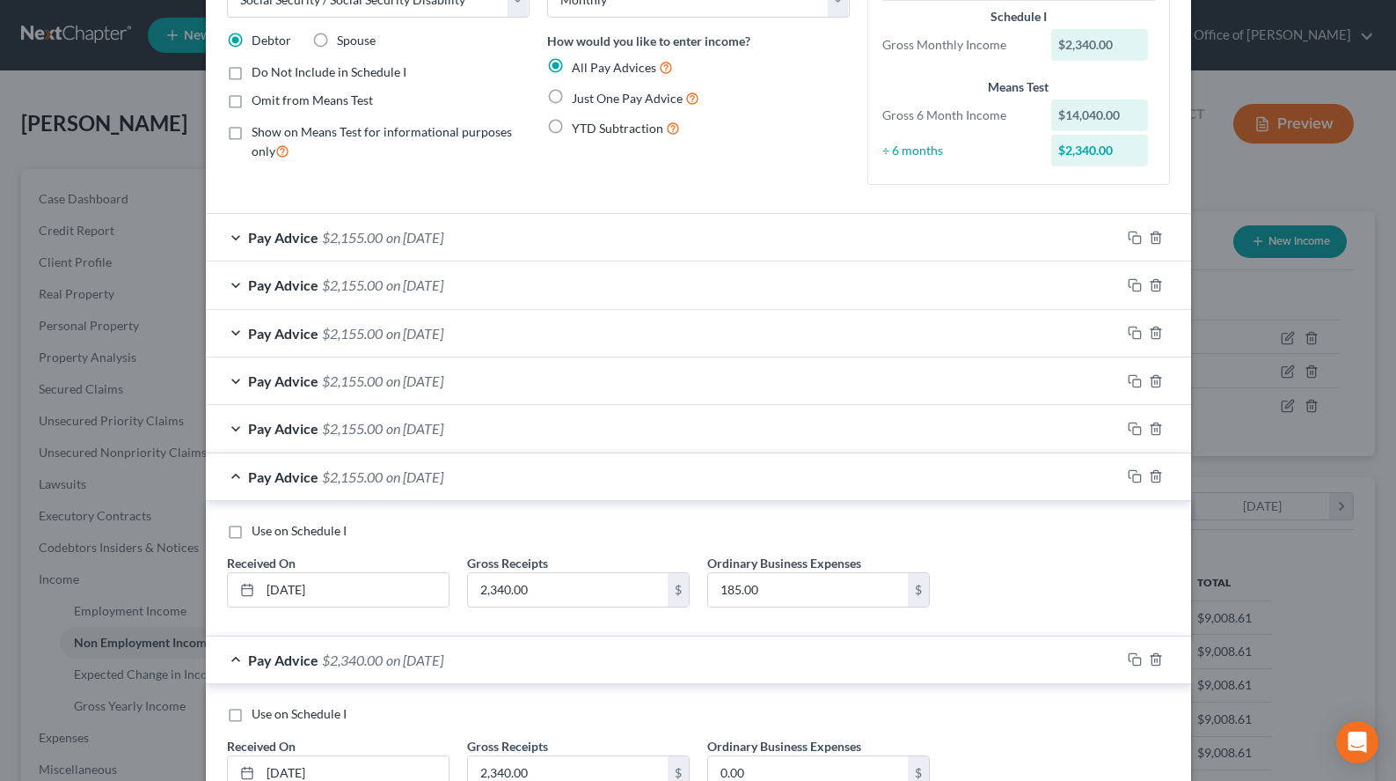
click at [845, 755] on label "Ordinary Business Expenses" at bounding box center [784, 746] width 154 height 18
click at [838, 775] on input "0.00" at bounding box center [808, 772] width 200 height 33
type input "185.00"
click at [731, 473] on div "Pay Advice $2,155.00 on 02/14/2025" at bounding box center [663, 476] width 915 height 47
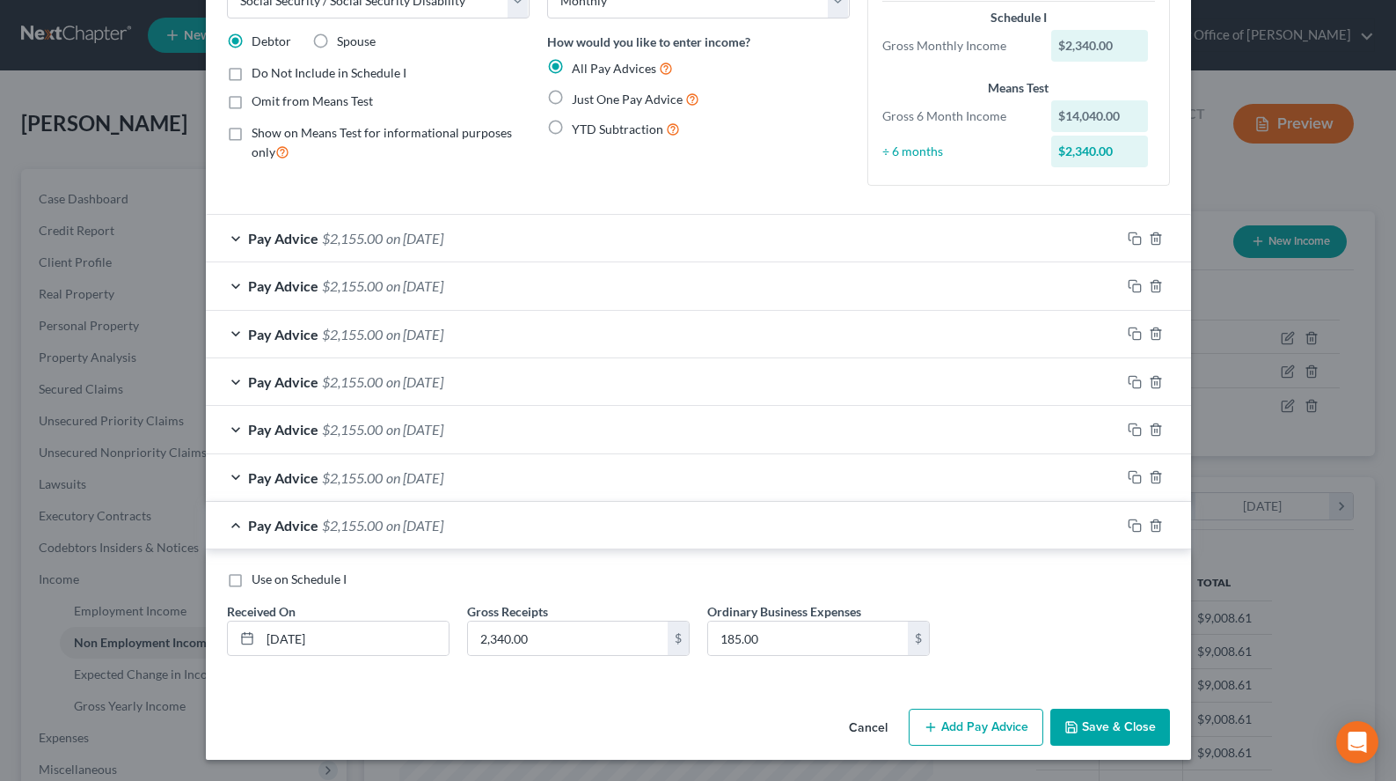
scroll to position [116, 0]
click at [1094, 716] on button "Save & Close" at bounding box center [1111, 726] width 120 height 37
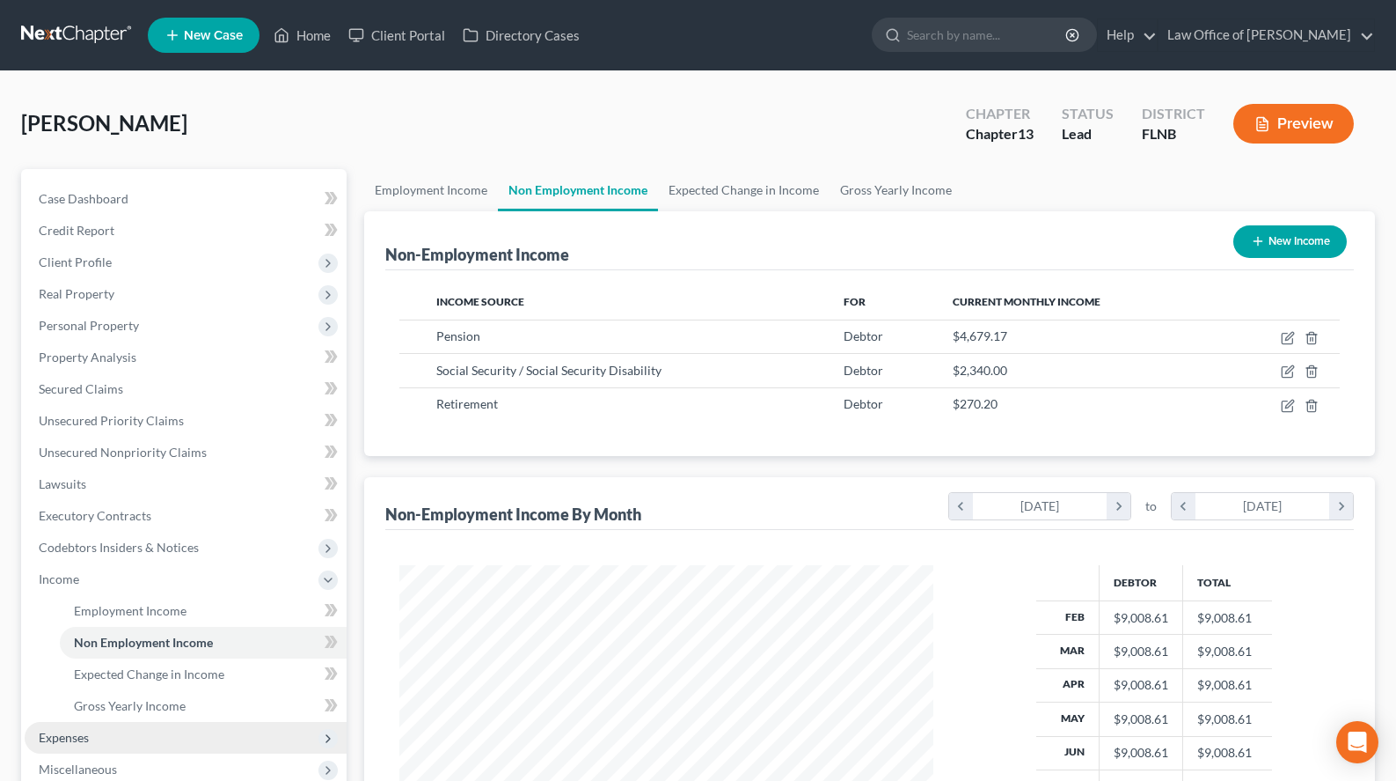
click at [204, 739] on span "Expenses" at bounding box center [186, 738] width 322 height 32
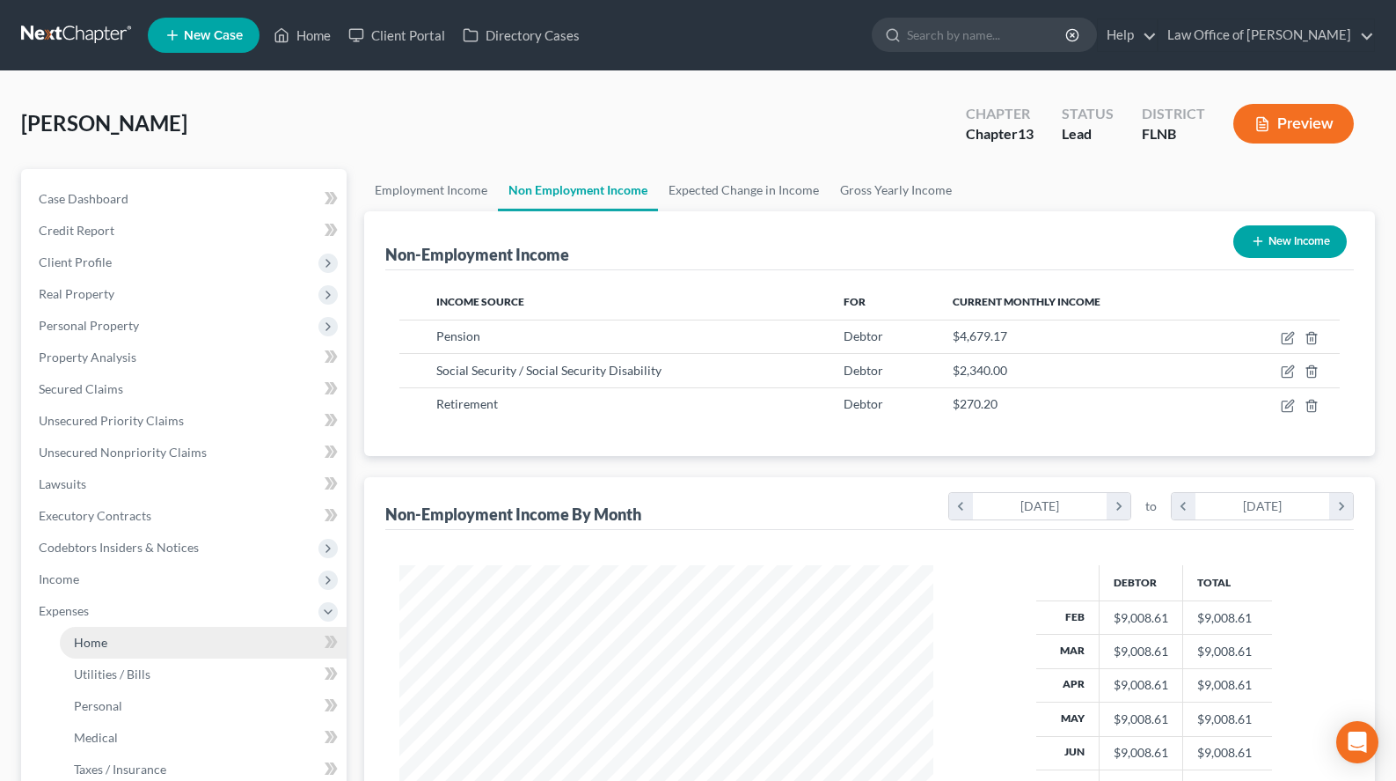
click at [161, 634] on link "Home" at bounding box center [203, 643] width 287 height 32
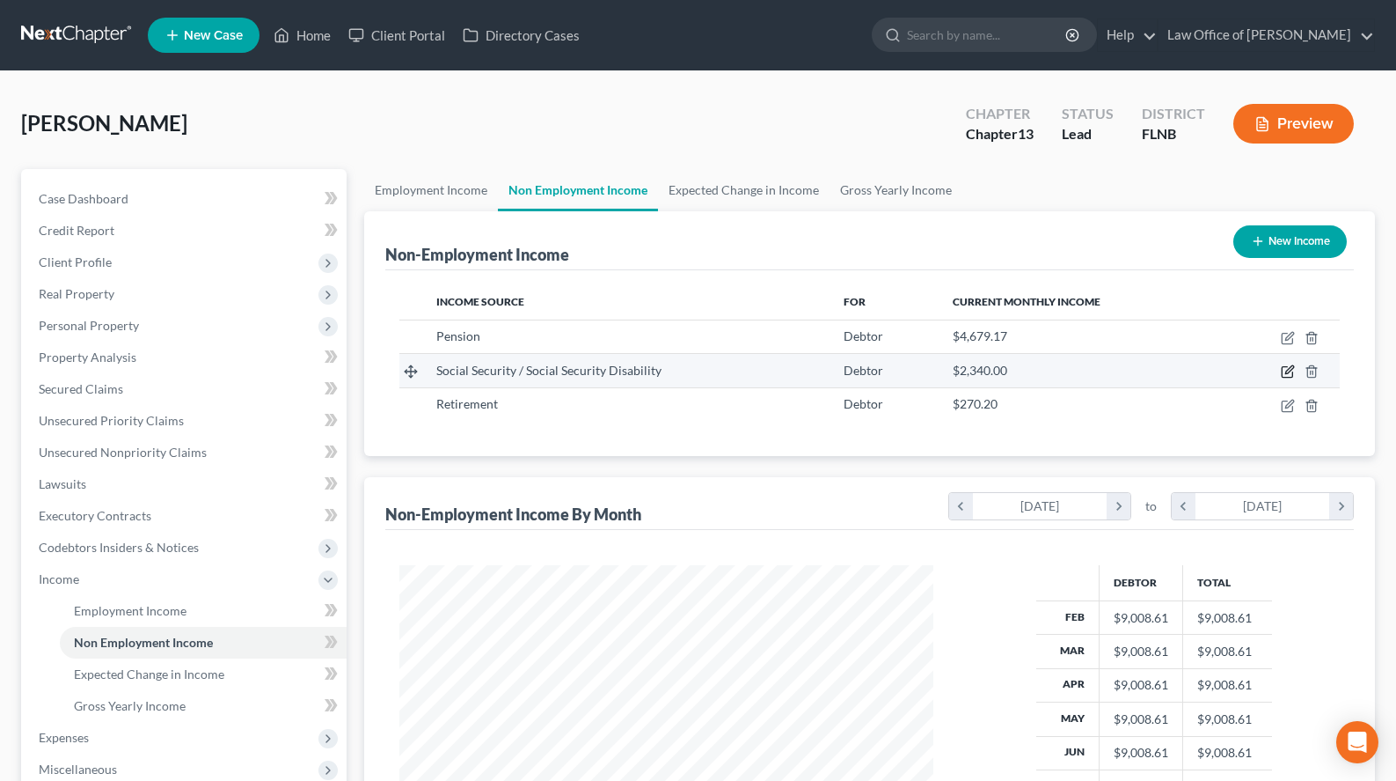
click at [1285, 375] on icon "button" at bounding box center [1288, 371] width 14 height 14
select select "4"
select select "0"
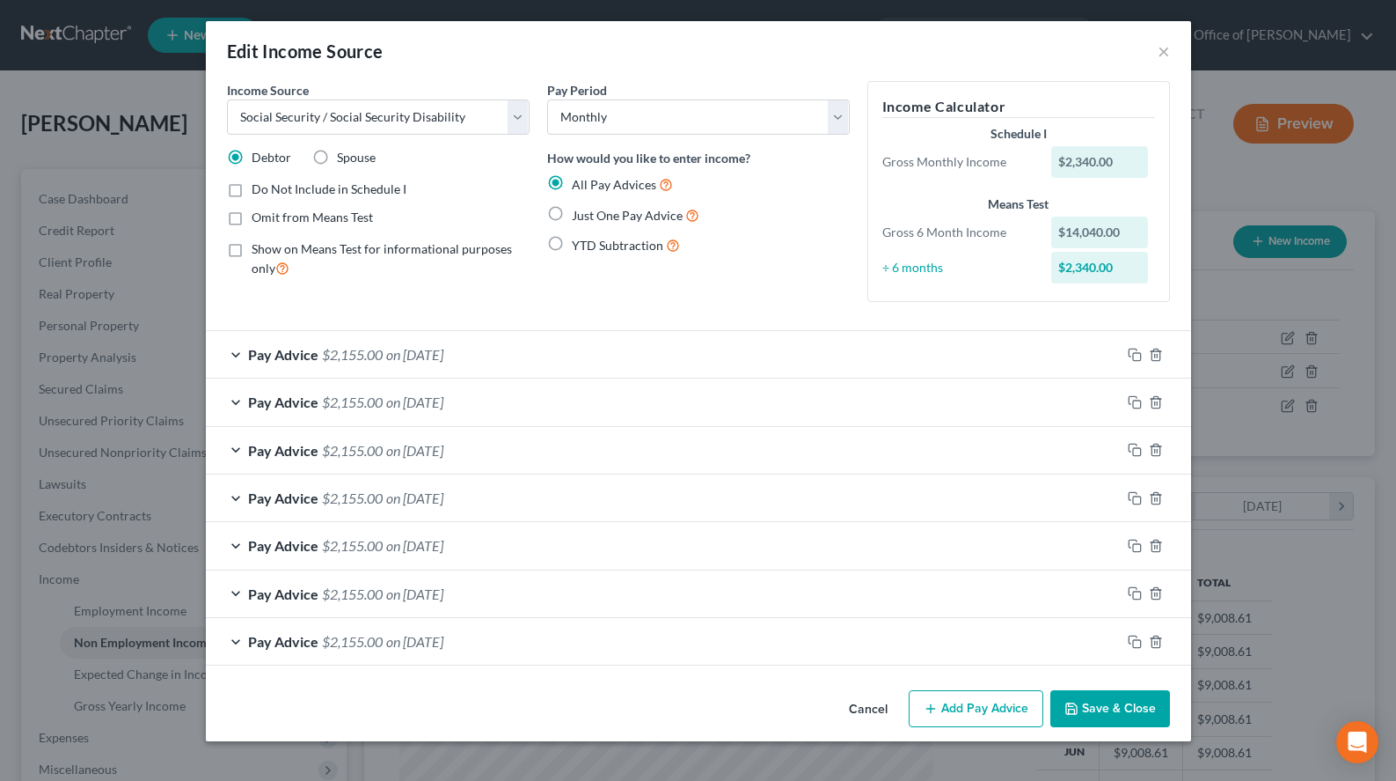
click at [1125, 704] on button "Save & Close" at bounding box center [1111, 708] width 120 height 37
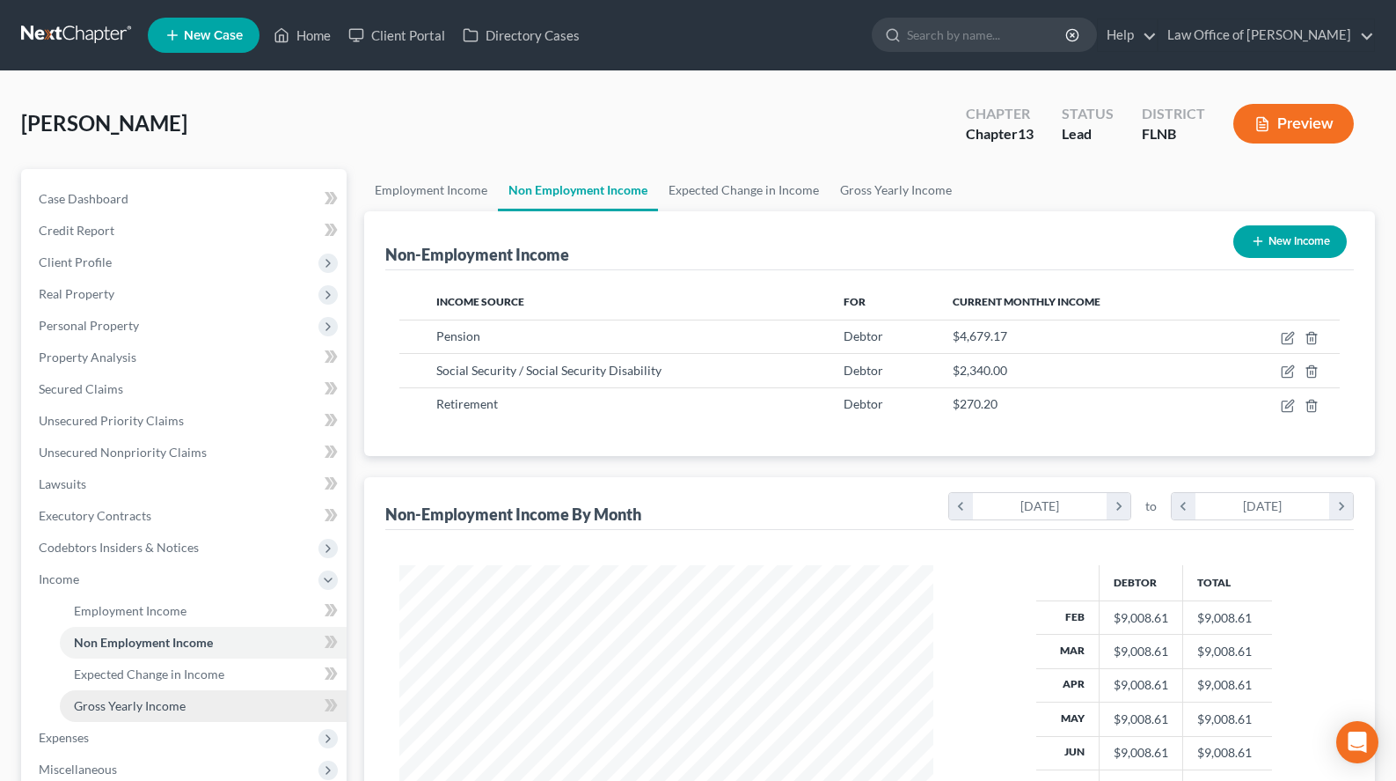
click at [198, 712] on link "Gross Yearly Income" at bounding box center [203, 706] width 287 height 32
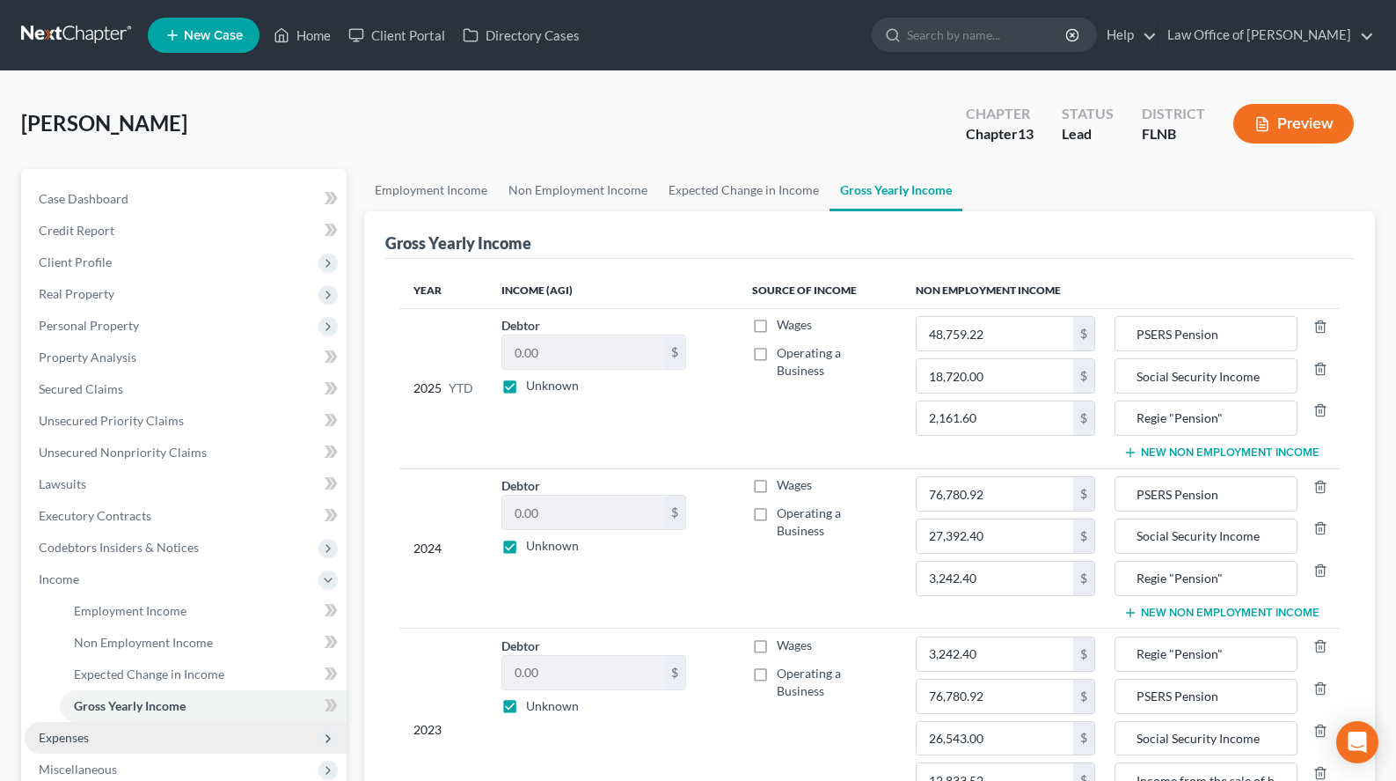
click at [245, 742] on span "Expenses" at bounding box center [186, 738] width 322 height 32
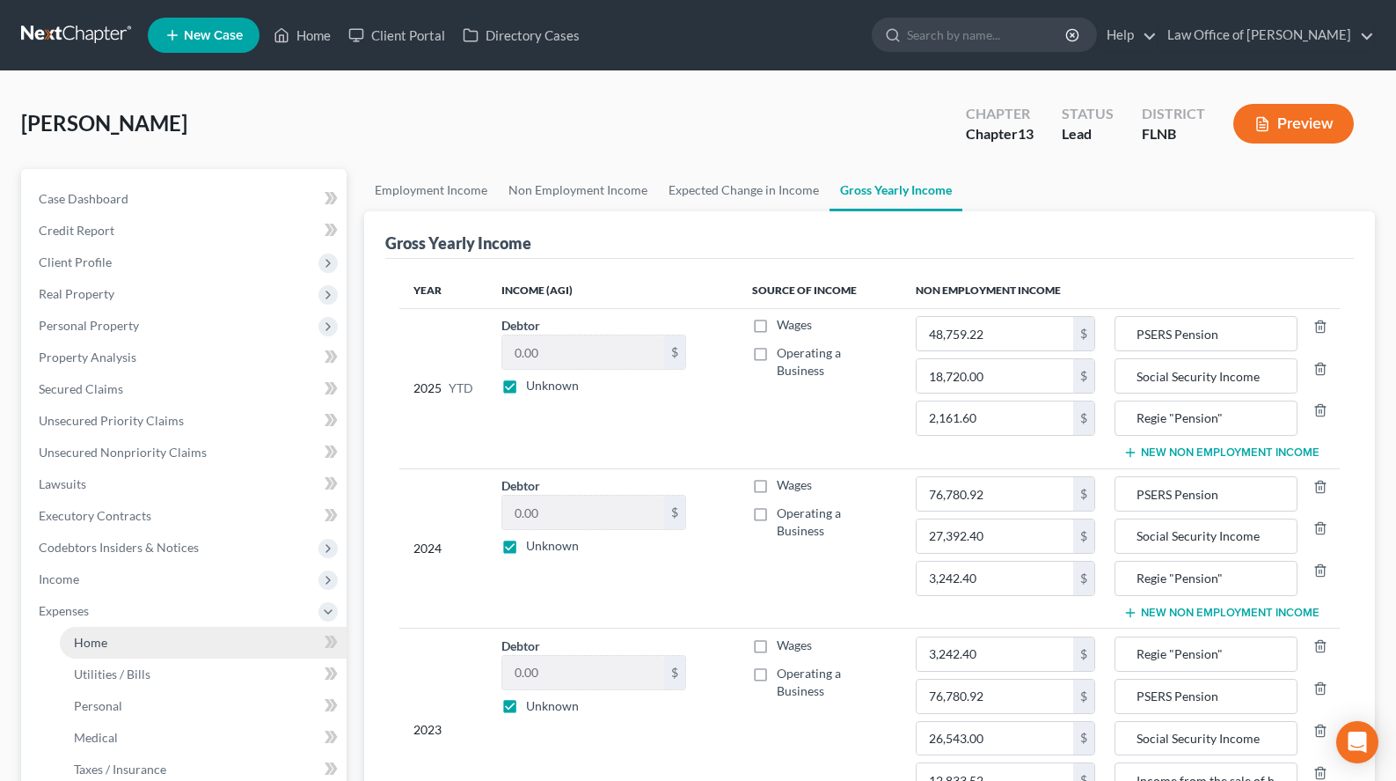
click at [232, 634] on link "Home" at bounding box center [203, 643] width 287 height 32
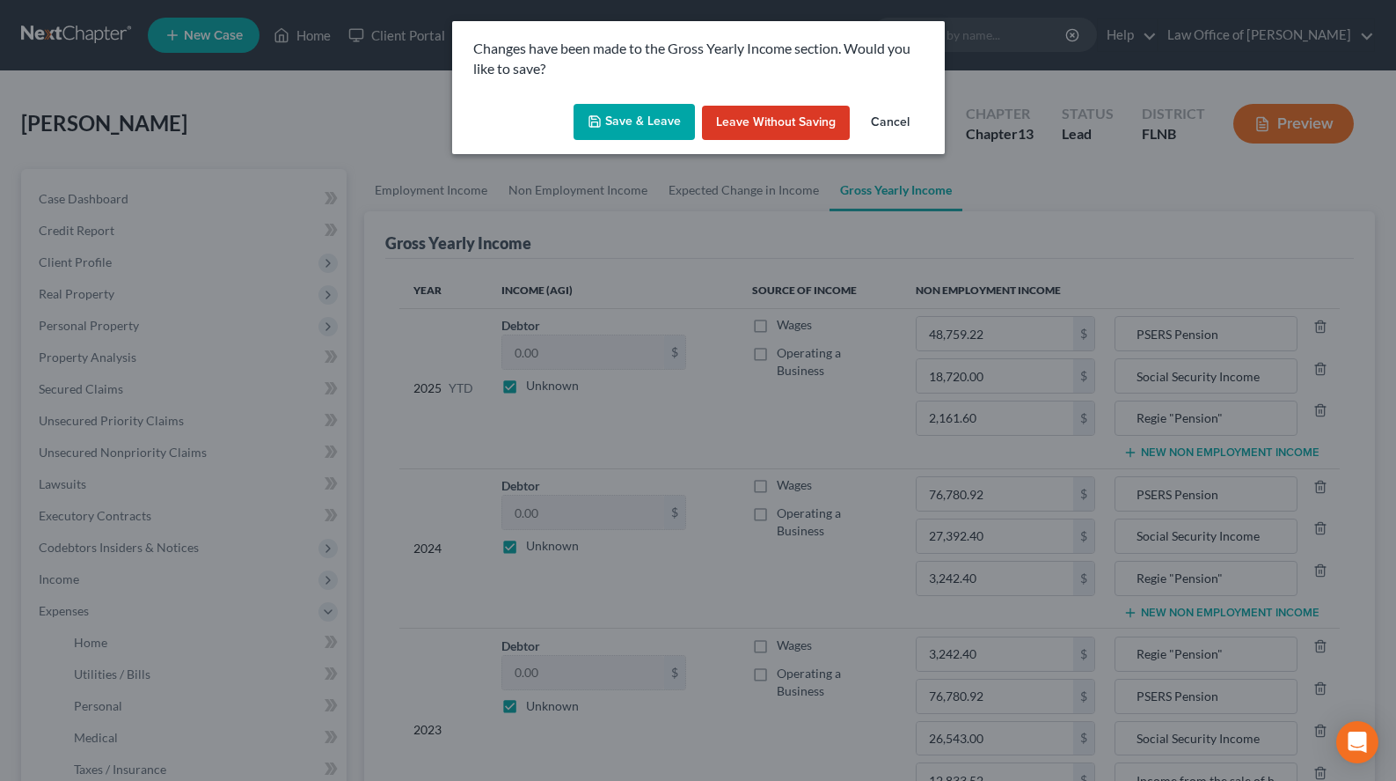
click at [624, 116] on button "Save & Leave" at bounding box center [634, 122] width 121 height 37
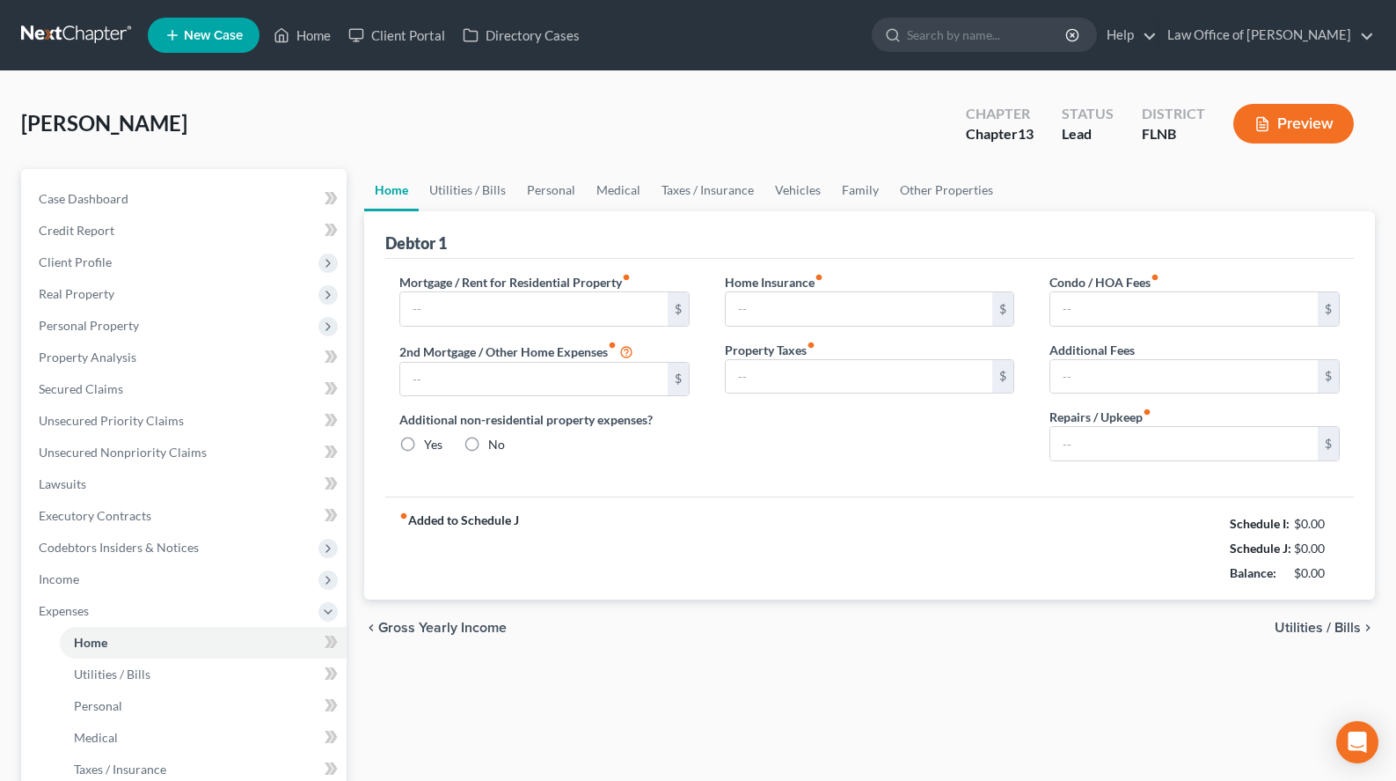
type input "0.00"
radio input "true"
type input "0.00"
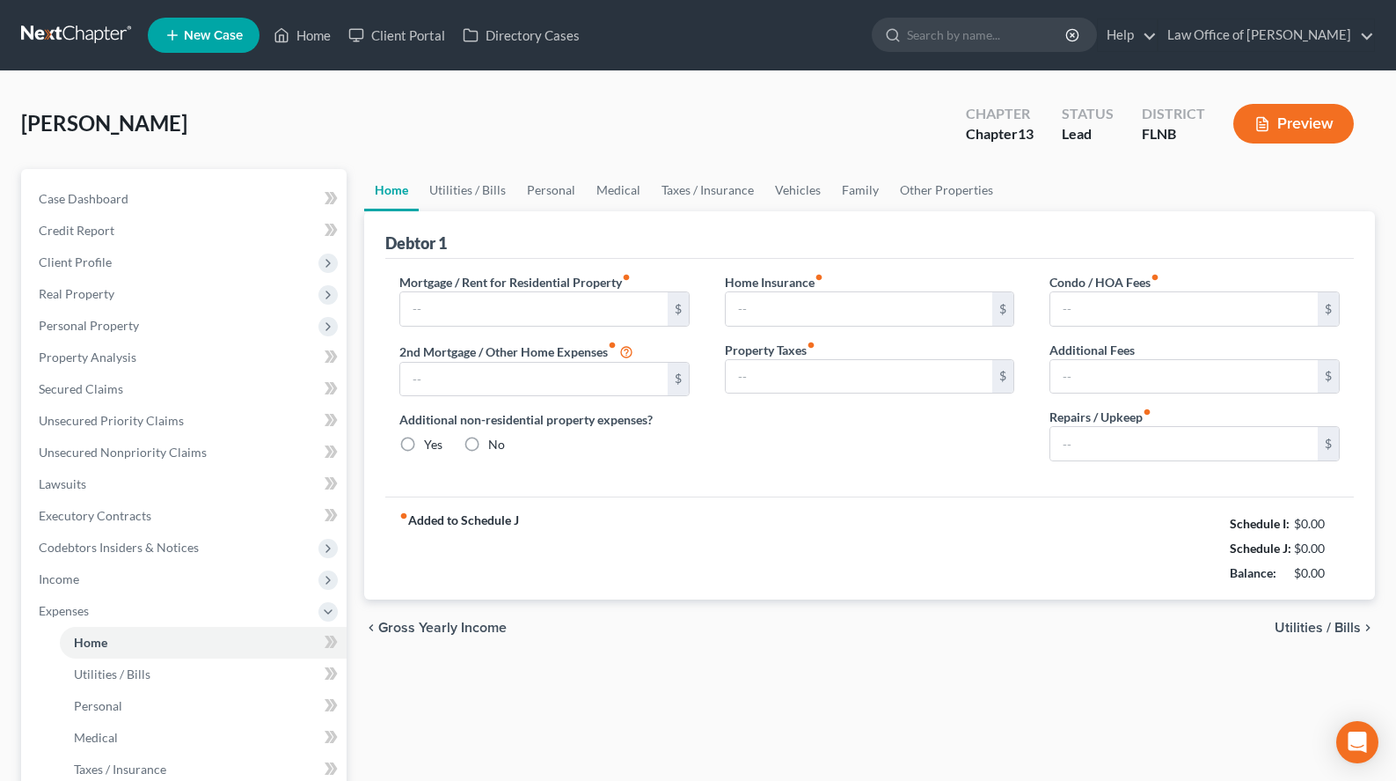
type input "0.00"
click at [587, 299] on input "text" at bounding box center [534, 308] width 268 height 33
click at [974, 443] on div "Home Insurance fiber_manual_record 0.00 $ Property Taxes fiber_manual_record 0.…" at bounding box center [870, 374] width 326 height 202
click at [475, 292] on input "text" at bounding box center [534, 308] width 268 height 33
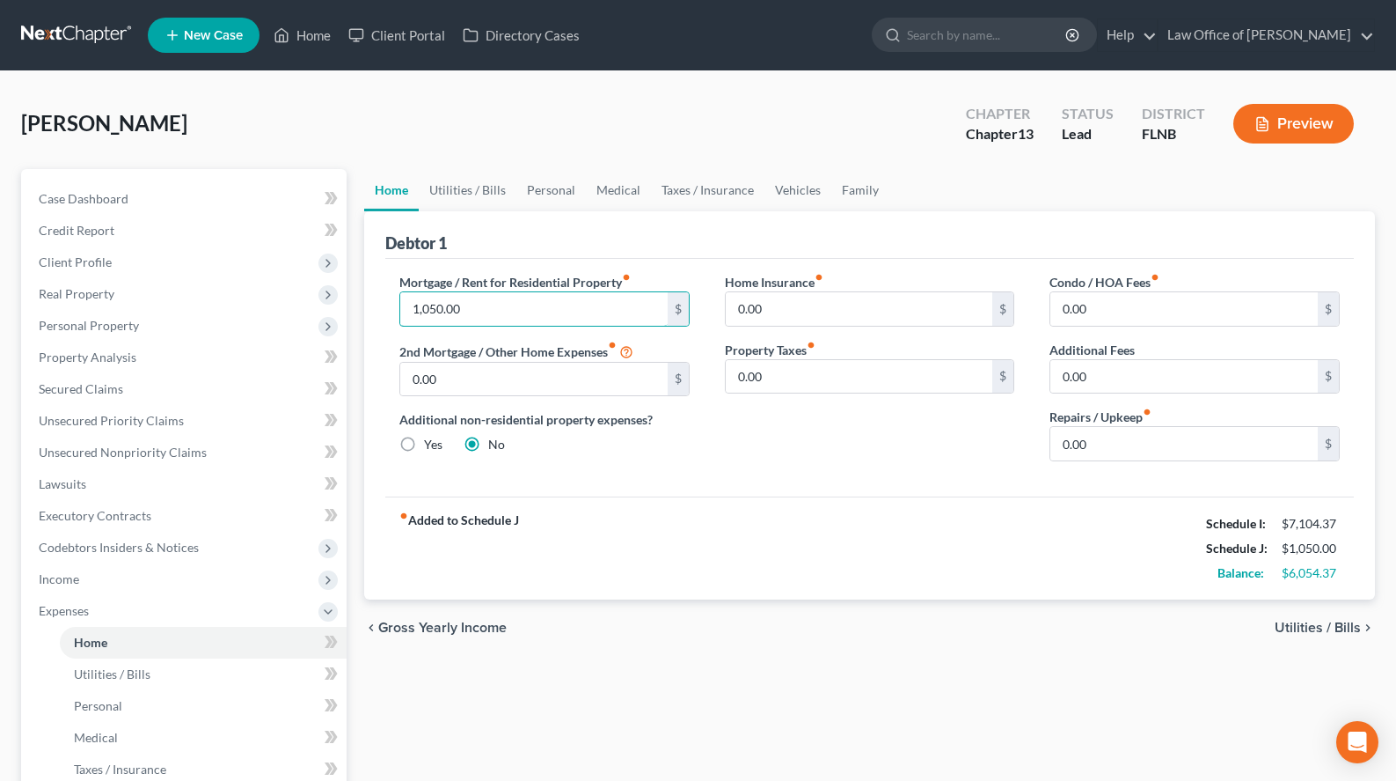
type input "1,050.00"
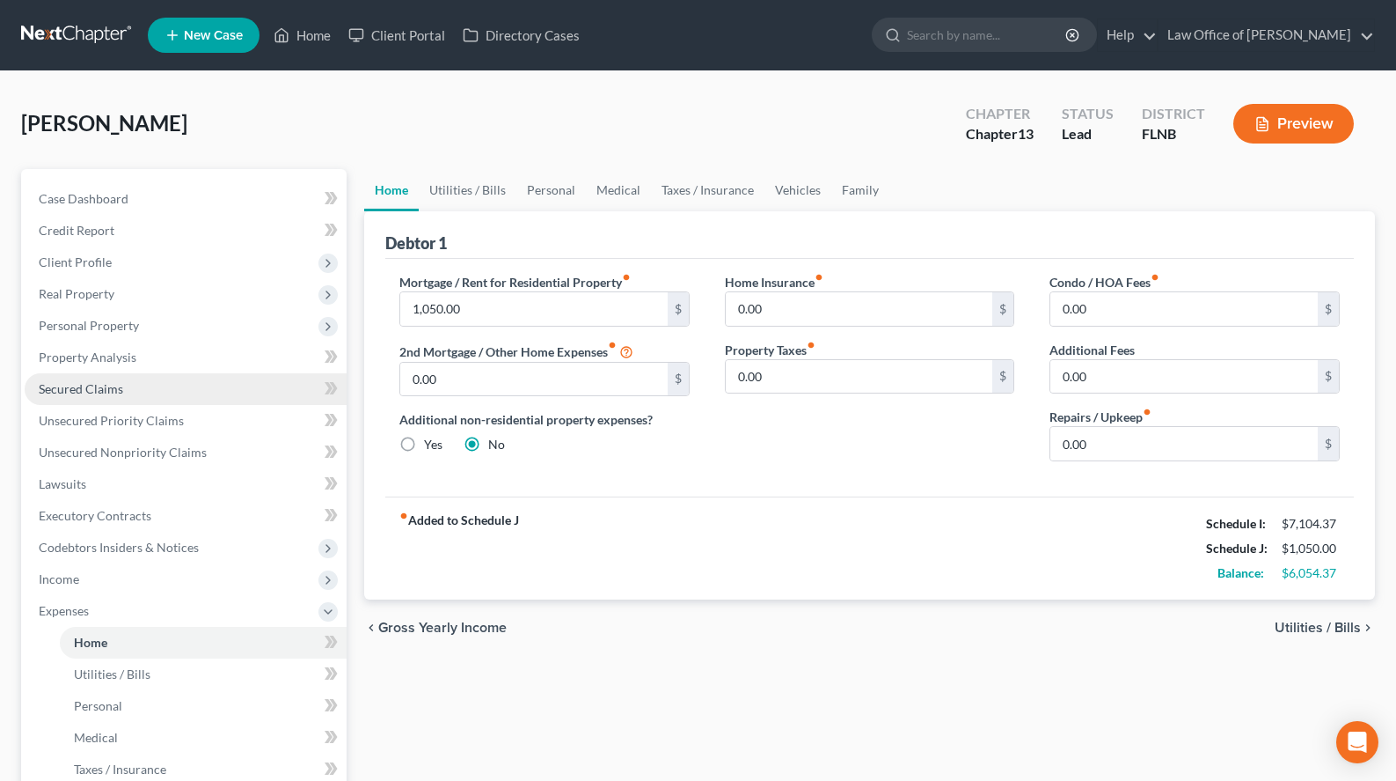
click at [37, 397] on link "Secured Claims" at bounding box center [186, 389] width 322 height 32
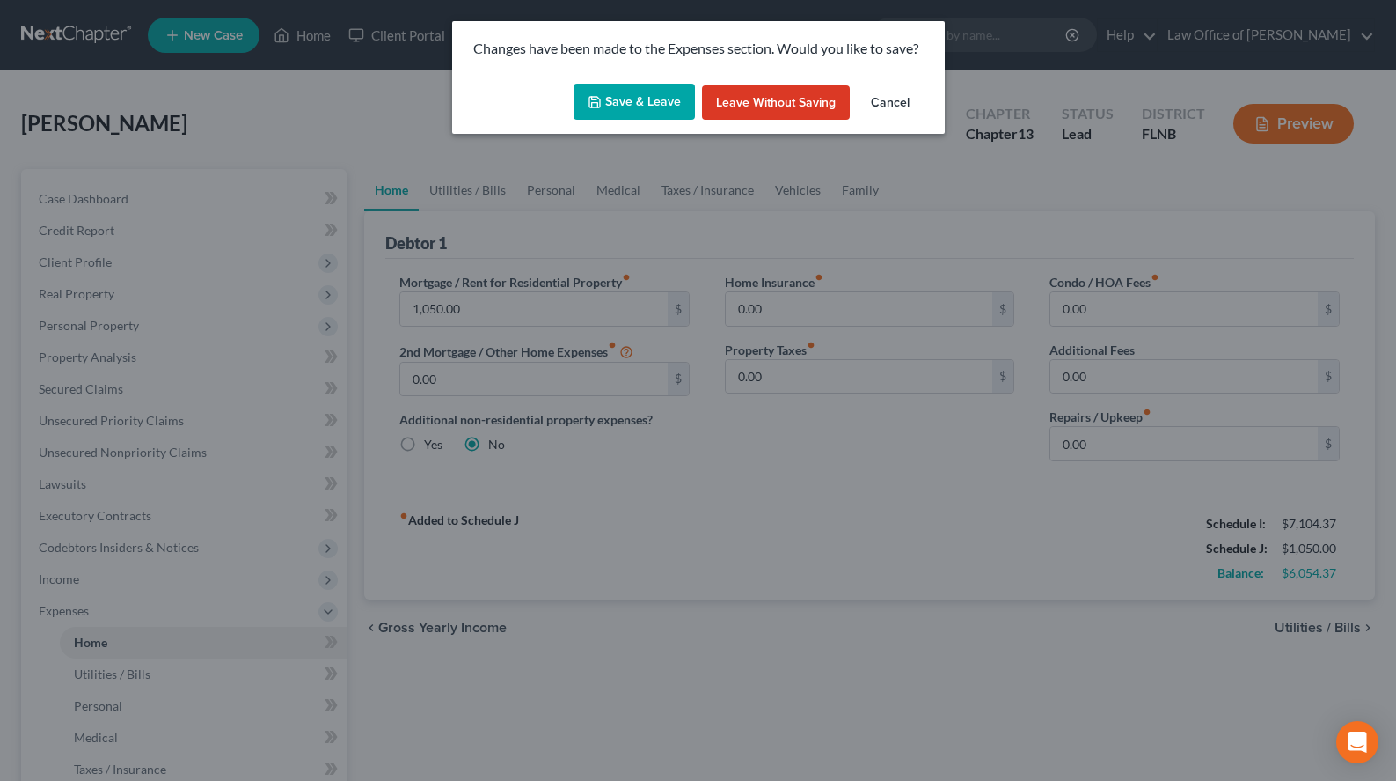
click at [663, 106] on button "Save & Leave" at bounding box center [634, 102] width 121 height 37
